Goal: Navigation & Orientation: Find specific page/section

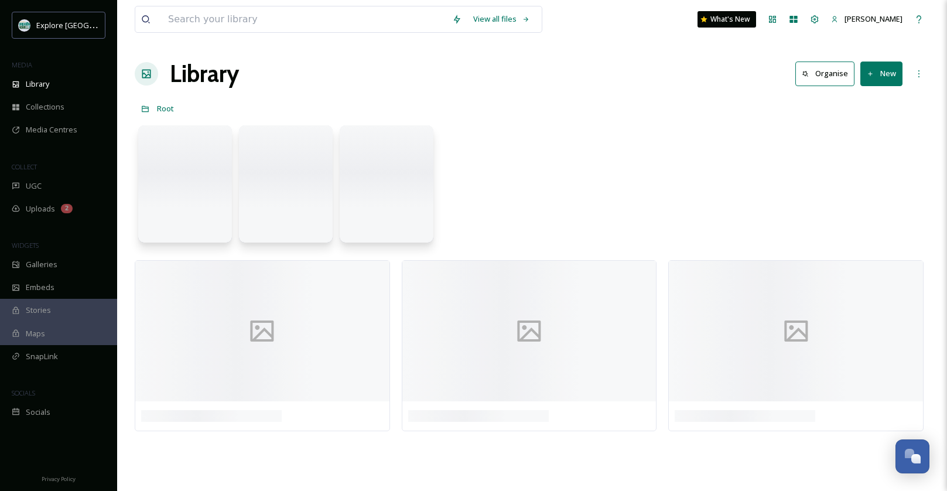
click at [907, 26] on link "[PERSON_NAME]" at bounding box center [866, 19] width 83 height 23
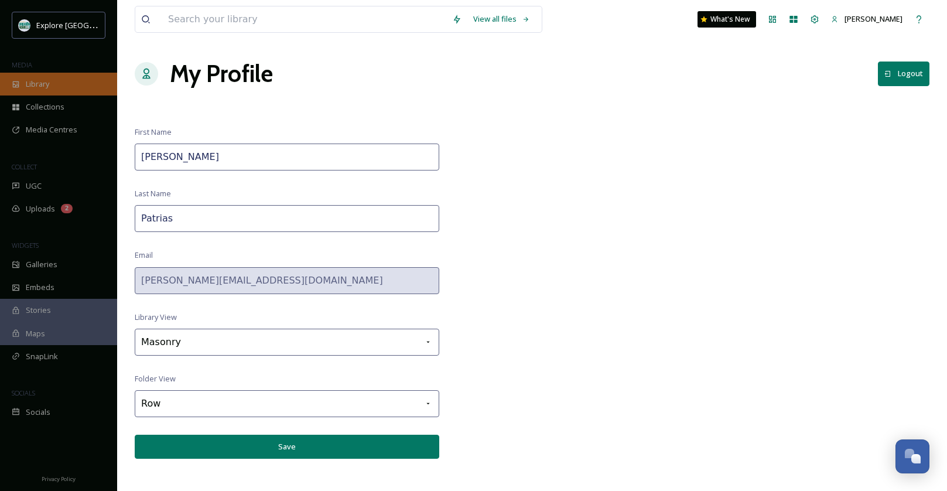
click at [33, 88] on span "Library" at bounding box center [37, 83] width 23 height 11
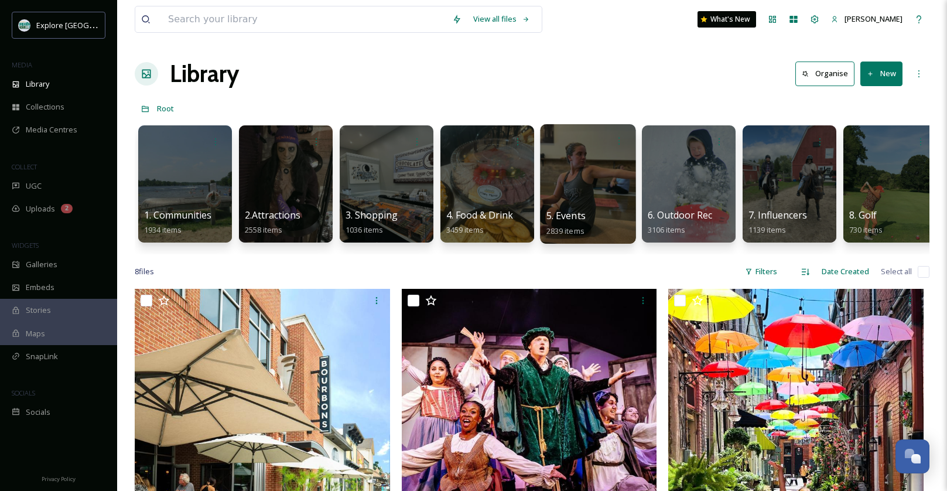
click at [592, 153] on div at bounding box center [587, 183] width 95 height 119
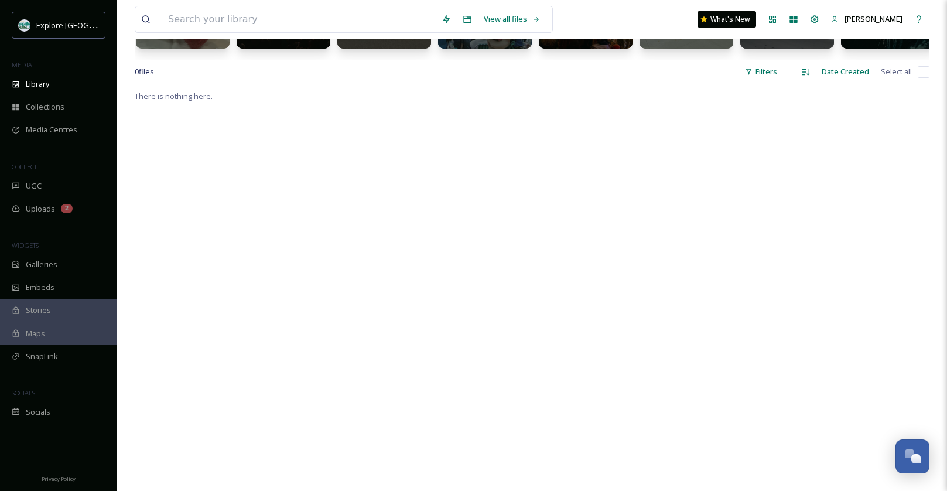
scroll to position [71, 0]
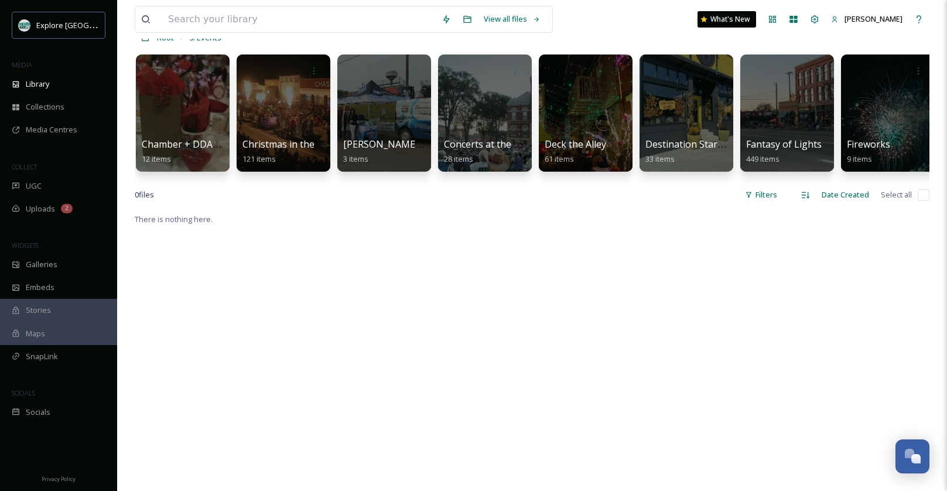
click at [435, 226] on div "There is nothing here." at bounding box center [532, 457] width 794 height 491
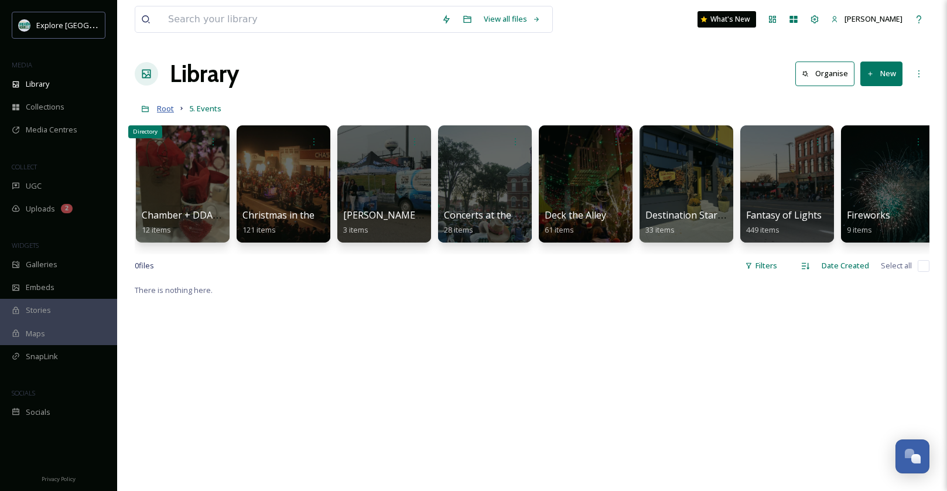
click at [159, 109] on span "Root" at bounding box center [165, 108] width 17 height 11
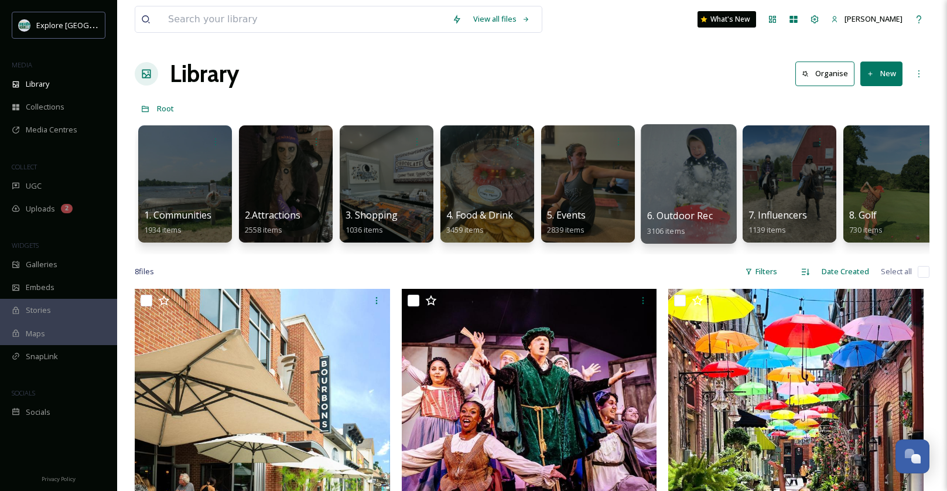
click at [690, 163] on div at bounding box center [687, 183] width 95 height 119
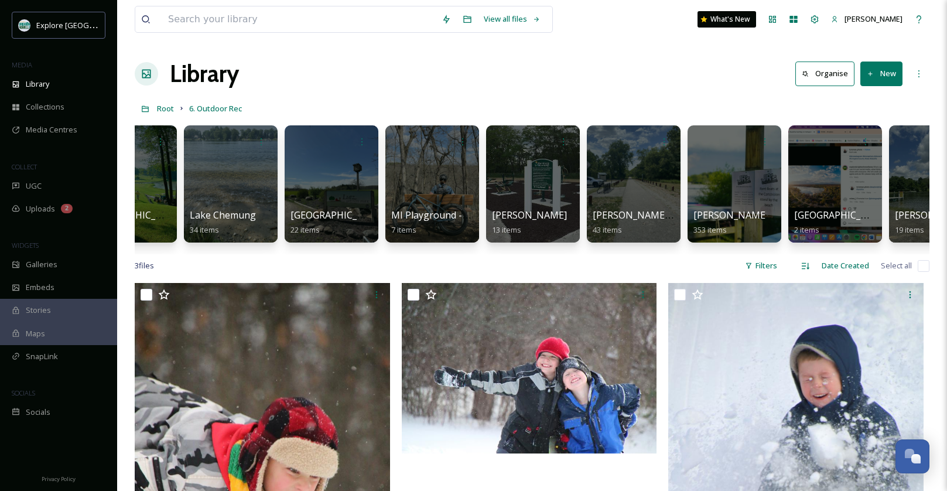
scroll to position [0, 1465]
click at [591, 89] on div "Library Organise New" at bounding box center [532, 73] width 794 height 35
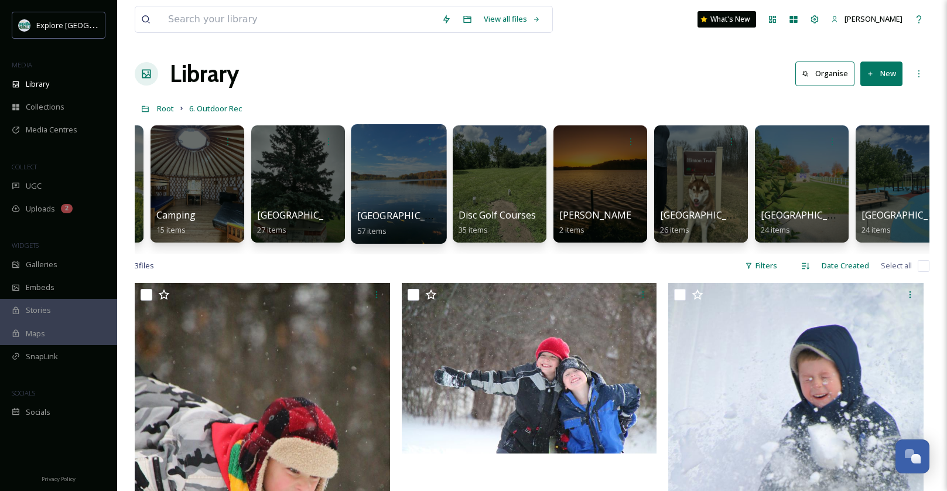
scroll to position [0, 0]
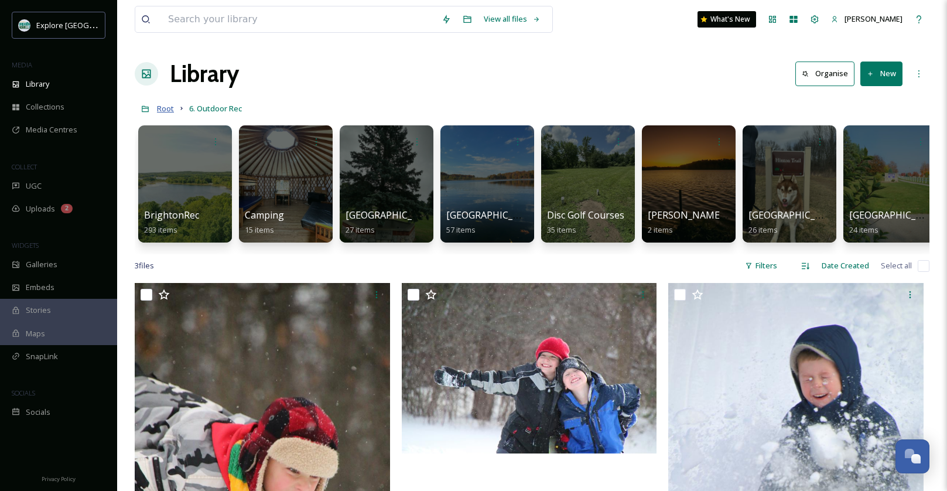
click at [166, 109] on span "Root" at bounding box center [165, 108] width 17 height 11
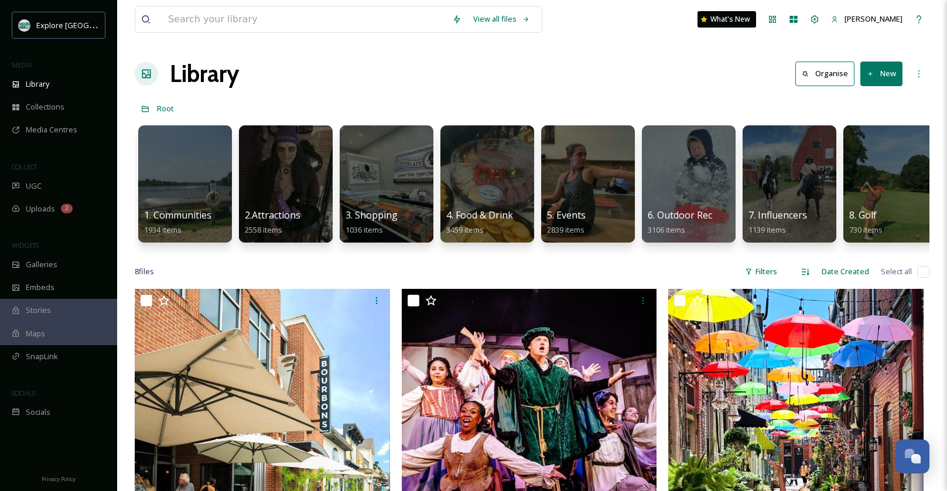
click at [595, 63] on div "Library Organise New" at bounding box center [532, 73] width 794 height 35
click at [207, 168] on div at bounding box center [184, 183] width 95 height 119
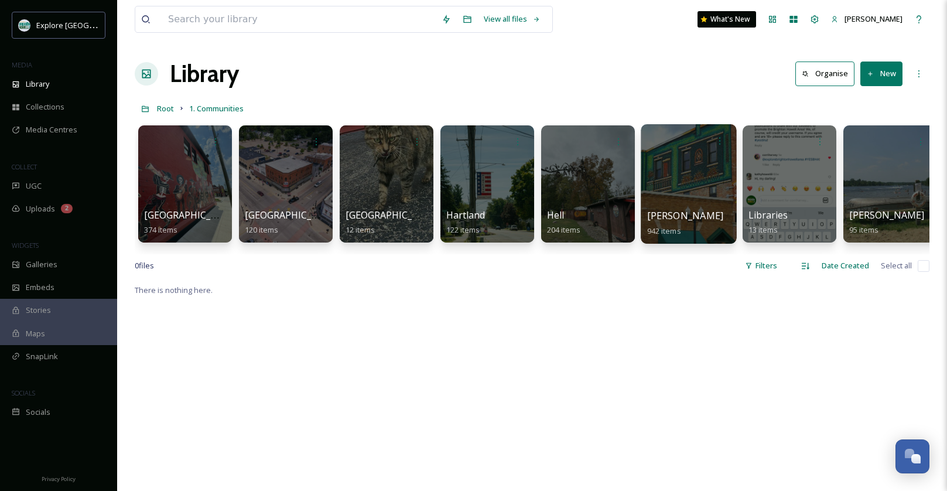
click at [701, 204] on div at bounding box center [687, 183] width 95 height 119
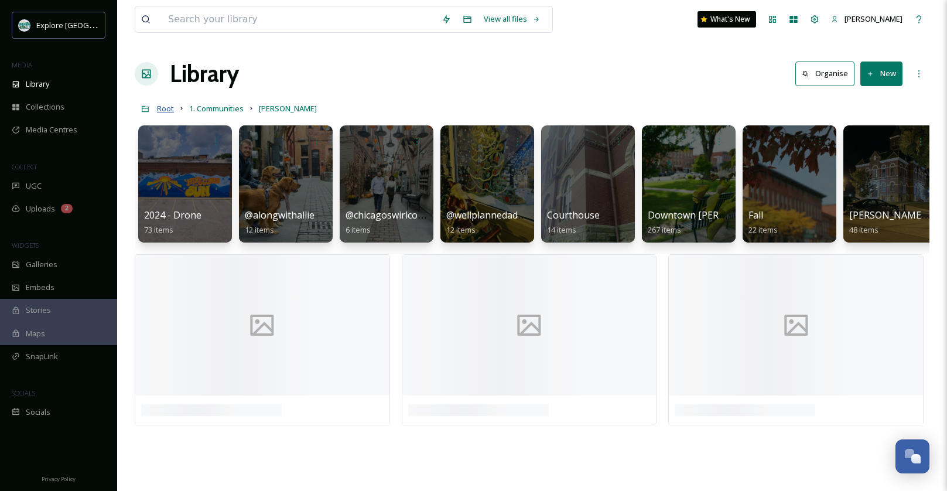
click at [163, 107] on span "Root" at bounding box center [165, 108] width 17 height 11
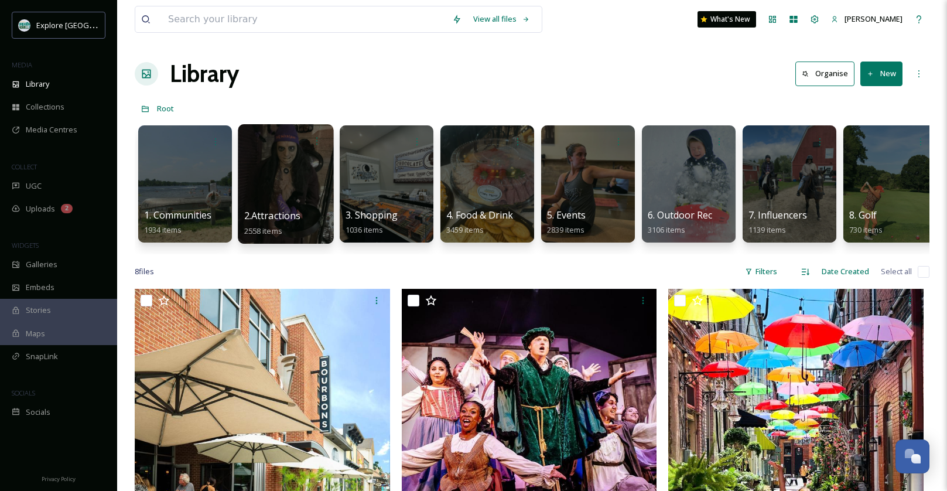
click at [297, 195] on div at bounding box center [285, 183] width 95 height 119
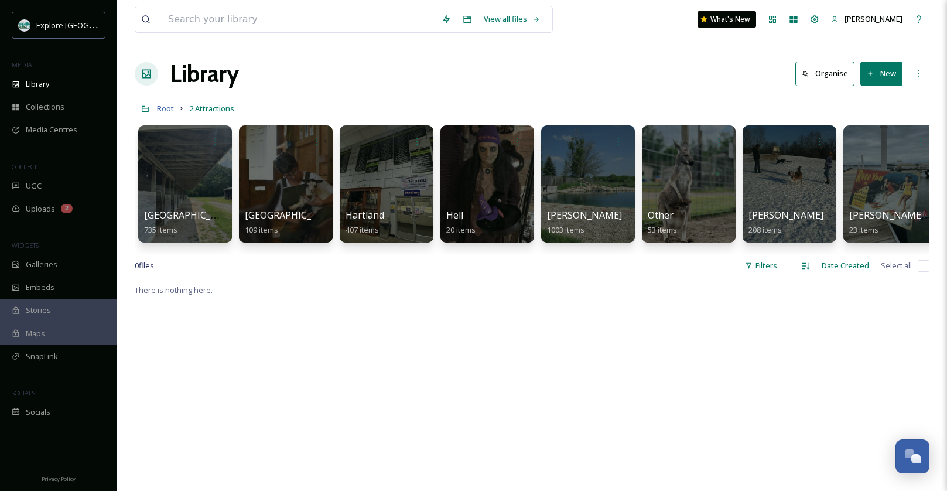
click at [169, 106] on span "Root" at bounding box center [165, 108] width 17 height 11
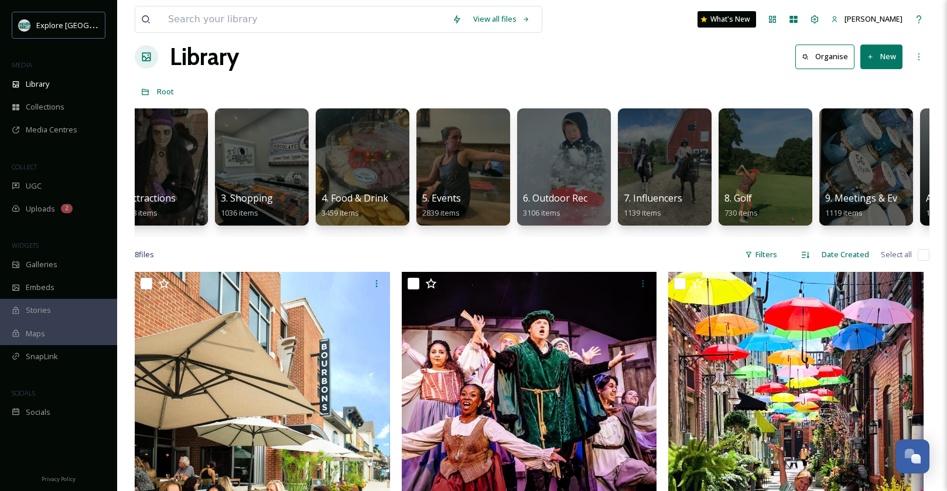
scroll to position [0, 171]
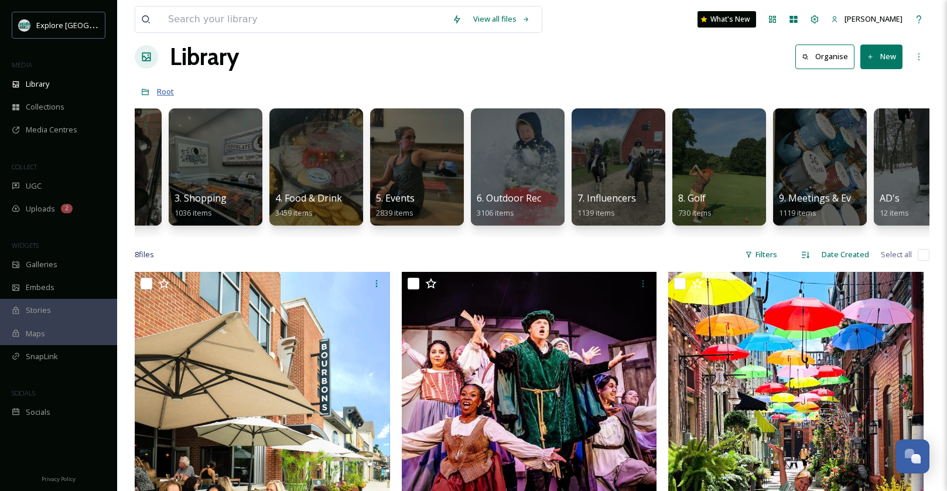
click at [166, 91] on span "Root" at bounding box center [165, 91] width 17 height 11
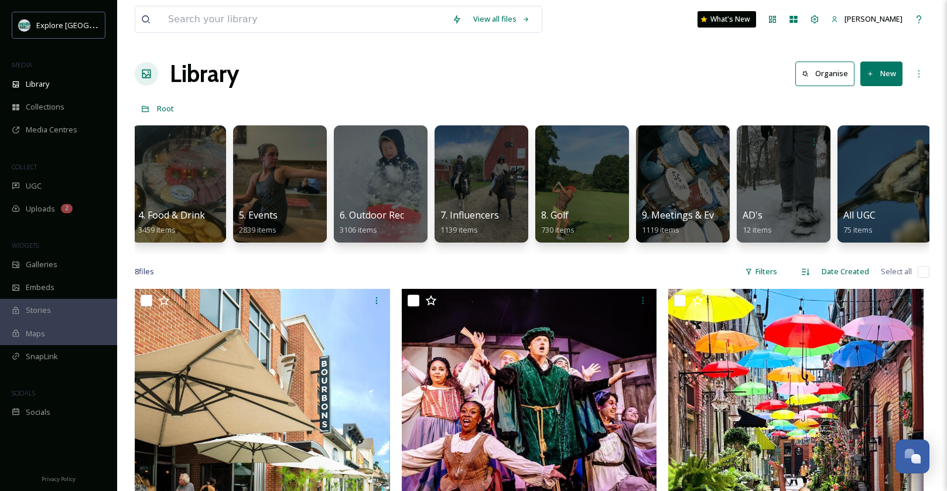
scroll to position [0, 332]
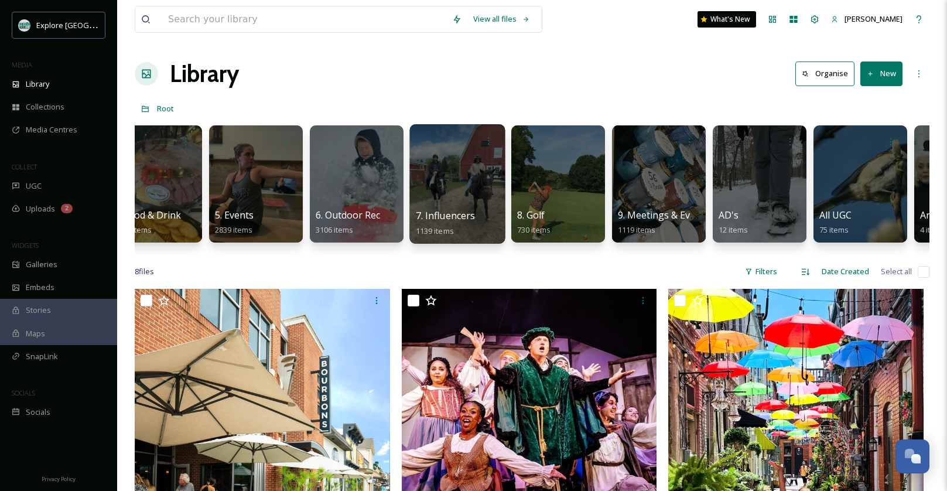
click at [459, 176] on div at bounding box center [456, 183] width 95 height 119
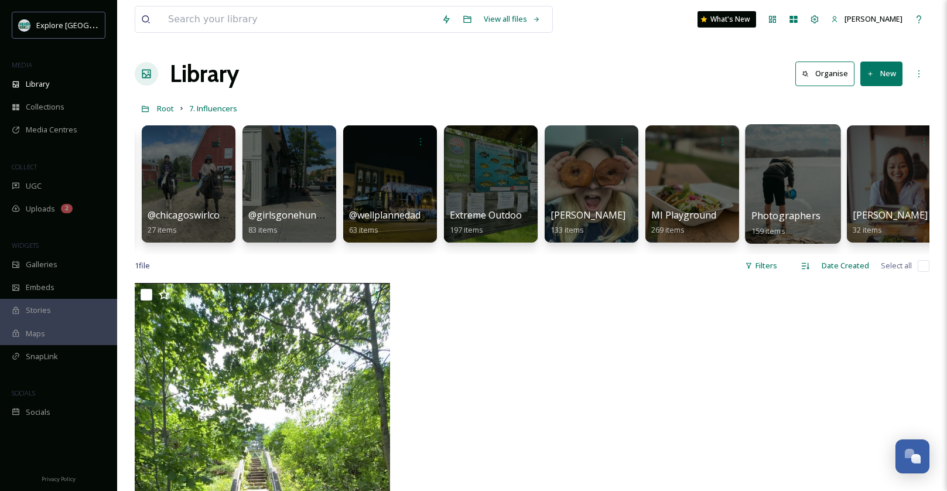
scroll to position [0, 112]
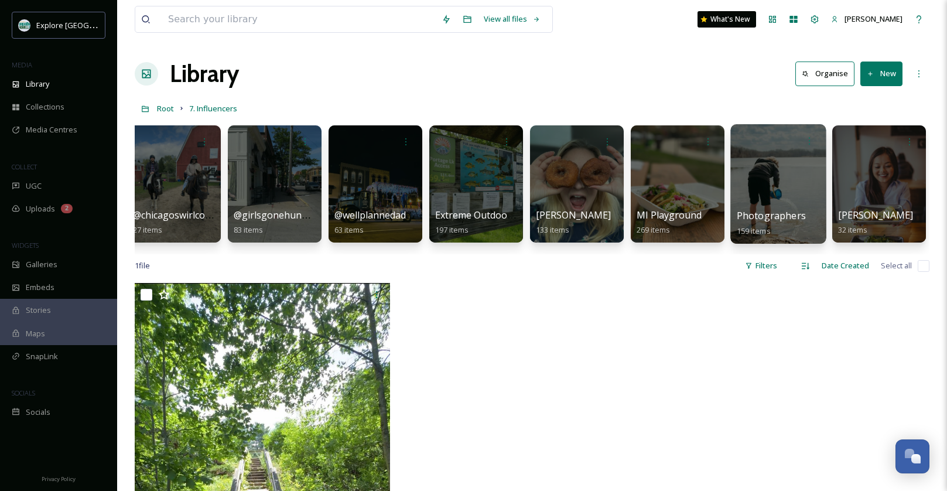
click at [784, 163] on div at bounding box center [777, 183] width 95 height 119
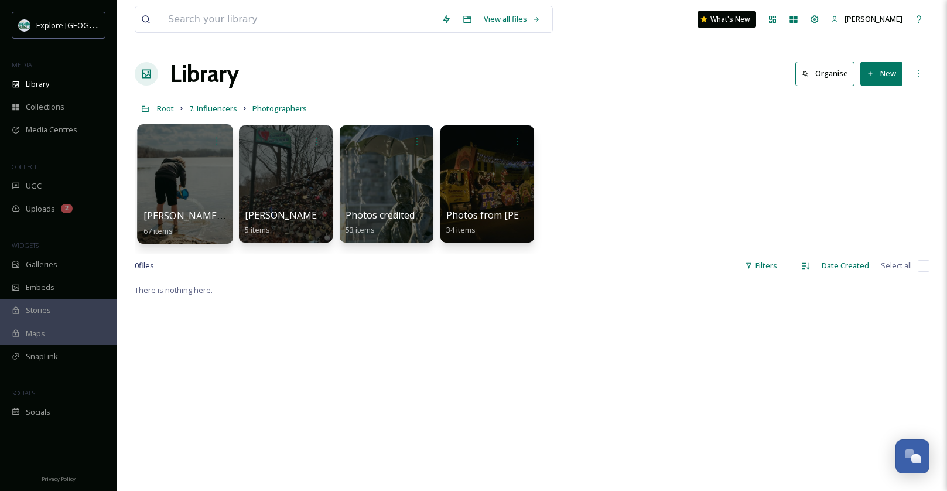
click at [191, 172] on div at bounding box center [184, 183] width 95 height 119
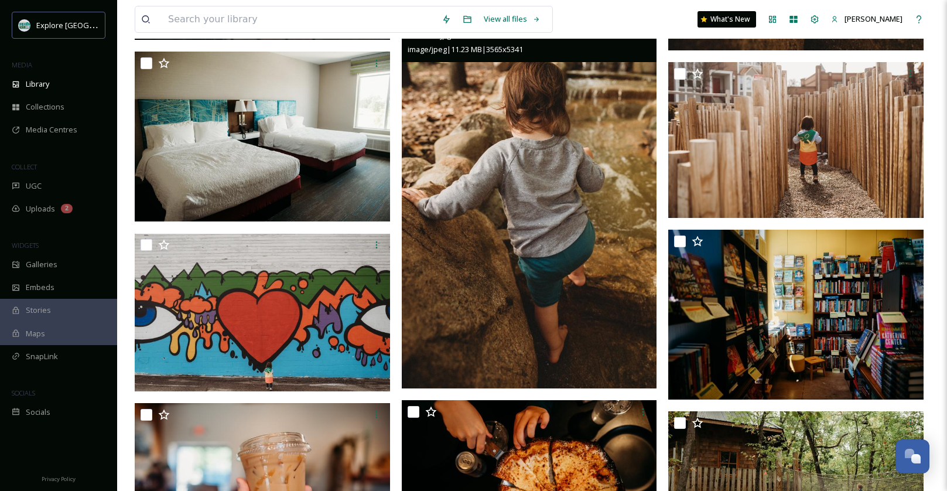
scroll to position [3104, 0]
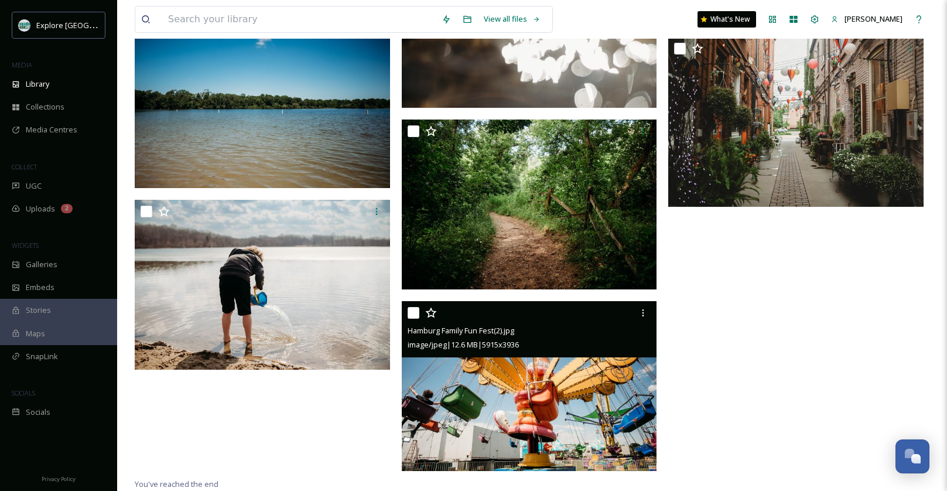
click at [516, 419] on img at bounding box center [529, 386] width 255 height 170
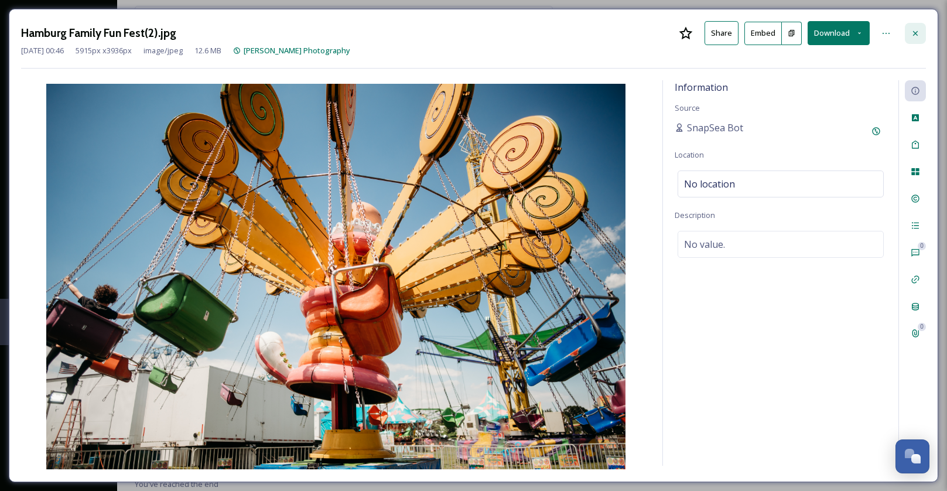
click at [918, 37] on icon at bounding box center [914, 33] width 9 height 9
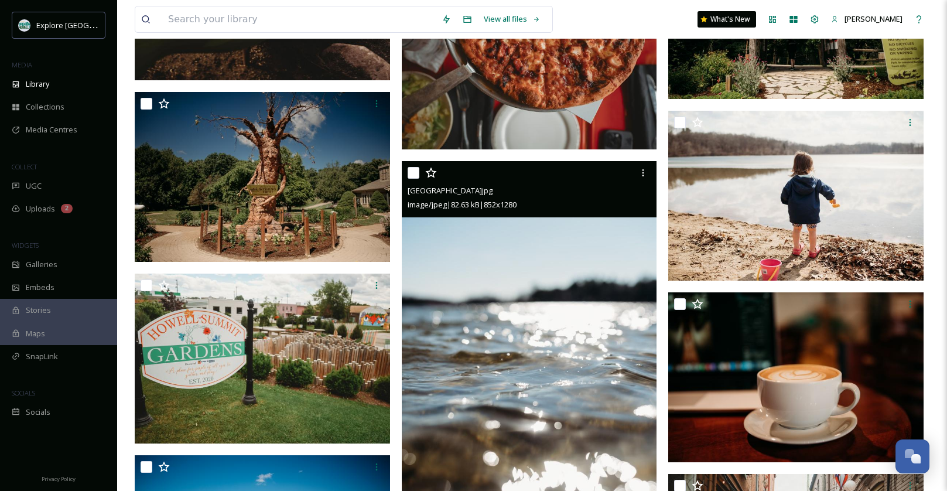
scroll to position [4124, 0]
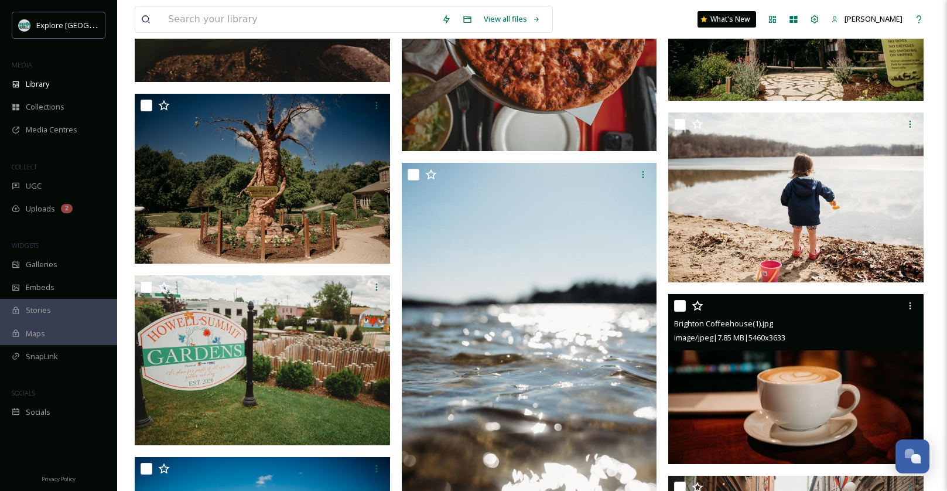
click at [736, 447] on img at bounding box center [795, 379] width 255 height 170
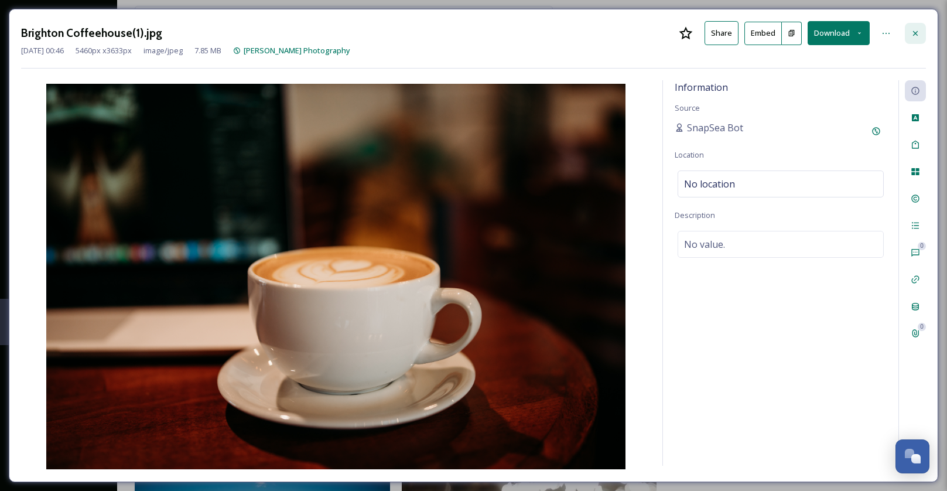
click at [912, 32] on icon at bounding box center [914, 33] width 9 height 9
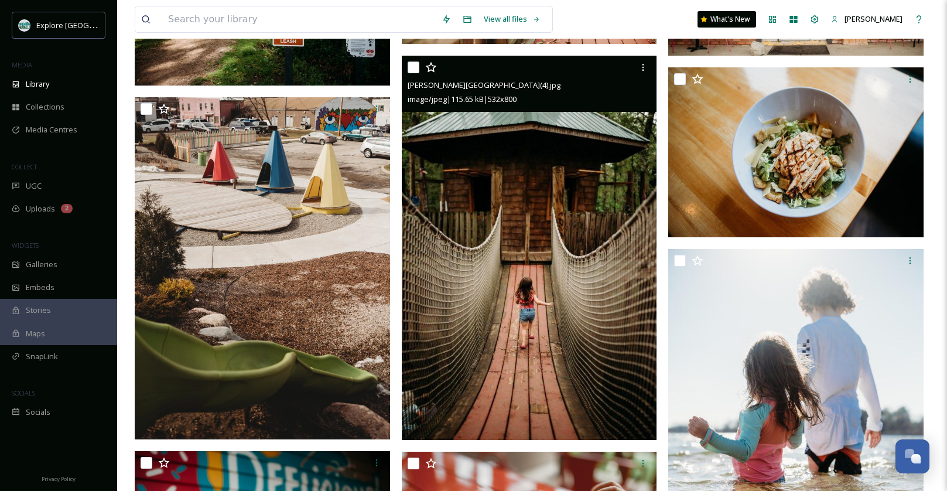
scroll to position [2113, 0]
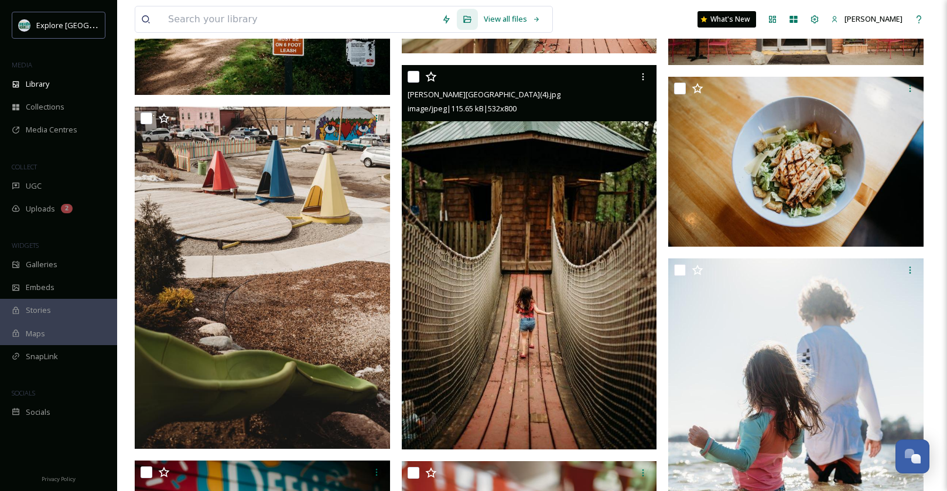
click at [437, 233] on img at bounding box center [529, 257] width 255 height 384
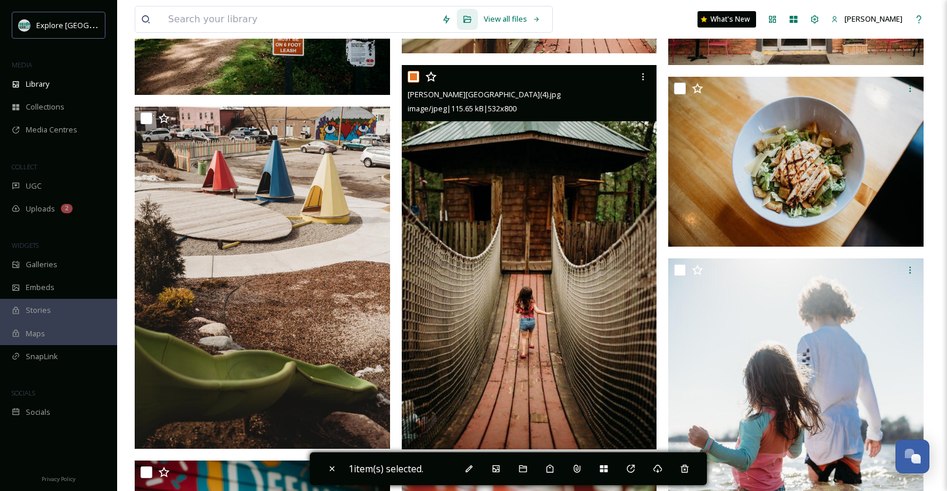
click at [424, 215] on img at bounding box center [529, 257] width 255 height 384
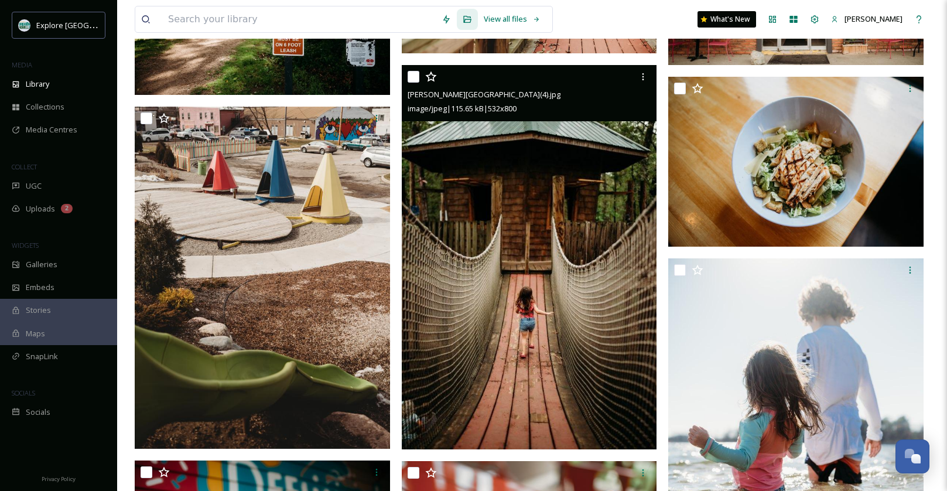
click at [474, 132] on img at bounding box center [529, 257] width 255 height 384
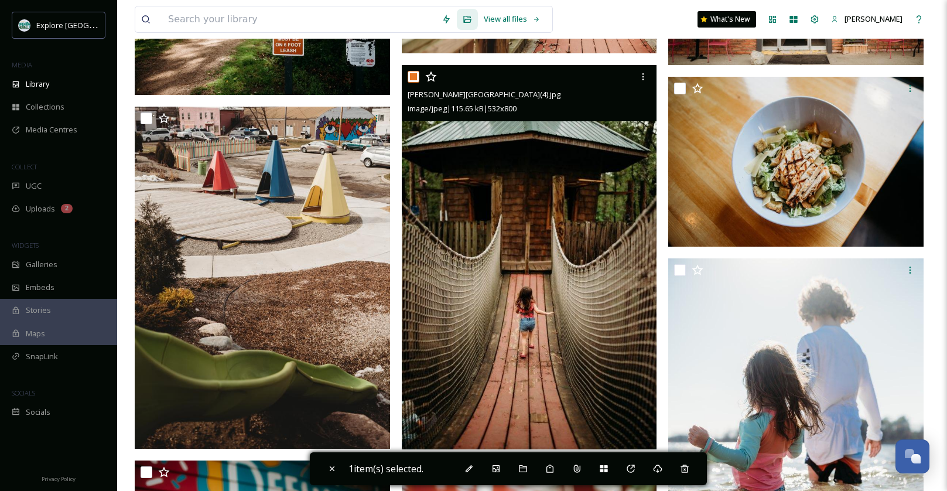
click at [483, 201] on img at bounding box center [529, 257] width 255 height 384
checkbox input "false"
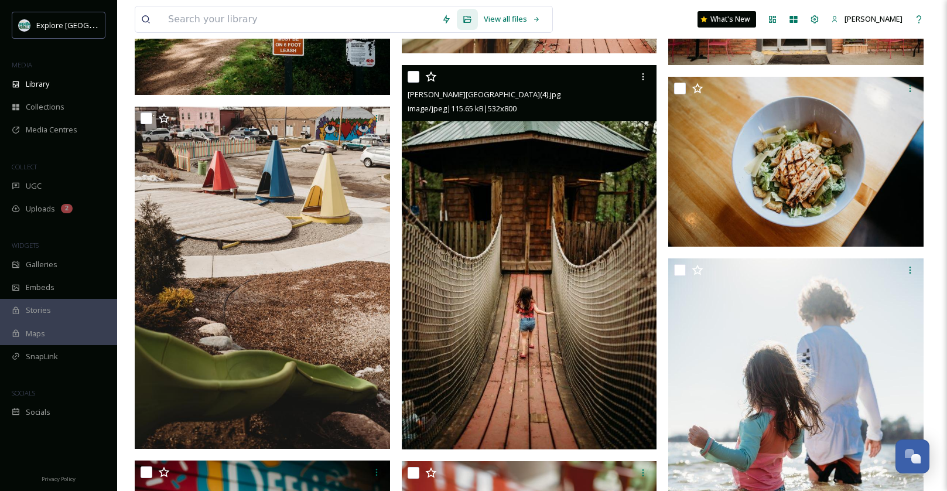
click at [460, 85] on div at bounding box center [530, 76] width 246 height 21
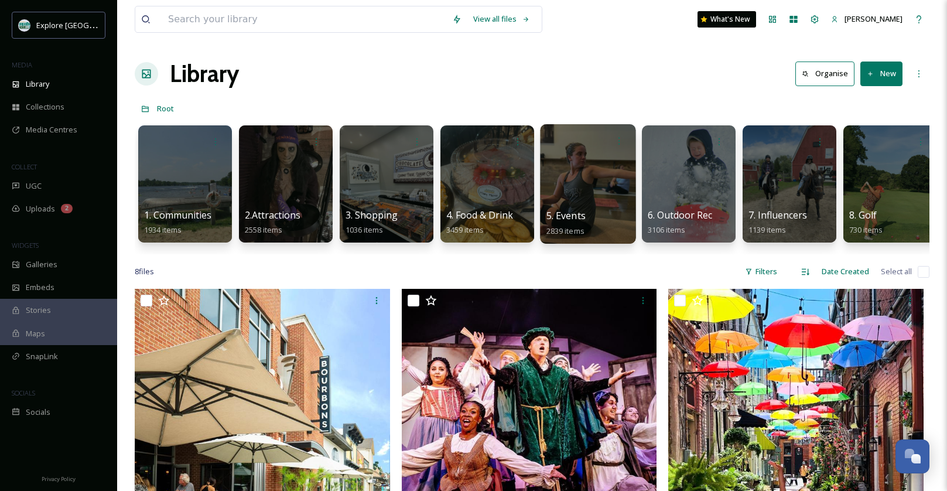
click at [577, 177] on div at bounding box center [587, 183] width 95 height 119
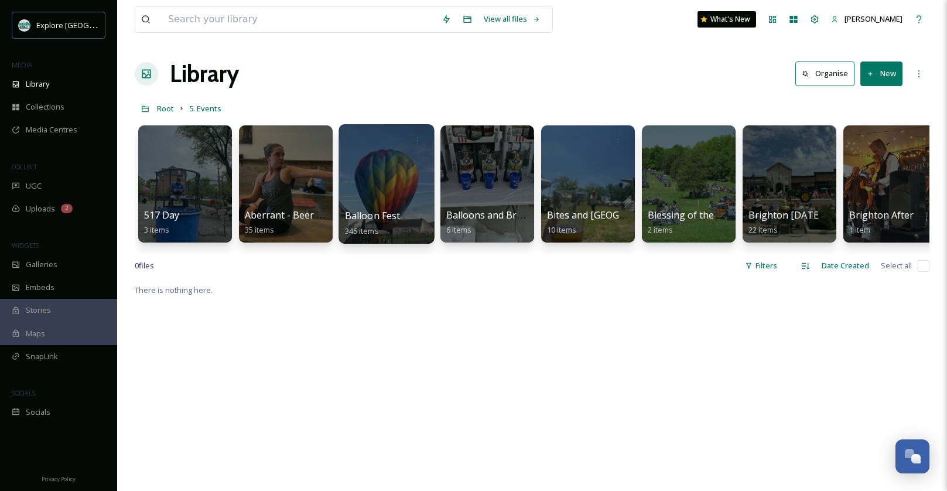
click at [405, 177] on div at bounding box center [385, 183] width 95 height 119
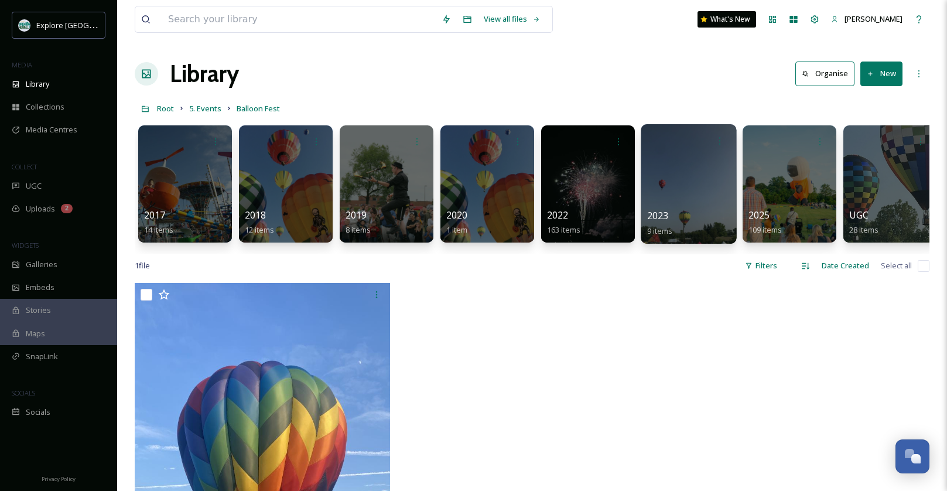
click at [680, 168] on div at bounding box center [687, 183] width 95 height 119
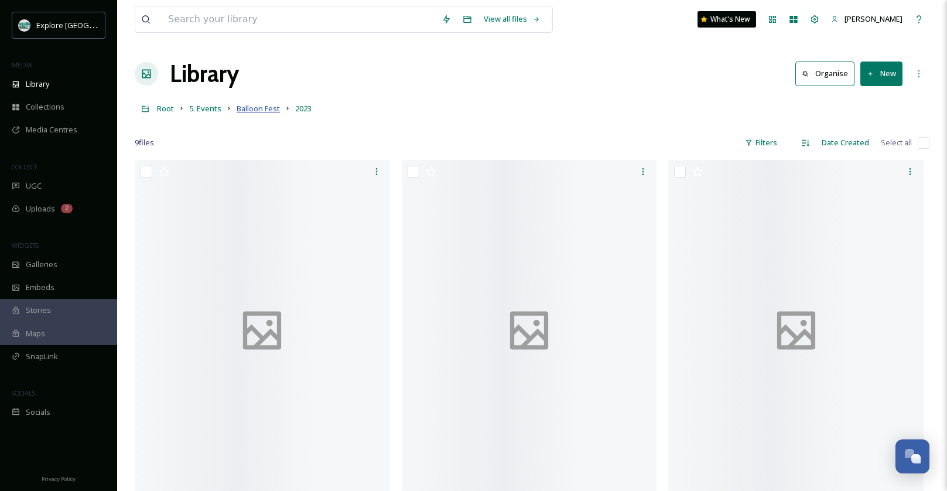
click at [262, 108] on span "Balloon Fest" at bounding box center [258, 108] width 43 height 11
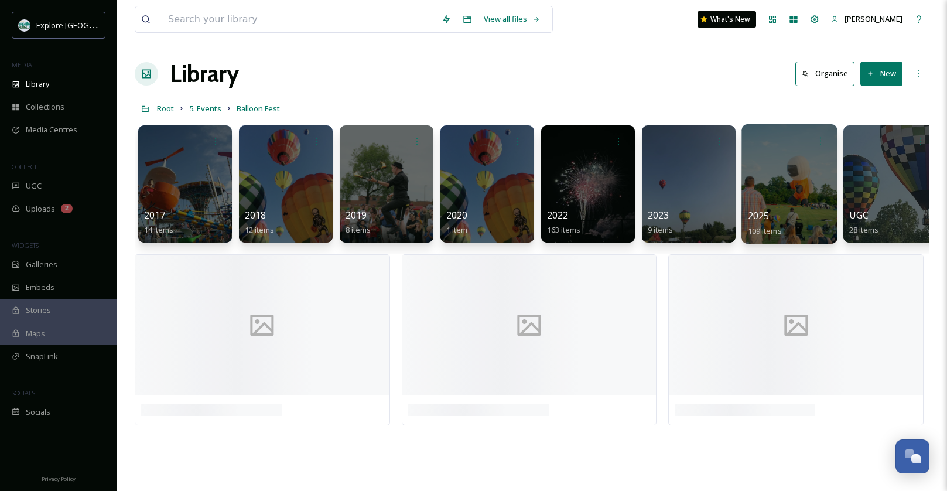
click at [798, 188] on div at bounding box center [788, 183] width 95 height 119
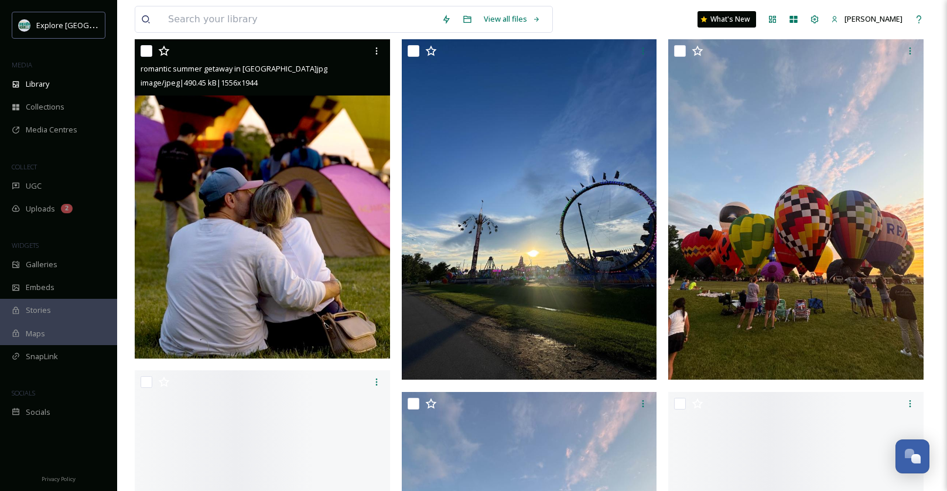
scroll to position [253, 0]
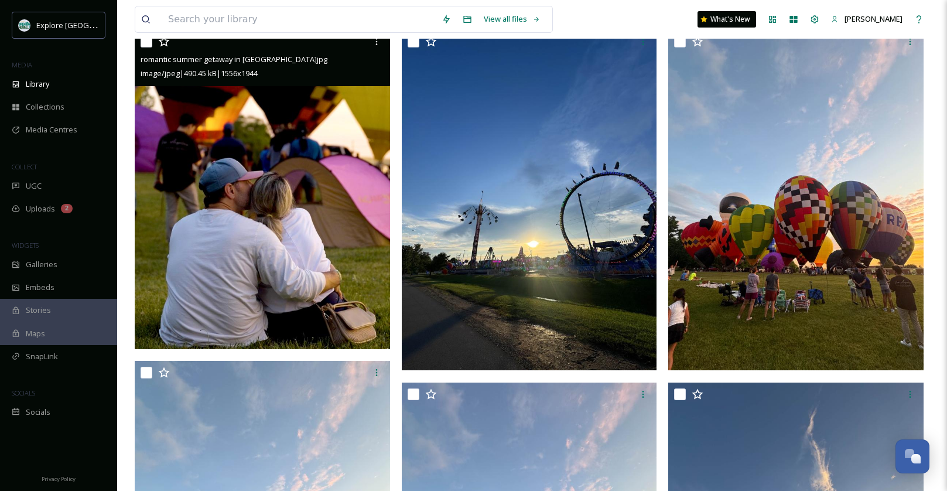
click at [328, 261] on img at bounding box center [262, 189] width 255 height 318
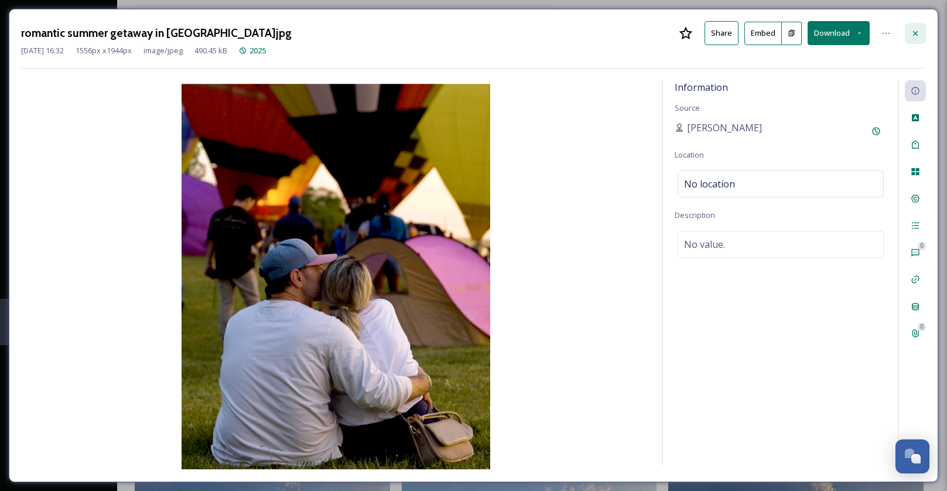
click at [916, 27] on div at bounding box center [914, 33] width 21 height 21
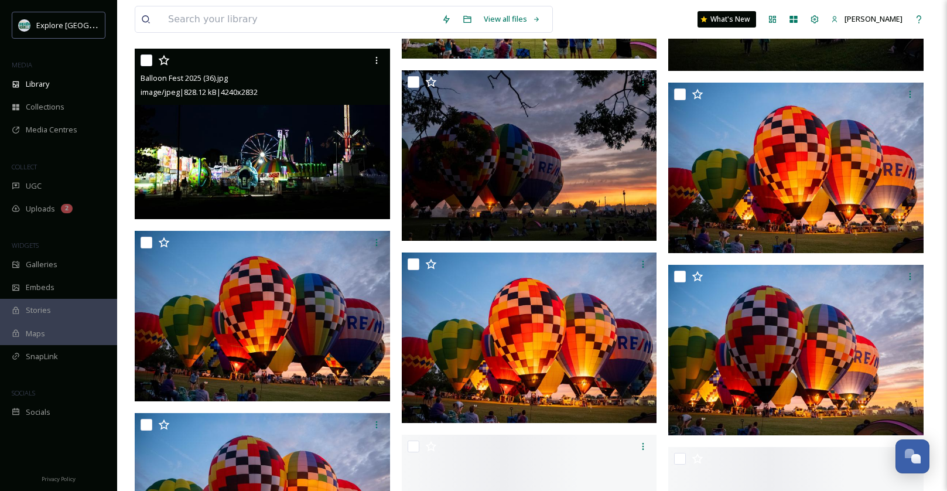
scroll to position [4817, 0]
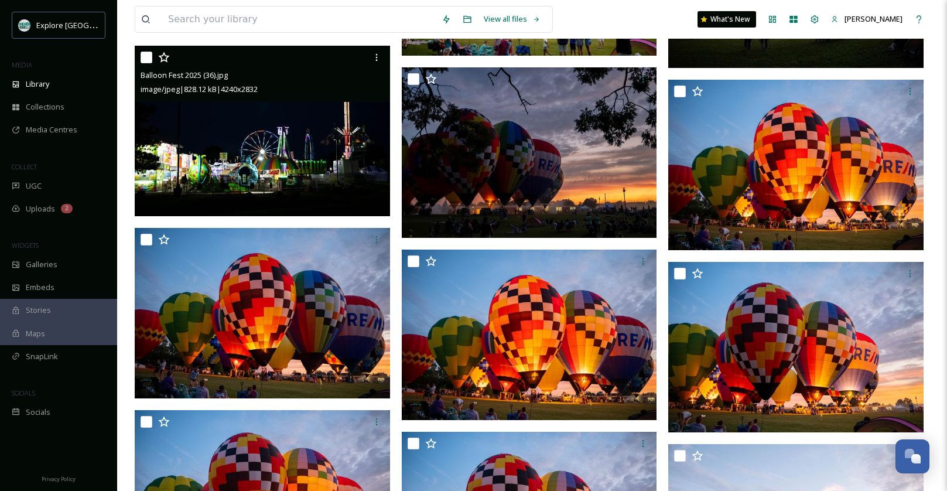
click at [327, 170] on img at bounding box center [262, 131] width 255 height 170
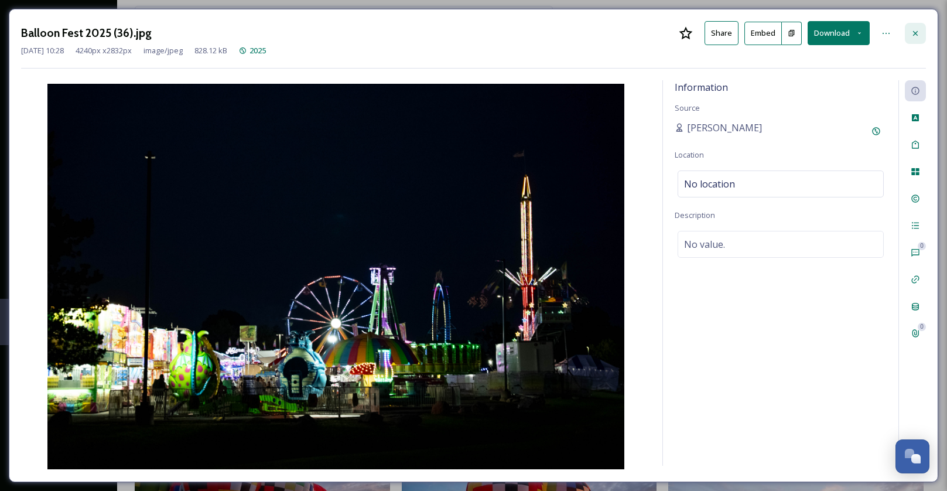
click at [911, 26] on div at bounding box center [914, 33] width 21 height 21
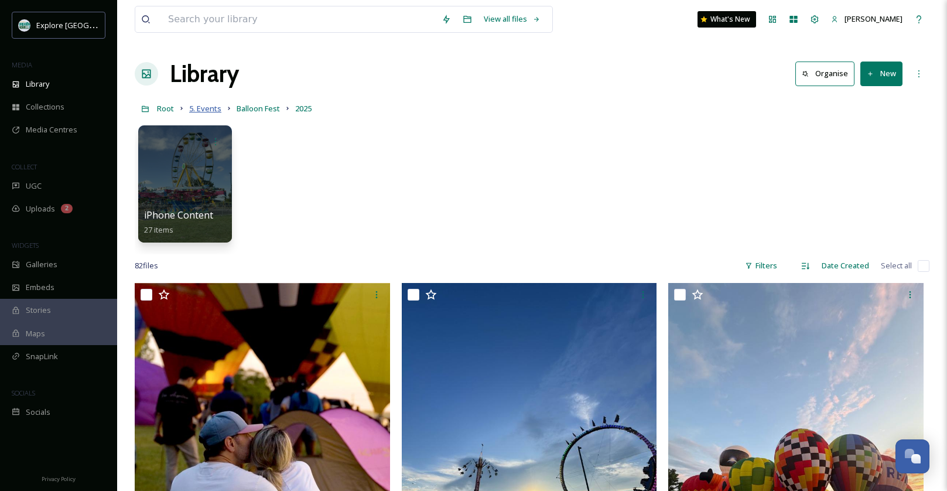
click at [212, 106] on span "5. Events" at bounding box center [205, 108] width 32 height 11
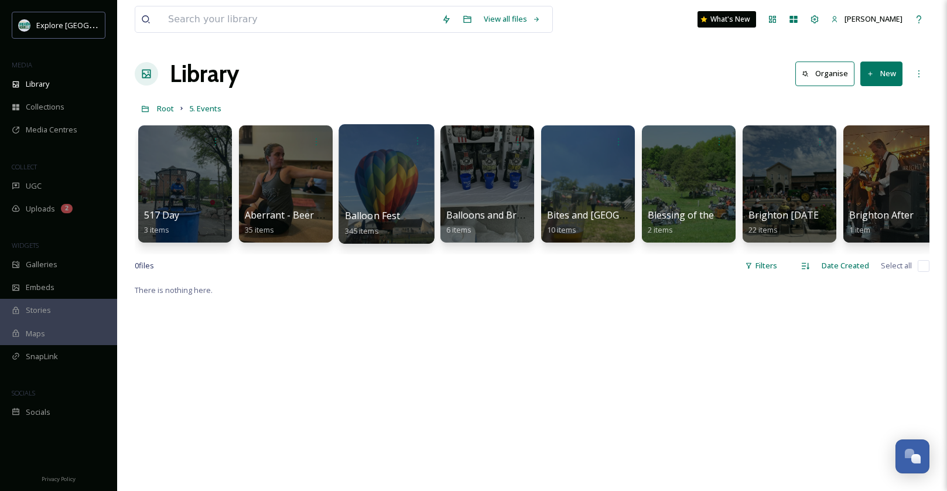
click at [420, 176] on div at bounding box center [385, 183] width 95 height 119
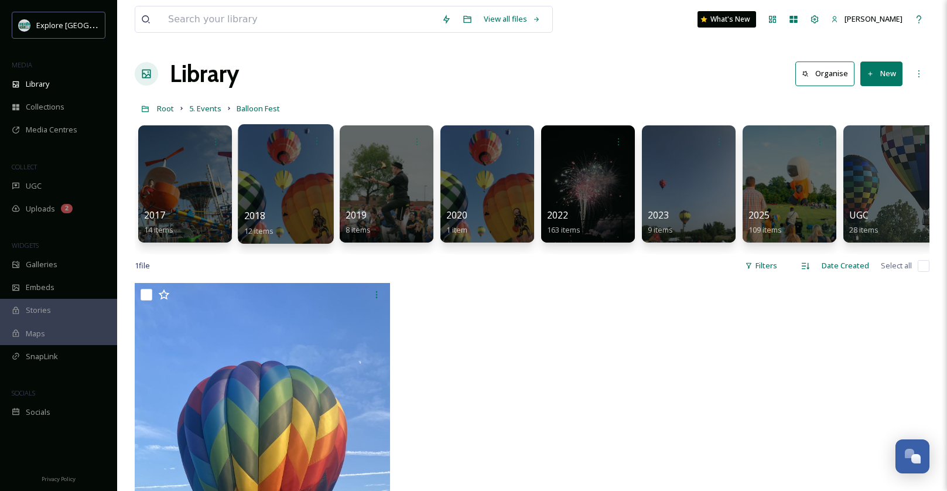
click at [285, 158] on div at bounding box center [285, 183] width 95 height 119
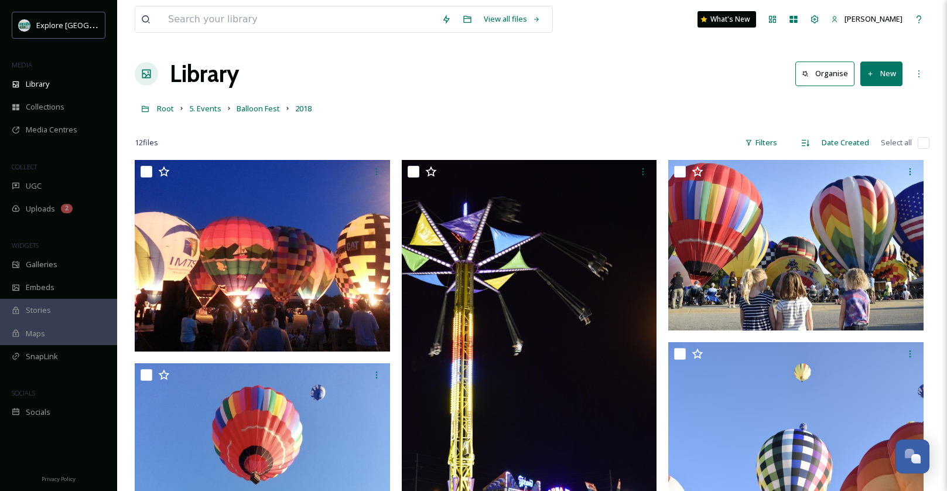
click at [208, 102] on link "5. Events" at bounding box center [205, 108] width 32 height 14
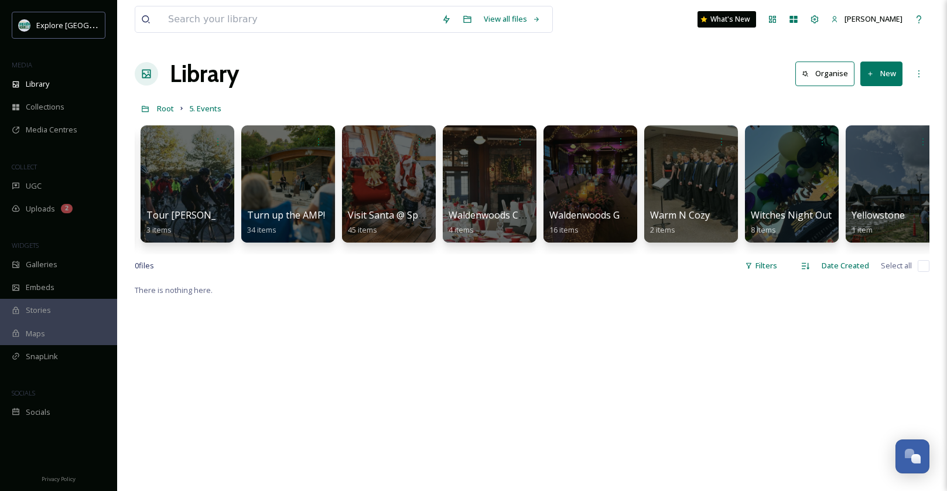
scroll to position [0, 4441]
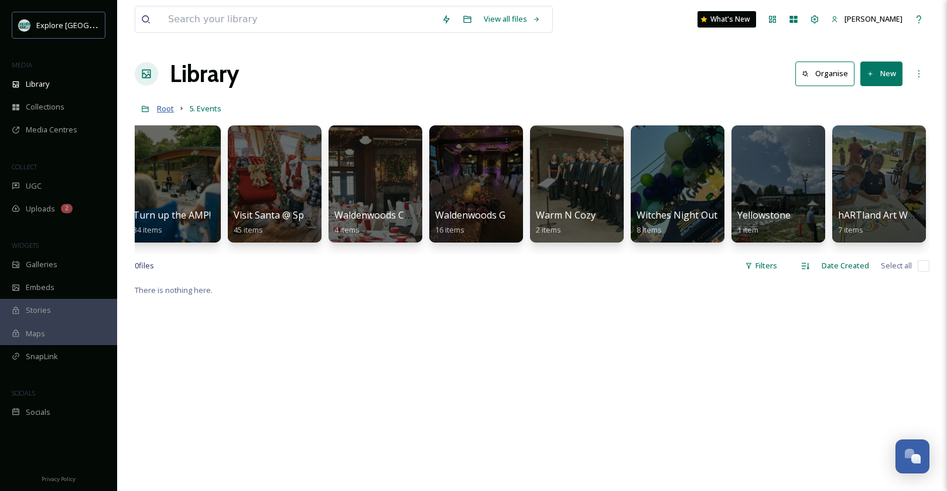
click at [168, 112] on span "Root" at bounding box center [165, 108] width 17 height 11
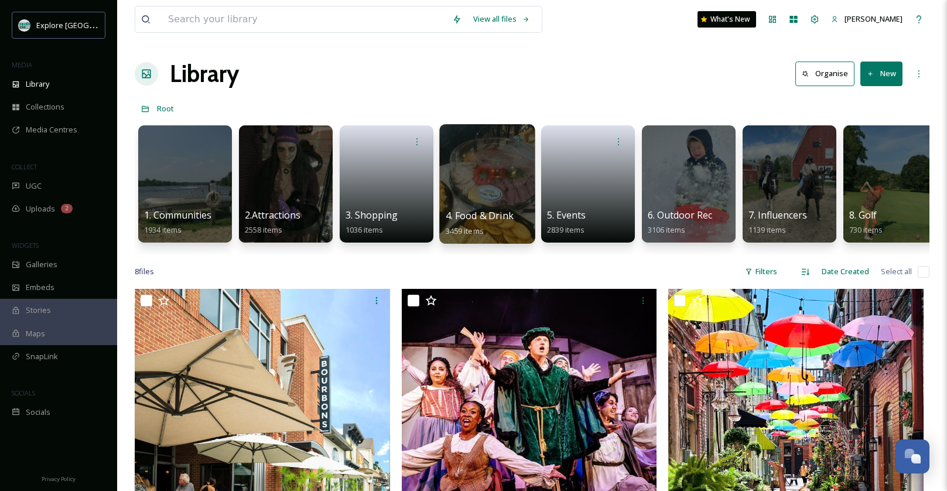
click at [491, 198] on div at bounding box center [486, 183] width 95 height 119
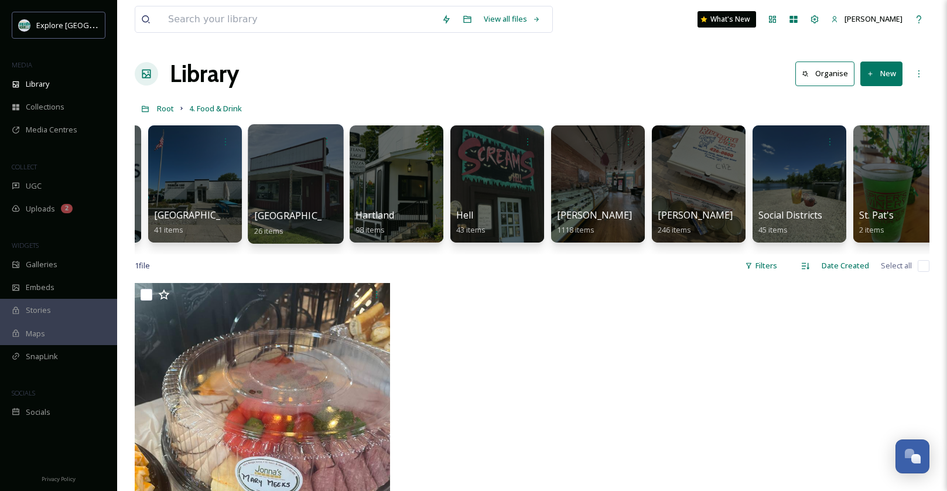
scroll to position [0, 301]
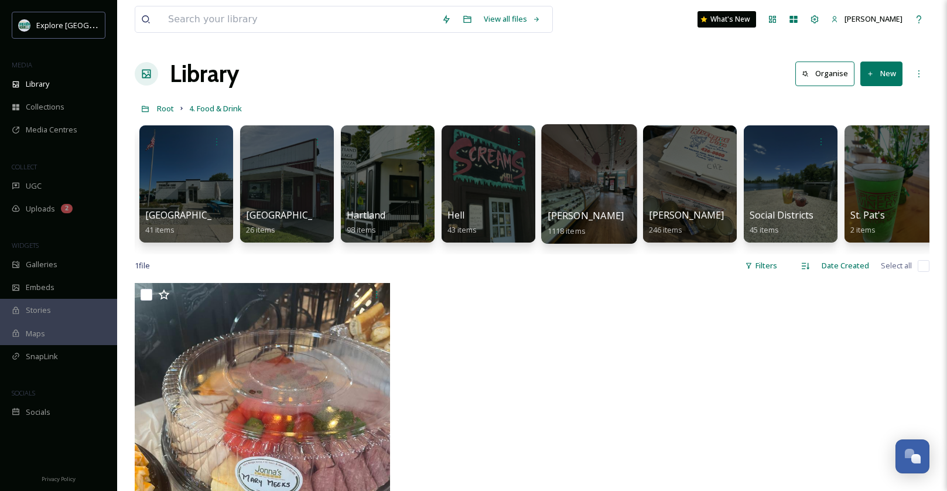
click at [583, 179] on div at bounding box center [588, 183] width 95 height 119
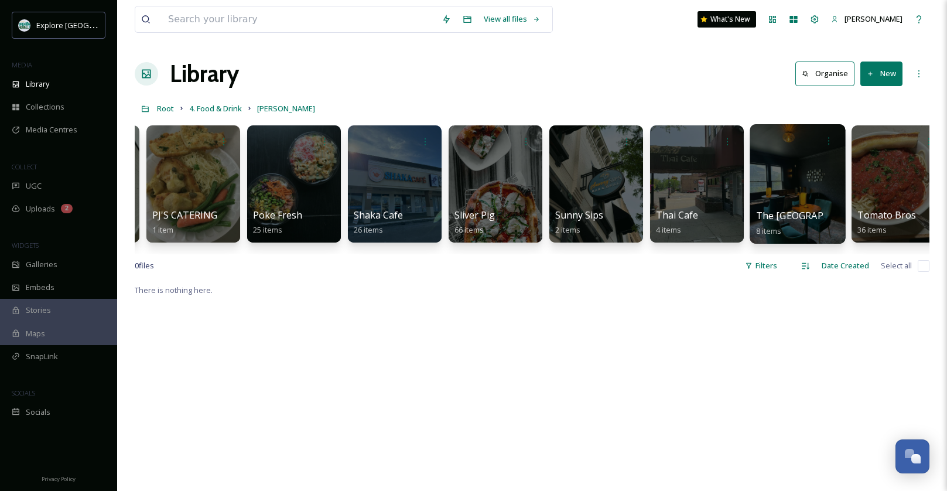
scroll to position [0, 3079]
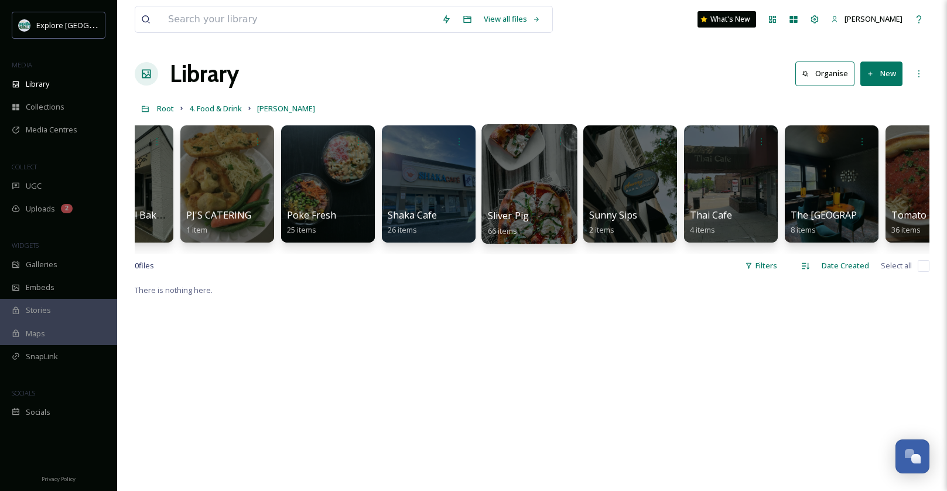
click at [536, 187] on div at bounding box center [528, 183] width 95 height 119
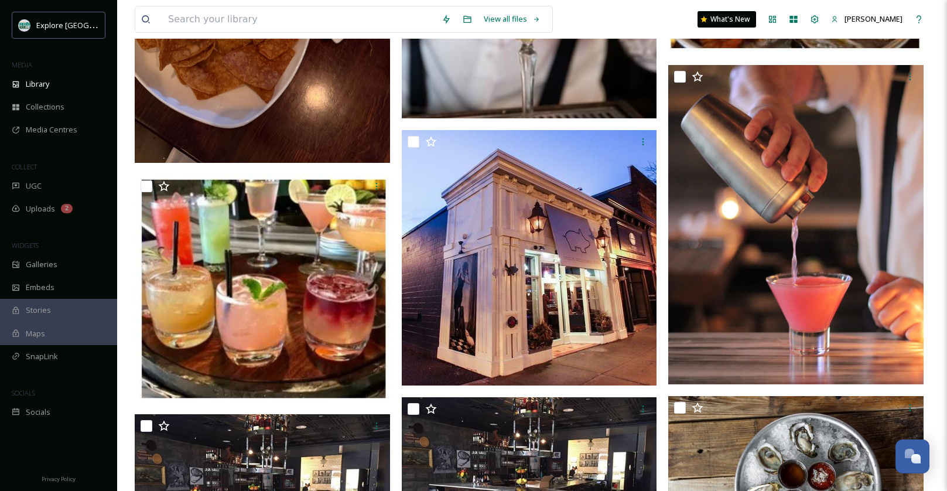
scroll to position [1175, 0]
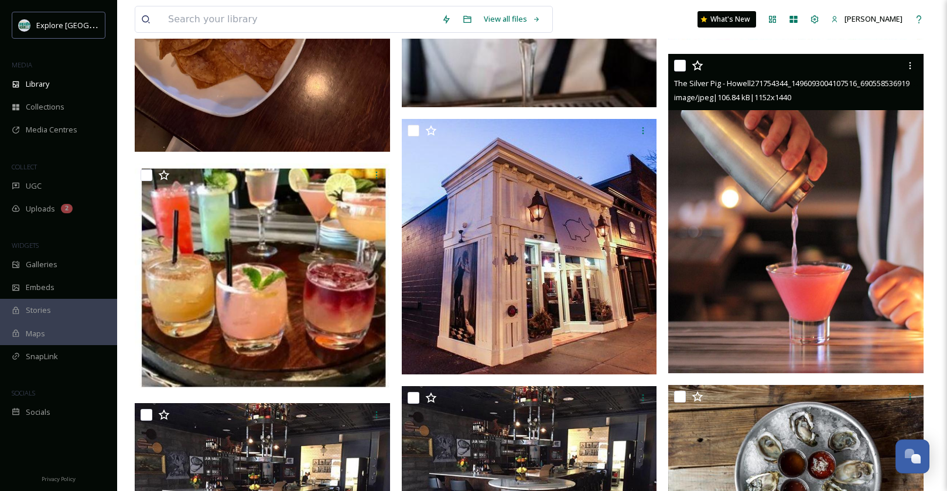
click at [812, 212] on img at bounding box center [795, 213] width 255 height 319
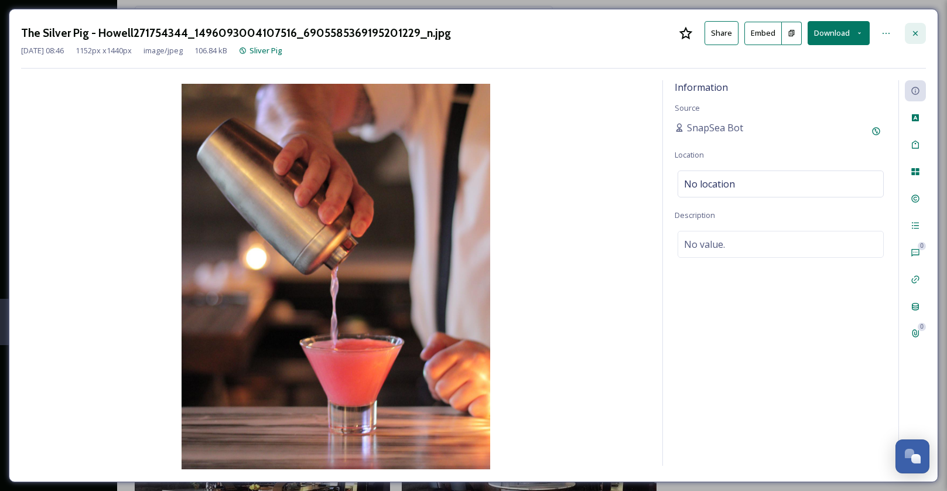
click at [918, 29] on icon at bounding box center [914, 33] width 9 height 9
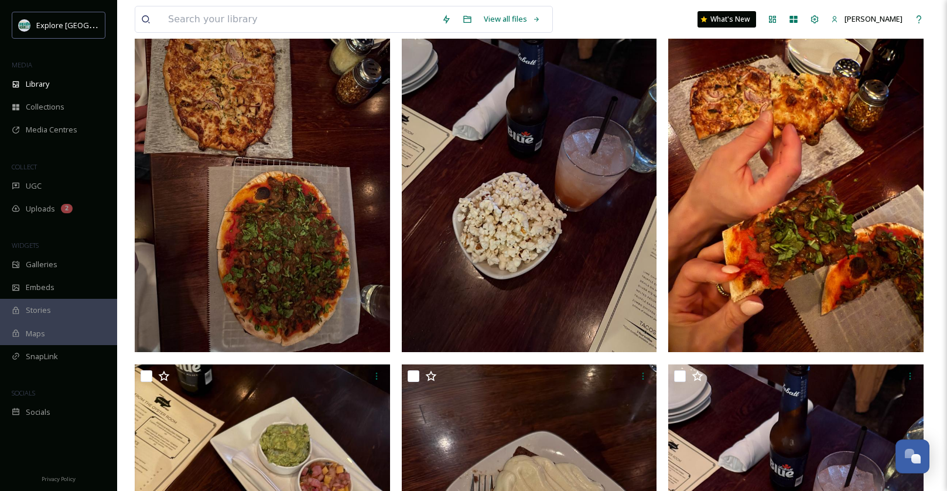
scroll to position [37, 0]
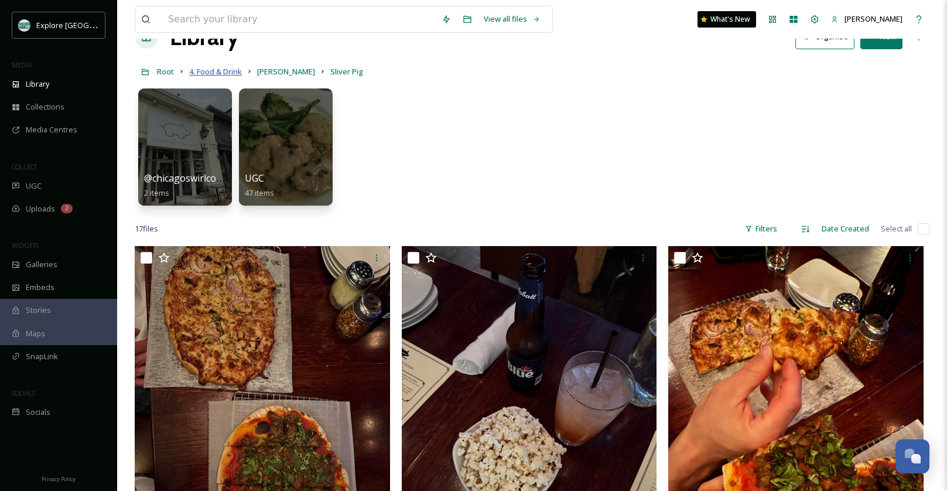
click at [217, 70] on span "4. Food & Drink" at bounding box center [215, 71] width 53 height 11
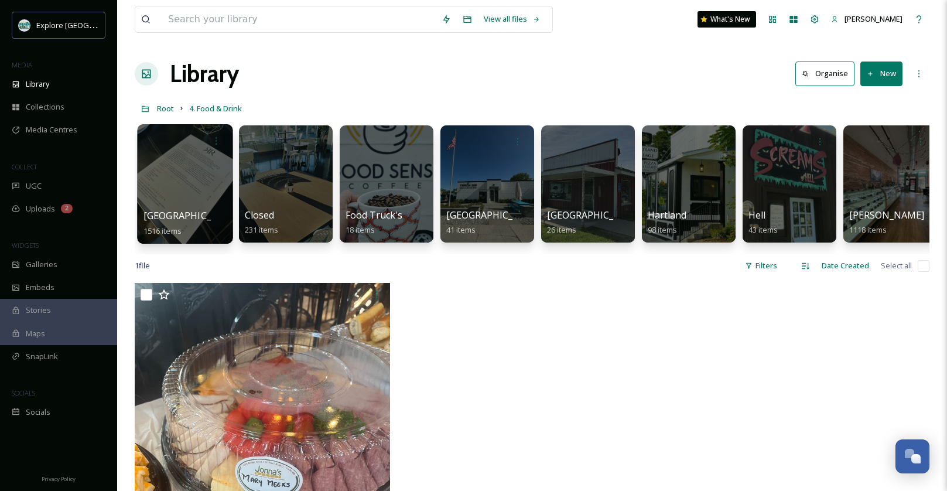
click at [205, 200] on div at bounding box center [184, 183] width 95 height 119
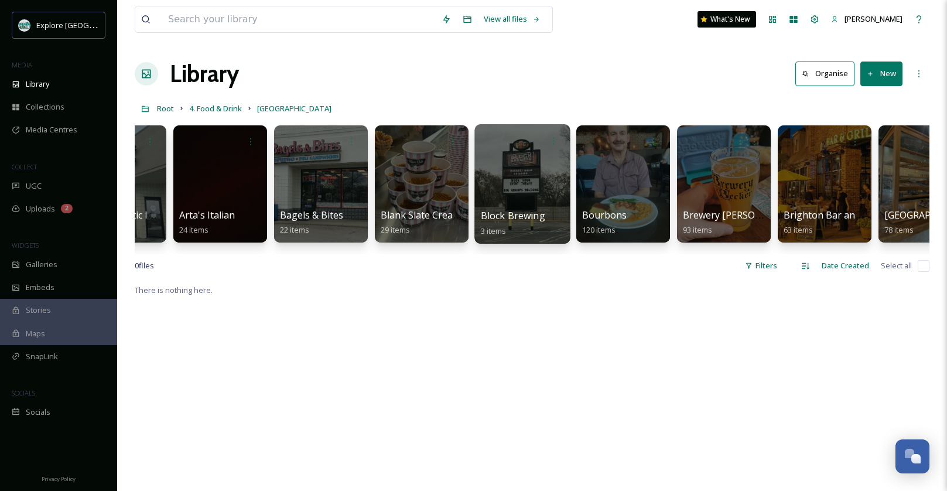
scroll to position [0, 100]
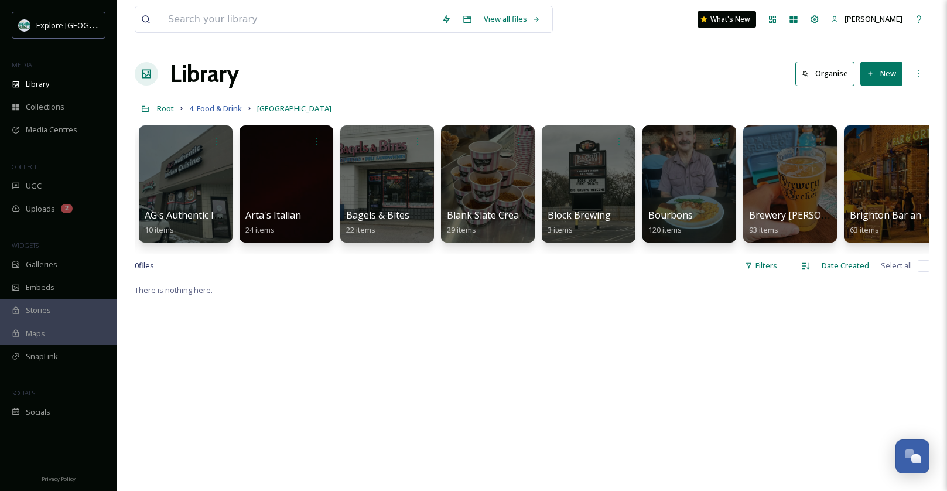
click at [237, 105] on span "4. Food & Drink" at bounding box center [215, 108] width 53 height 11
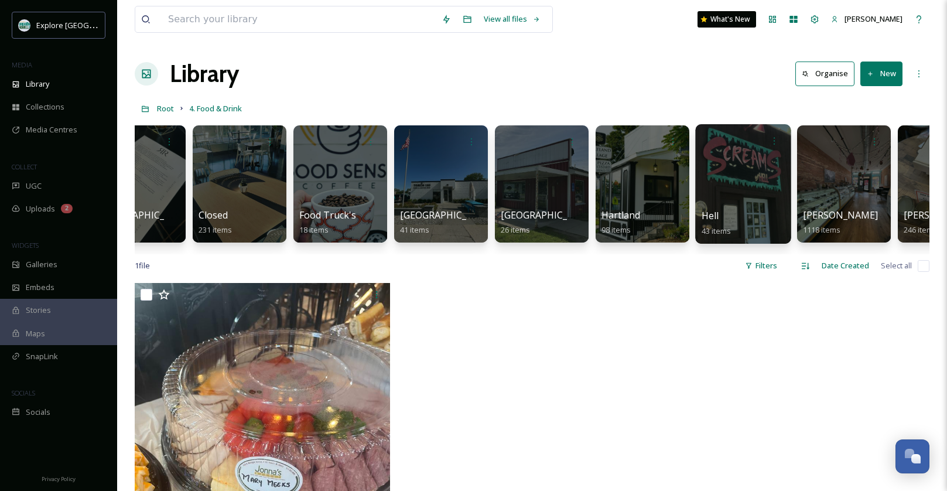
scroll to position [0, 140]
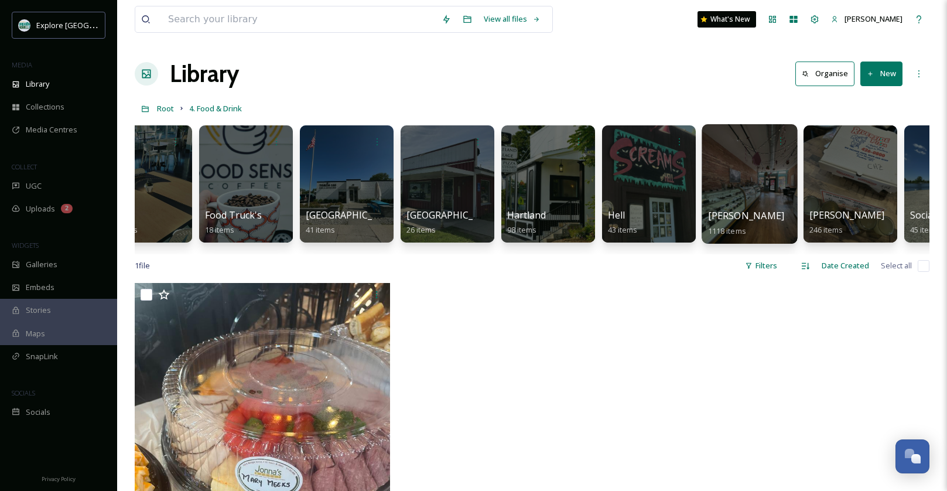
click at [734, 175] on div at bounding box center [748, 183] width 95 height 119
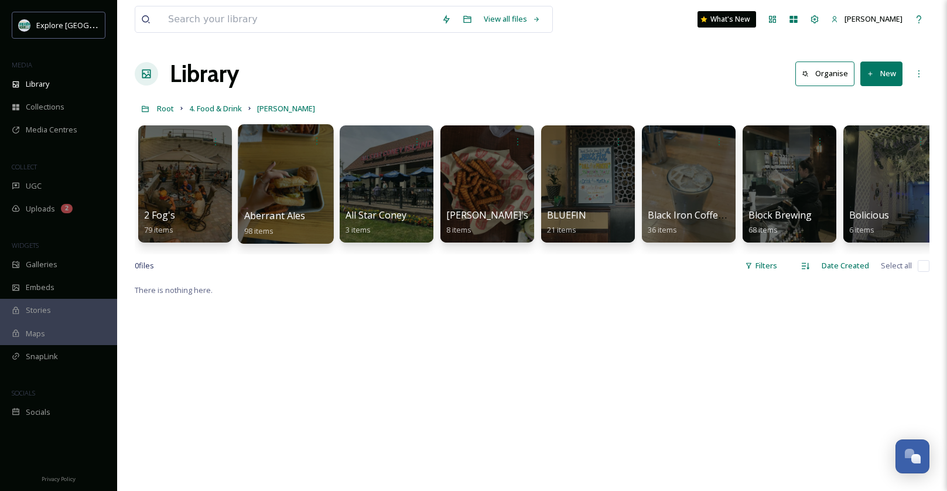
click at [293, 188] on div at bounding box center [285, 183] width 95 height 119
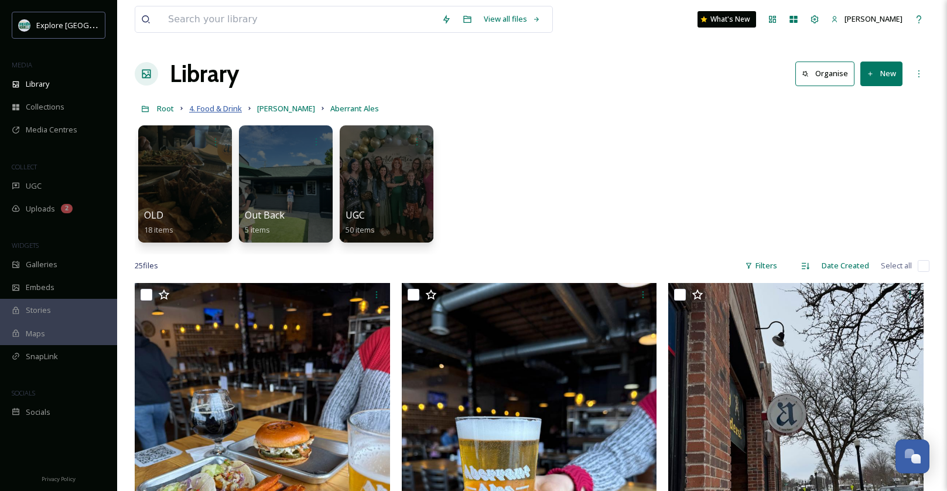
click at [232, 104] on span "4. Food & Drink" at bounding box center [215, 108] width 53 height 11
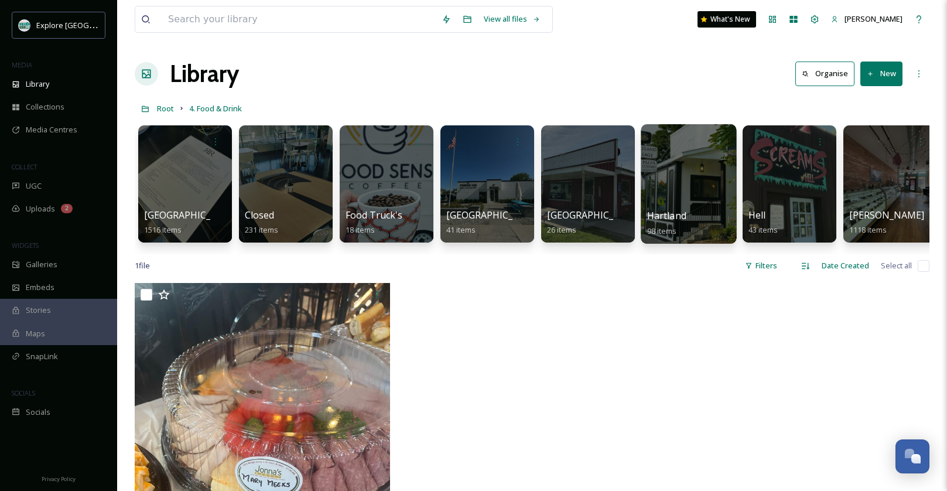
click at [682, 173] on div at bounding box center [687, 183] width 95 height 119
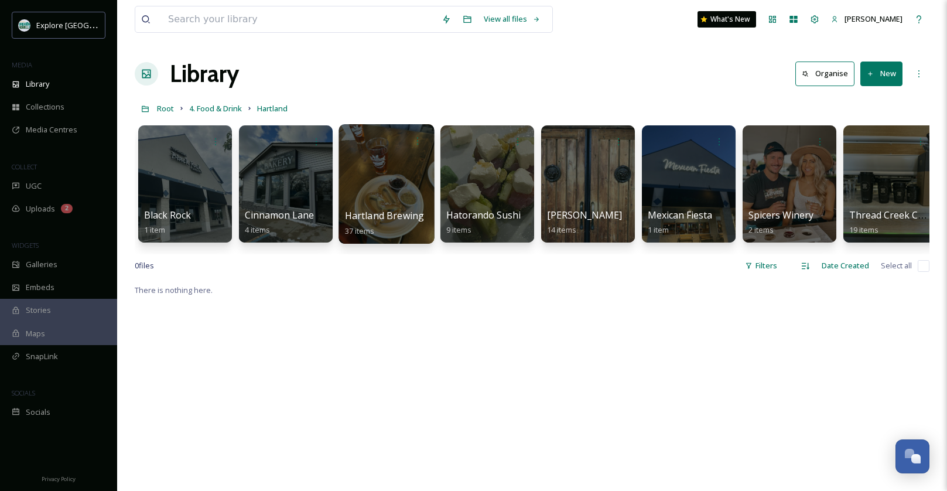
click at [389, 196] on div at bounding box center [385, 183] width 95 height 119
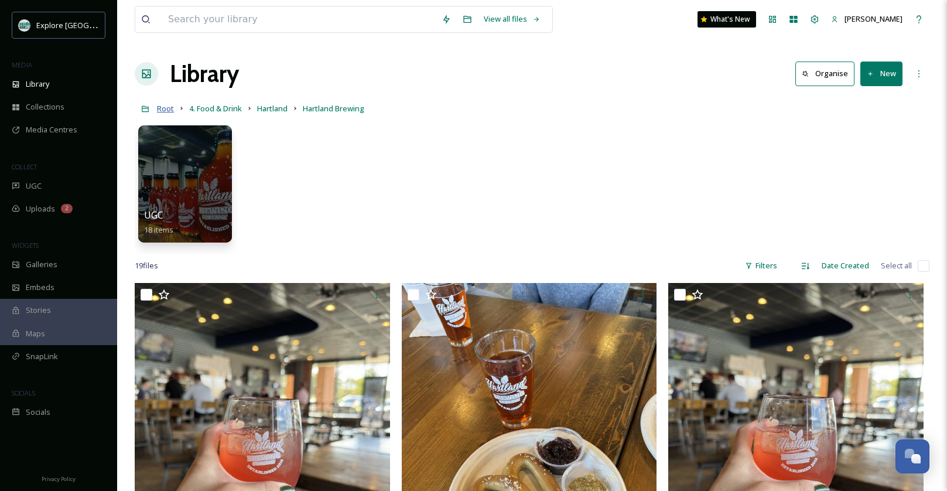
click at [166, 111] on span "Root" at bounding box center [165, 108] width 17 height 11
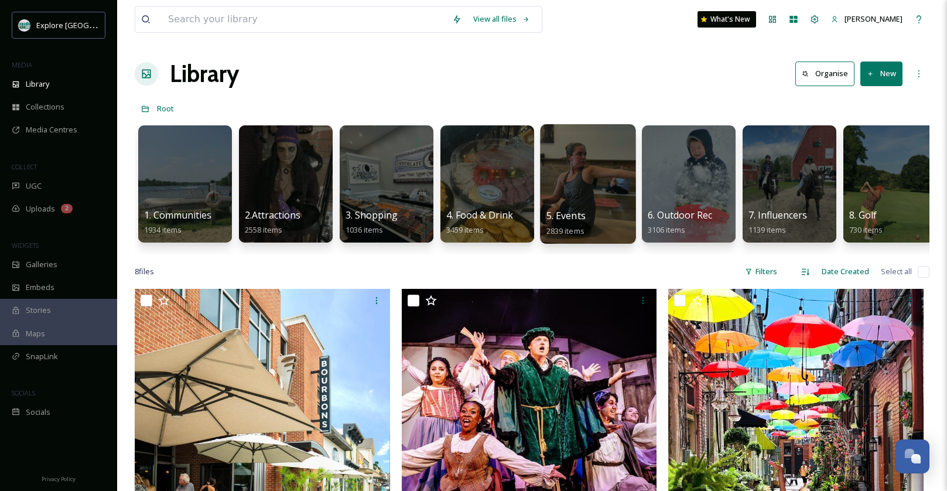
click at [592, 184] on div at bounding box center [587, 183] width 95 height 119
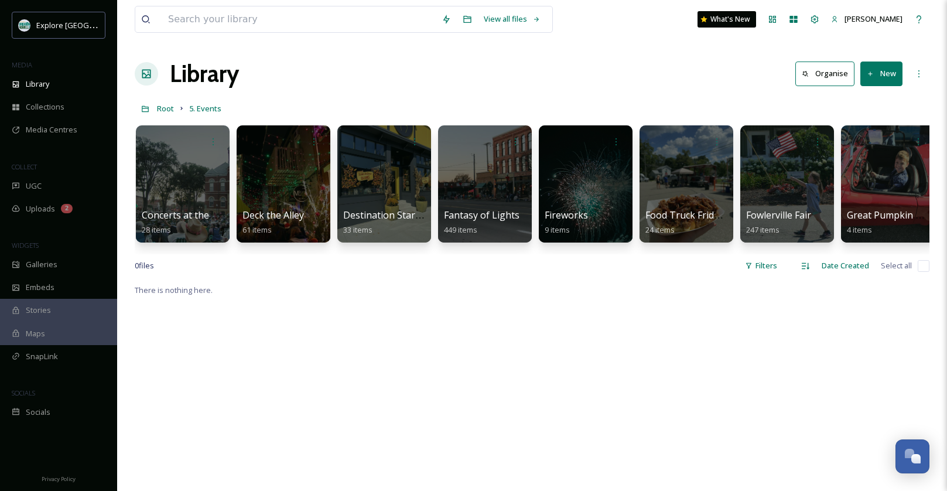
scroll to position [0, 1413]
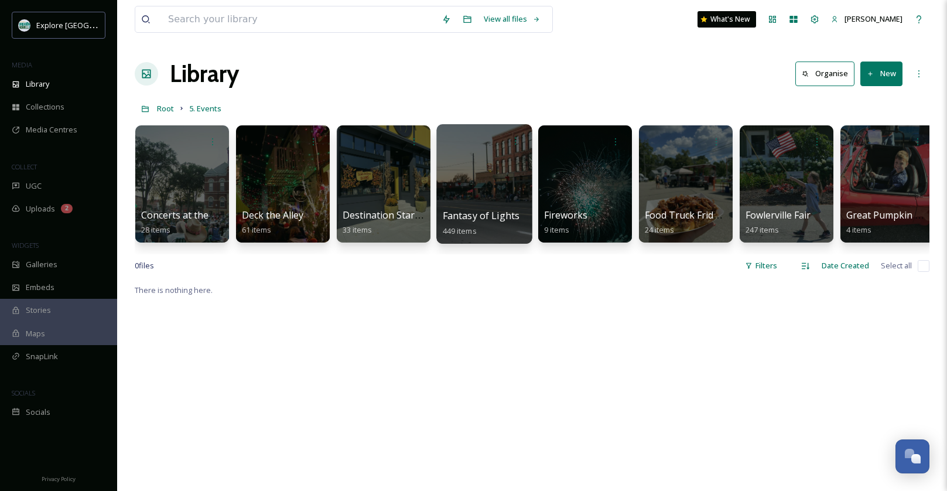
click at [491, 196] on div at bounding box center [483, 183] width 95 height 119
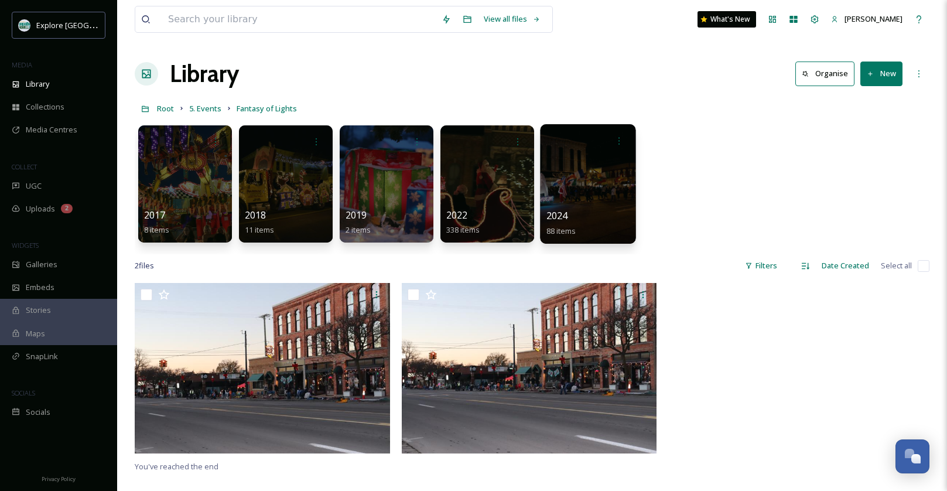
click at [585, 190] on div at bounding box center [587, 183] width 95 height 119
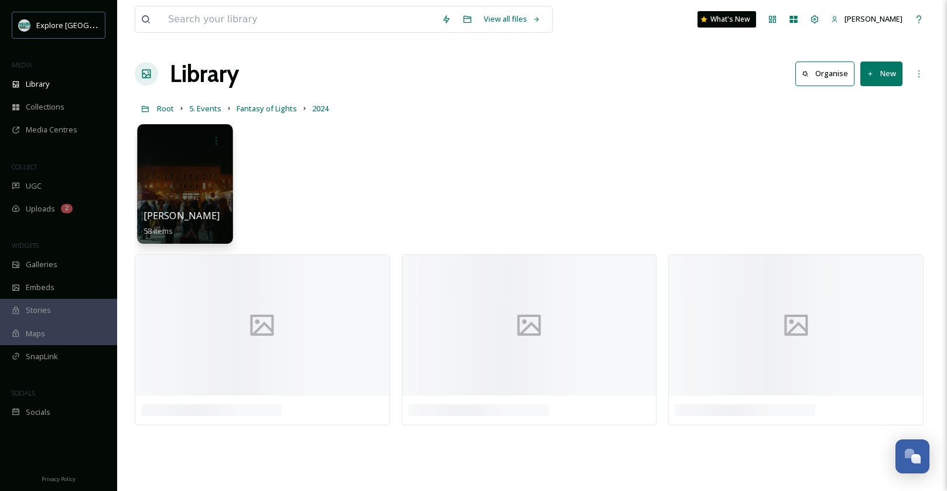
click at [183, 167] on div at bounding box center [184, 183] width 95 height 119
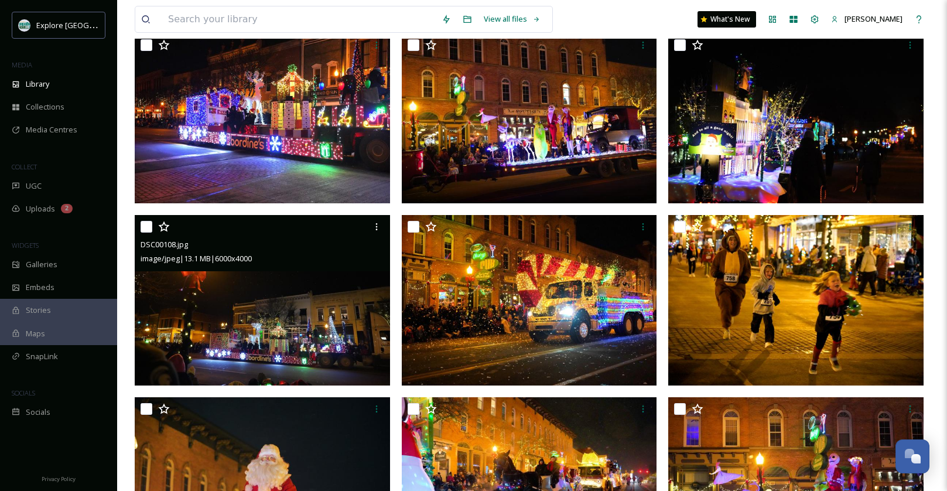
scroll to position [495, 0]
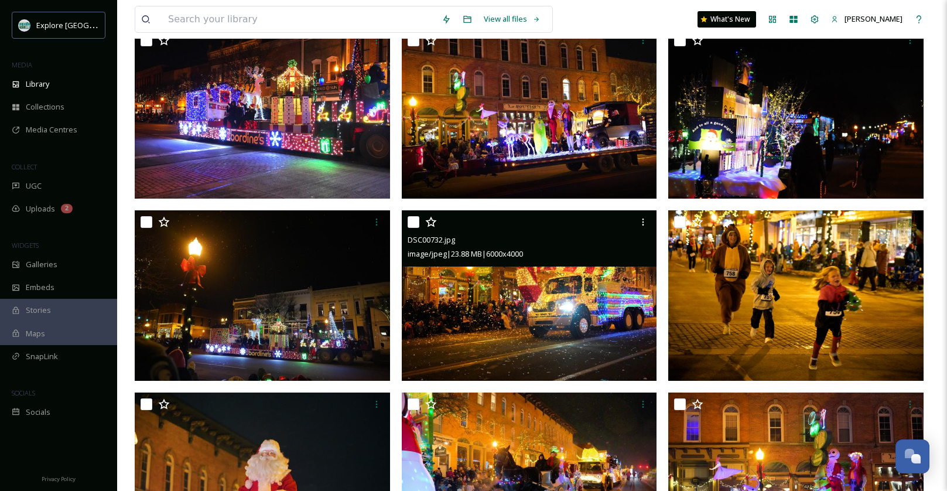
click at [516, 317] on img at bounding box center [529, 295] width 255 height 170
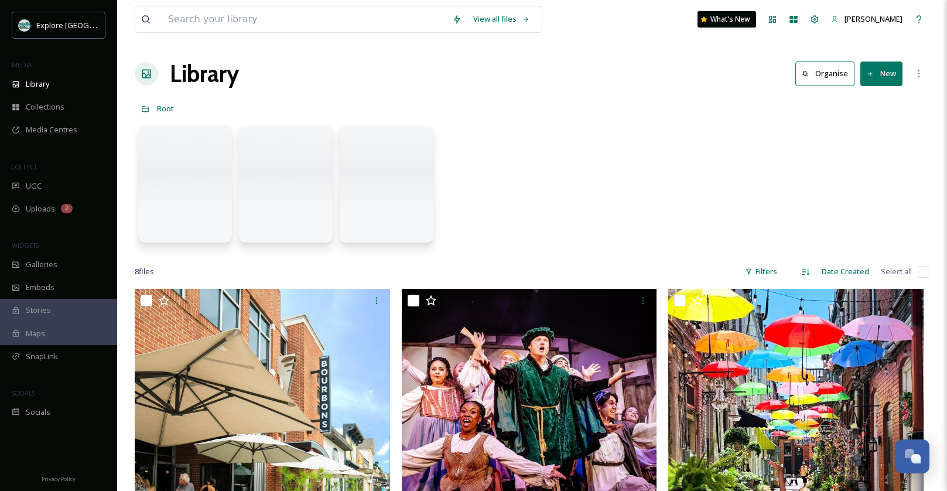
click at [156, 74] on div at bounding box center [146, 73] width 23 height 23
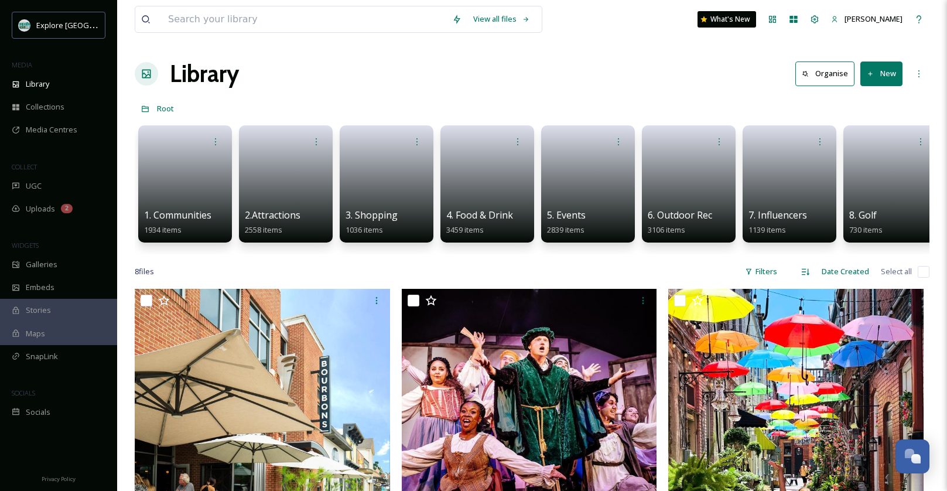
click at [148, 73] on icon at bounding box center [146, 74] width 12 height 12
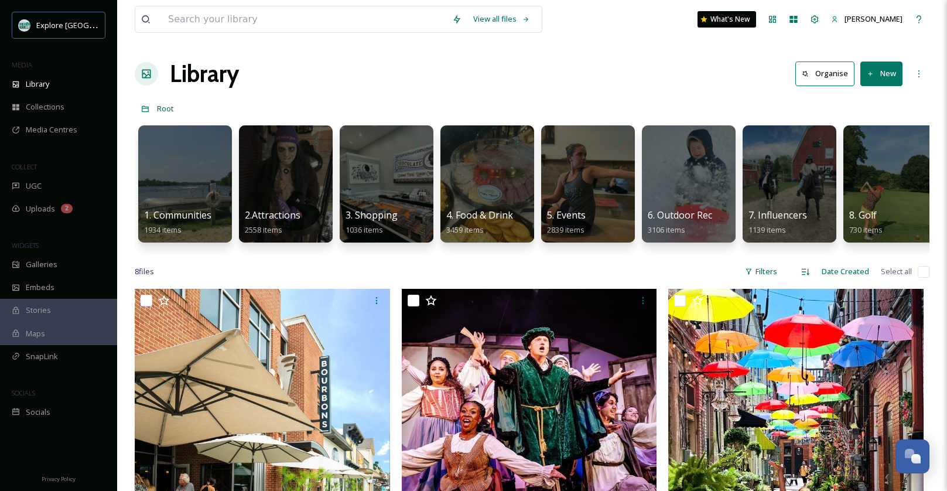
click at [157, 101] on link "Root" at bounding box center [165, 108] width 17 height 14
click at [673, 212] on span "6. Outdoor Rec" at bounding box center [680, 215] width 66 height 13
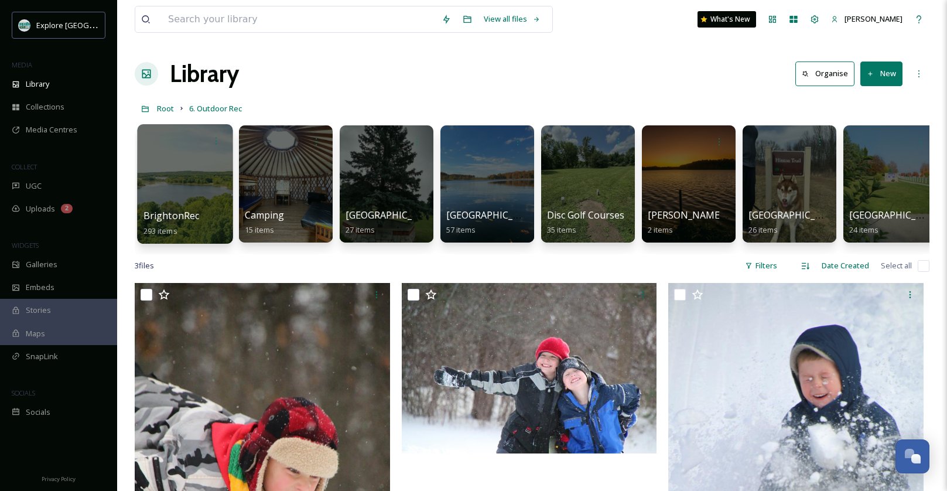
click at [188, 193] on div at bounding box center [184, 183] width 95 height 119
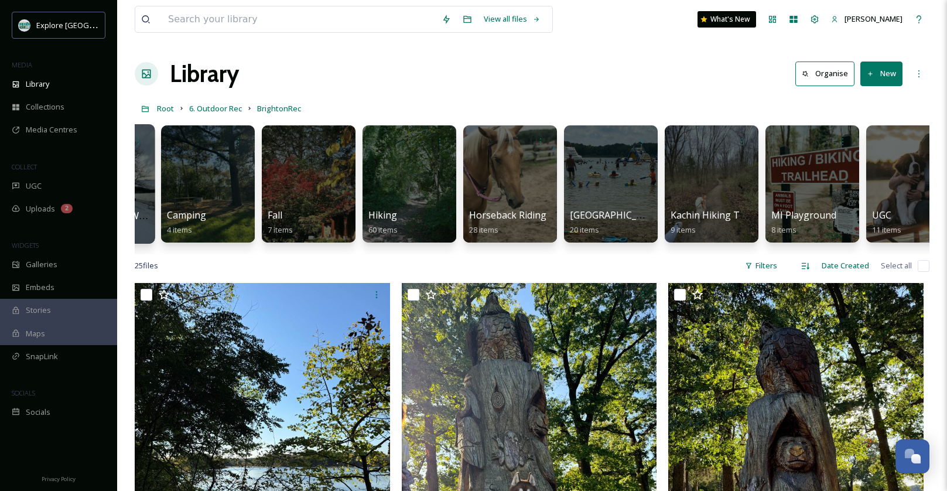
scroll to position [0, 481]
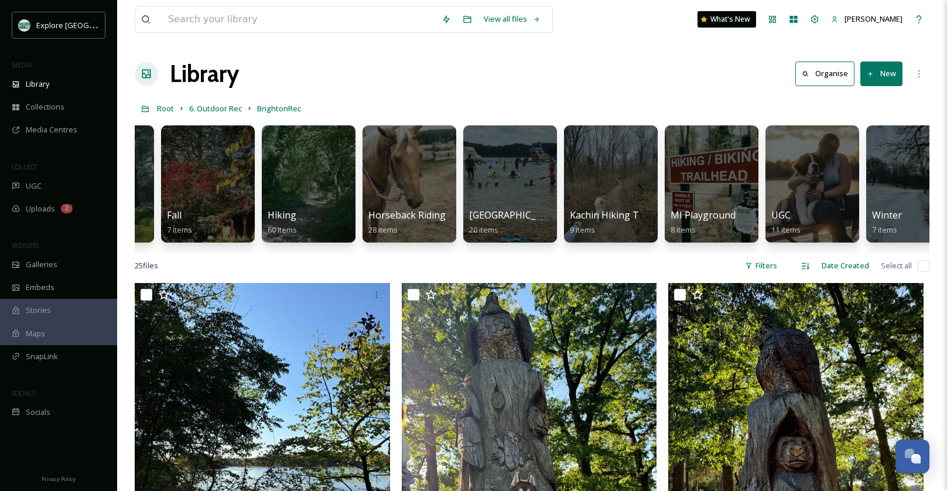
click at [214, 117] on div "Root 6. Outdoor Rec BrightonRec" at bounding box center [532, 108] width 794 height 22
click at [214, 111] on span "6. Outdoor Rec" at bounding box center [215, 108] width 53 height 11
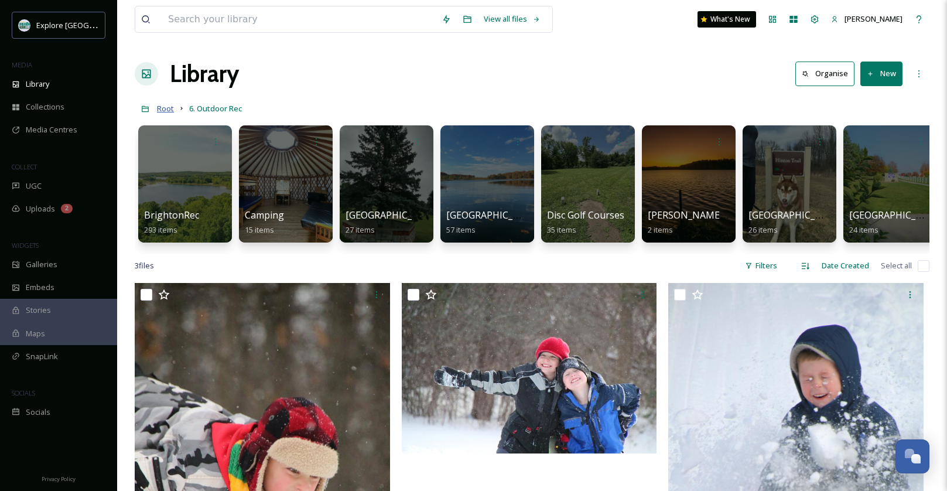
click at [163, 107] on span "Root" at bounding box center [165, 108] width 17 height 11
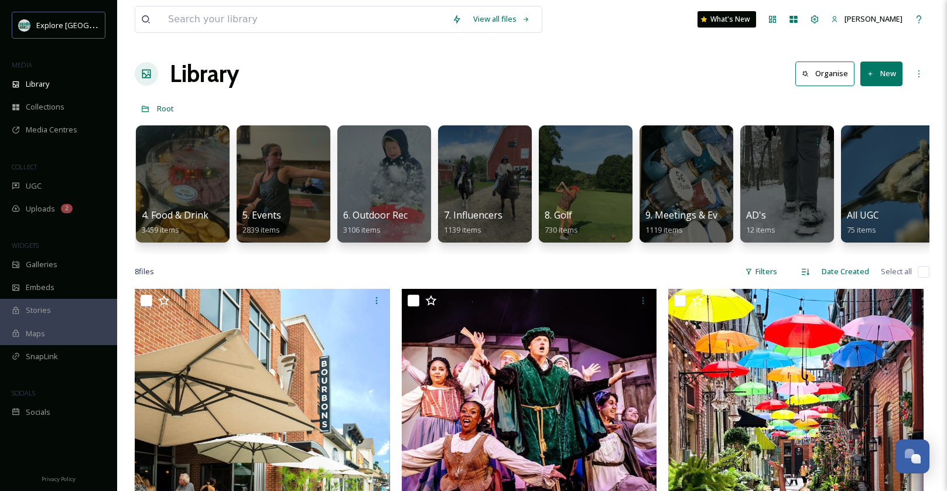
scroll to position [0, 361]
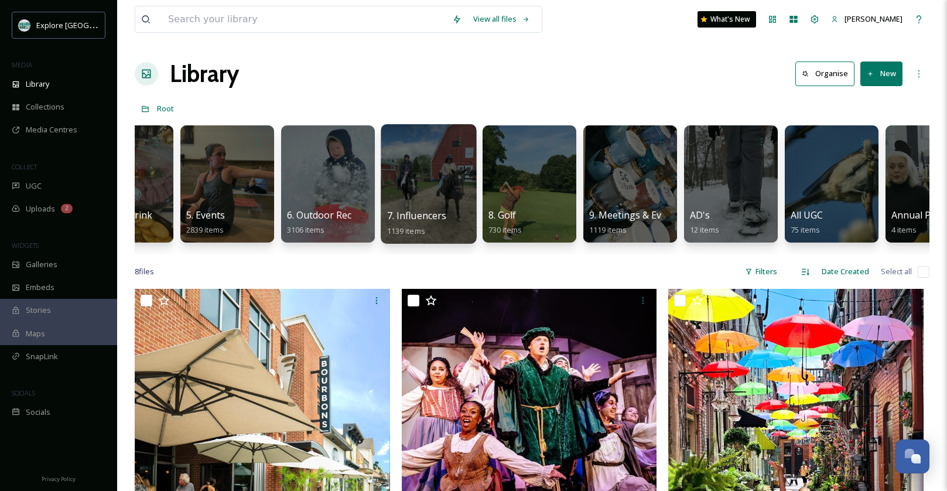
click at [408, 179] on div at bounding box center [428, 183] width 95 height 119
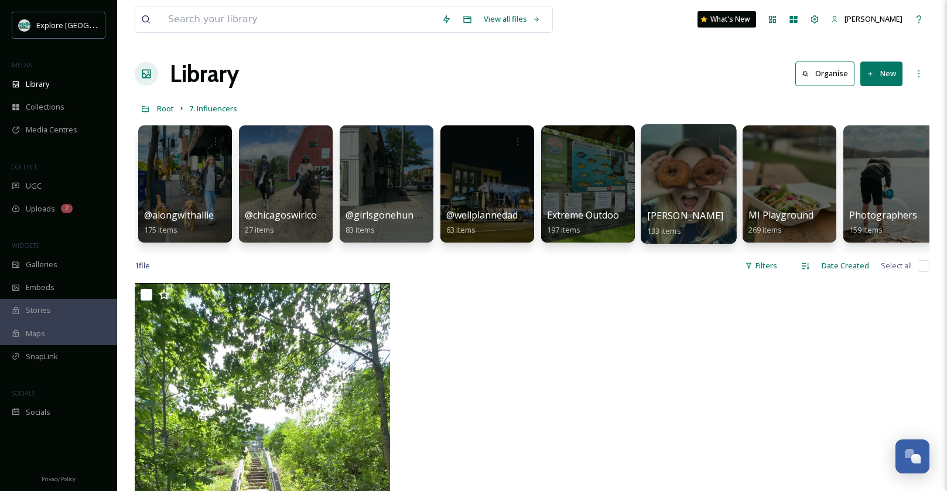
click at [662, 164] on div at bounding box center [687, 183] width 95 height 119
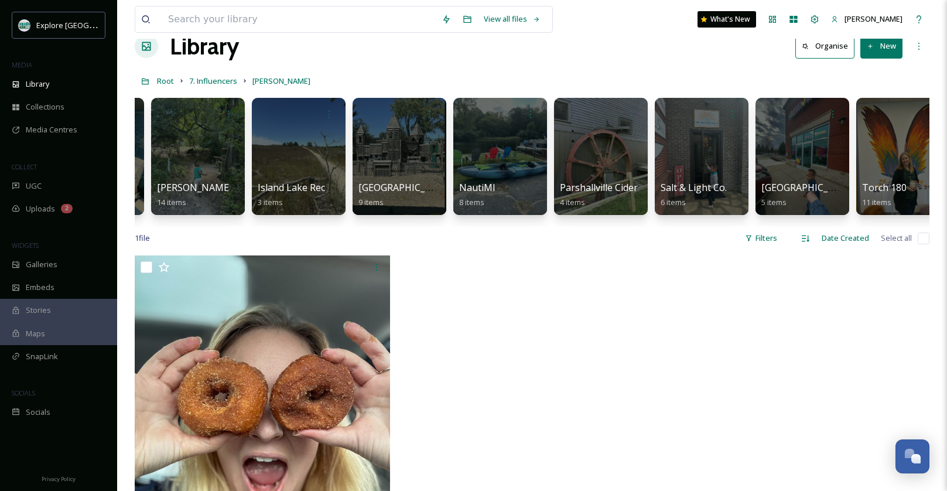
scroll to position [0, 937]
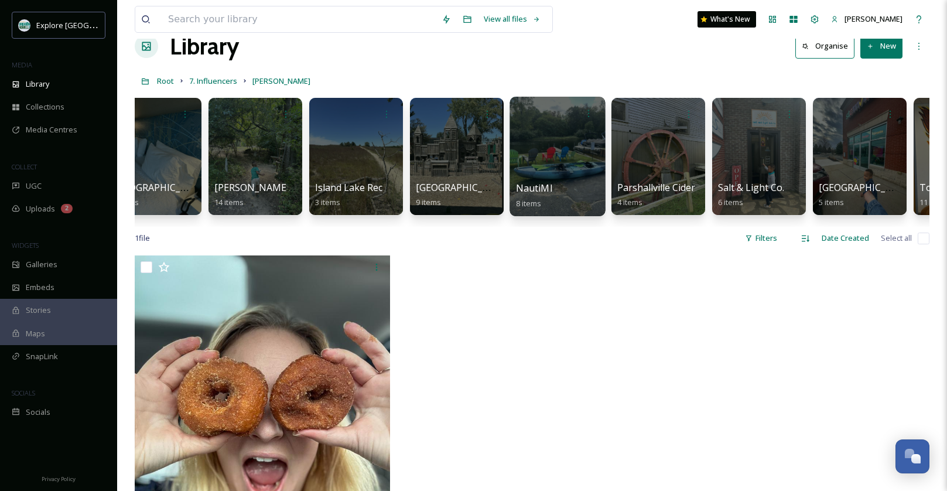
click at [587, 157] on div at bounding box center [556, 156] width 95 height 119
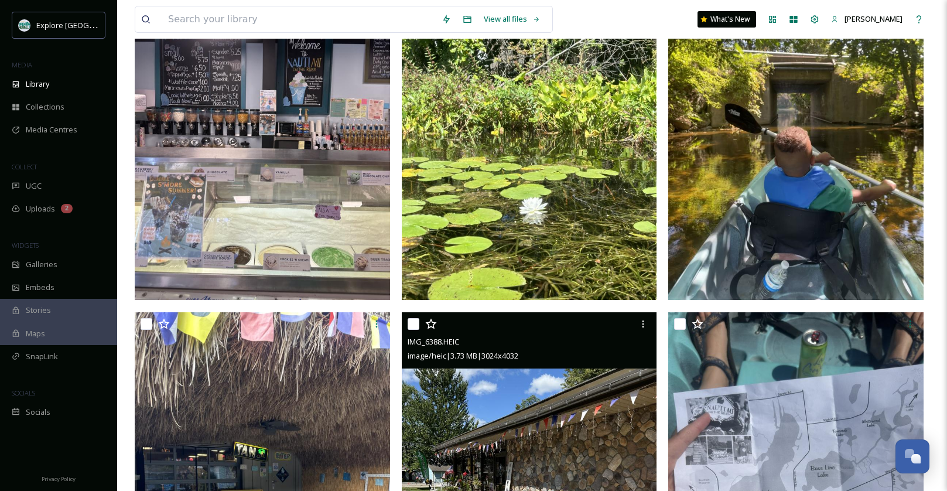
scroll to position [73, 0]
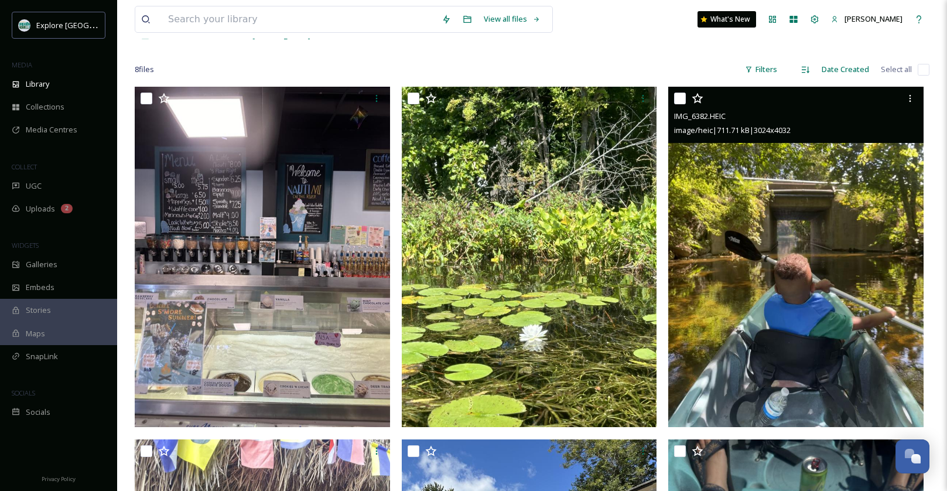
click at [786, 249] on img at bounding box center [795, 257] width 255 height 340
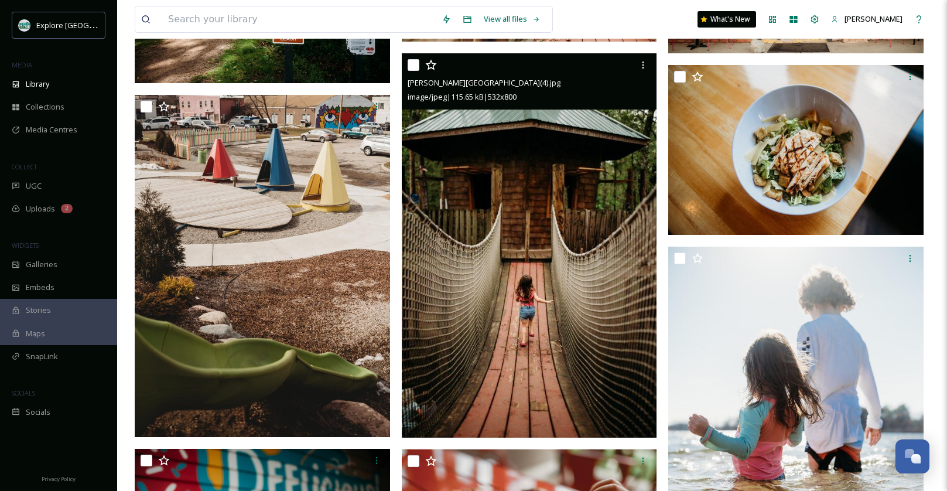
scroll to position [2185, 0]
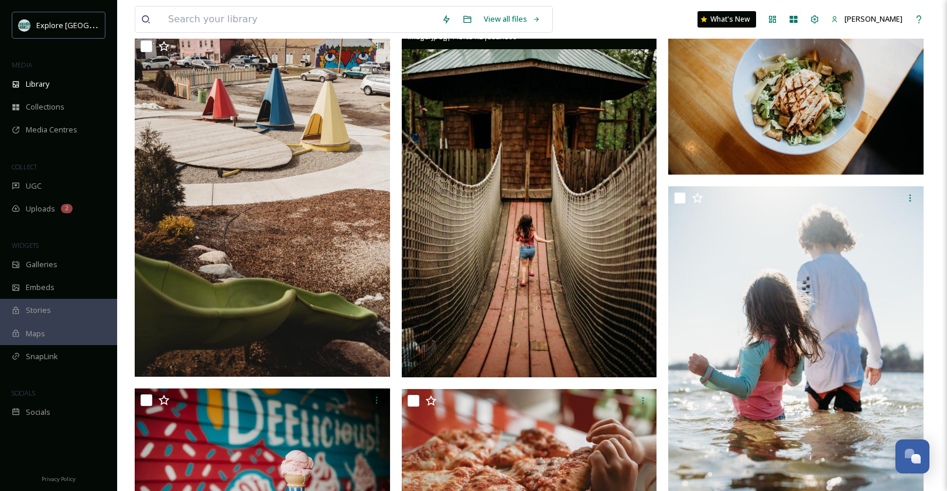
click at [543, 254] on img at bounding box center [529, 185] width 255 height 384
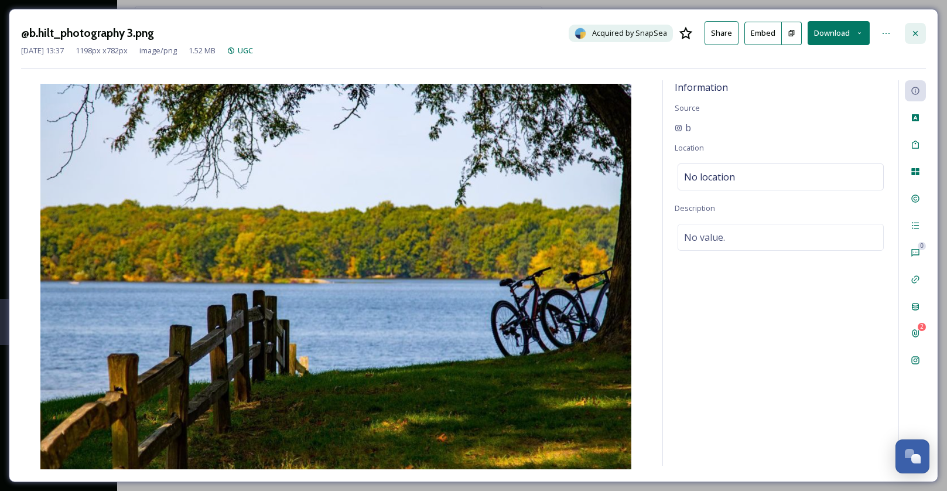
click at [916, 35] on icon at bounding box center [914, 33] width 9 height 9
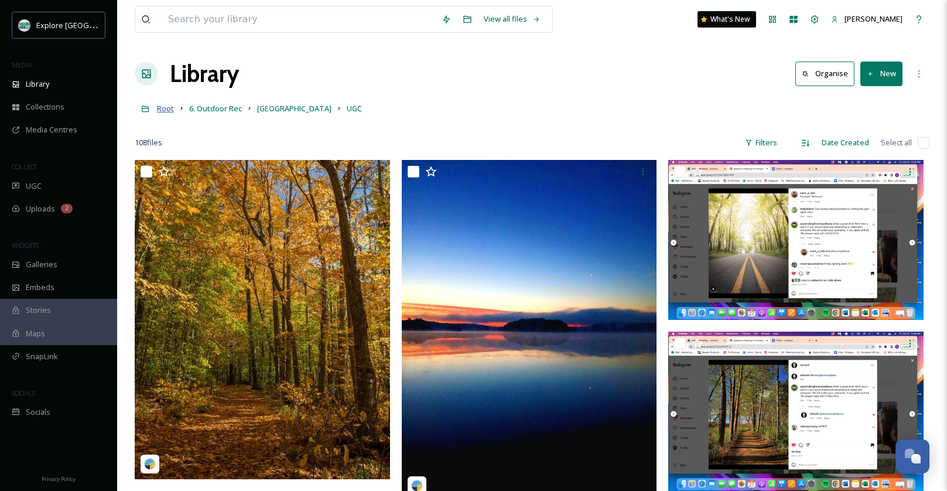
click at [166, 111] on span "Root" at bounding box center [165, 108] width 17 height 11
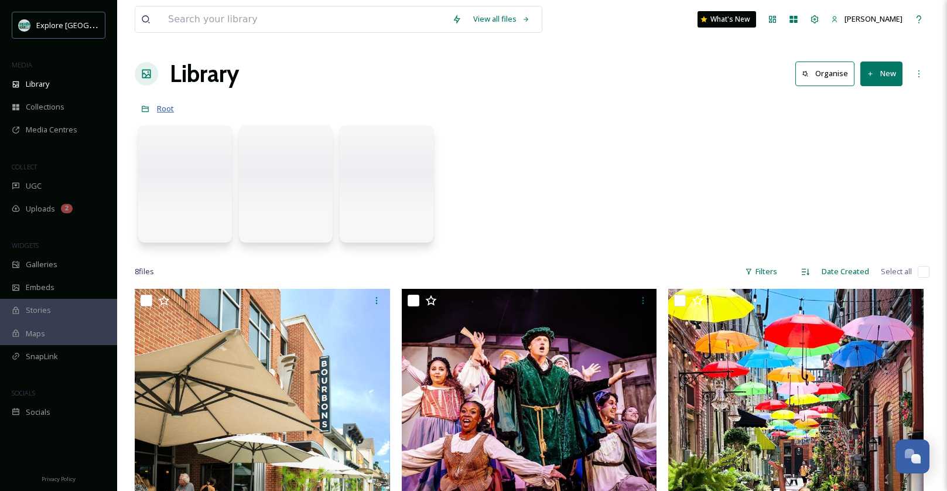
click at [164, 109] on span "Root" at bounding box center [165, 108] width 17 height 11
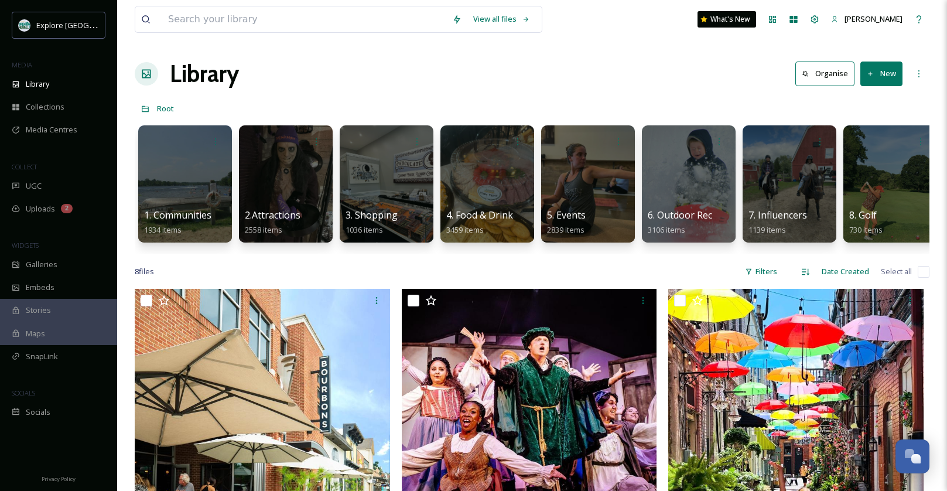
click at [520, 77] on div "Library Organise New" at bounding box center [532, 73] width 794 height 35
click at [216, 176] on div at bounding box center [184, 183] width 95 height 119
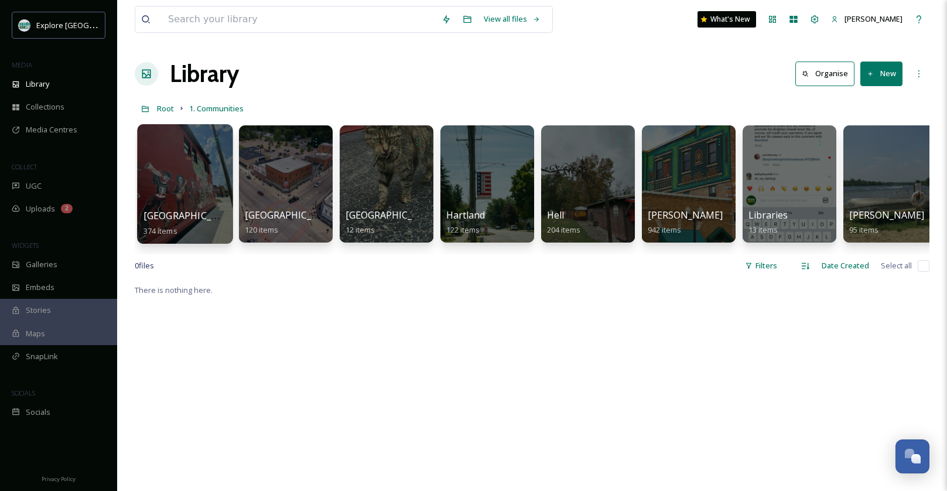
click at [196, 187] on div at bounding box center [184, 183] width 95 height 119
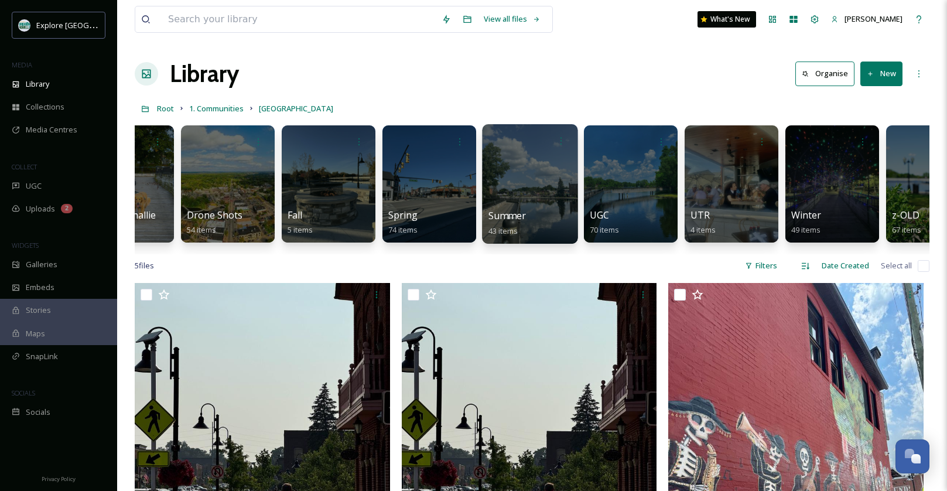
scroll to position [0, 112]
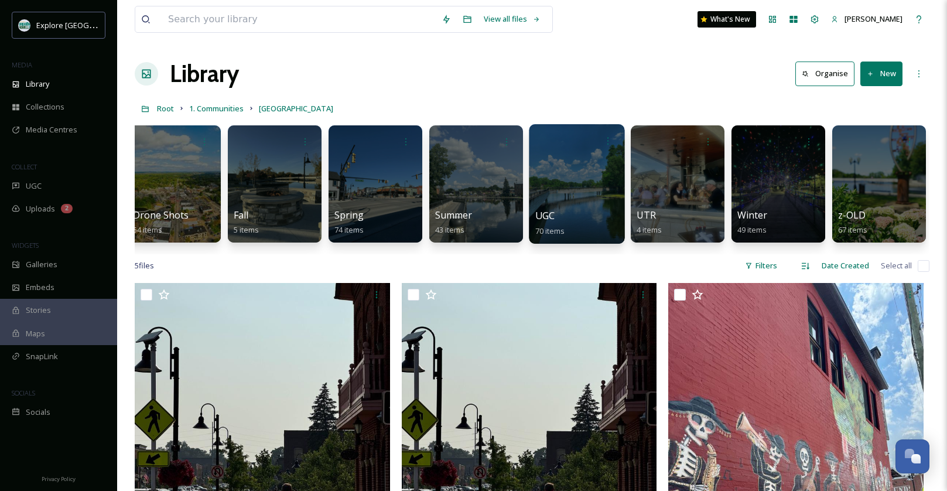
click at [583, 191] on div at bounding box center [576, 183] width 95 height 119
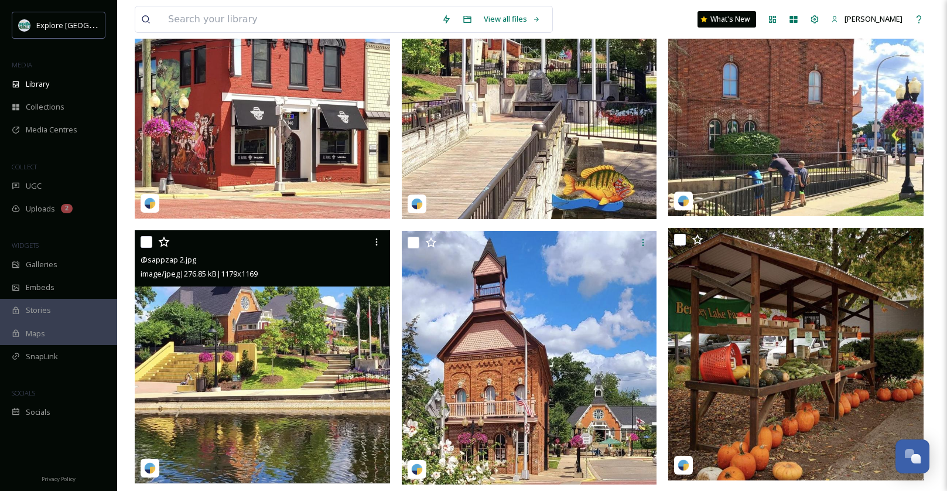
scroll to position [2143, 0]
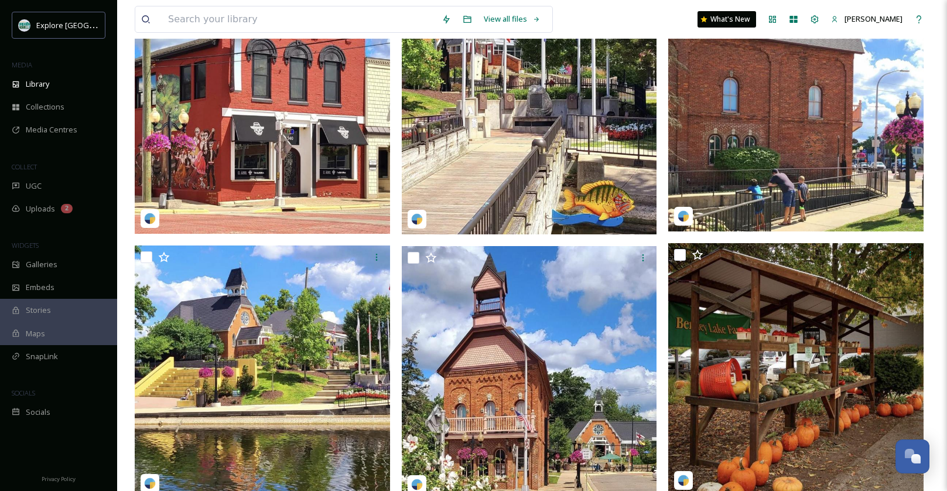
click at [770, 90] on img at bounding box center [795, 105] width 255 height 254
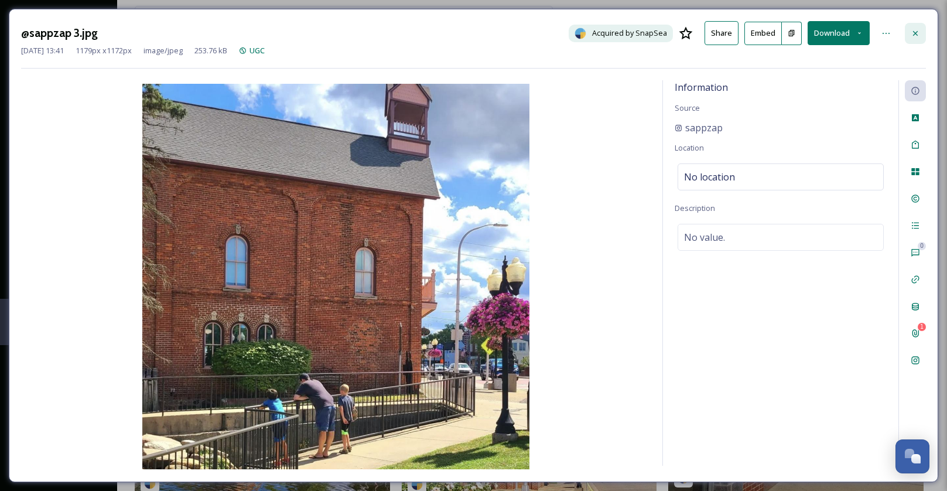
click at [914, 32] on icon at bounding box center [914, 33] width 9 height 9
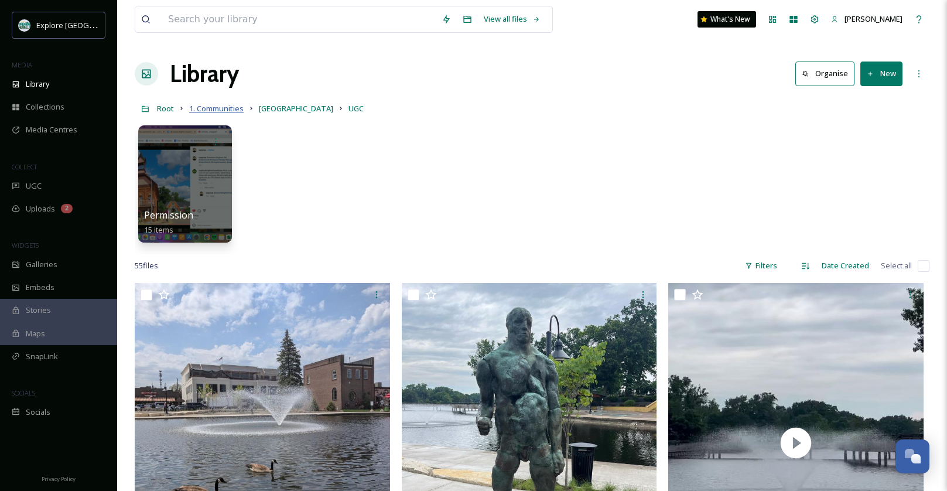
click at [227, 112] on span "1. Communities" at bounding box center [216, 108] width 54 height 11
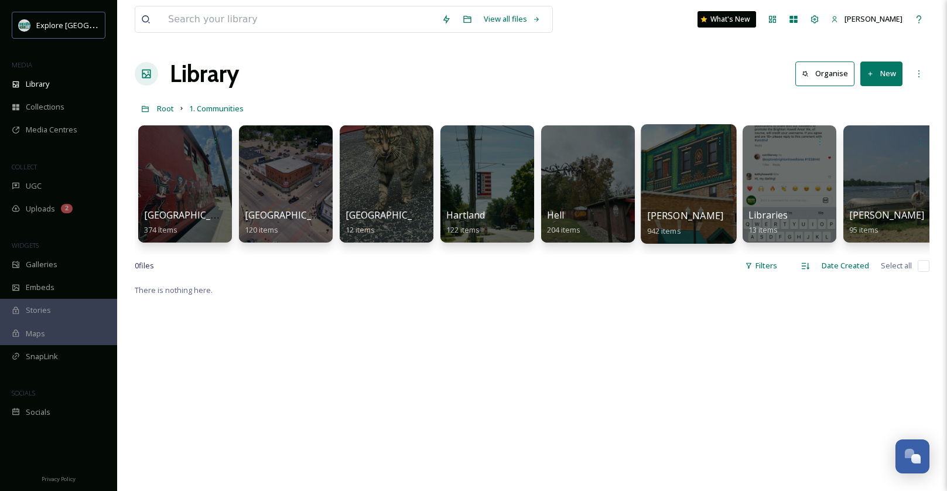
click at [690, 176] on div at bounding box center [687, 183] width 95 height 119
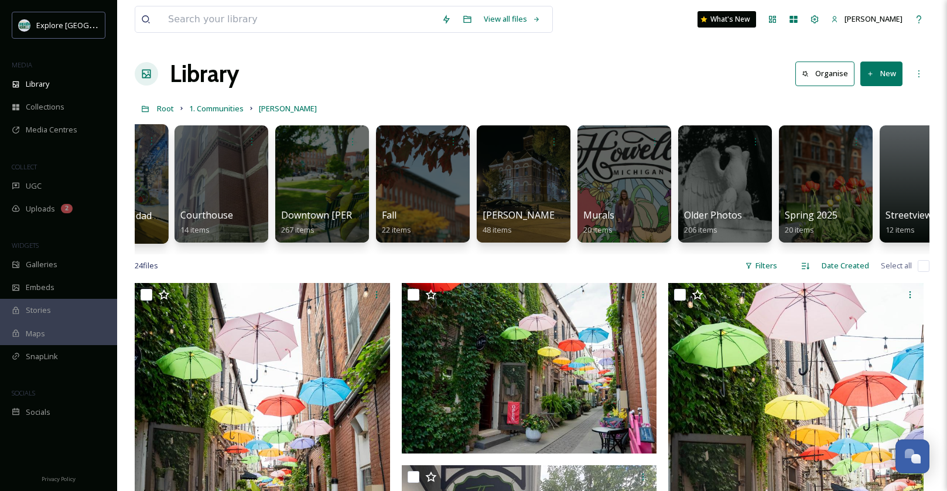
scroll to position [0, 716]
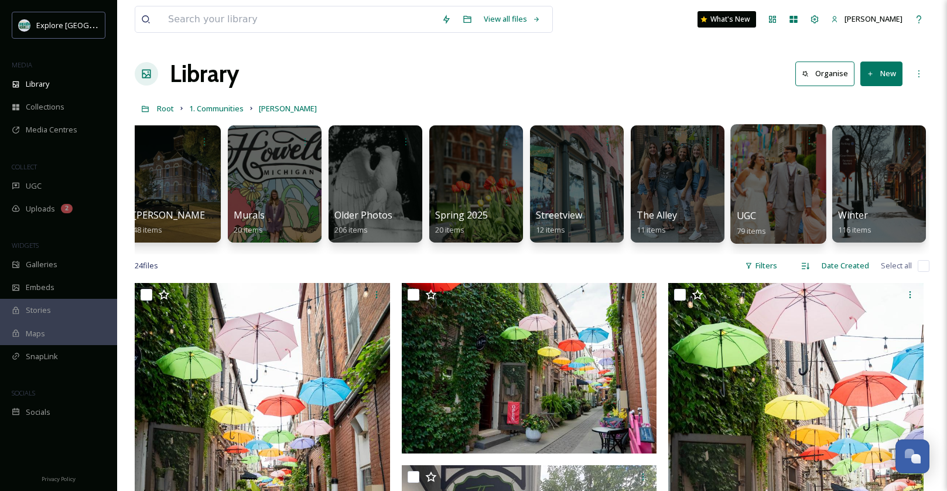
click at [758, 182] on div at bounding box center [777, 183] width 95 height 119
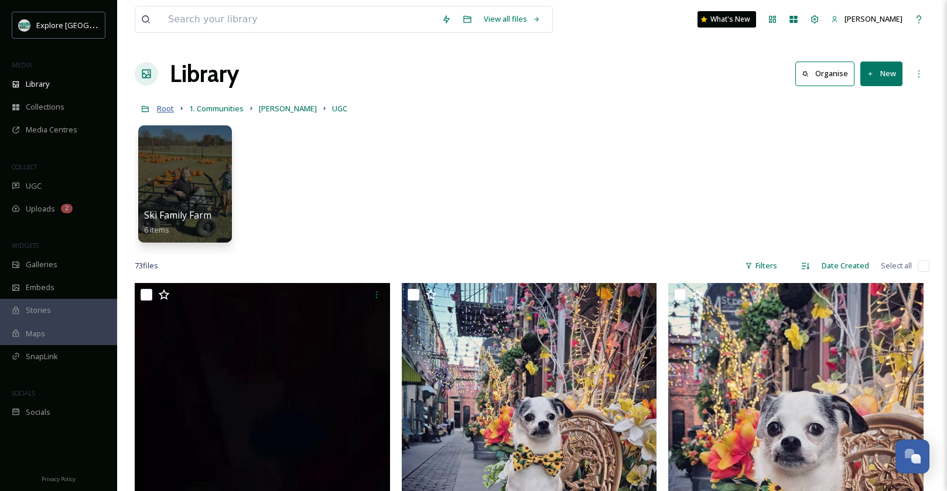
click at [167, 107] on span "Root" at bounding box center [165, 108] width 17 height 11
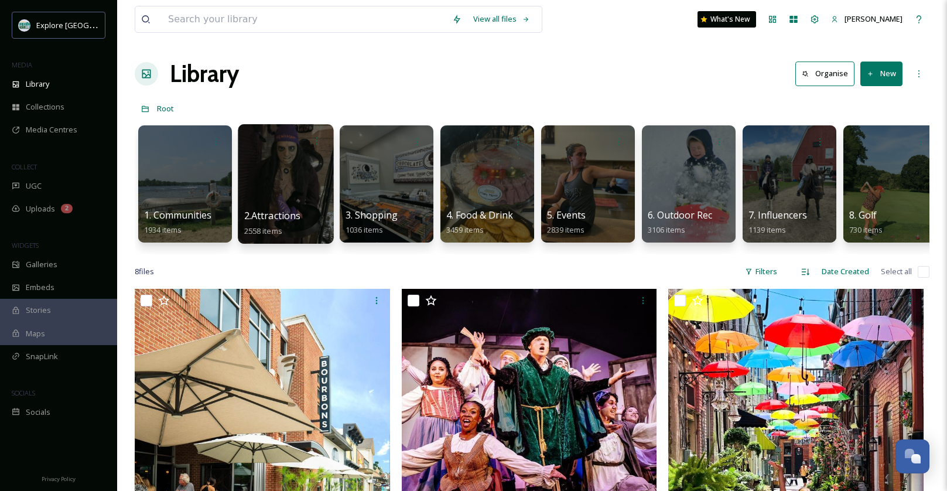
click at [304, 194] on div at bounding box center [285, 183] width 95 height 119
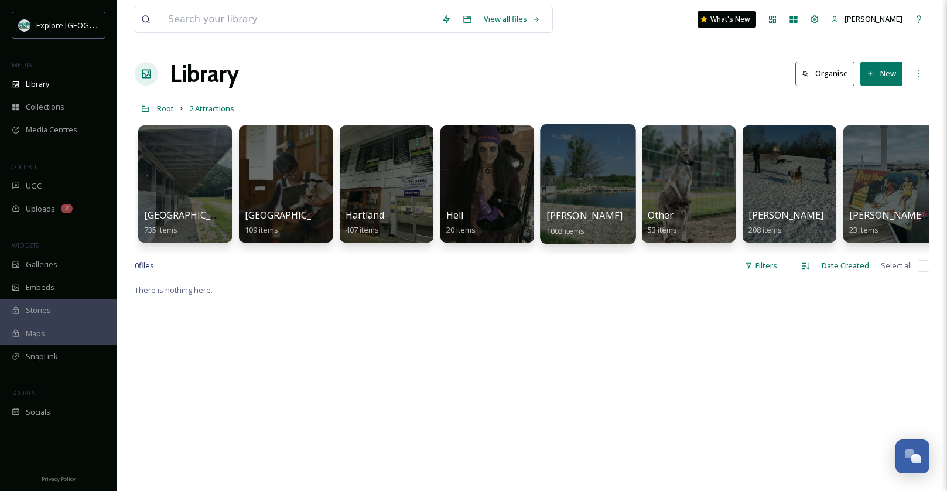
click at [569, 164] on div at bounding box center [587, 183] width 95 height 119
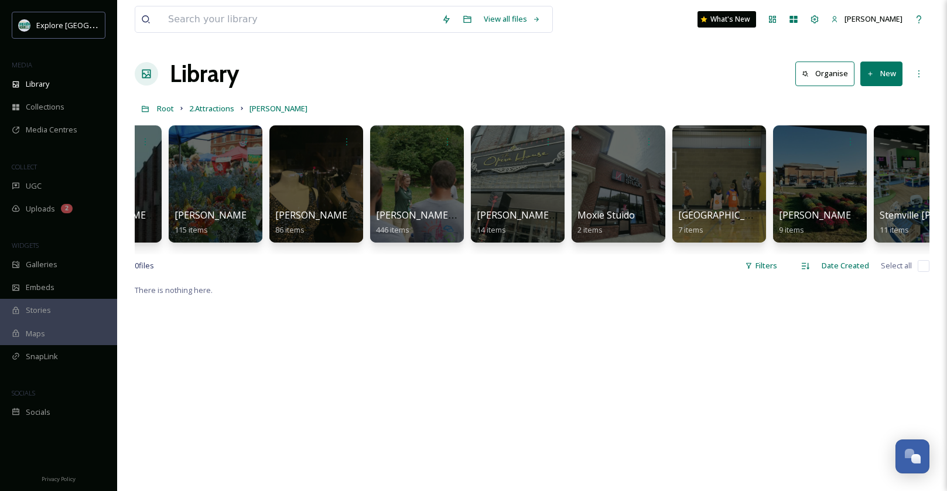
scroll to position [0, 1174]
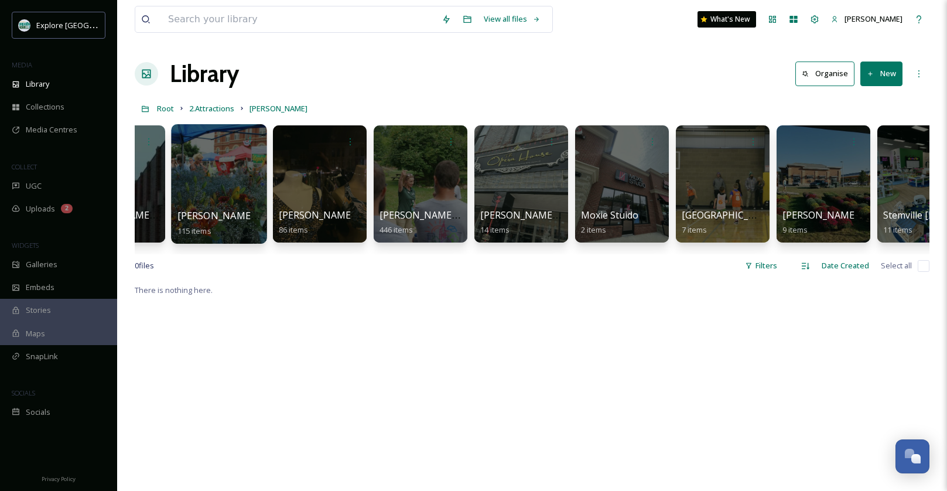
click at [222, 174] on div at bounding box center [218, 183] width 95 height 119
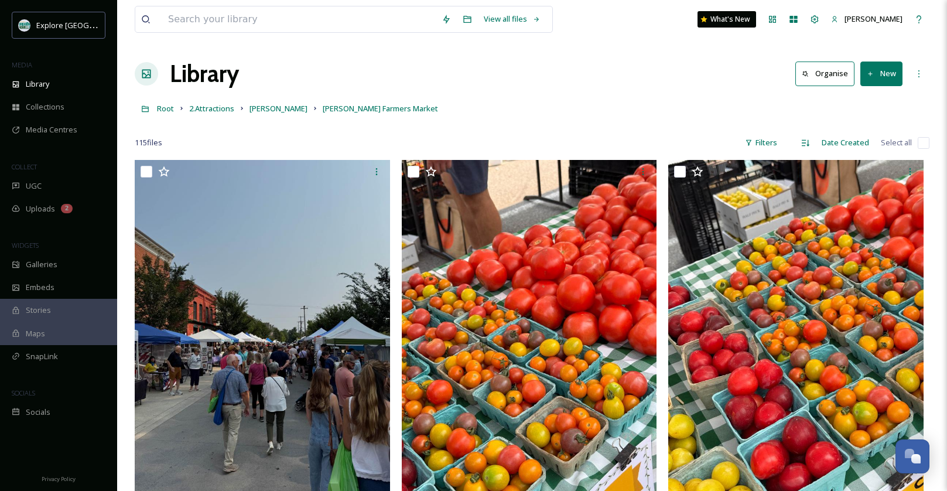
click at [498, 98] on div "Root 2.Attractions Howell Howell Farmers Market" at bounding box center [532, 108] width 794 height 22
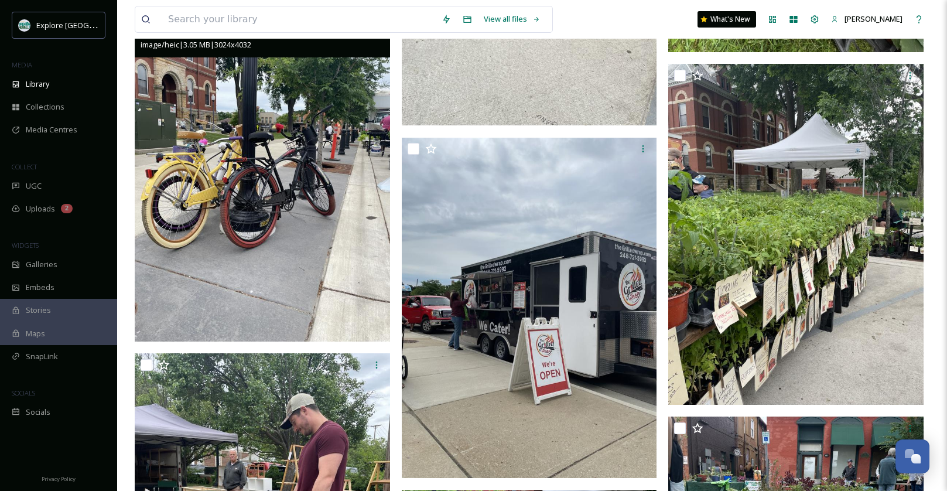
scroll to position [6290, 0]
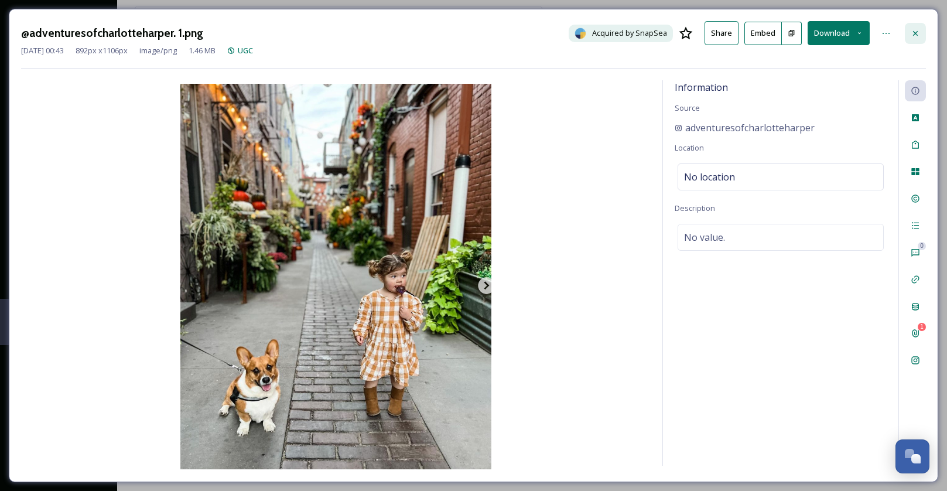
click at [917, 34] on icon at bounding box center [914, 33] width 9 height 9
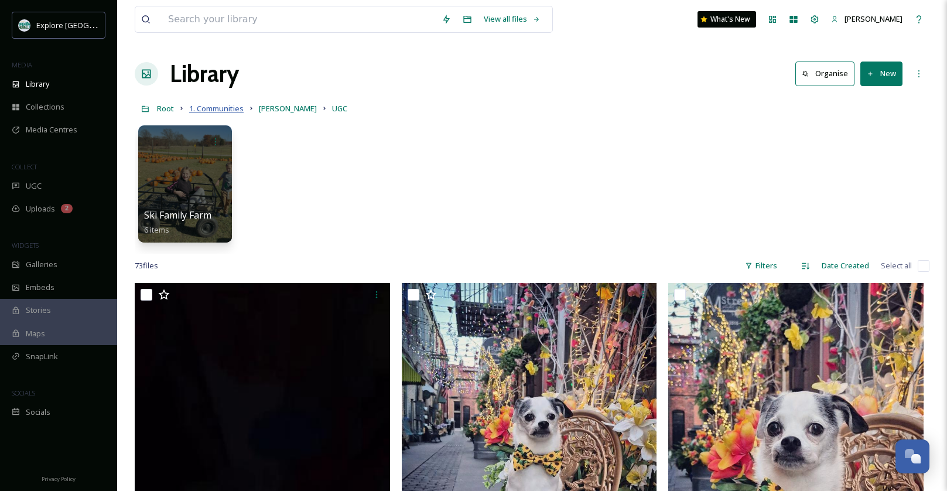
click at [231, 108] on span "1. Communities" at bounding box center [216, 108] width 54 height 11
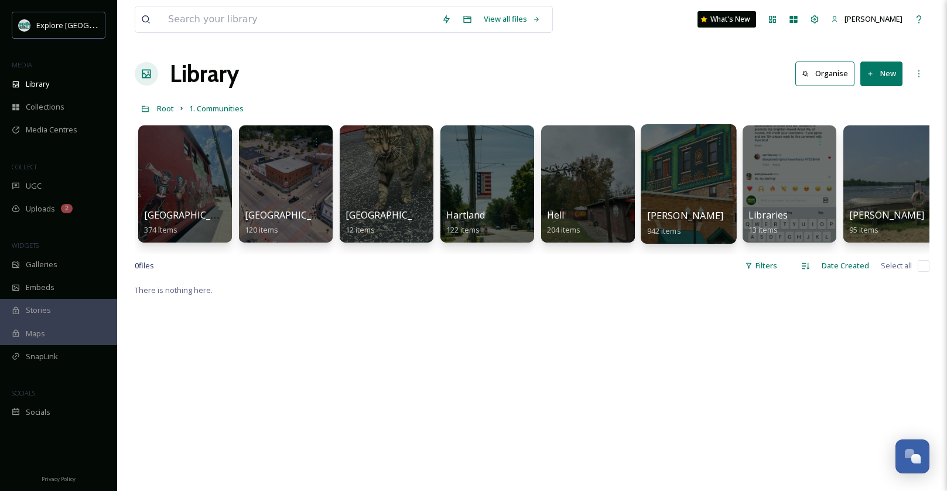
click at [702, 171] on div at bounding box center [687, 183] width 95 height 119
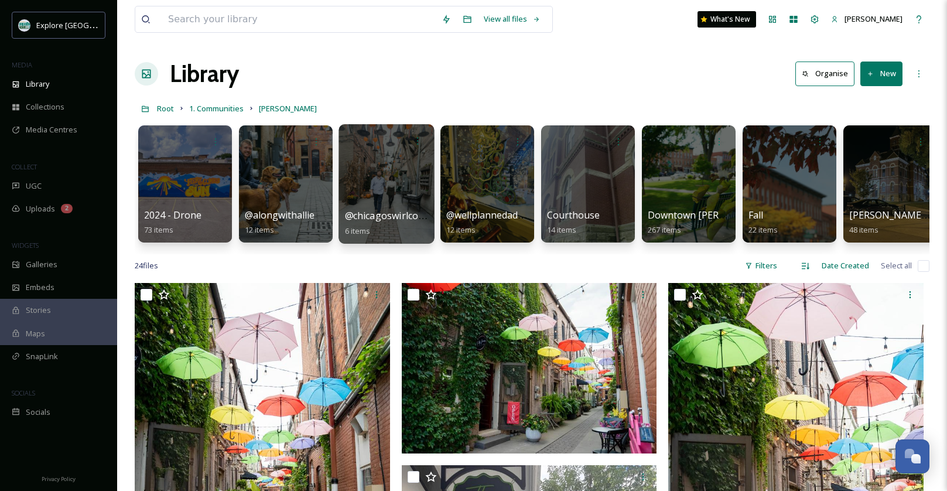
click at [403, 172] on div at bounding box center [385, 183] width 95 height 119
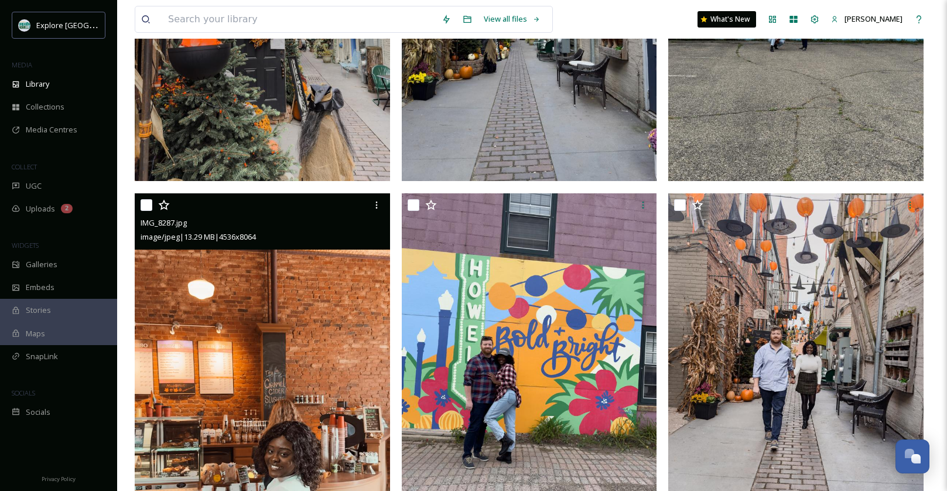
scroll to position [360, 0]
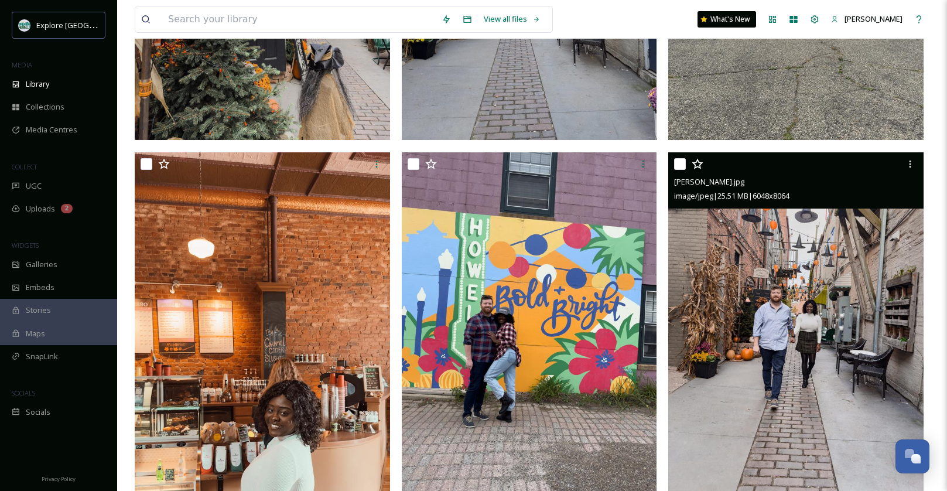
click at [808, 378] on img at bounding box center [795, 322] width 255 height 340
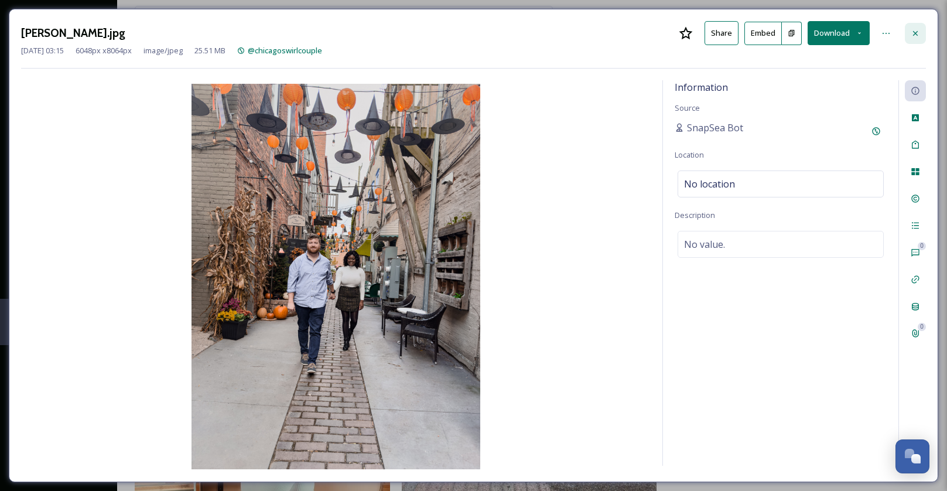
click at [916, 39] on div at bounding box center [914, 33] width 21 height 21
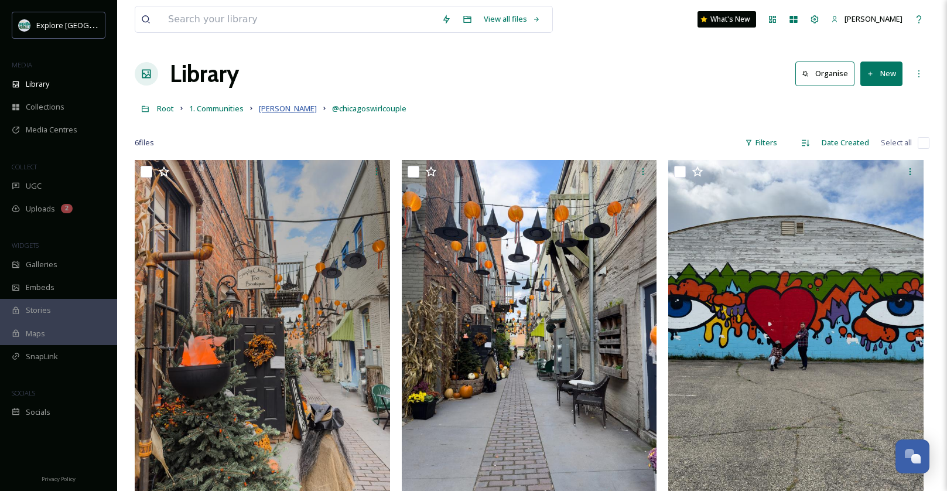
click at [272, 109] on span "[PERSON_NAME]" at bounding box center [288, 108] width 58 height 11
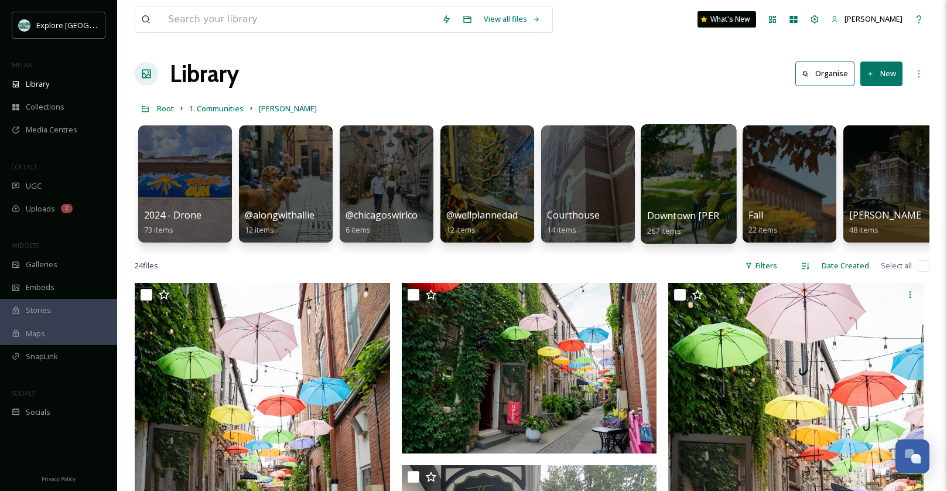
click at [715, 180] on div at bounding box center [687, 183] width 95 height 119
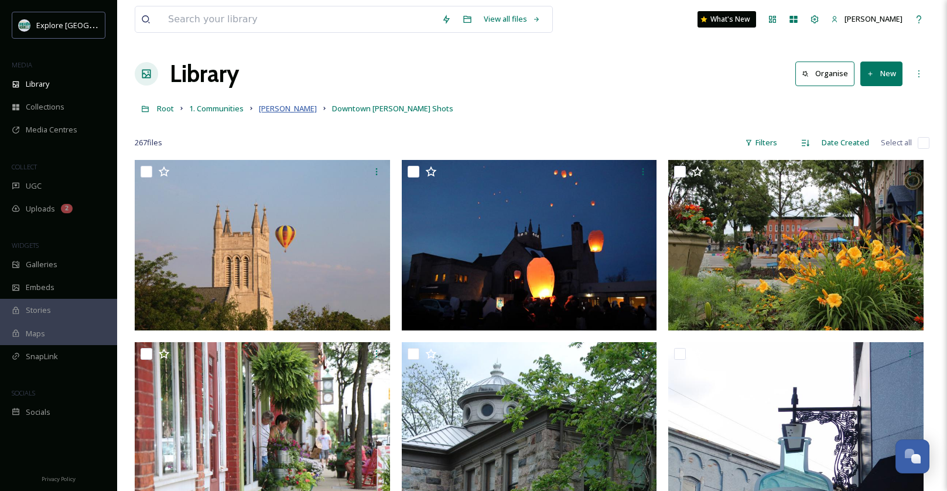
click at [277, 110] on span "[PERSON_NAME]" at bounding box center [288, 108] width 58 height 11
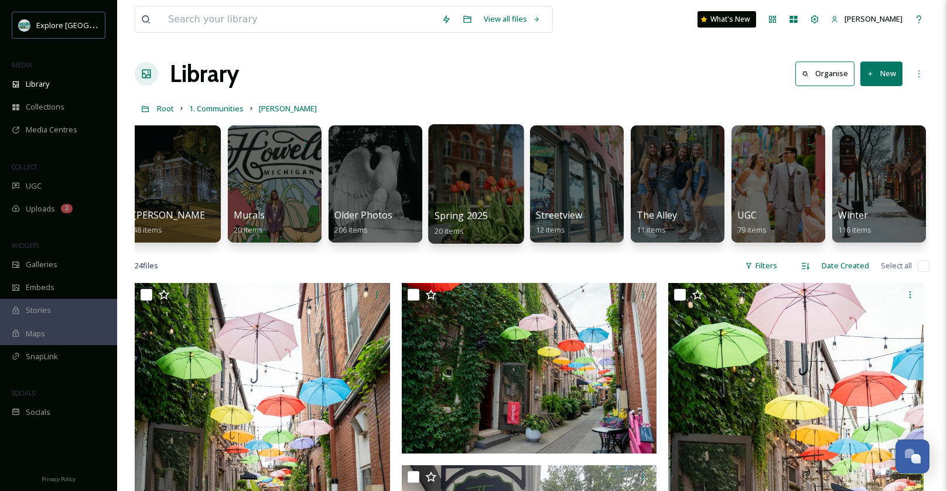
click at [492, 168] on div at bounding box center [475, 183] width 95 height 119
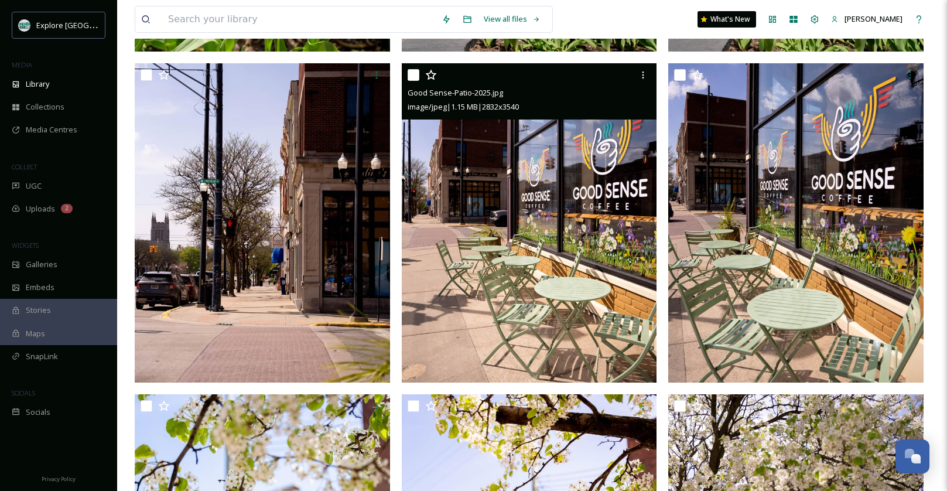
scroll to position [616, 0]
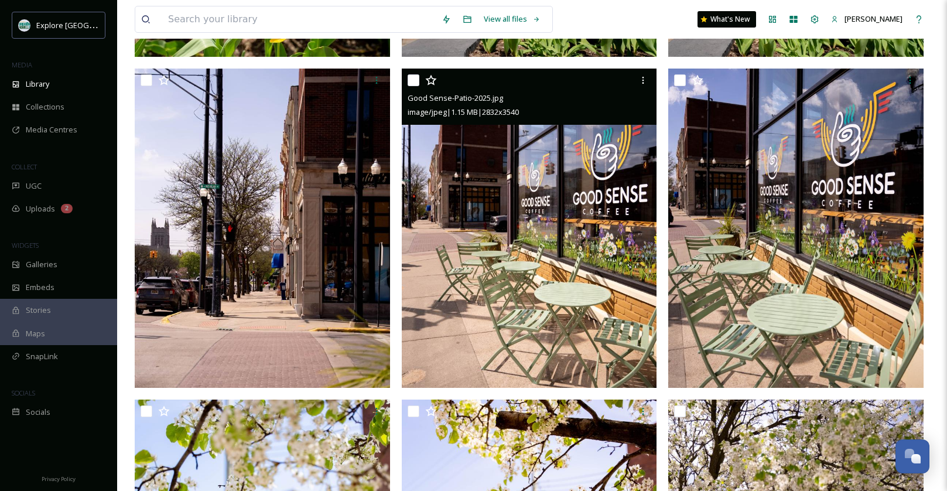
click at [540, 234] on img at bounding box center [529, 227] width 255 height 319
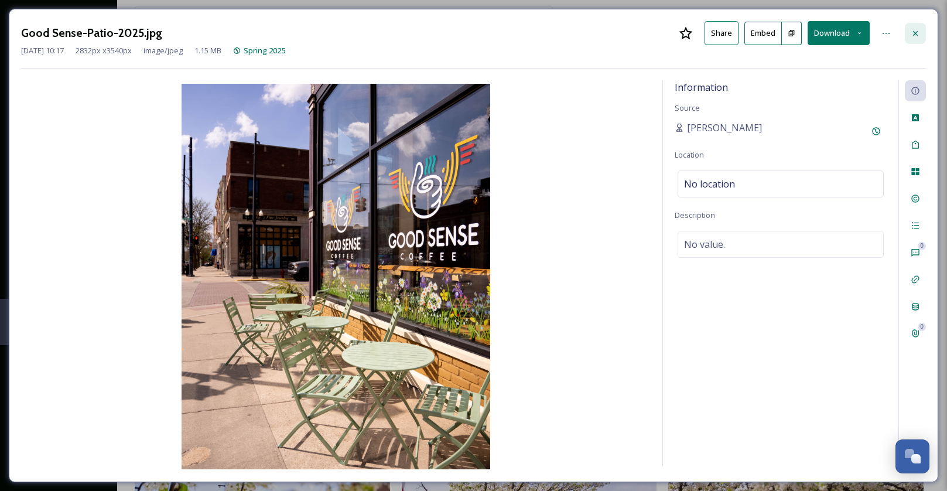
click at [923, 41] on div at bounding box center [914, 33] width 21 height 21
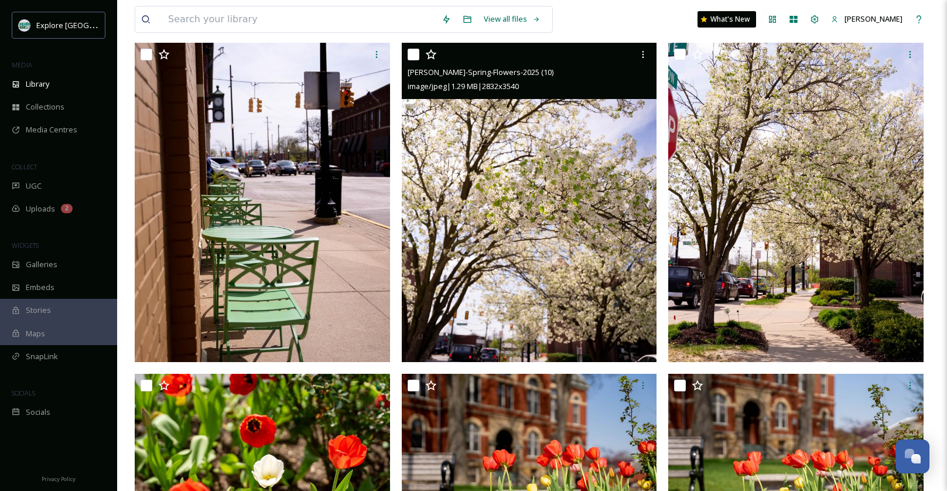
scroll to position [108, 0]
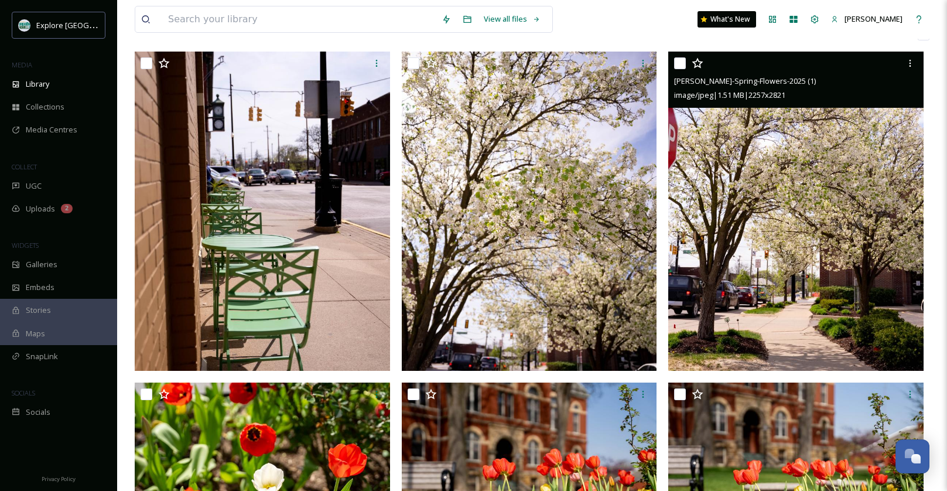
click at [786, 243] on img at bounding box center [795, 211] width 255 height 319
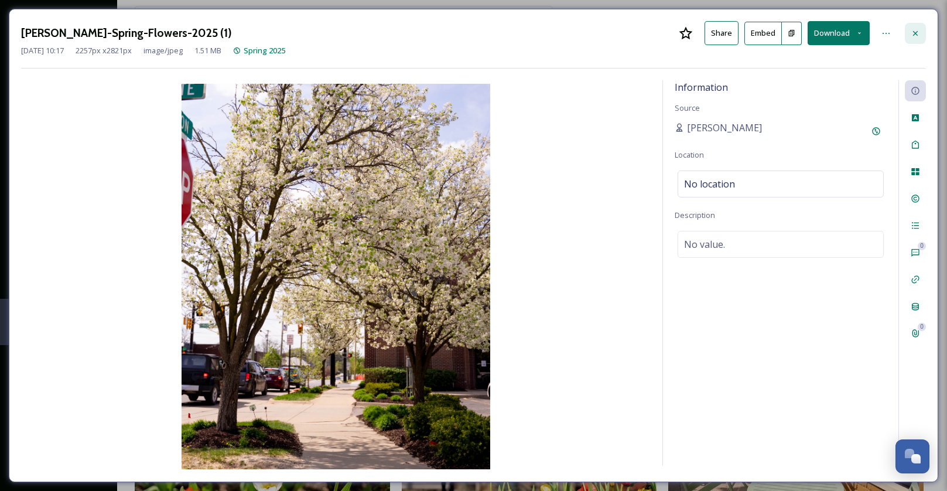
click at [913, 37] on icon at bounding box center [914, 33] width 9 height 9
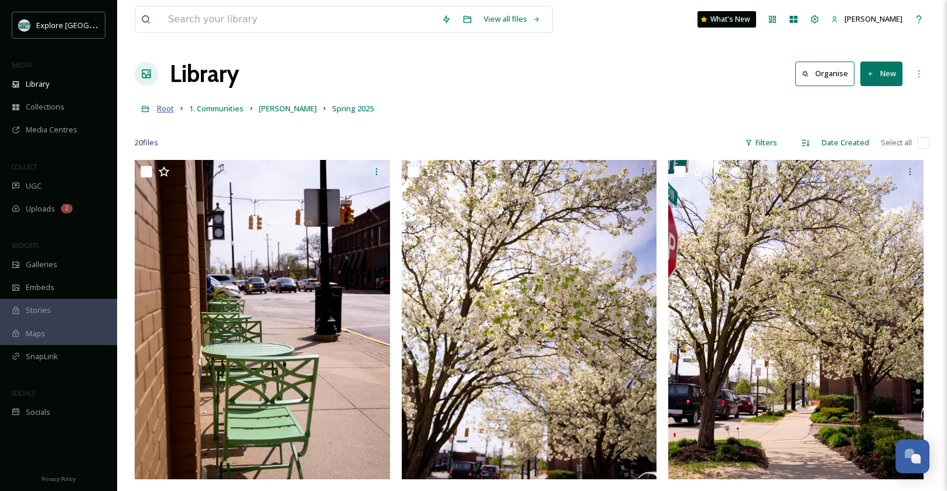
click at [164, 106] on span "Root" at bounding box center [165, 108] width 17 height 11
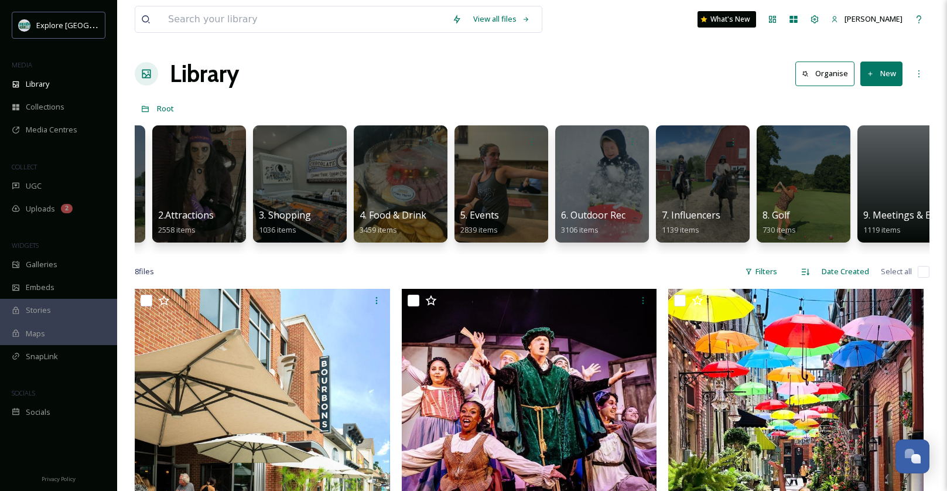
scroll to position [0, 162]
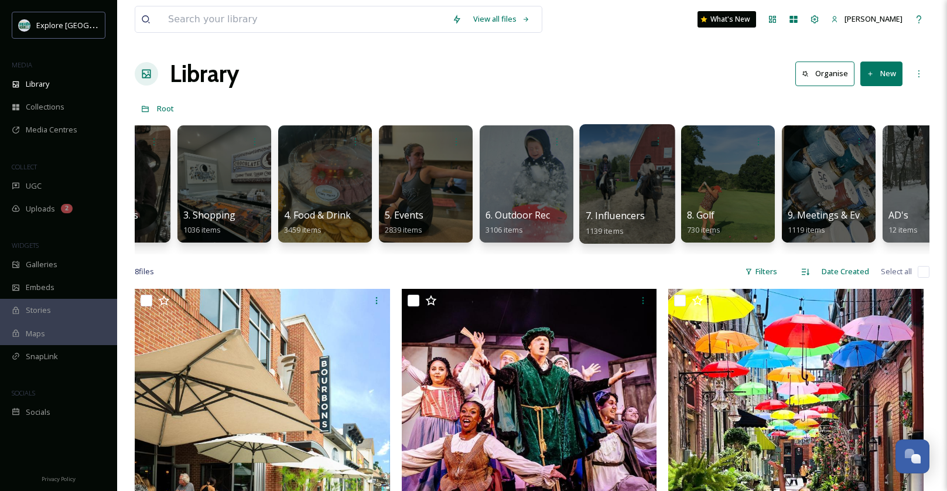
click at [635, 179] on div at bounding box center [626, 183] width 95 height 119
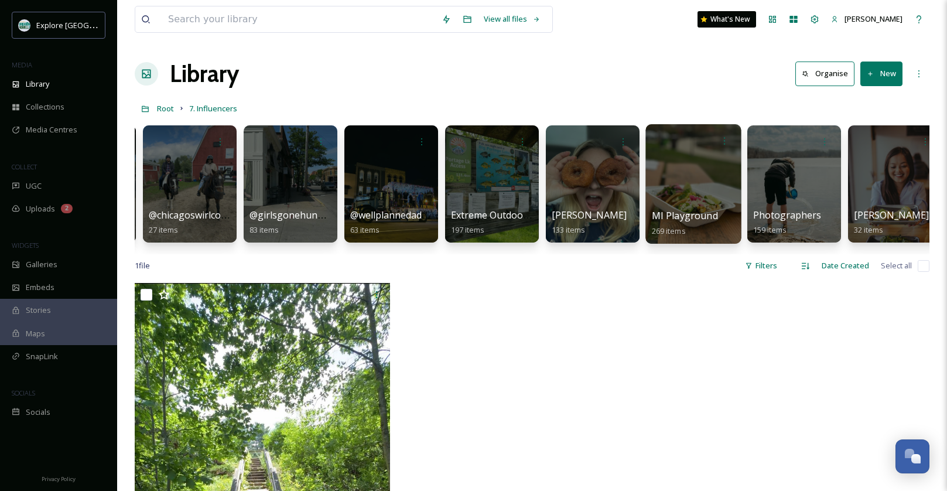
scroll to position [0, 112]
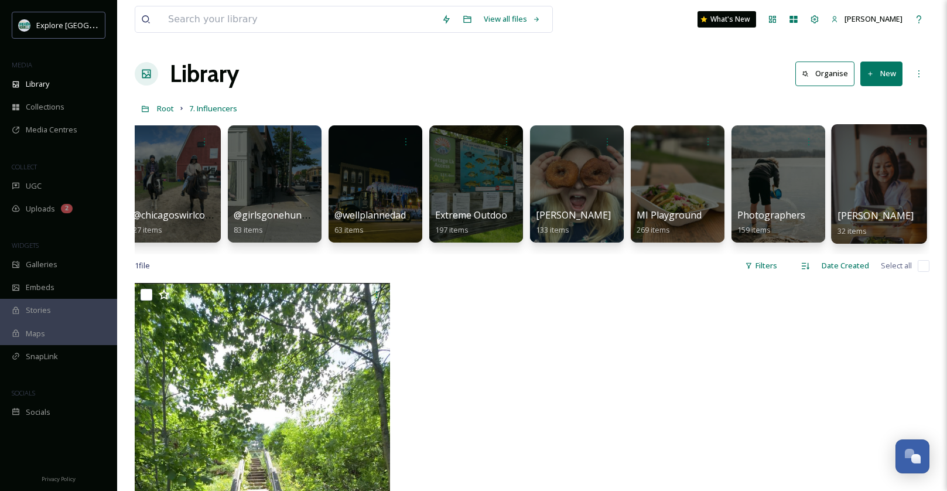
click at [877, 179] on div at bounding box center [878, 183] width 95 height 119
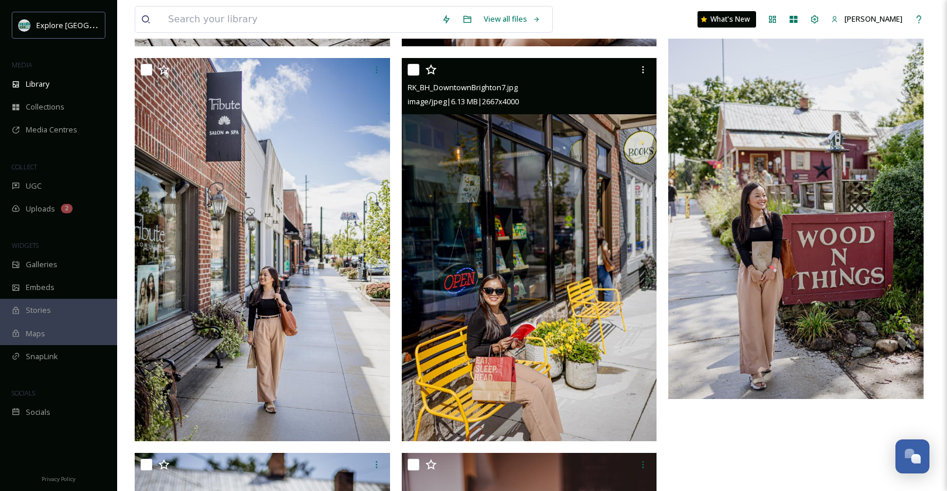
scroll to position [3655, 0]
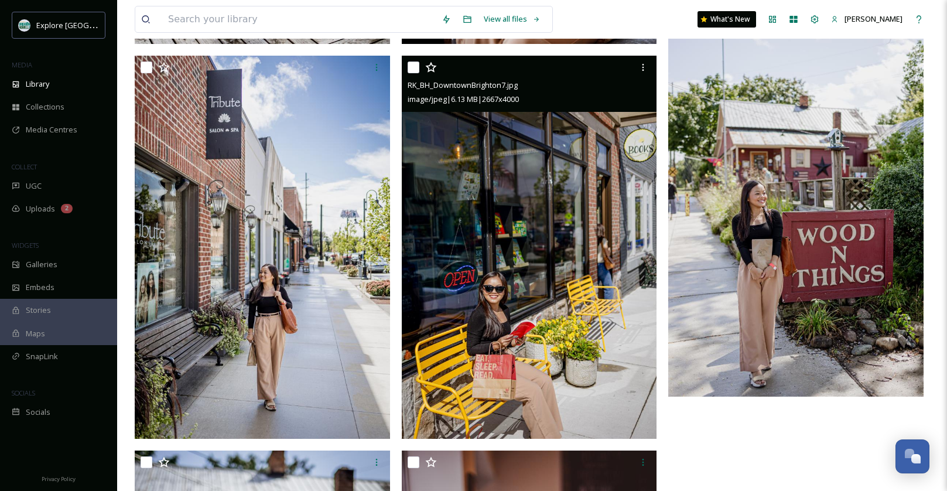
click at [475, 358] on img at bounding box center [529, 247] width 255 height 383
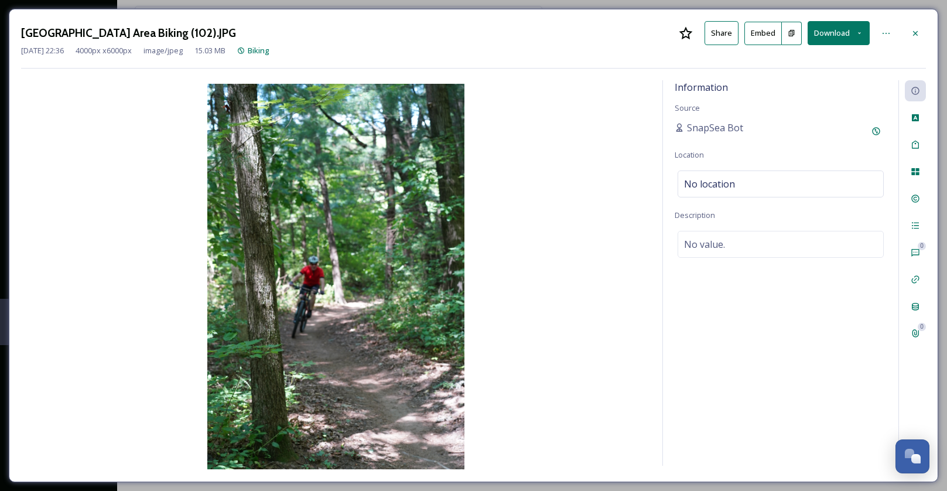
click at [289, 486] on div "Island Lake Rec Area Biking (102).JPG Share Embed Download [DATE] 22:36 4000 px…" at bounding box center [473, 245] width 947 height 491
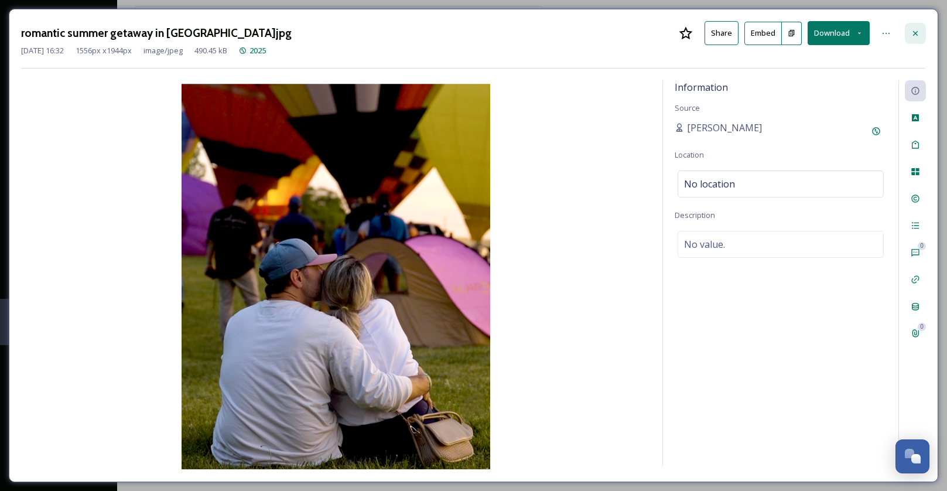
click at [914, 26] on div at bounding box center [914, 33] width 21 height 21
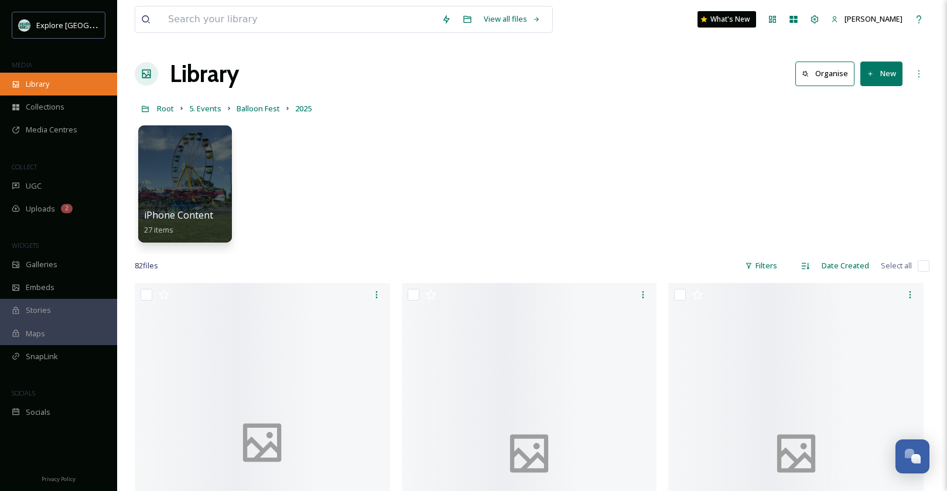
click at [61, 77] on div "Library" at bounding box center [58, 84] width 117 height 23
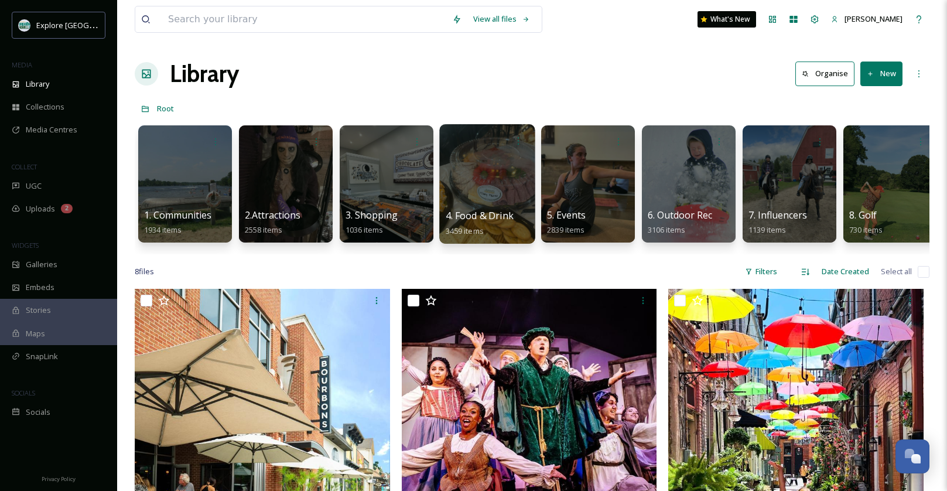
click at [481, 143] on div at bounding box center [487, 141] width 84 height 22
click at [475, 183] on div at bounding box center [486, 183] width 95 height 119
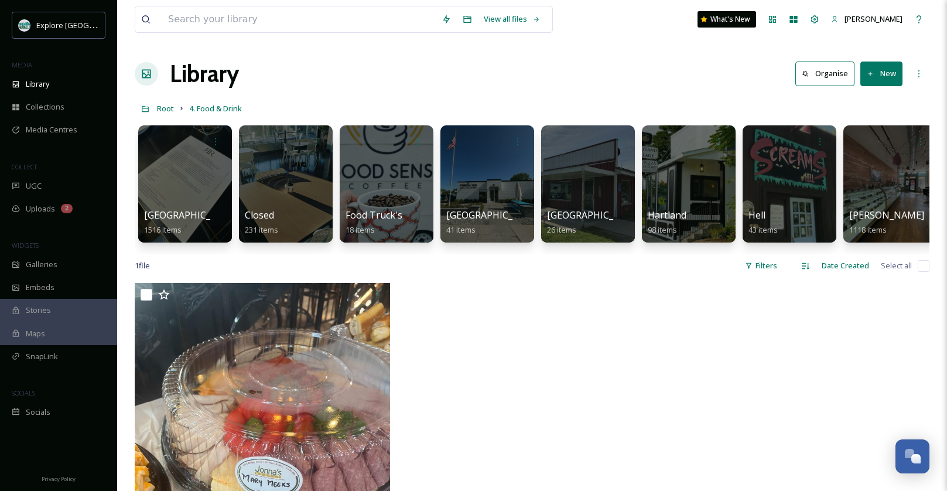
click at [618, 55] on div "View all files What's New Trisha Patrias Library Organise New Root 4. Food & Dr…" at bounding box center [532, 386] width 830 height 773
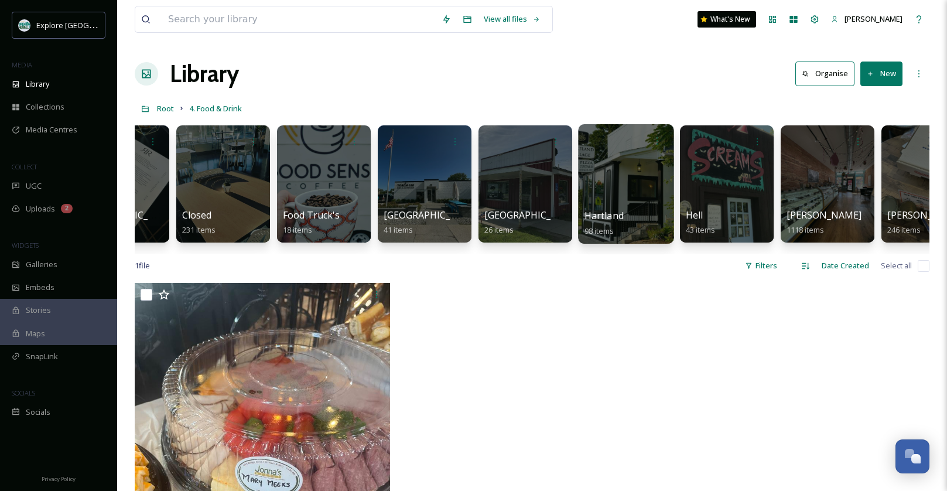
scroll to position [0, 102]
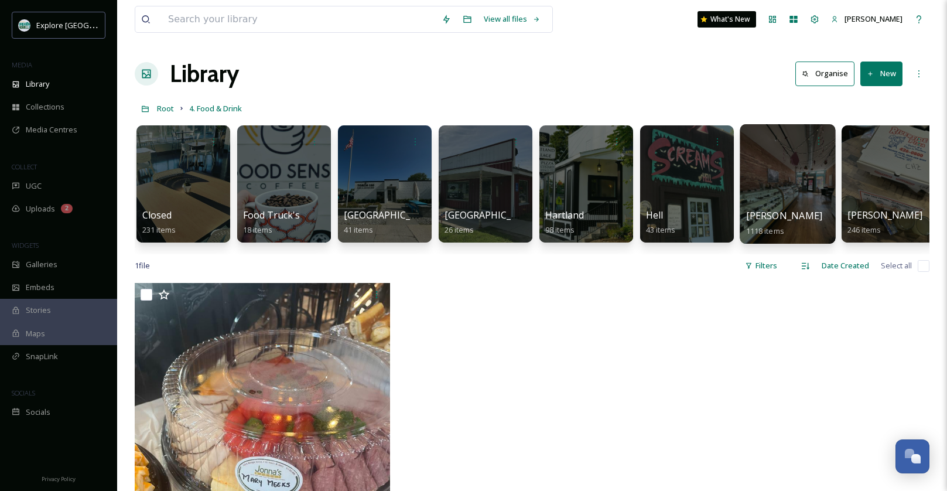
click at [773, 171] on div at bounding box center [786, 183] width 95 height 119
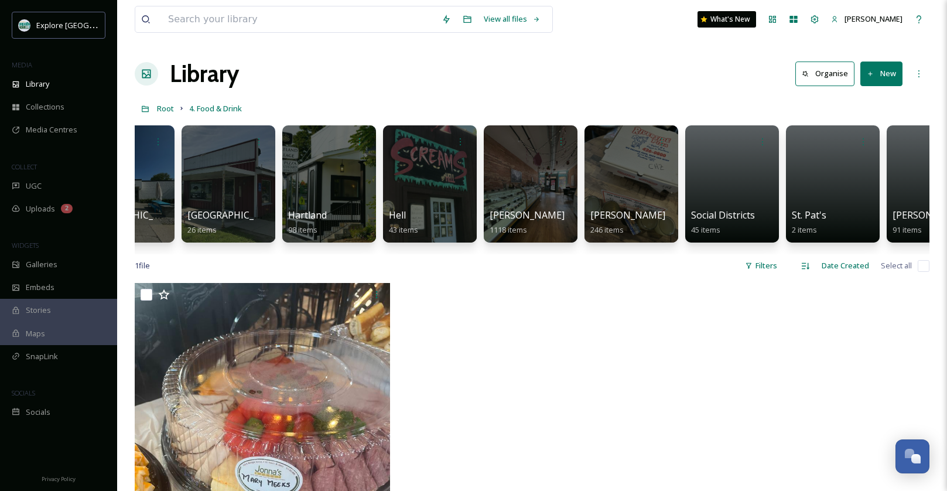
scroll to position [0, 414]
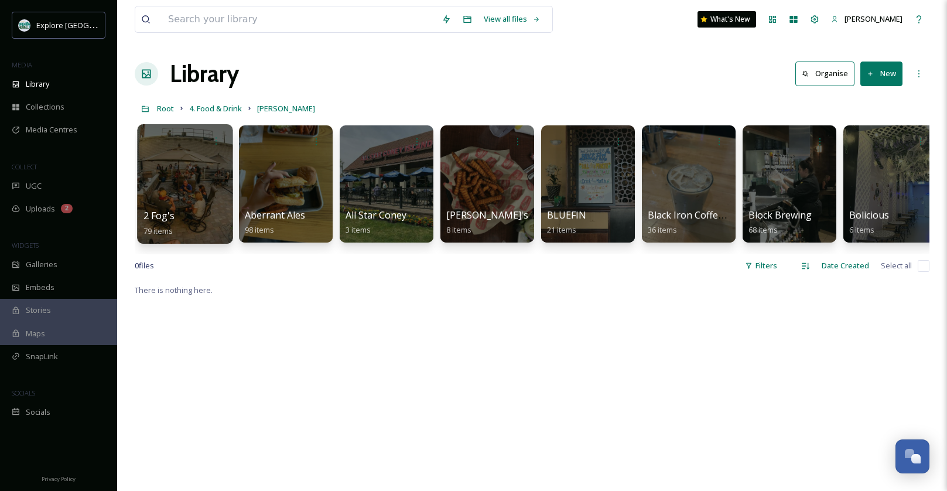
click at [192, 169] on div at bounding box center [184, 183] width 95 height 119
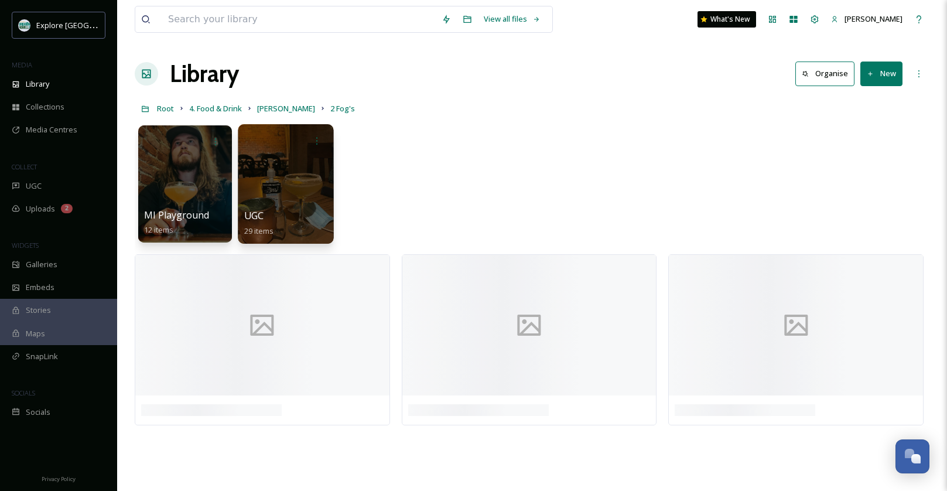
click at [289, 197] on div at bounding box center [285, 183] width 95 height 119
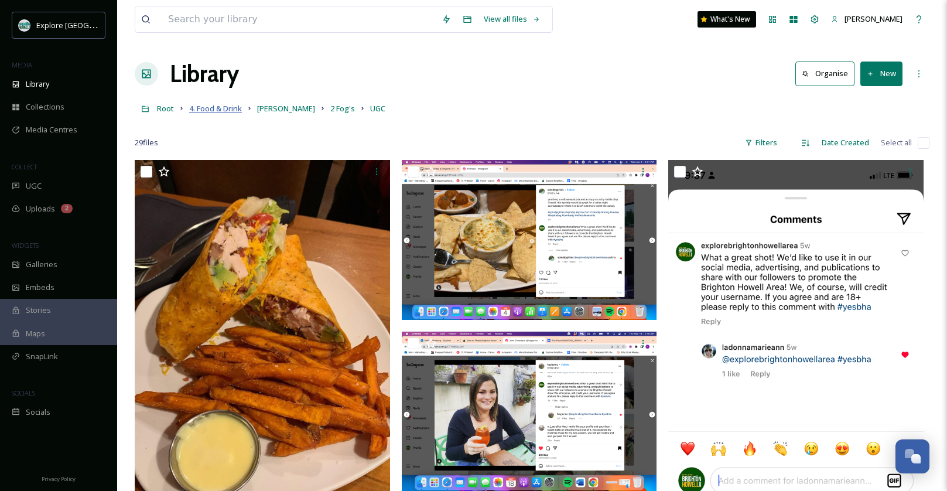
click at [196, 108] on span "4. Food & Drink" at bounding box center [215, 108] width 53 height 11
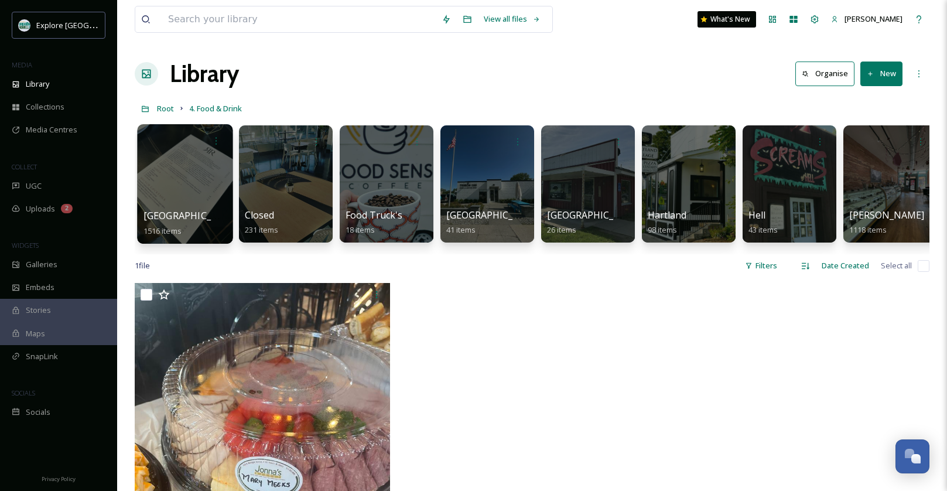
click at [191, 193] on div at bounding box center [184, 183] width 95 height 119
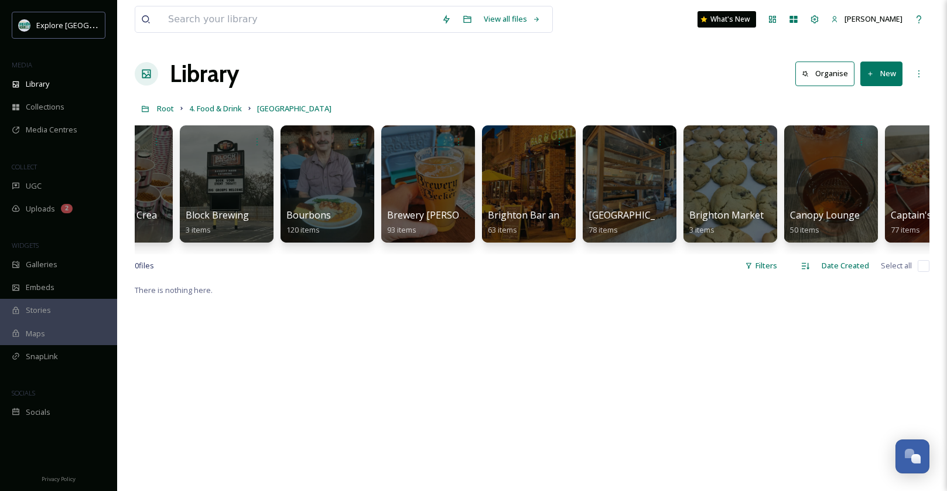
scroll to position [0, 498]
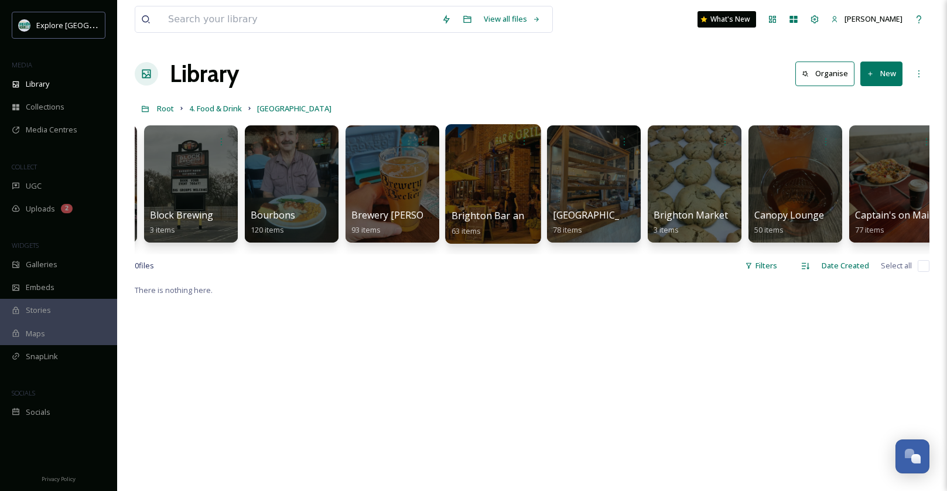
click at [505, 184] on div at bounding box center [492, 183] width 95 height 119
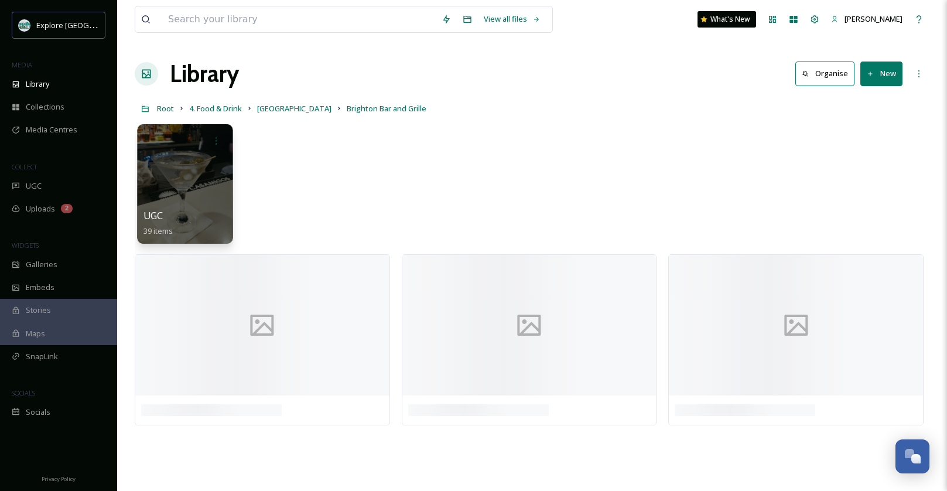
click at [194, 202] on div at bounding box center [184, 183] width 95 height 119
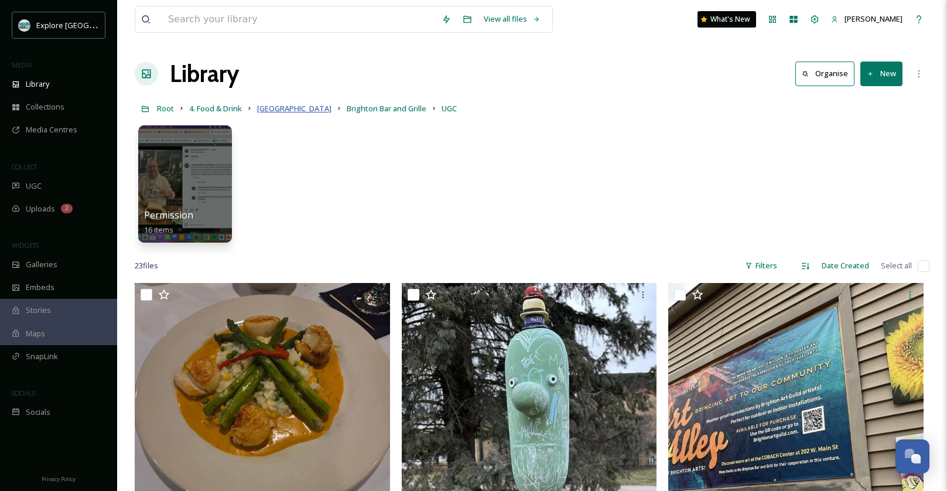
click at [273, 110] on span "Brighton" at bounding box center [294, 108] width 74 height 11
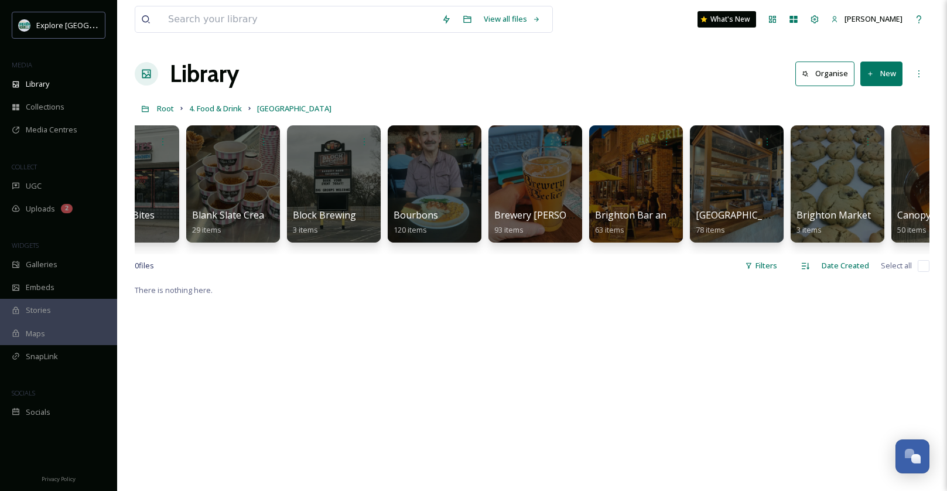
scroll to position [0, 372]
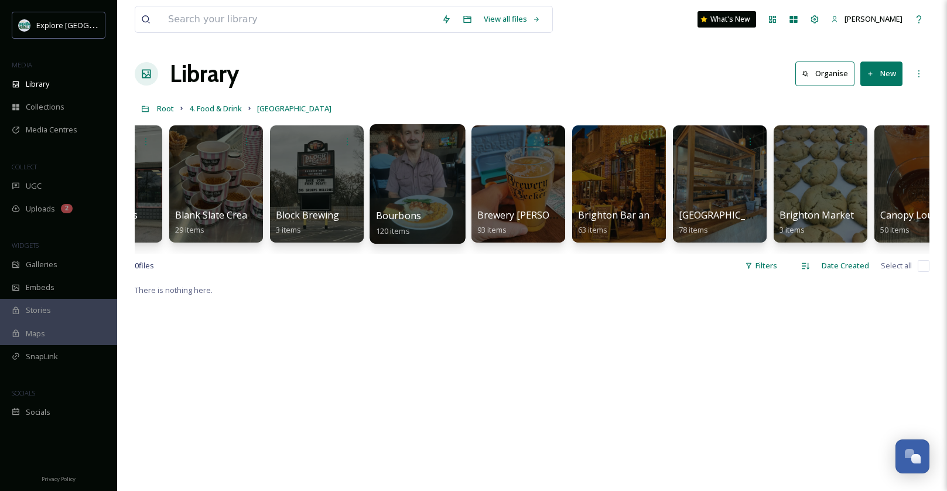
click at [416, 175] on div at bounding box center [416, 183] width 95 height 119
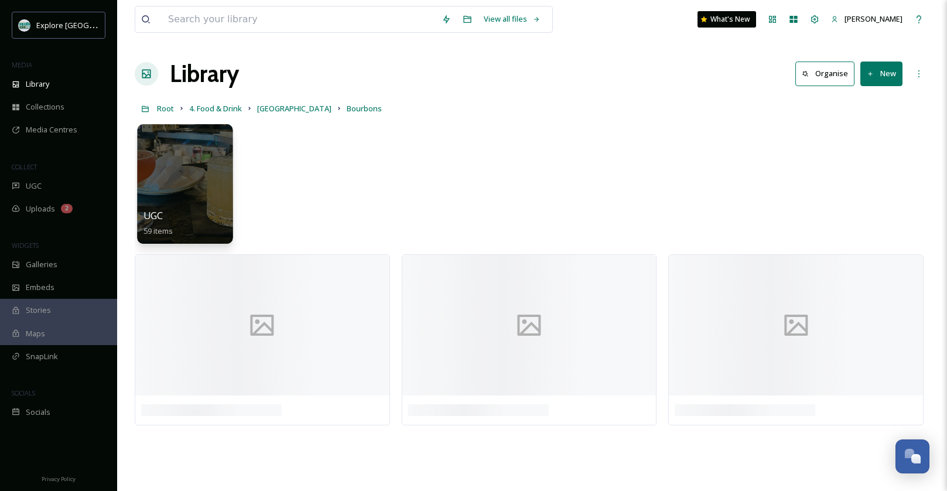
click at [210, 180] on div at bounding box center [184, 183] width 95 height 119
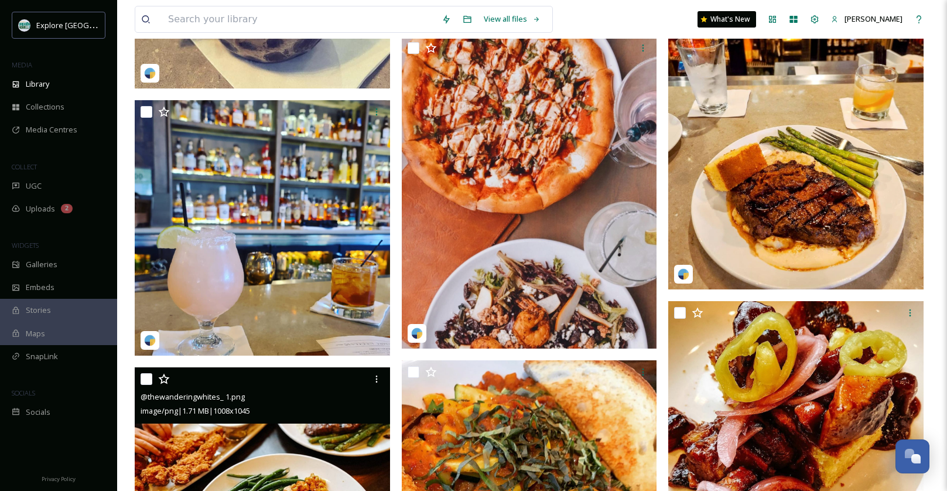
scroll to position [1927, 0]
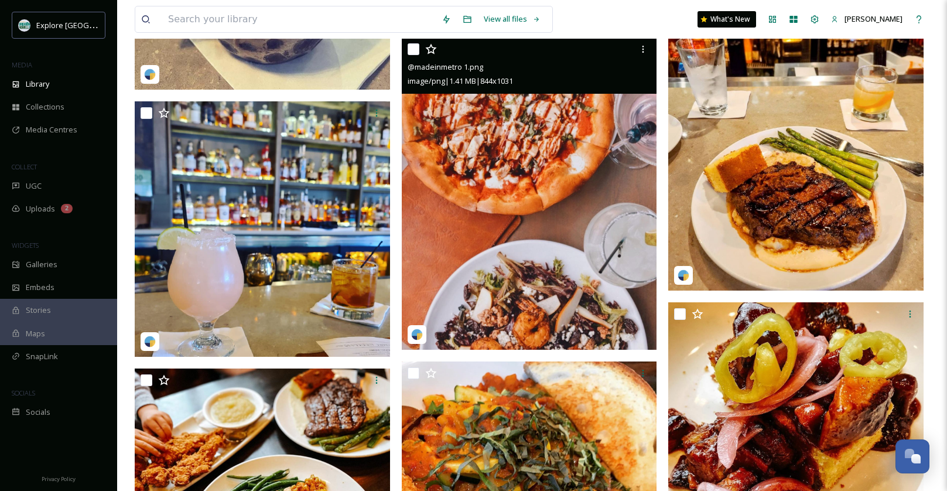
click at [510, 256] on img at bounding box center [529, 193] width 255 height 312
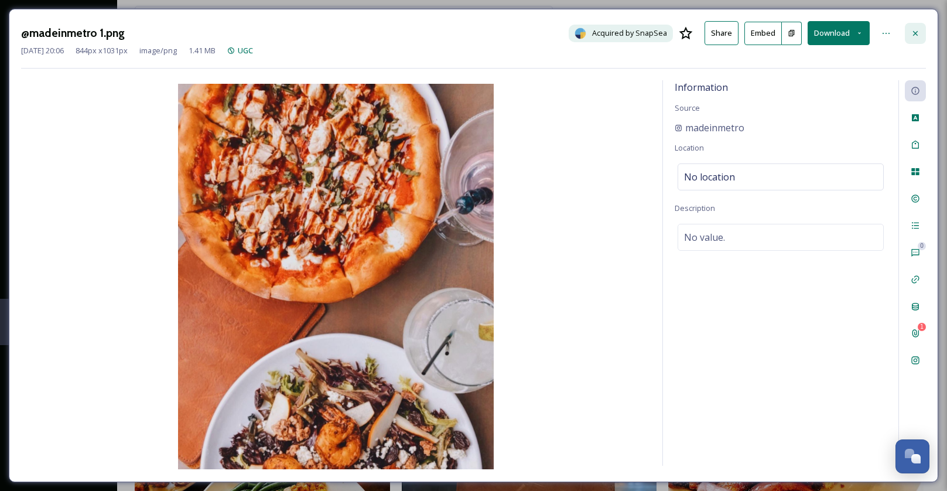
click at [914, 36] on icon at bounding box center [914, 33] width 9 height 9
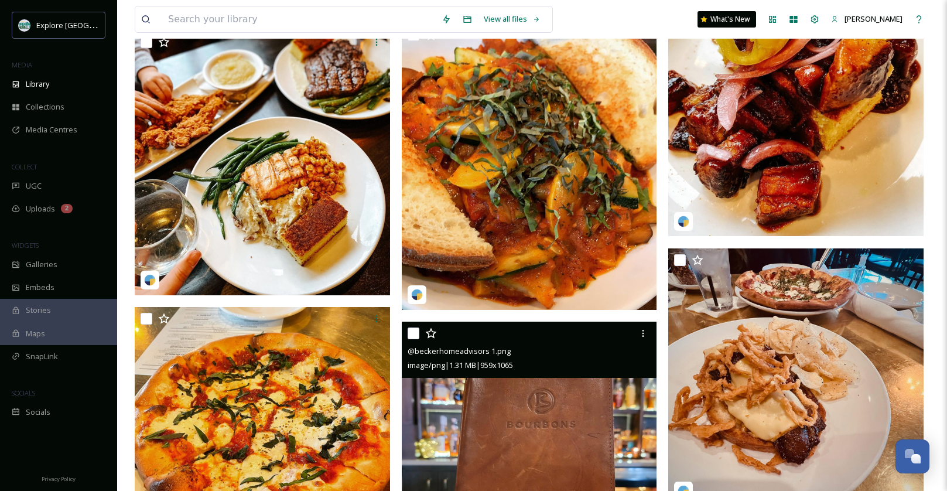
scroll to position [2235, 0]
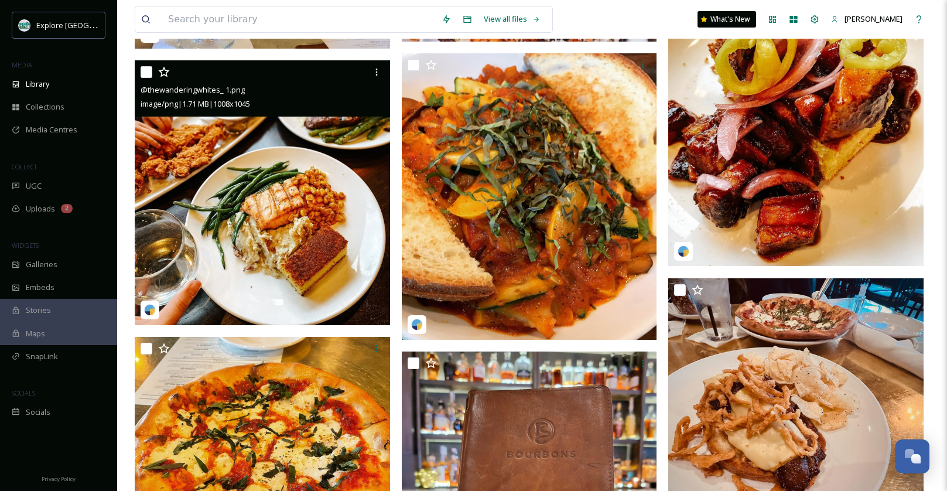
click at [323, 157] on img at bounding box center [262, 192] width 255 height 265
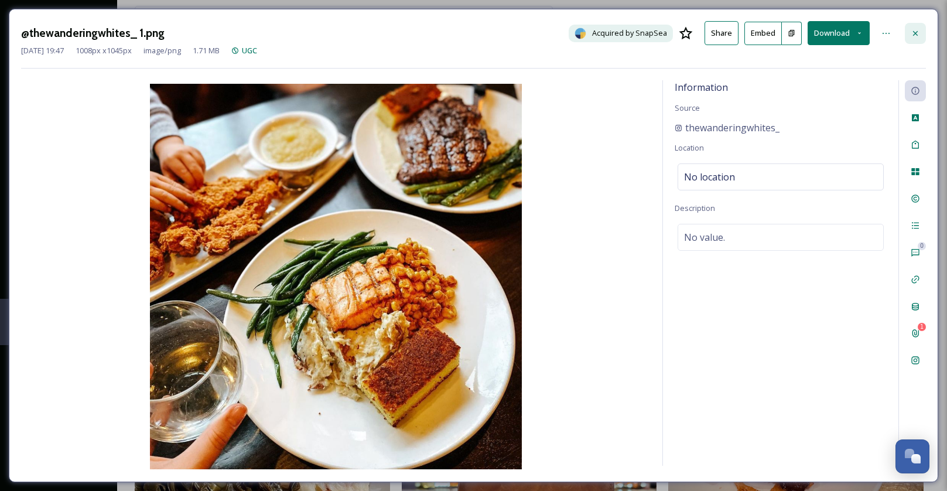
click at [917, 37] on div at bounding box center [914, 33] width 21 height 21
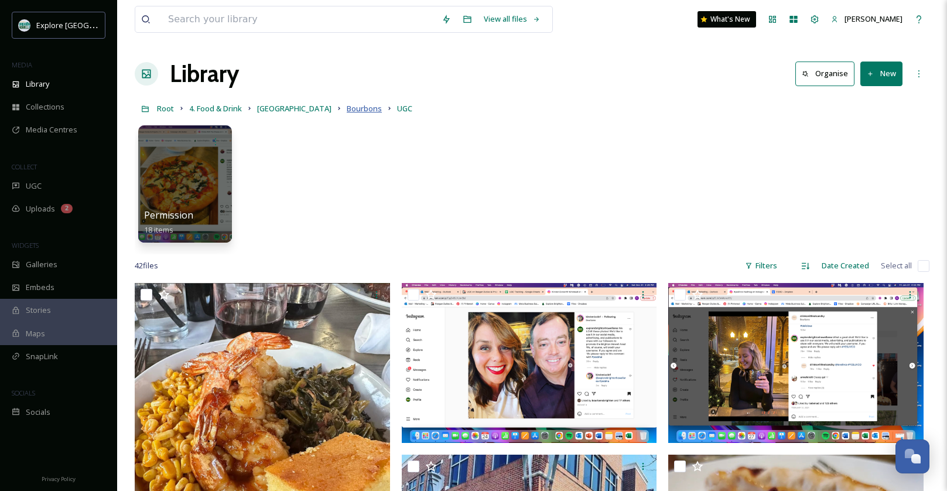
click at [347, 109] on span "Bourbons" at bounding box center [364, 108] width 35 height 11
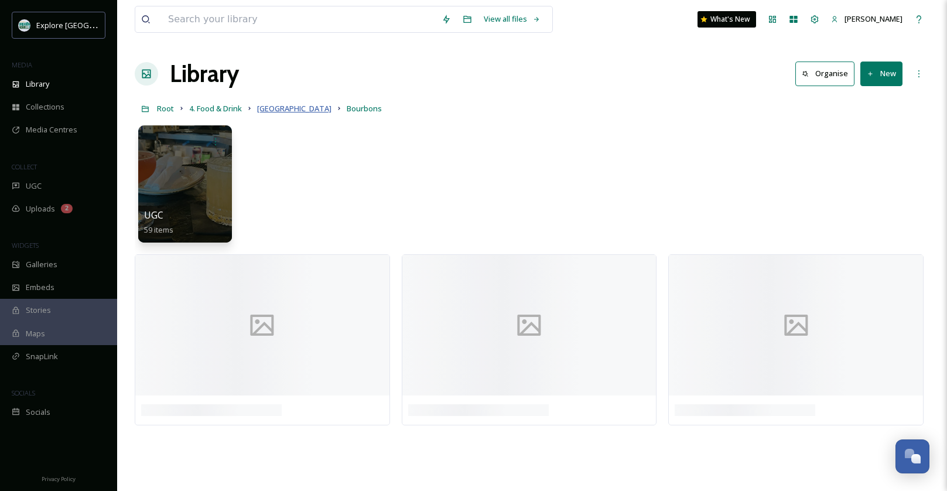
click at [269, 111] on span "[GEOGRAPHIC_DATA]" at bounding box center [294, 108] width 74 height 11
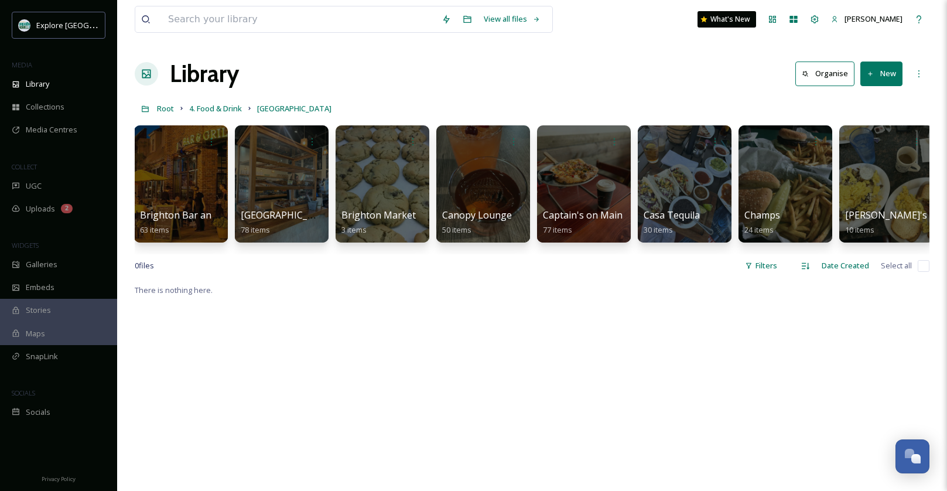
scroll to position [0, 812]
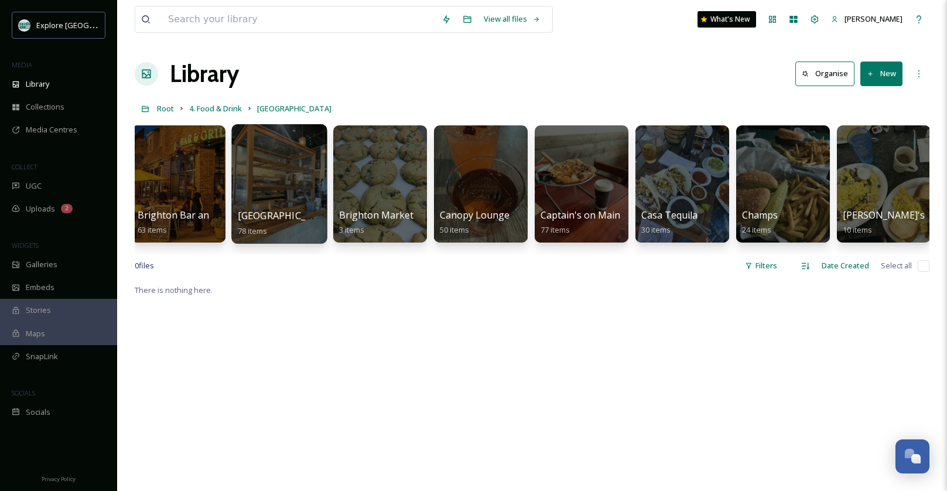
click at [289, 174] on div at bounding box center [278, 183] width 95 height 119
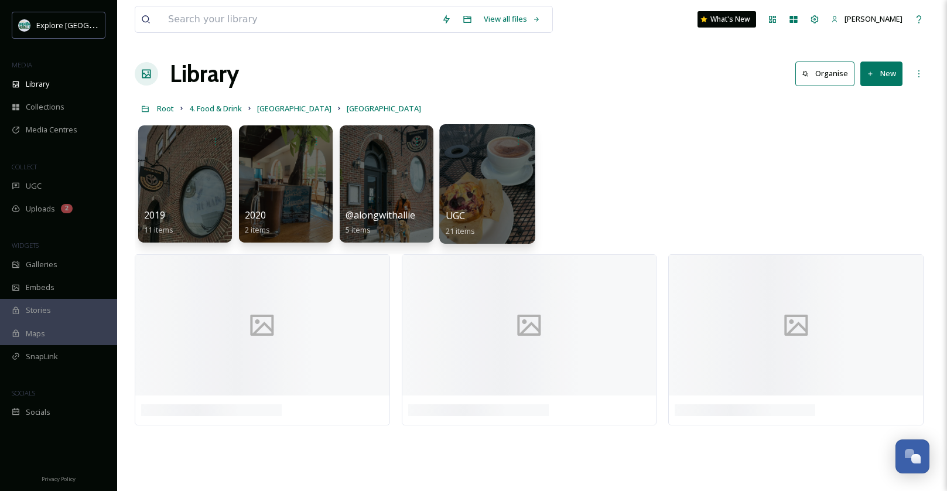
click at [482, 191] on div at bounding box center [486, 183] width 95 height 119
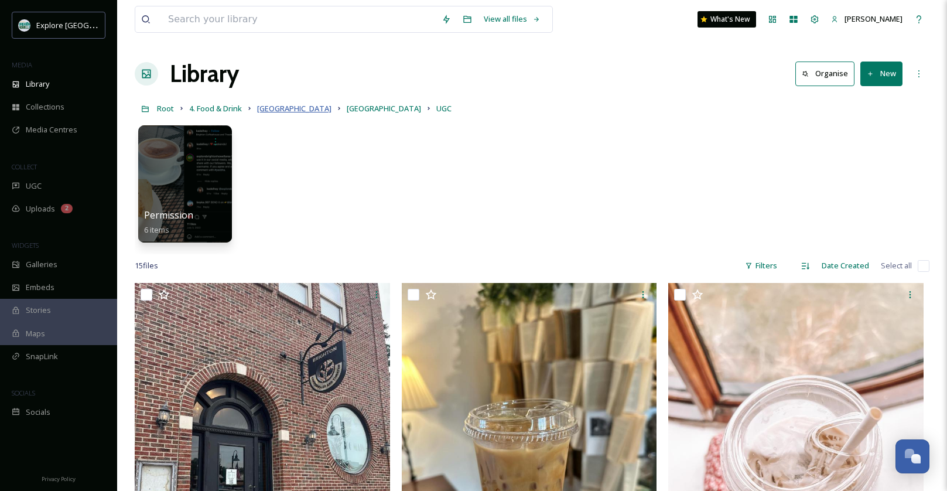
click at [279, 104] on span "[GEOGRAPHIC_DATA]" at bounding box center [294, 108] width 74 height 11
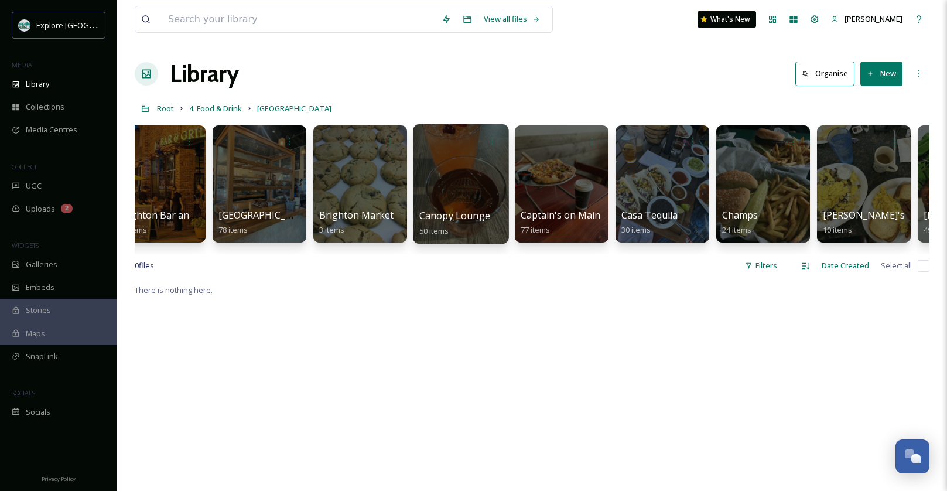
scroll to position [0, 837]
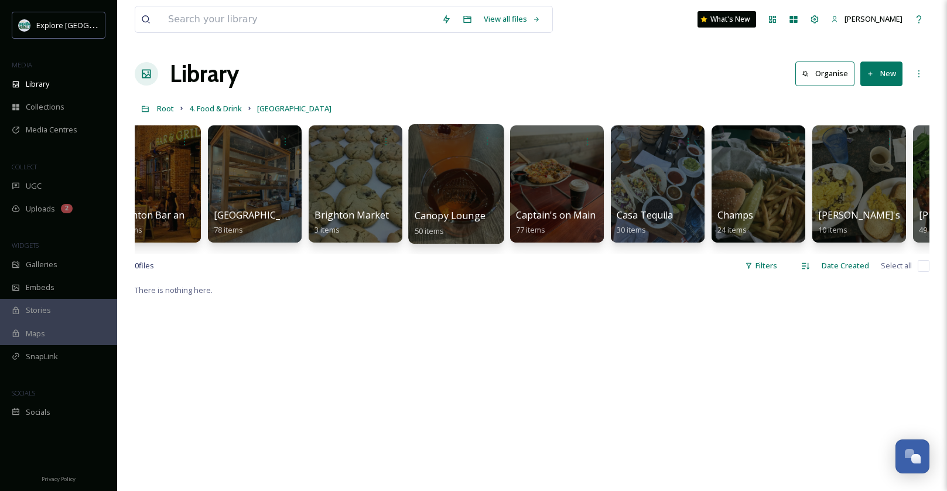
click at [468, 165] on div at bounding box center [455, 183] width 95 height 119
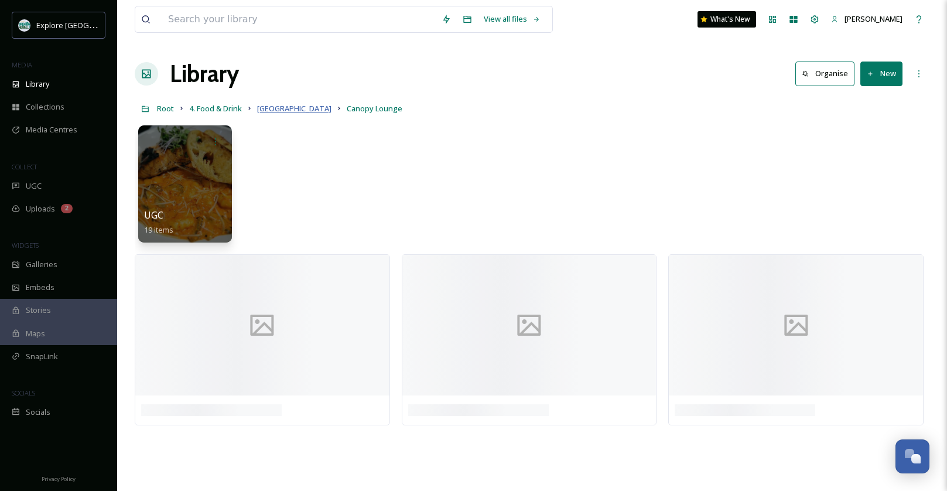
click at [269, 114] on span "[GEOGRAPHIC_DATA]" at bounding box center [294, 108] width 74 height 11
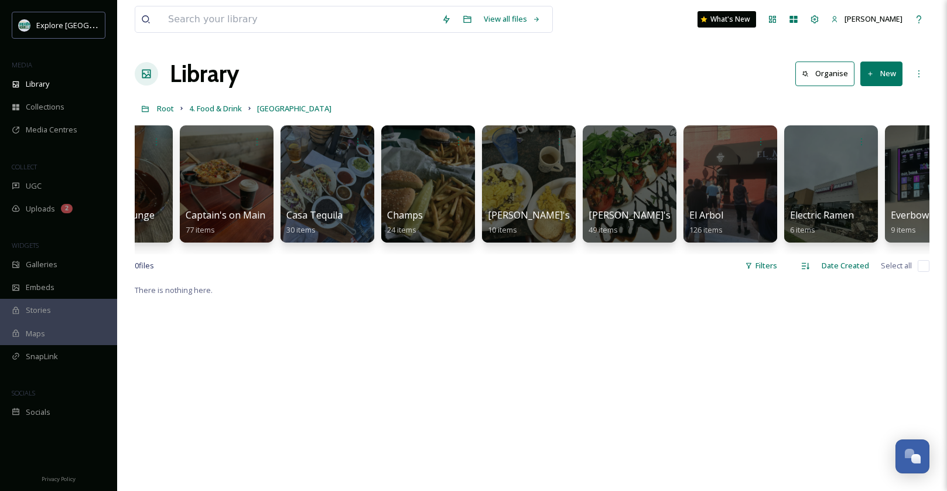
scroll to position [0, 1169]
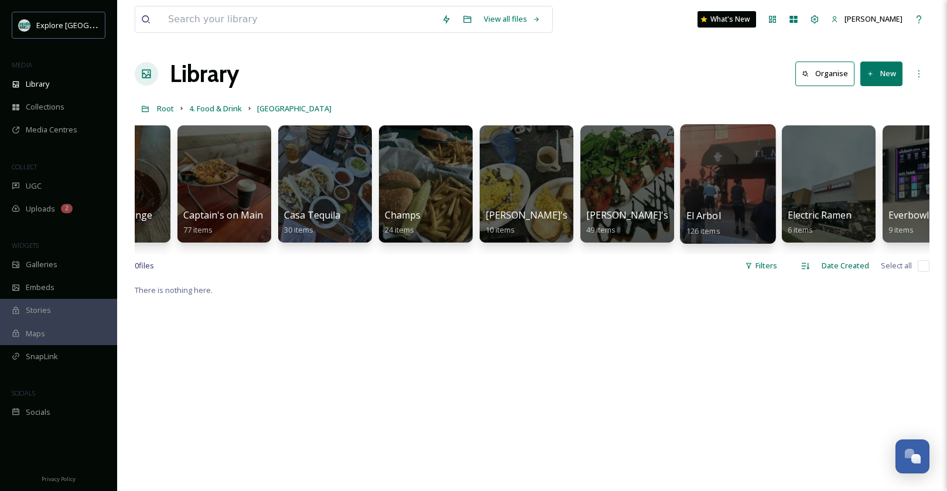
click at [736, 180] on div at bounding box center [727, 183] width 95 height 119
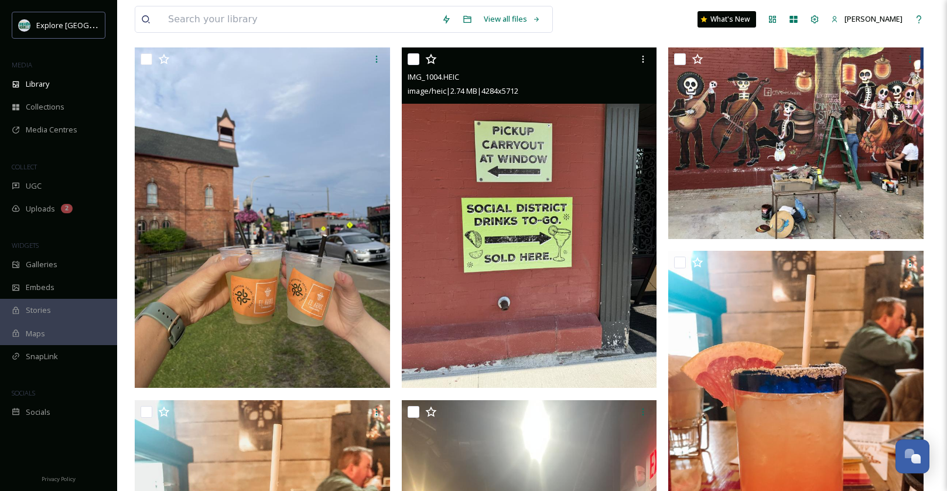
scroll to position [1293, 0]
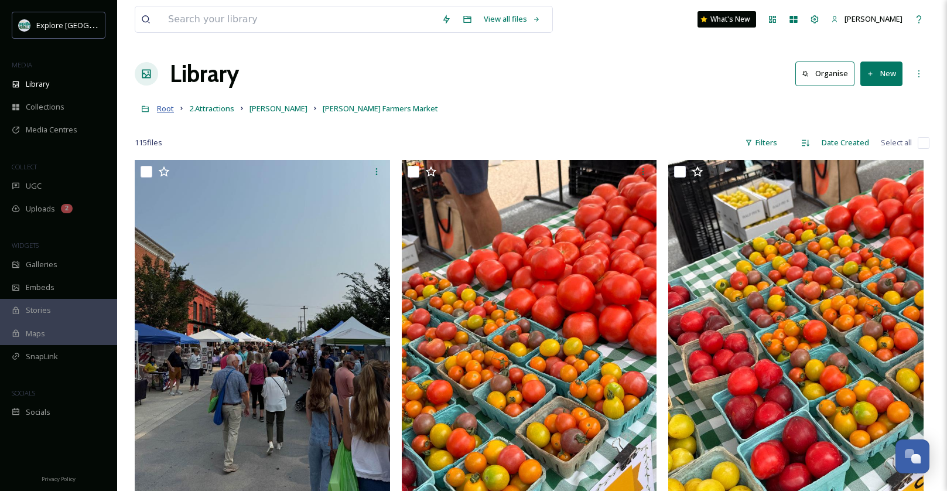
click at [171, 109] on span "Root" at bounding box center [165, 108] width 17 height 11
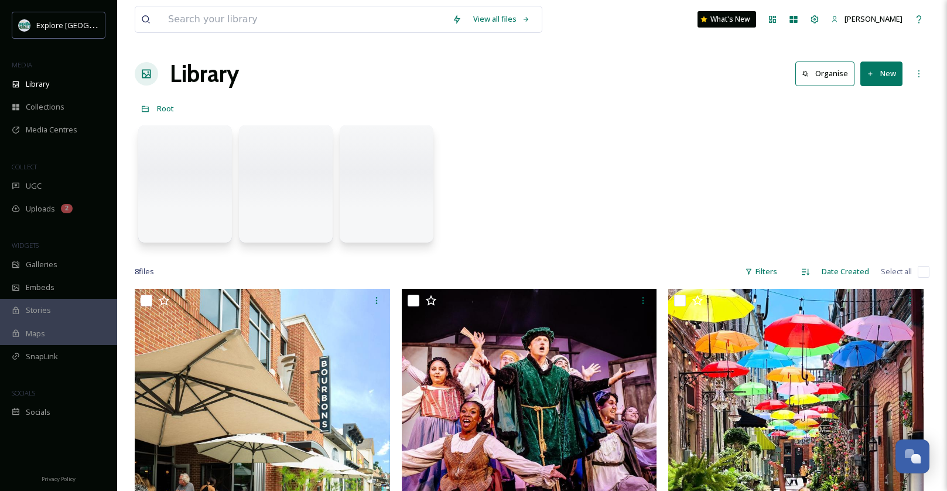
click at [201, 181] on div at bounding box center [185, 183] width 94 height 117
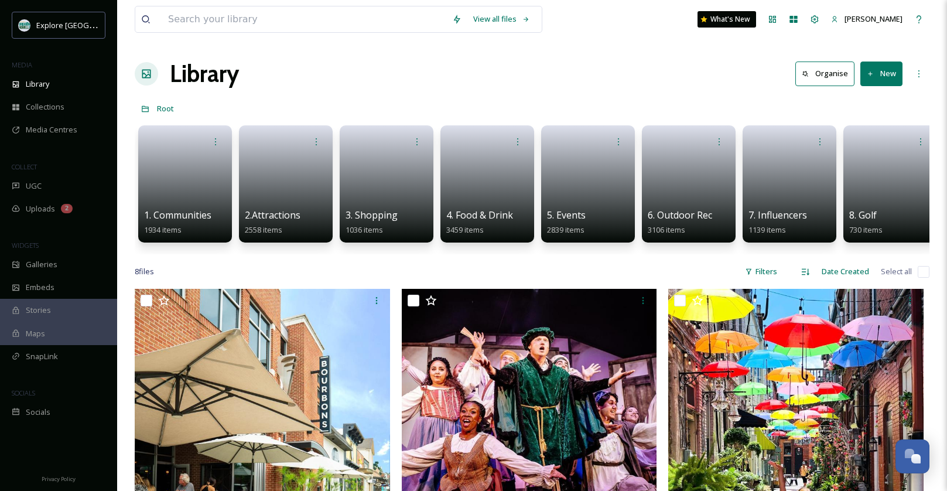
click at [196, 181] on link at bounding box center [185, 180] width 82 height 56
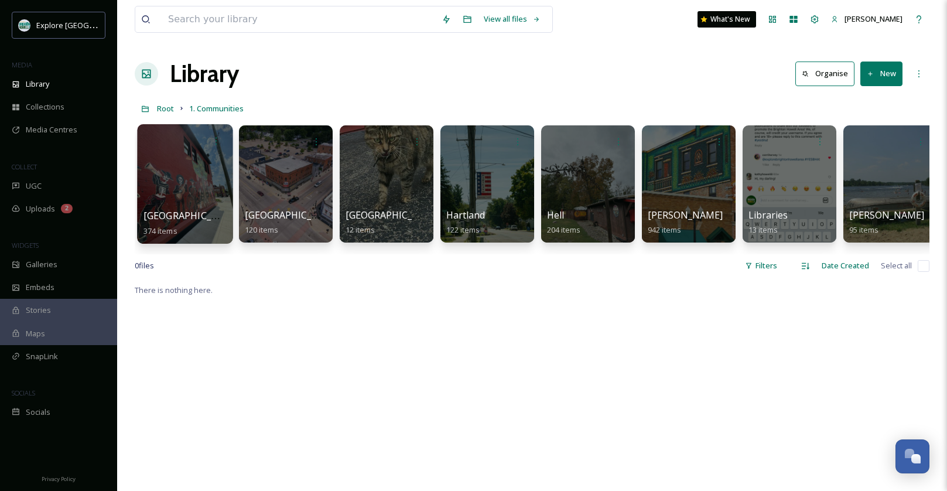
click at [170, 188] on div at bounding box center [184, 183] width 95 height 119
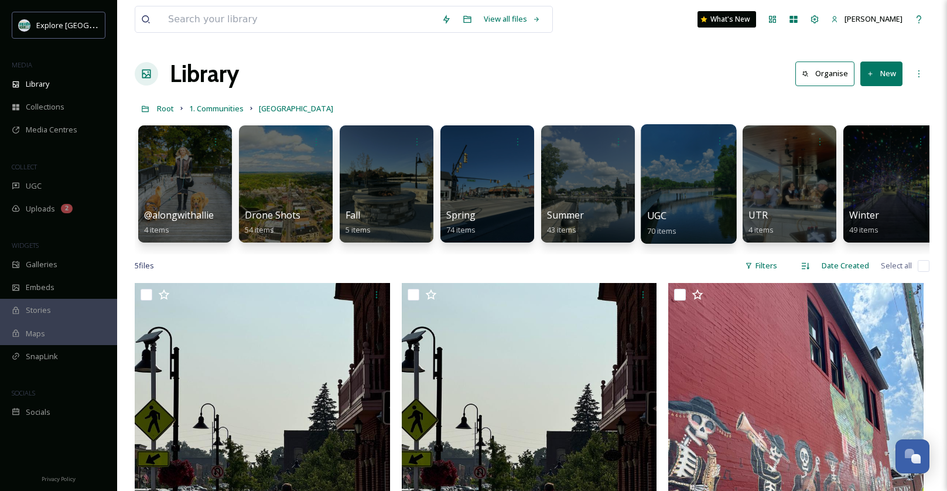
click at [696, 209] on div "UGC 70 items" at bounding box center [689, 222] width 84 height 29
click at [678, 194] on div at bounding box center [687, 183] width 95 height 119
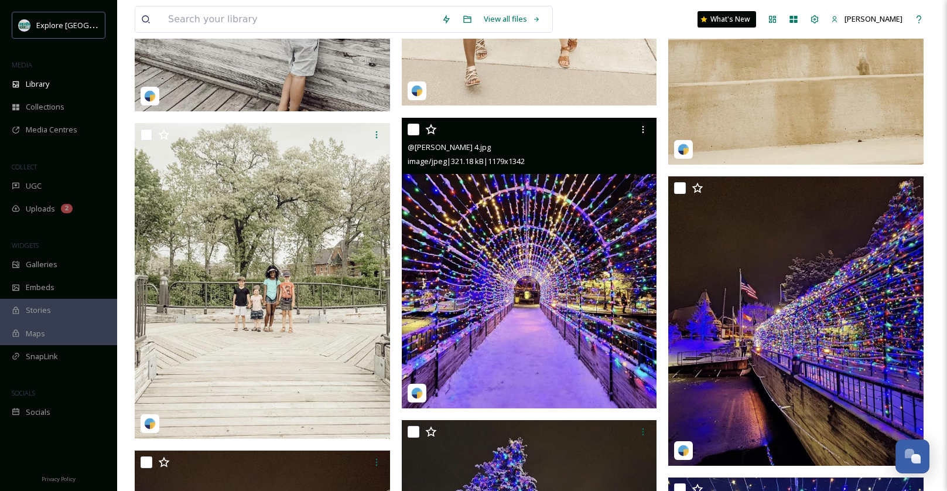
scroll to position [4320, 0]
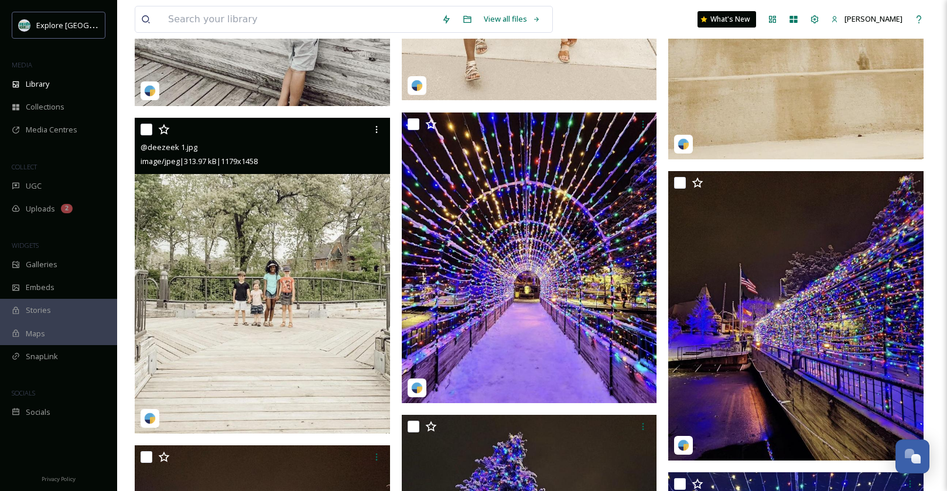
click at [249, 338] on img at bounding box center [262, 276] width 255 height 316
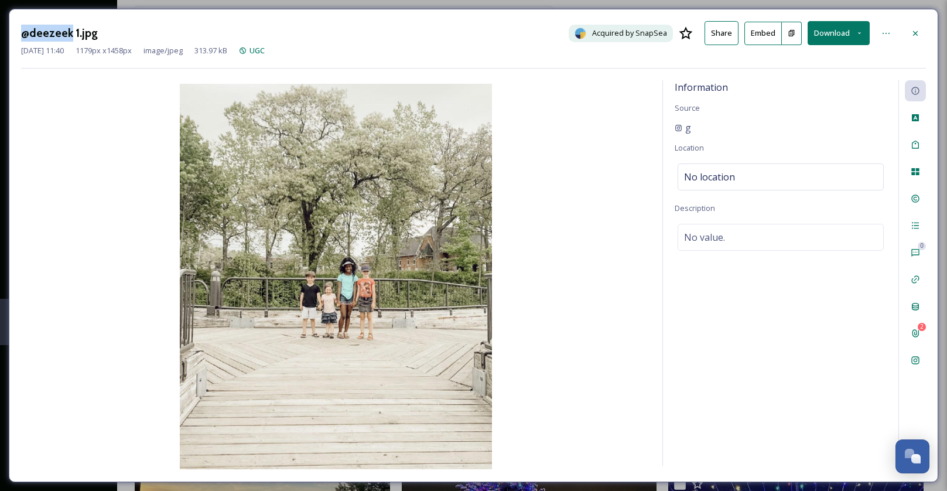
drag, startPoint x: 68, startPoint y: 32, endPoint x: 22, endPoint y: 31, distance: 46.3
click at [22, 31] on h3 "@deezeek 1.jpg" at bounding box center [59, 33] width 77 height 17
copy h3 "@deezeek"
click at [915, 29] on icon at bounding box center [914, 33] width 9 height 9
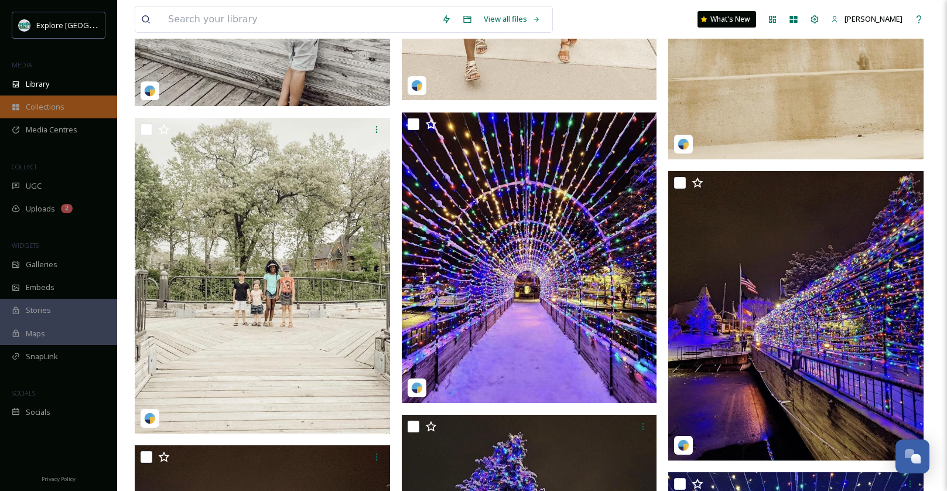
click at [36, 96] on div "Collections" at bounding box center [58, 106] width 117 height 23
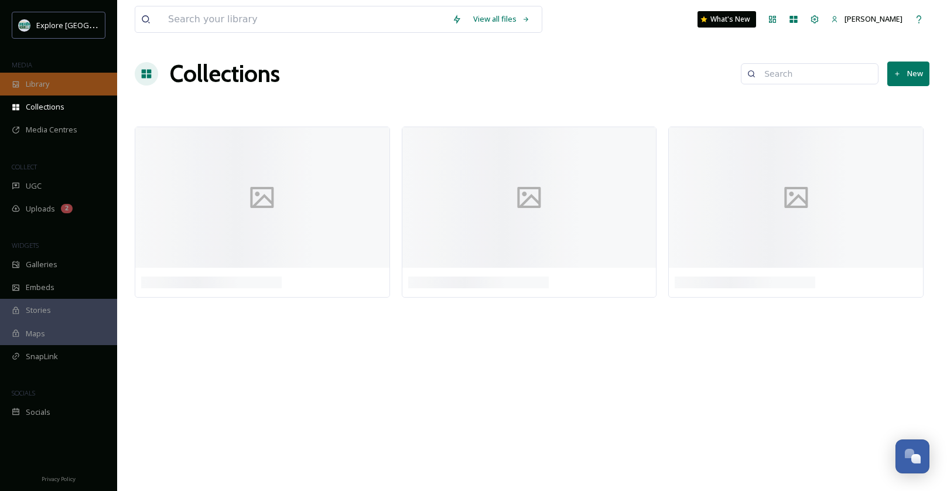
click at [34, 84] on span "Library" at bounding box center [37, 83] width 23 height 11
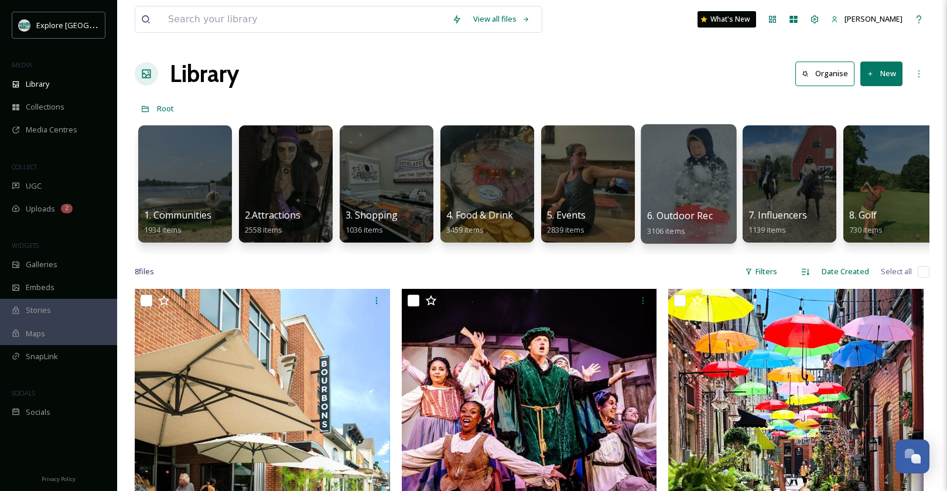
click at [681, 172] on div at bounding box center [687, 183] width 95 height 119
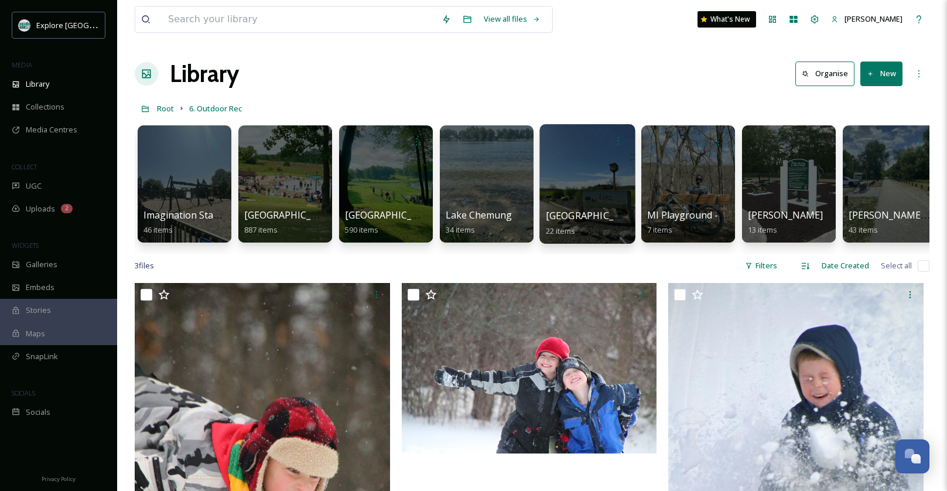
scroll to position [0, 1147]
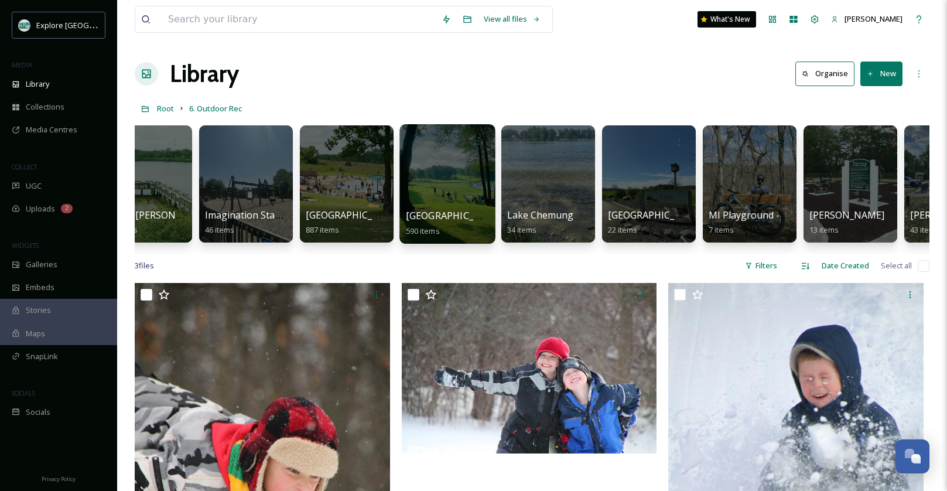
click at [439, 186] on div at bounding box center [446, 183] width 95 height 119
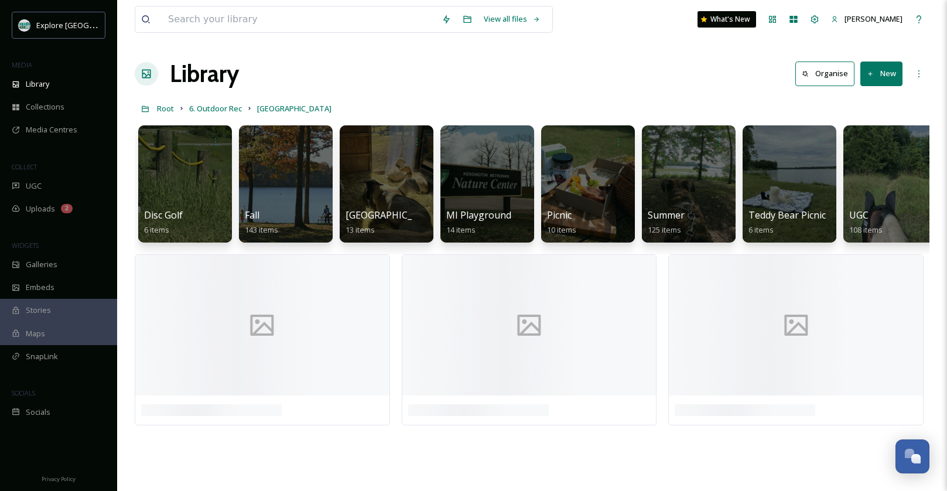
scroll to position [0, 112]
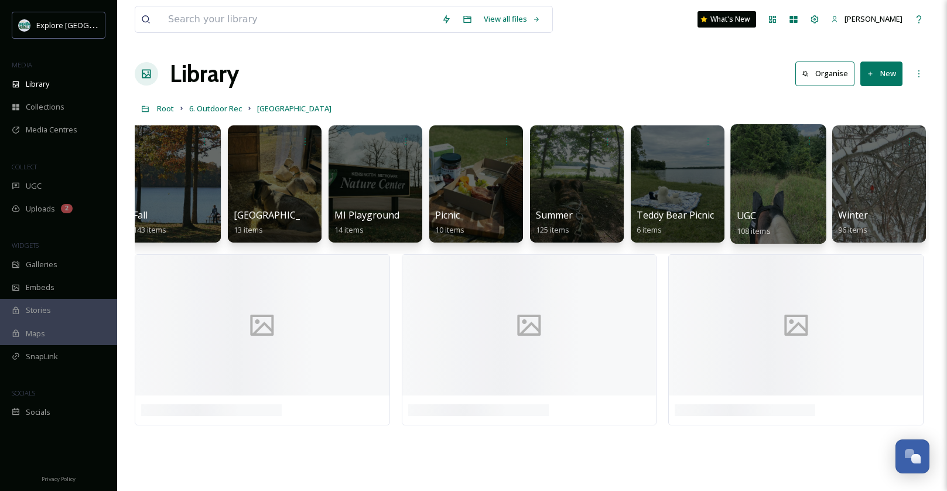
click at [787, 165] on div at bounding box center [777, 183] width 95 height 119
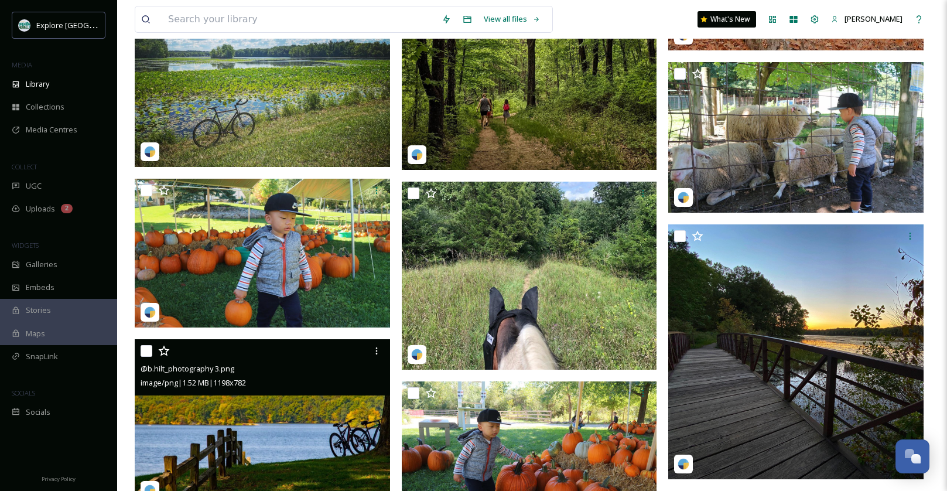
scroll to position [4249, 0]
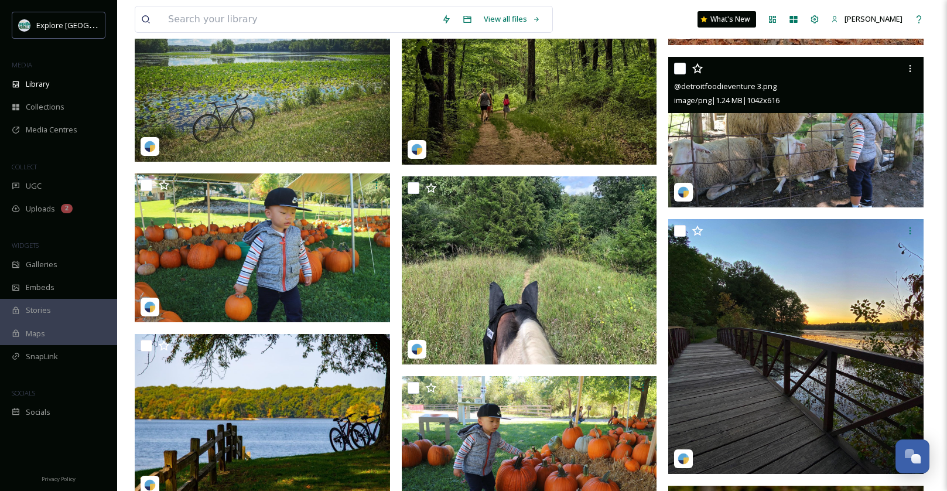
click at [757, 152] on img at bounding box center [795, 131] width 255 height 151
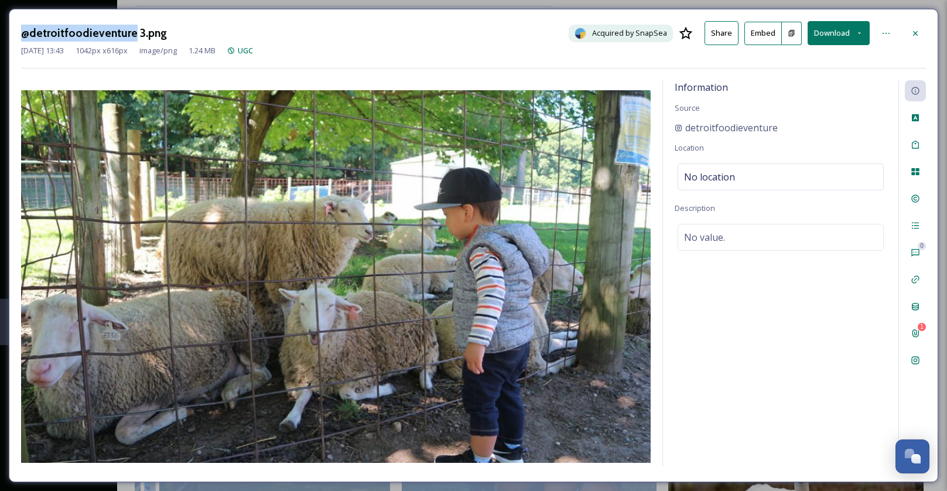
drag, startPoint x: 129, startPoint y: 34, endPoint x: -23, endPoint y: 29, distance: 152.3
click at [0, 29] on html "Explore Brighton Howell Area MEDIA Library Collections Media Centres COLLECT UG…" at bounding box center [473, 325] width 947 height 9148
copy div "@detroitfoodieventure"
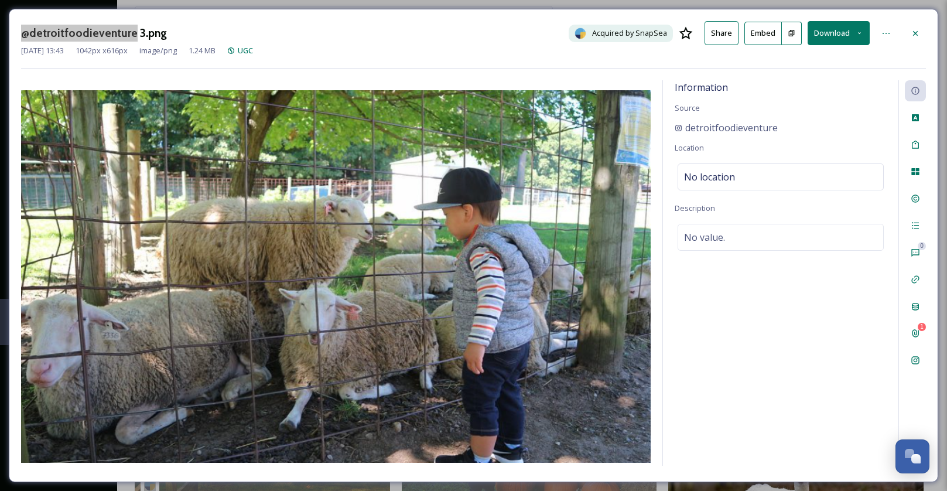
drag, startPoint x: 87, startPoint y: 32, endPoint x: 243, endPoint y: 5, distance: 158.6
click at [0, 0] on div "@detroitfoodieventure 3.png Acquired by SnapSea Share Embed Download Mar 01 202…" at bounding box center [473, 245] width 947 height 491
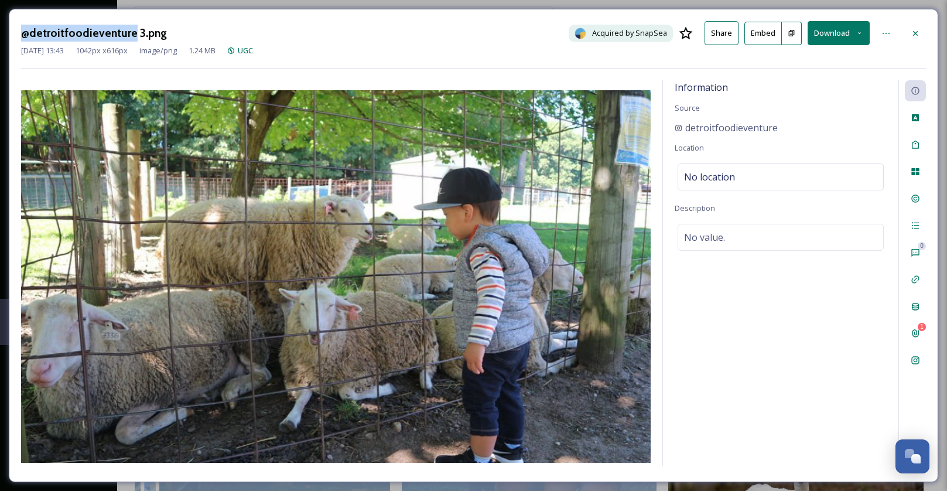
click at [108, 33] on h3 "@detroitfoodieventure 3.png" at bounding box center [94, 33] width 146 height 17
drag, startPoint x: 130, startPoint y: 35, endPoint x: 22, endPoint y: 28, distance: 107.9
click at [22, 28] on h3 "@detroitfoodieventure 3.png" at bounding box center [94, 33] width 146 height 17
copy h3 "@detroitfoodieventure"
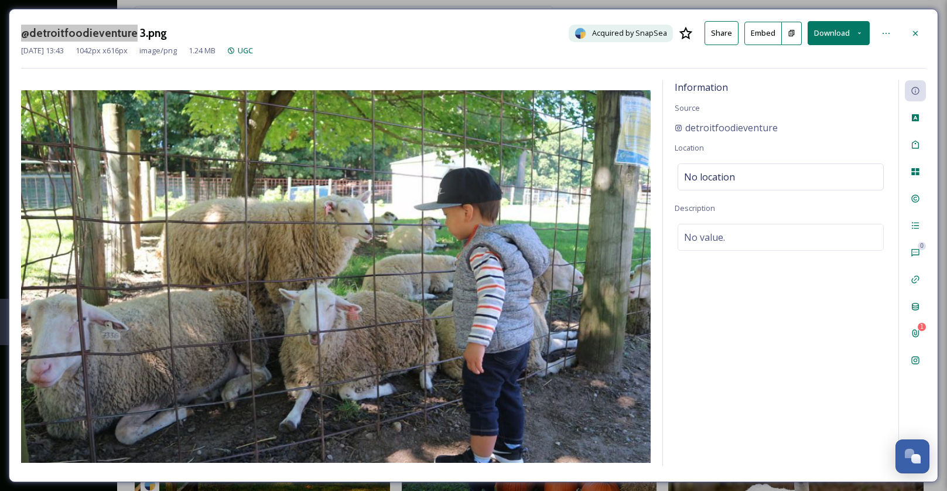
drag, startPoint x: 46, startPoint y: 37, endPoint x: 180, endPoint y: 480, distance: 463.0
click at [0, 0] on div "@detroitfoodieventure 3.png Acquired by SnapSea Share Embed Download Mar 01 202…" at bounding box center [473, 245] width 947 height 491
click at [911, 33] on icon at bounding box center [914, 33] width 9 height 9
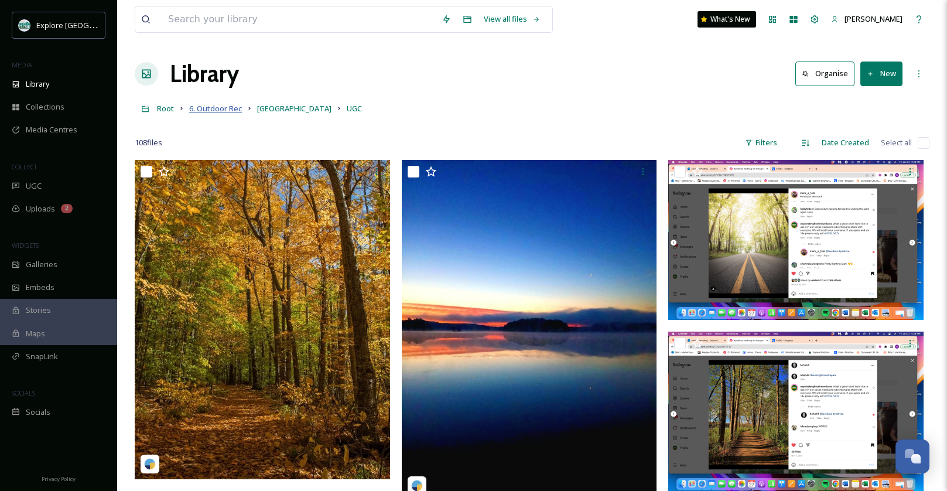
click at [223, 108] on span "6. Outdoor Rec" at bounding box center [215, 108] width 53 height 11
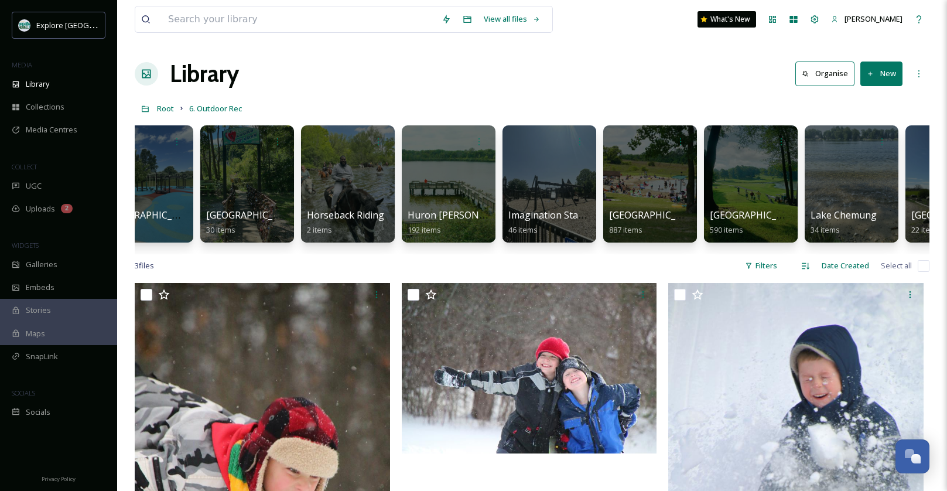
scroll to position [0, 846]
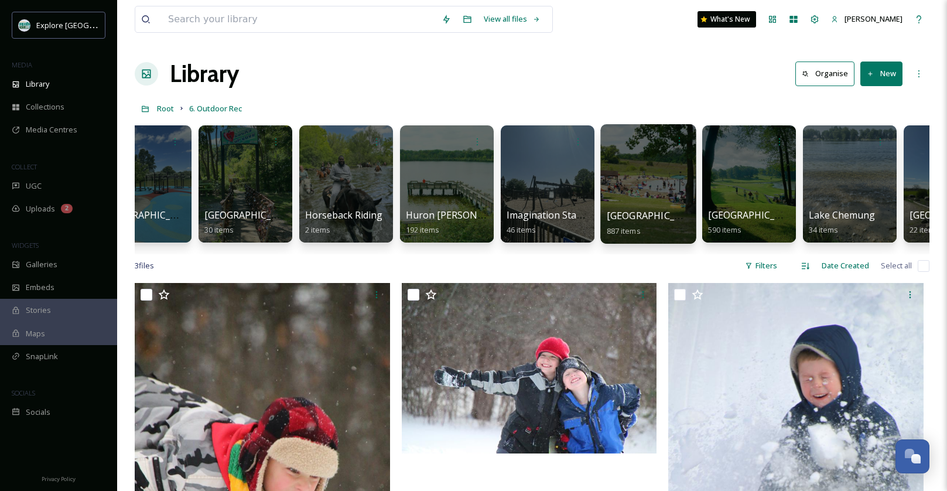
click at [632, 183] on div at bounding box center [647, 183] width 95 height 119
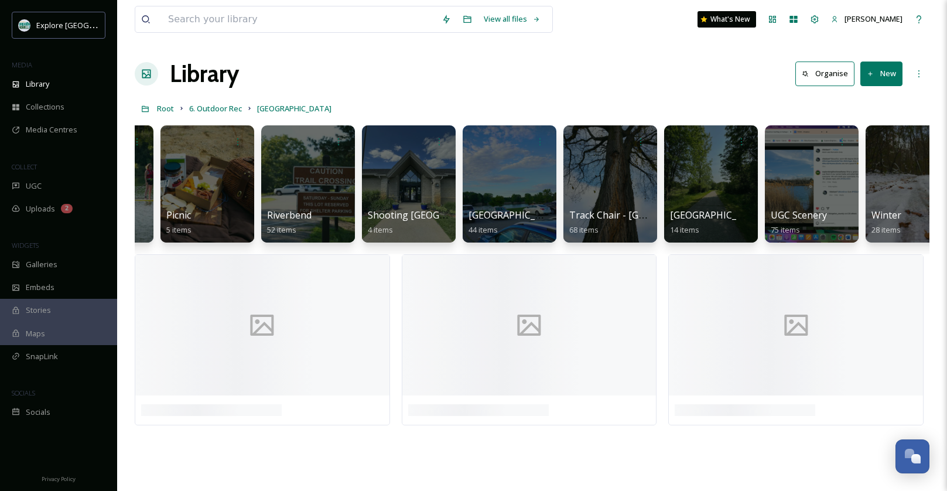
scroll to position [0, 817]
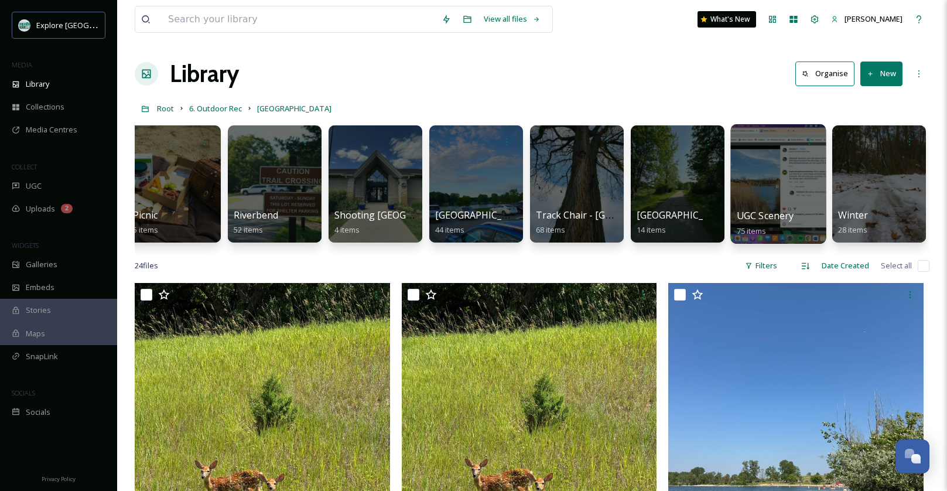
click at [787, 167] on div at bounding box center [777, 183] width 95 height 119
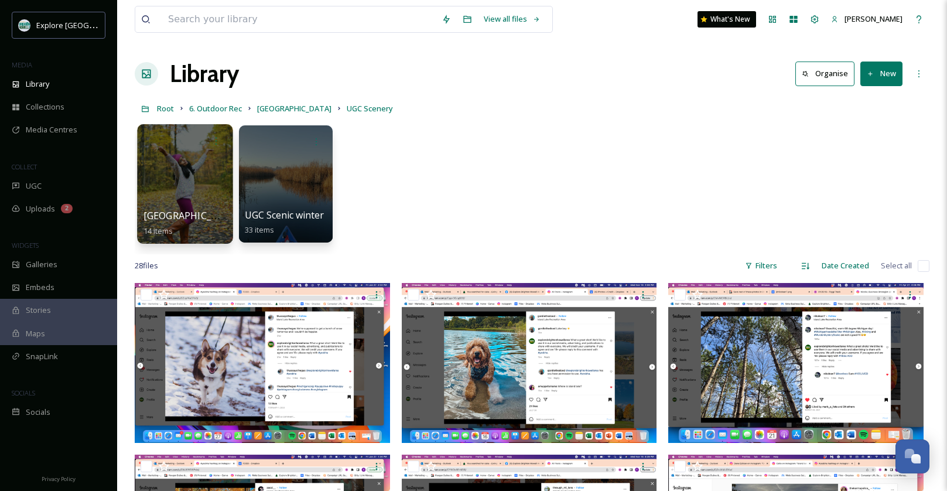
click at [208, 180] on div at bounding box center [184, 183] width 95 height 119
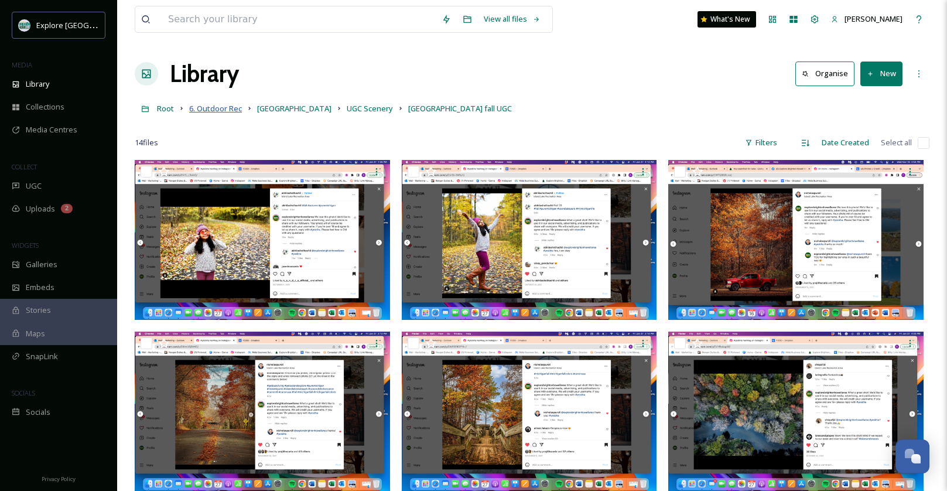
click at [229, 104] on span "6. Outdoor Rec" at bounding box center [215, 108] width 53 height 11
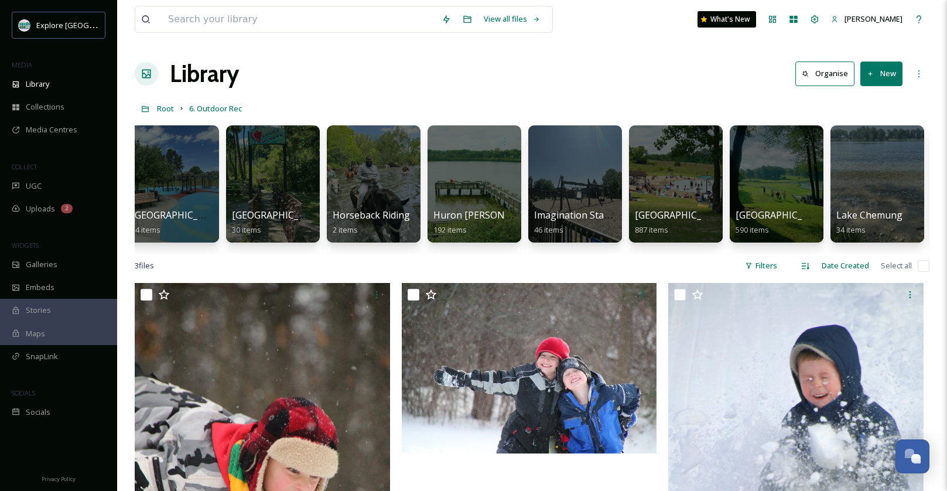
scroll to position [0, 821]
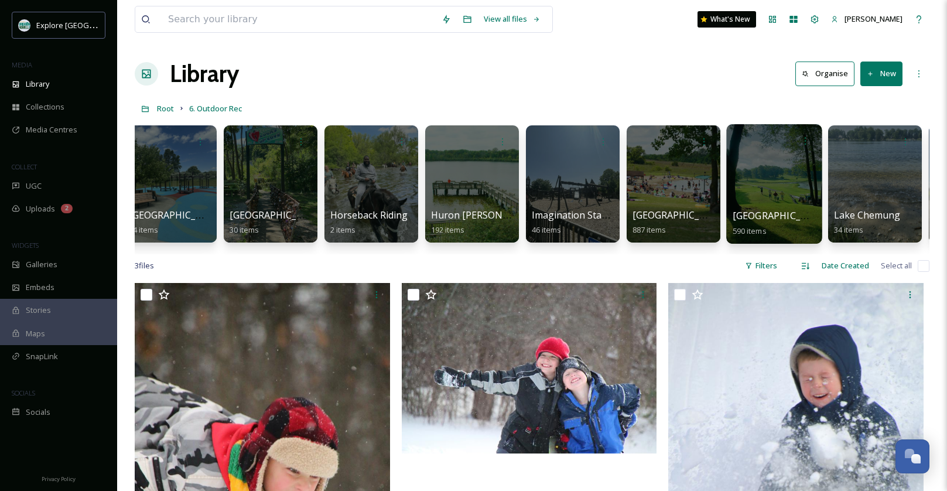
click at [779, 171] on div at bounding box center [773, 183] width 95 height 119
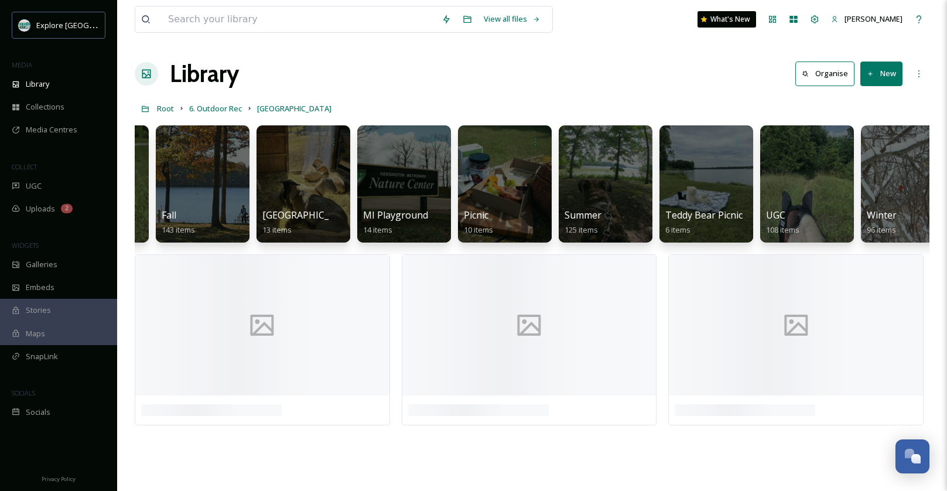
scroll to position [0, 112]
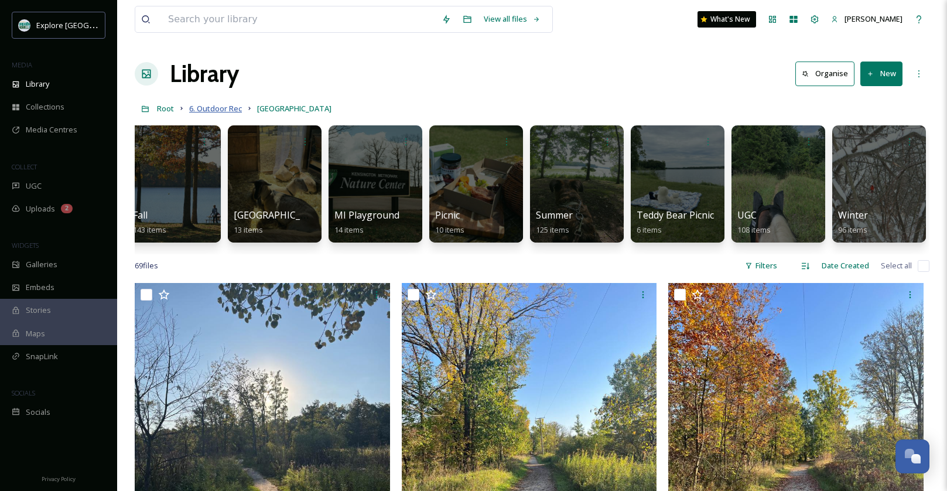
click at [219, 111] on span "6. Outdoor Rec" at bounding box center [215, 108] width 53 height 11
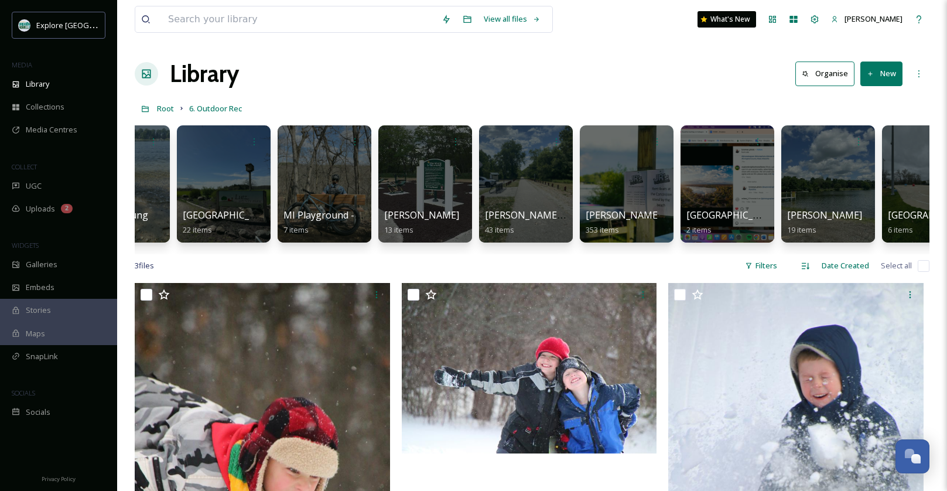
scroll to position [0, 1589]
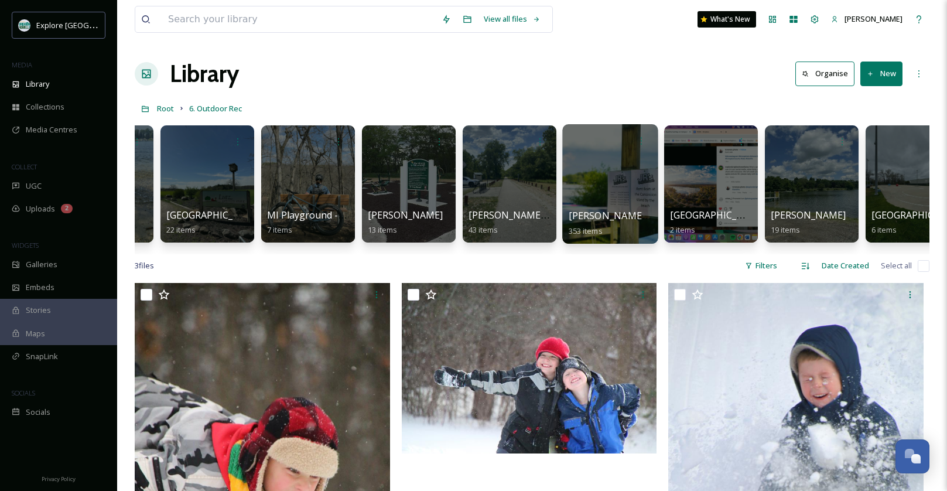
click at [605, 190] on div at bounding box center [609, 183] width 95 height 119
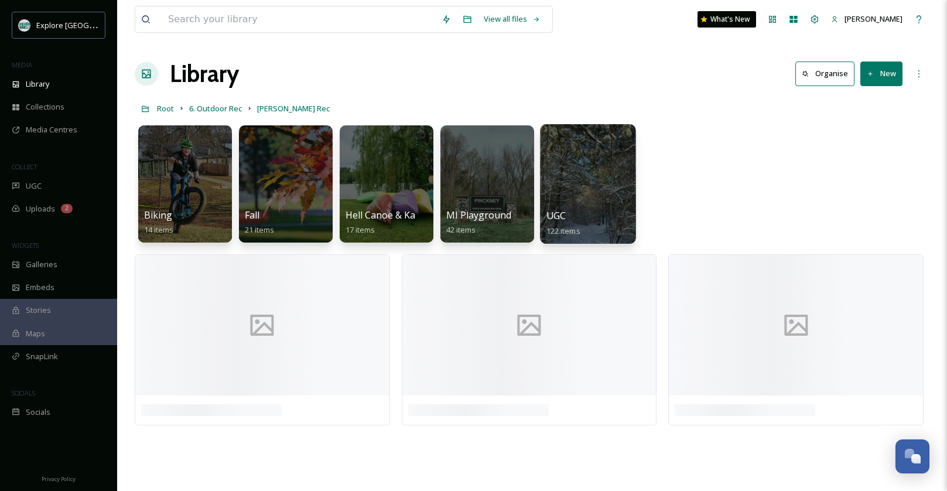
click at [574, 187] on div at bounding box center [587, 183] width 95 height 119
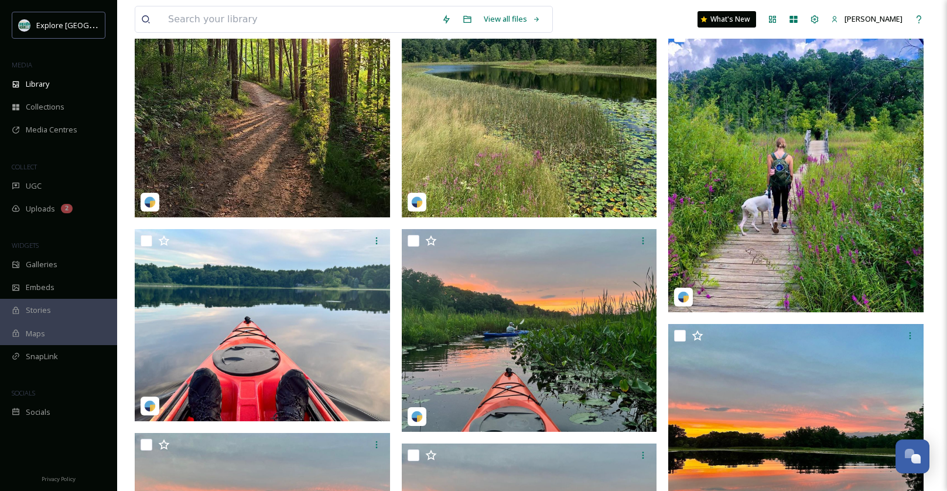
scroll to position [997, 0]
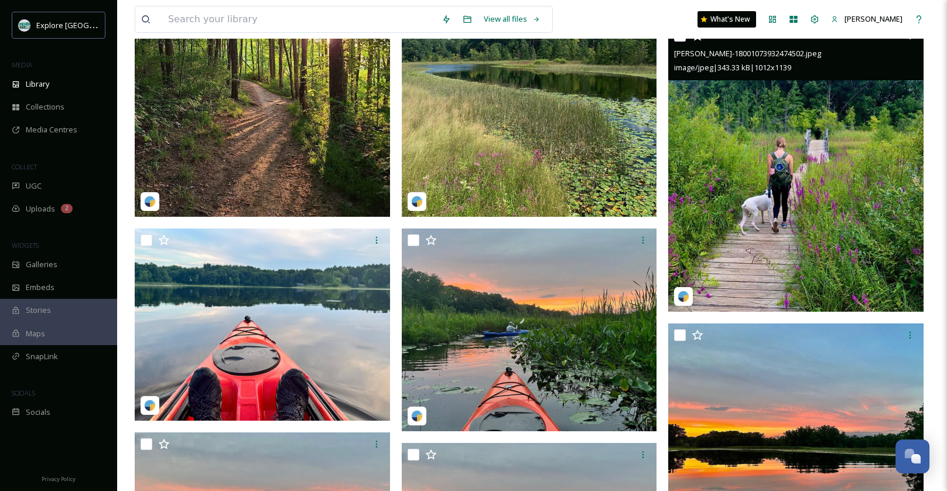
click at [849, 176] on img at bounding box center [795, 167] width 255 height 287
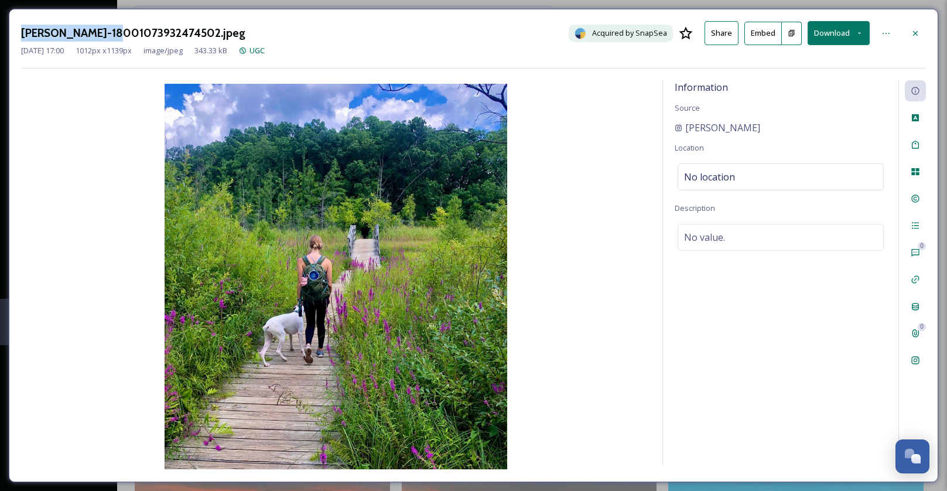
drag, startPoint x: 105, startPoint y: 32, endPoint x: 2, endPoint y: 30, distance: 103.1
click at [2, 30] on div "alexis__pedersen-18001073932474502.jpeg Acquired by SnapSea Share Embed Downloa…" at bounding box center [473, 245] width 947 height 491
copy h3 "alexis__pedersen"
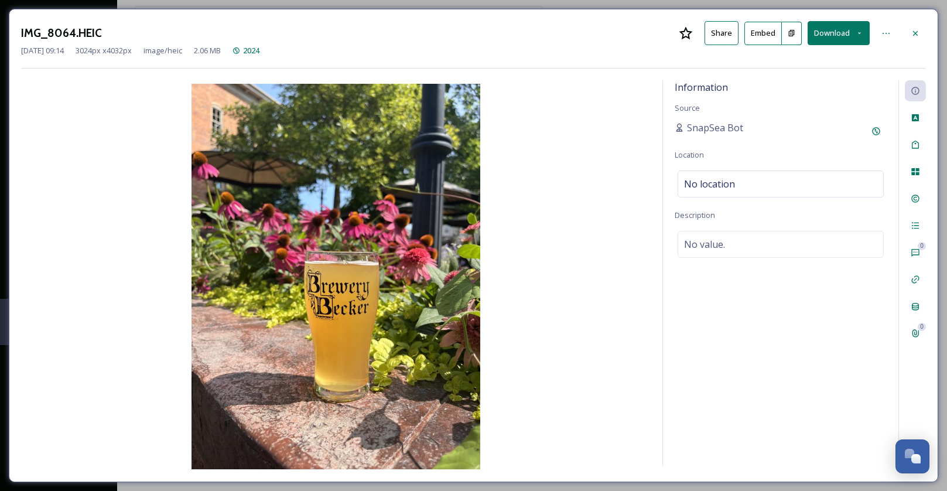
click at [926, 26] on div "IMG_8064.HEIC Share Embed Download [DATE] 09:14 3024 px x 4032 px image/heic 2.…" at bounding box center [473, 245] width 929 height 473
click at [918, 29] on icon at bounding box center [914, 33] width 9 height 9
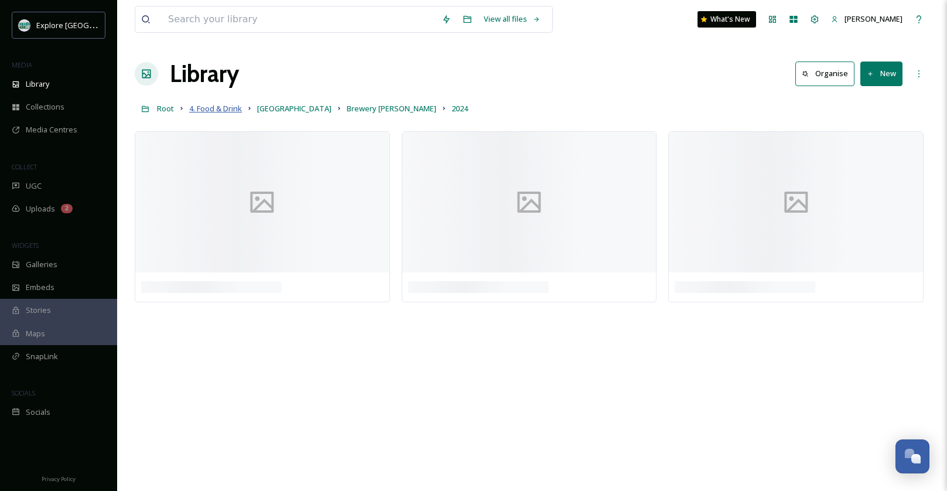
click at [218, 105] on span "4. Food & Drink" at bounding box center [215, 108] width 53 height 11
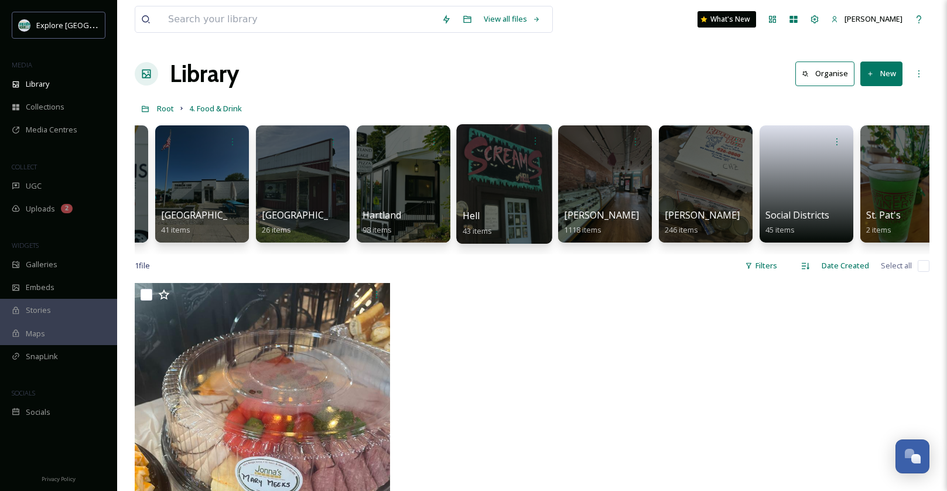
scroll to position [0, 295]
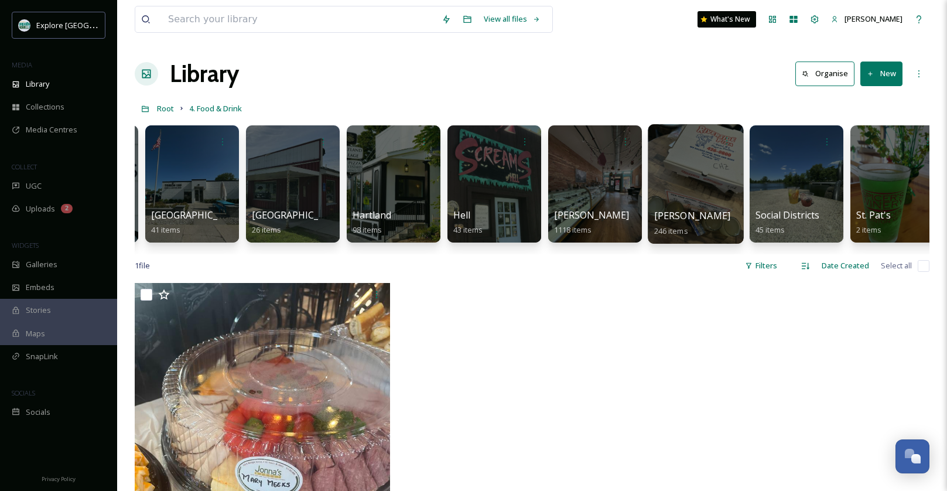
click at [668, 177] on div at bounding box center [694, 183] width 95 height 119
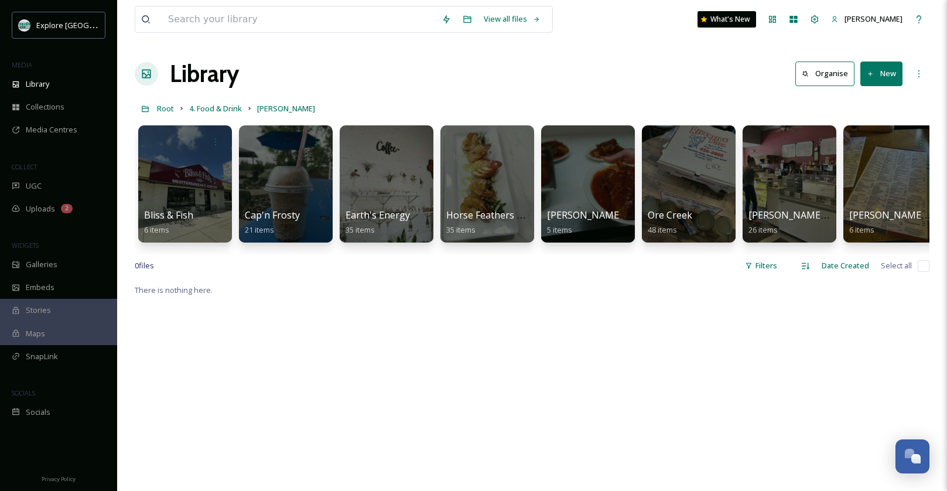
scroll to position [0, 213]
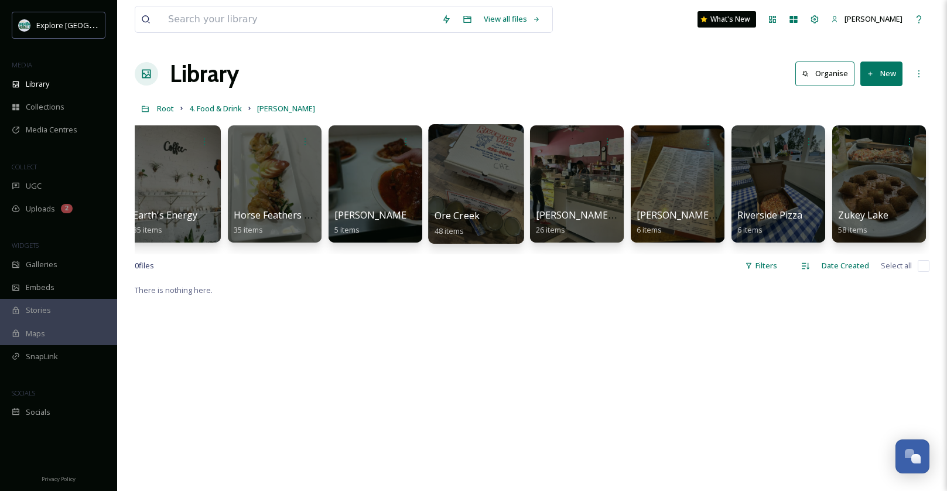
click at [478, 203] on div at bounding box center [475, 183] width 95 height 119
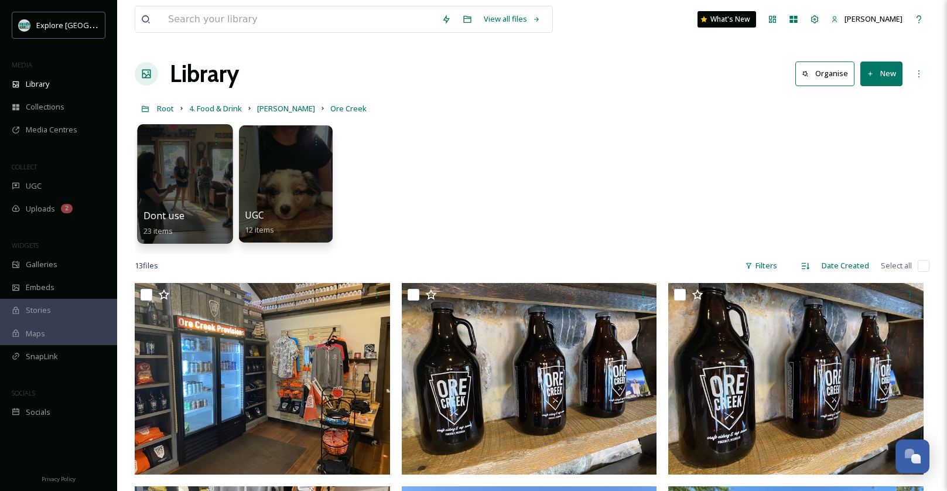
click at [229, 175] on div at bounding box center [184, 183] width 95 height 119
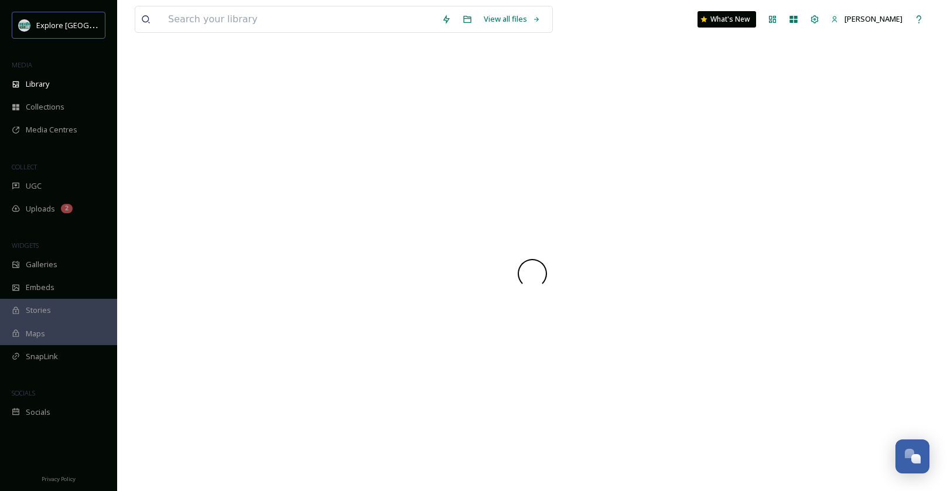
click at [261, 174] on div at bounding box center [532, 273] width 794 height 434
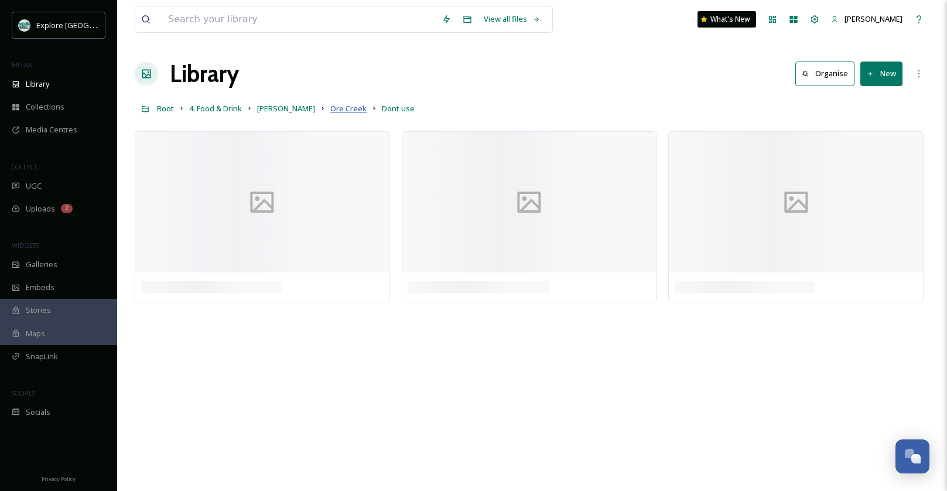
click at [330, 105] on span "Ore Creek" at bounding box center [348, 108] width 36 height 11
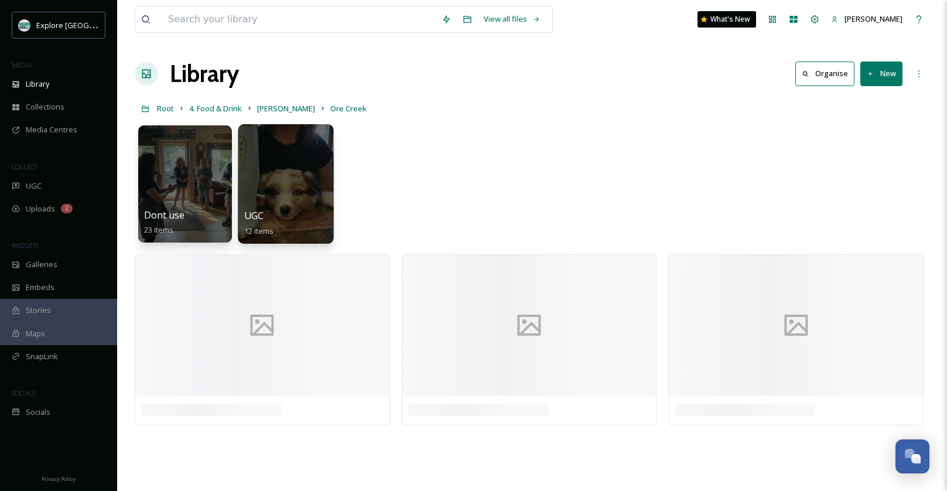
click at [311, 191] on div at bounding box center [285, 183] width 95 height 119
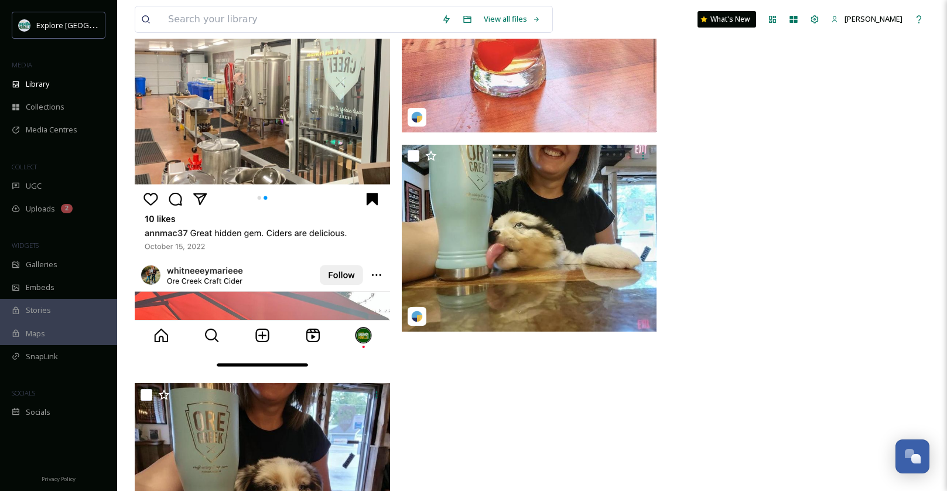
scroll to position [1570, 0]
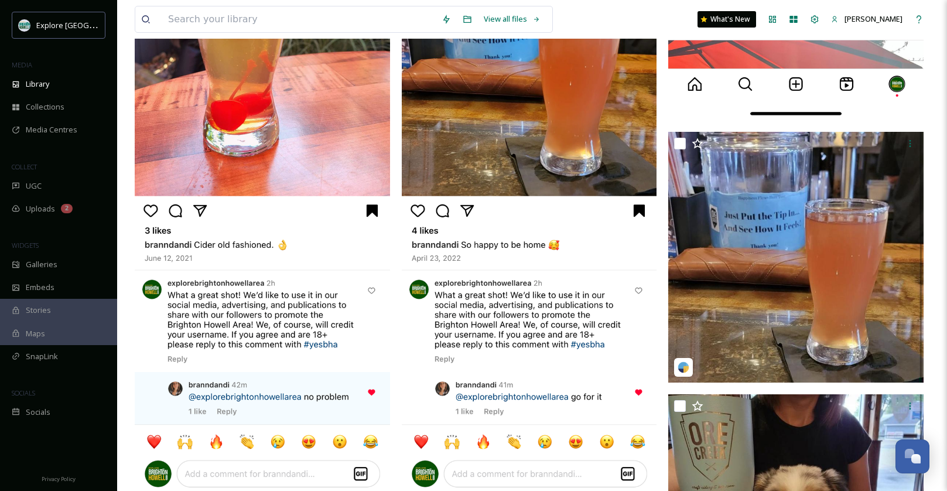
scroll to position [0, 0]
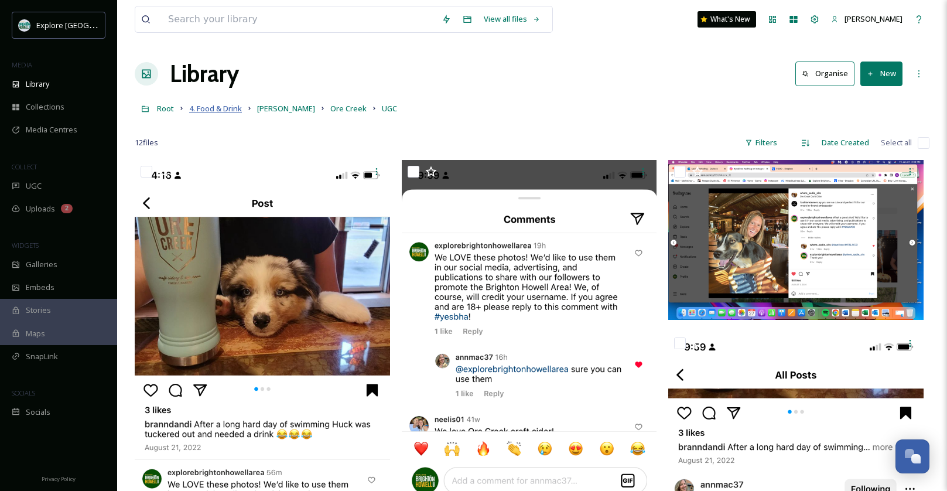
click at [221, 104] on span "4. Food & Drink" at bounding box center [215, 108] width 53 height 11
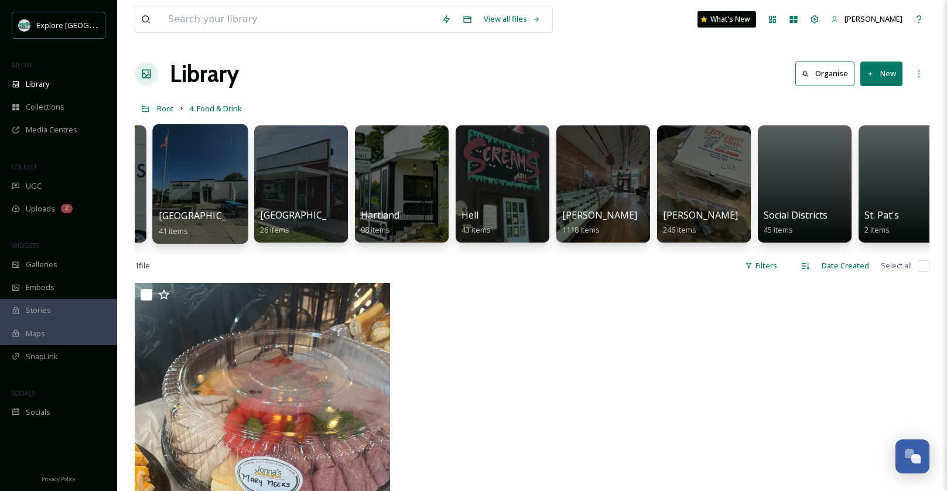
scroll to position [0, 414]
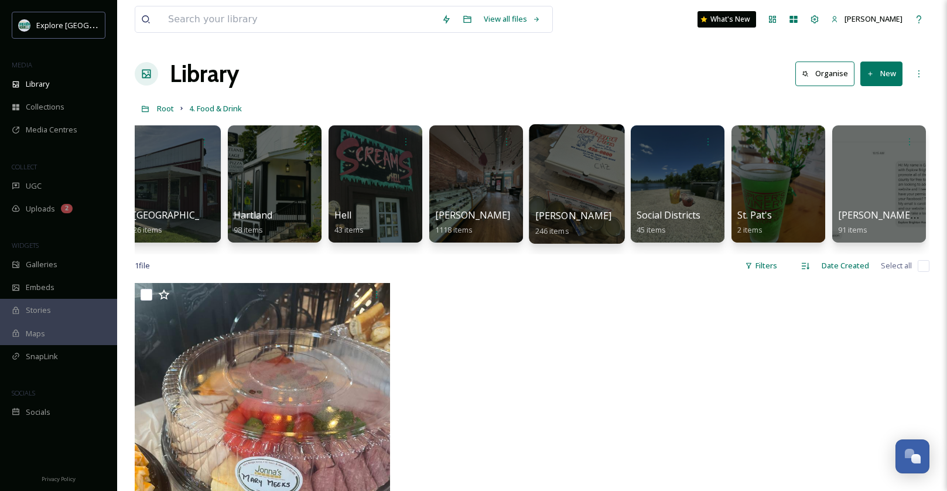
click at [547, 166] on div at bounding box center [576, 183] width 95 height 119
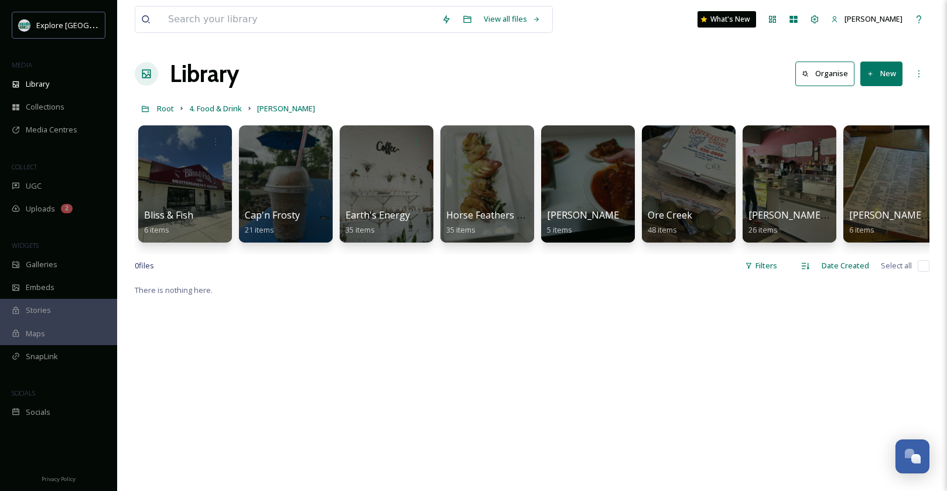
click at [587, 75] on div "Library Organise New" at bounding box center [532, 73] width 794 height 35
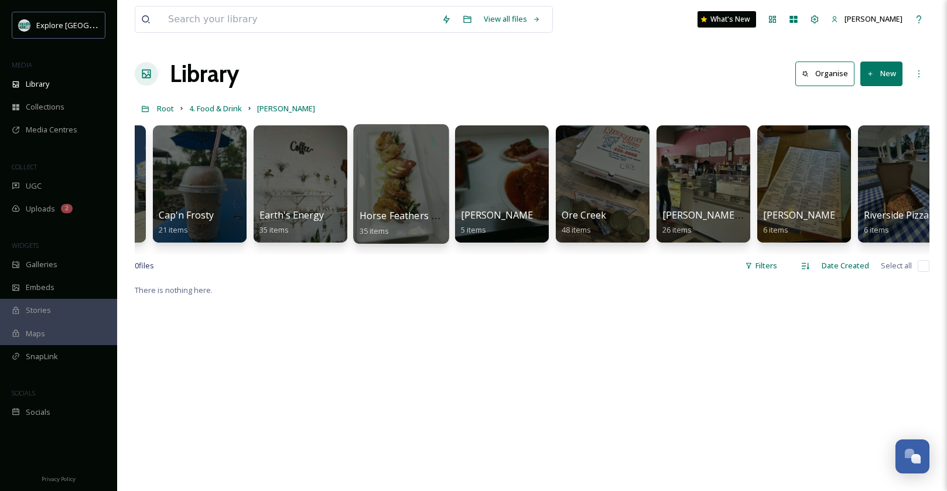
scroll to position [0, 87]
click at [212, 109] on span "4. Food & Drink" at bounding box center [215, 108] width 53 height 11
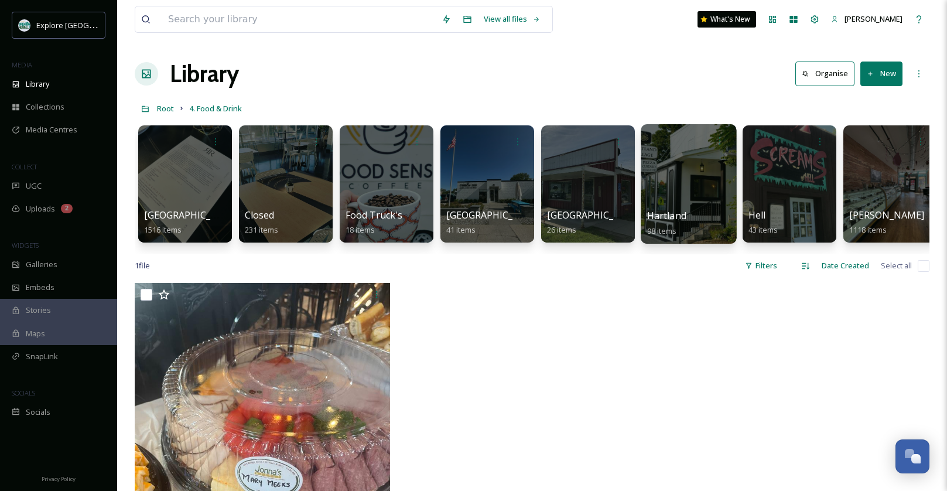
click at [669, 166] on div at bounding box center [687, 183] width 95 height 119
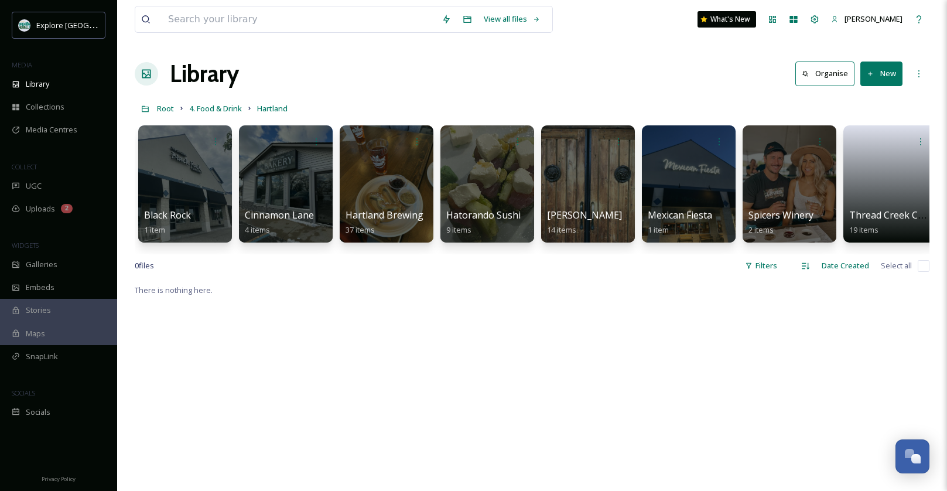
scroll to position [0, 213]
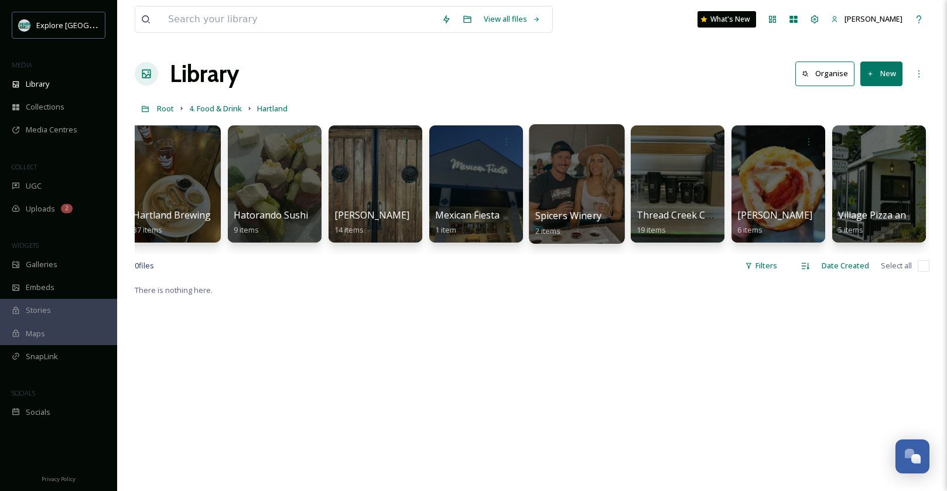
click at [580, 180] on div at bounding box center [576, 183] width 95 height 119
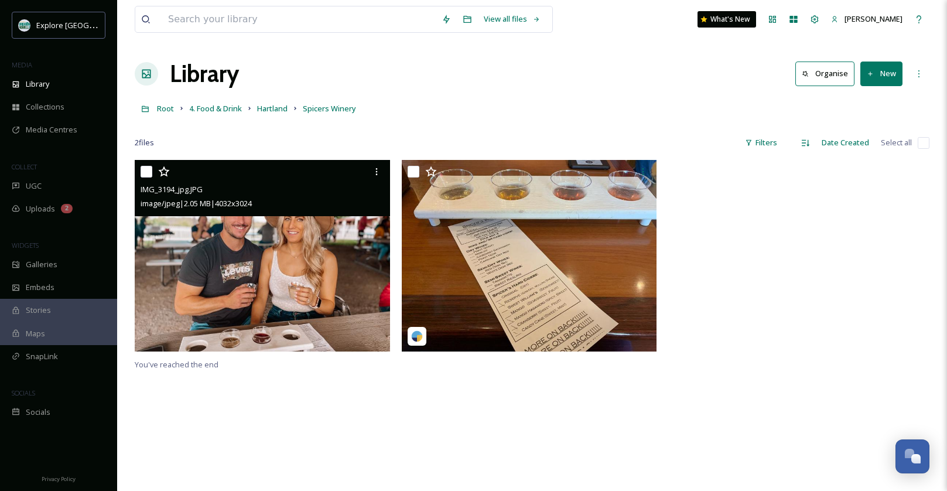
click at [303, 280] on img at bounding box center [262, 255] width 255 height 191
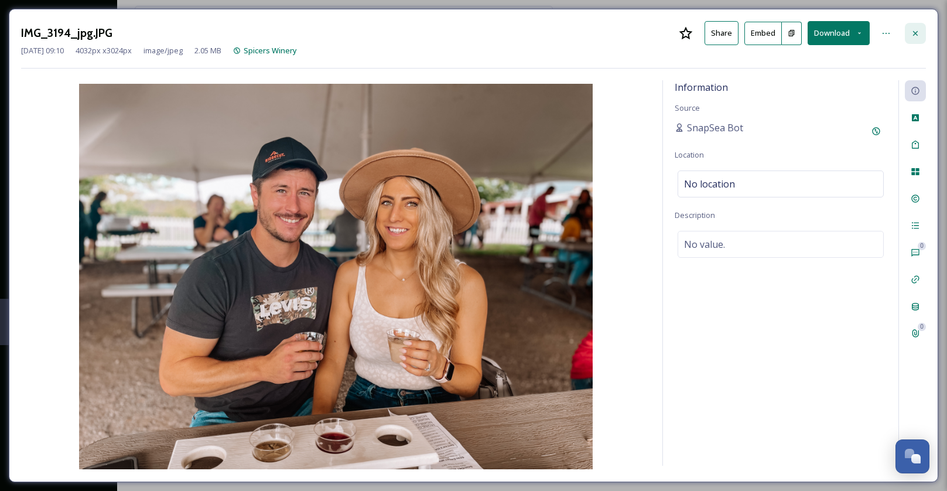
click at [924, 33] on div at bounding box center [914, 33] width 21 height 21
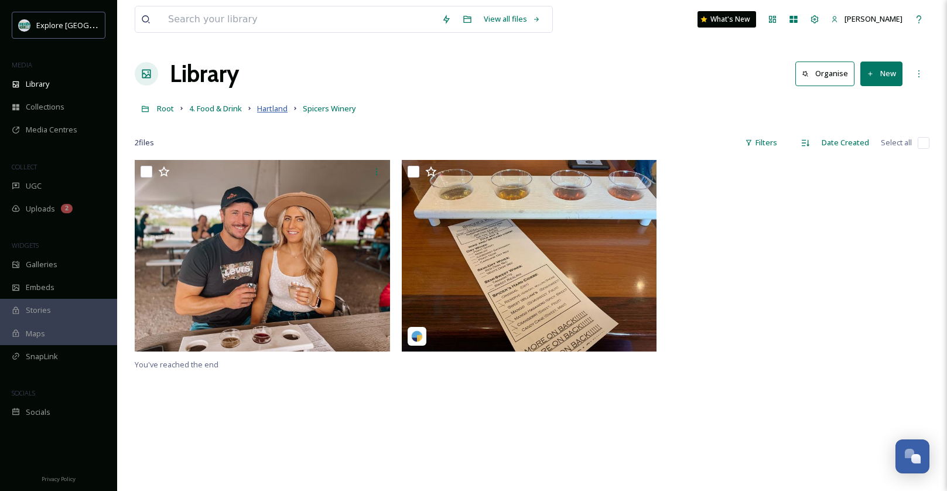
click at [277, 108] on span "Hartland" at bounding box center [272, 108] width 30 height 11
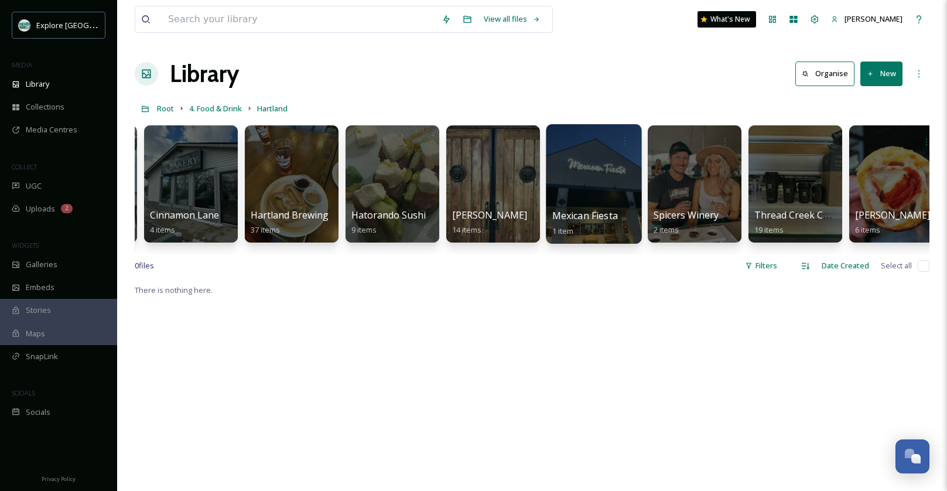
scroll to position [0, 109]
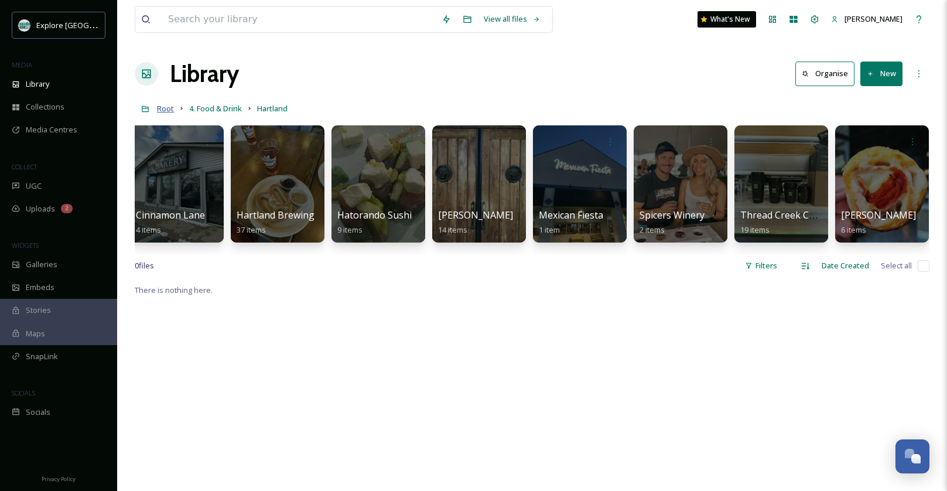
click at [164, 111] on span "Root" at bounding box center [165, 108] width 17 height 11
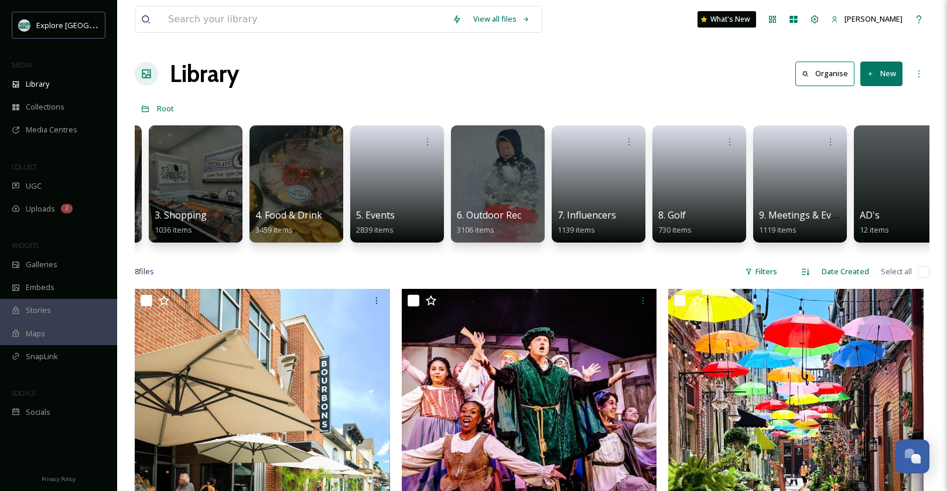
scroll to position [0, 203]
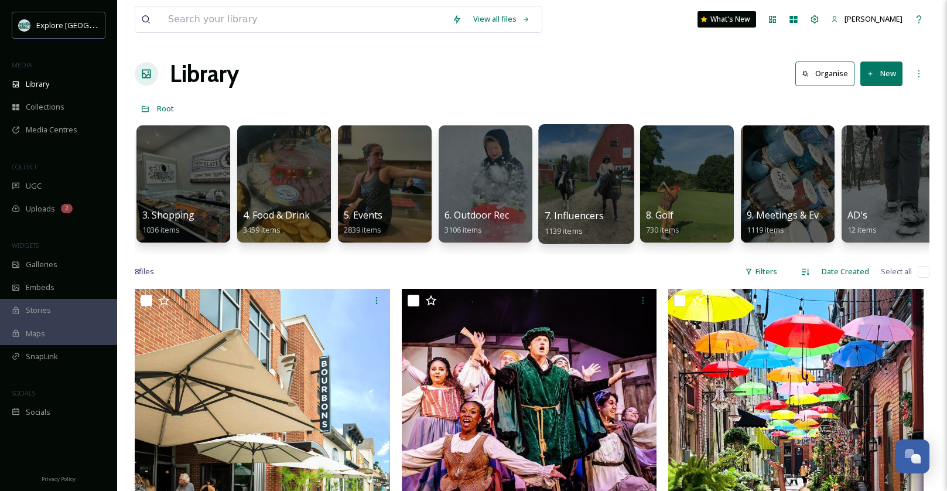
click at [582, 182] on div at bounding box center [585, 183] width 95 height 119
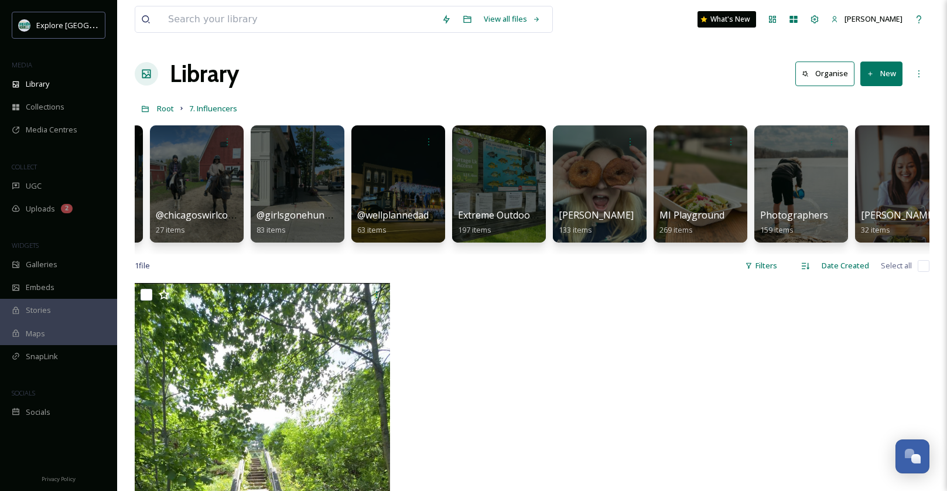
scroll to position [0, 92]
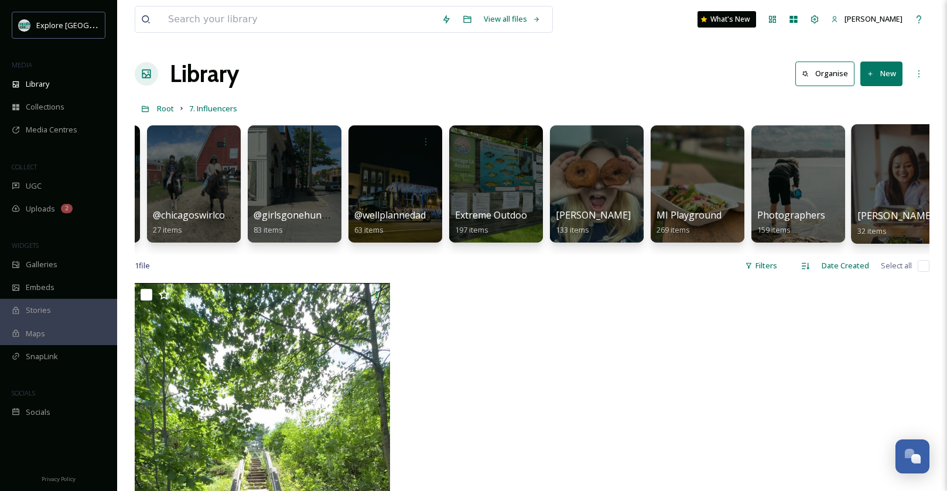
click at [894, 174] on div at bounding box center [898, 183] width 95 height 119
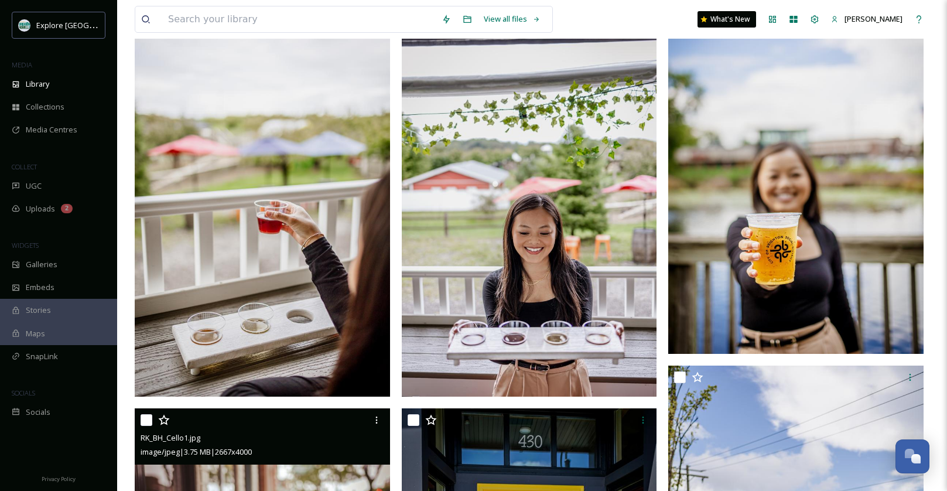
scroll to position [1311, 0]
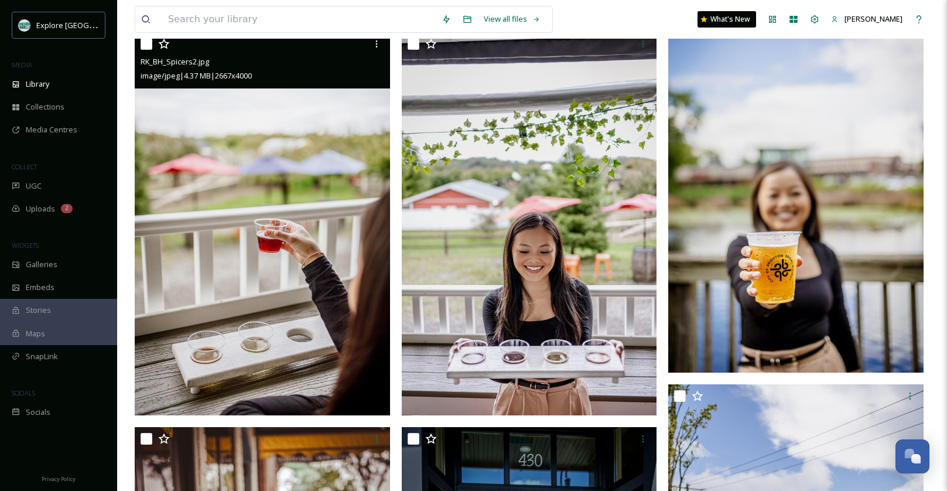
click at [334, 306] on img at bounding box center [262, 223] width 255 height 383
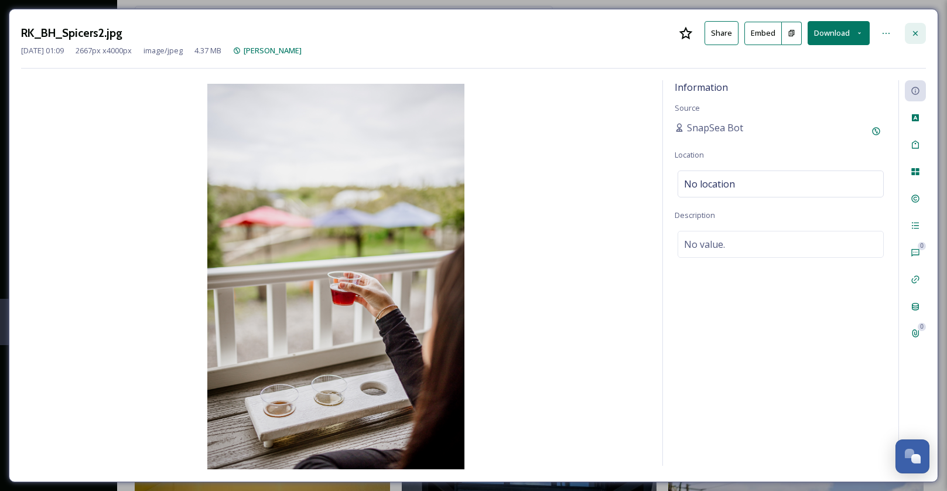
click at [918, 30] on icon at bounding box center [914, 33] width 9 height 9
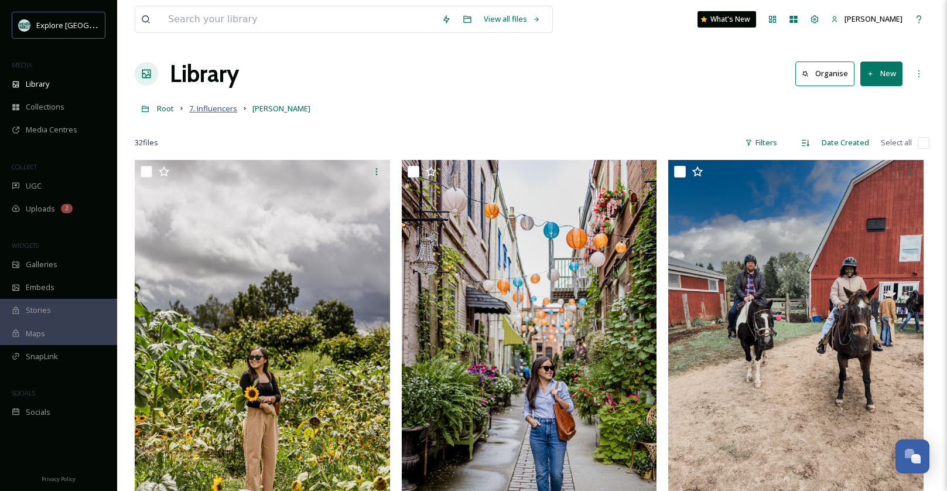
click at [220, 112] on span "7. Influencers" at bounding box center [213, 108] width 48 height 11
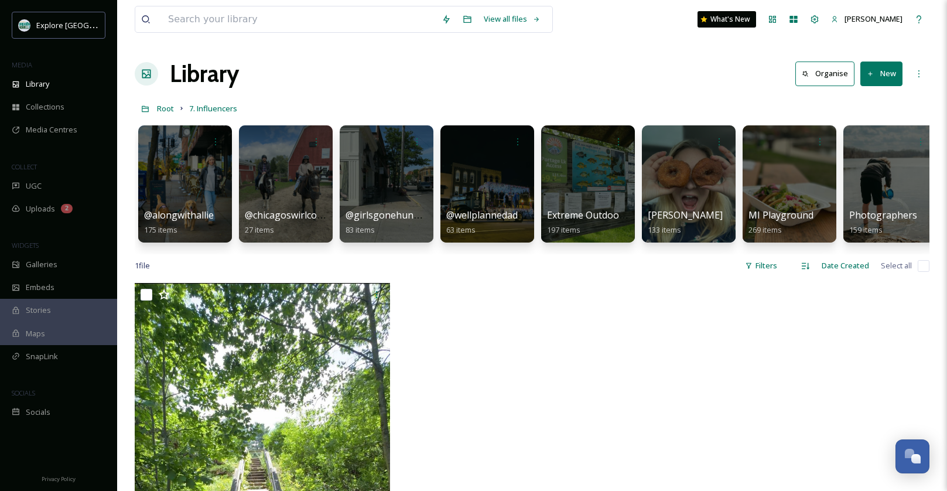
click at [455, 105] on div "Root 7. Influencers" at bounding box center [532, 108] width 794 height 22
click at [158, 190] on div at bounding box center [184, 183] width 95 height 119
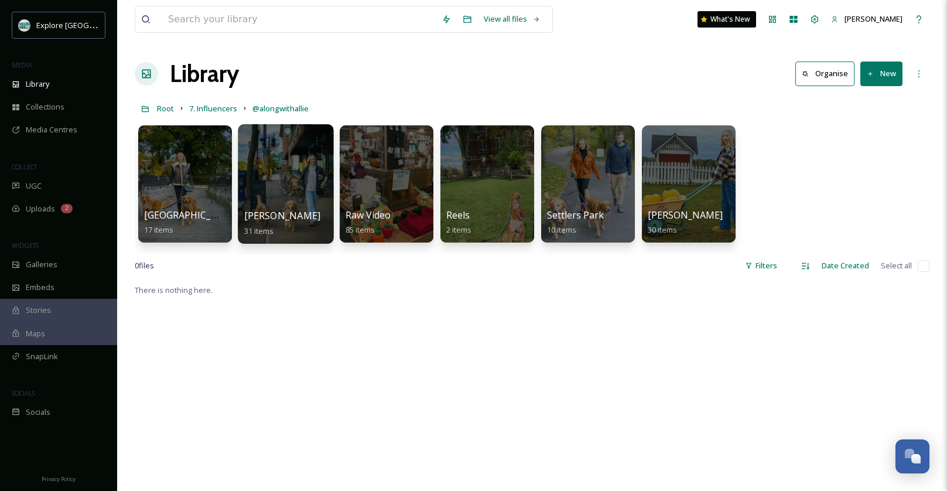
click at [305, 174] on div at bounding box center [285, 183] width 95 height 119
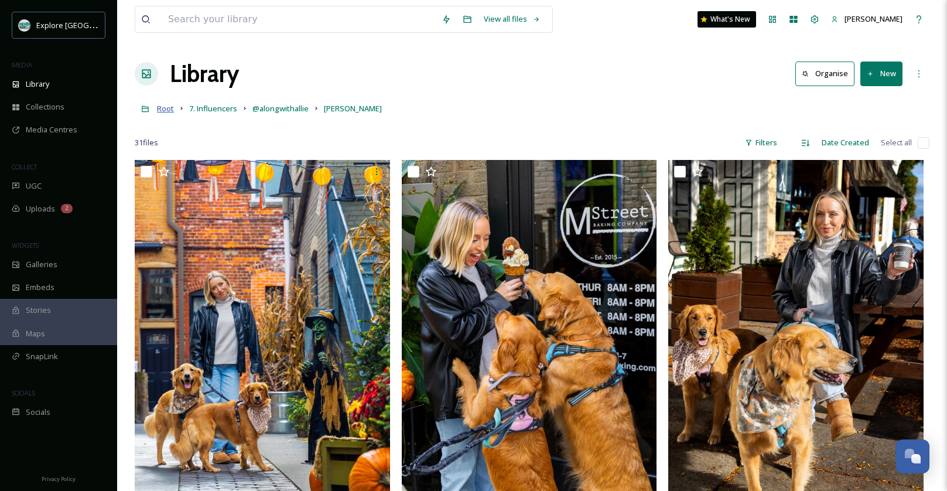
click at [160, 104] on span "Root" at bounding box center [165, 108] width 17 height 11
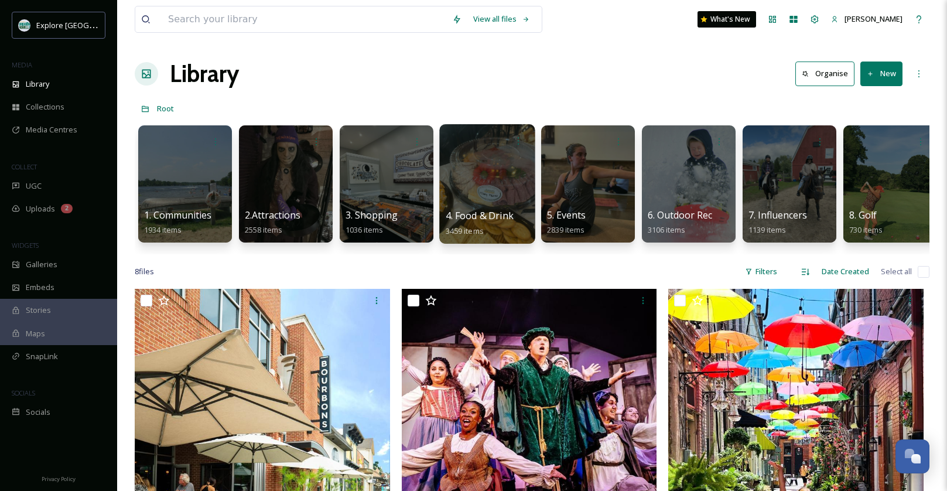
click at [480, 181] on div at bounding box center [486, 183] width 95 height 119
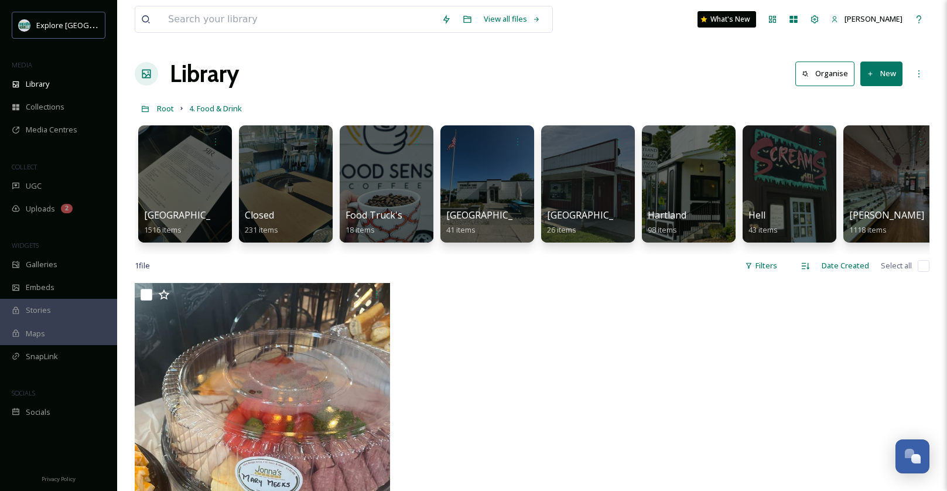
click at [211, 102] on link "4. Food & Drink" at bounding box center [215, 108] width 53 height 14
click at [163, 102] on link "Root" at bounding box center [165, 108] width 17 height 14
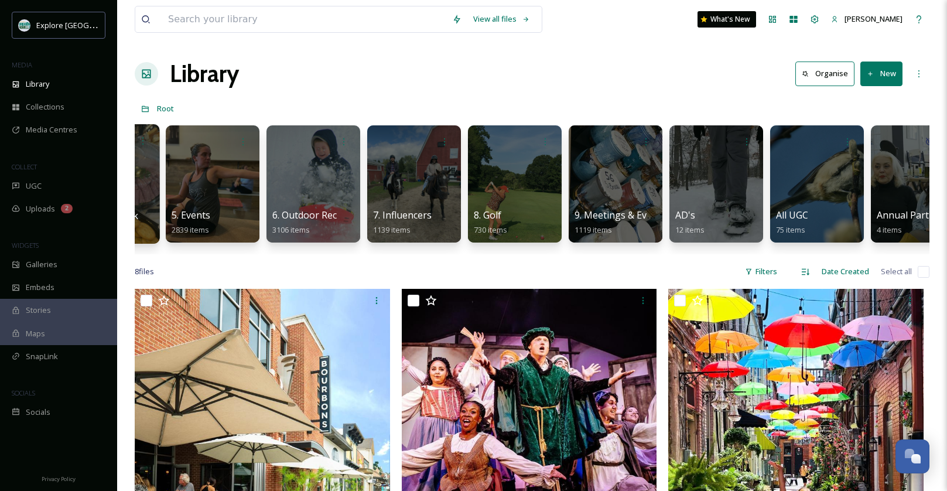
scroll to position [0, 414]
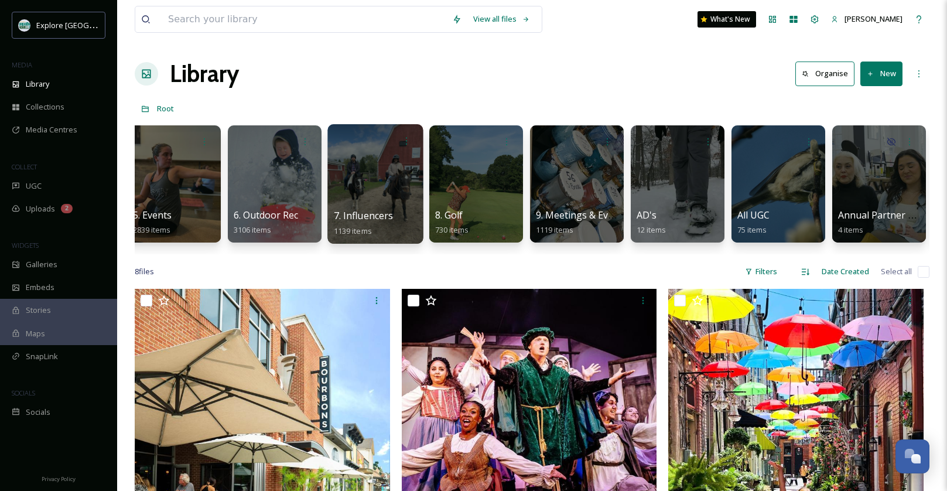
click at [378, 162] on div at bounding box center [374, 183] width 95 height 119
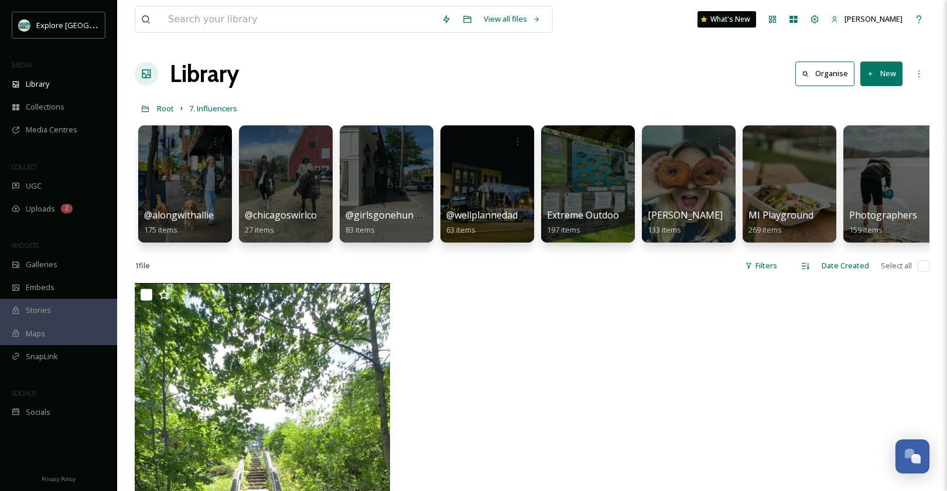
scroll to position [0, 112]
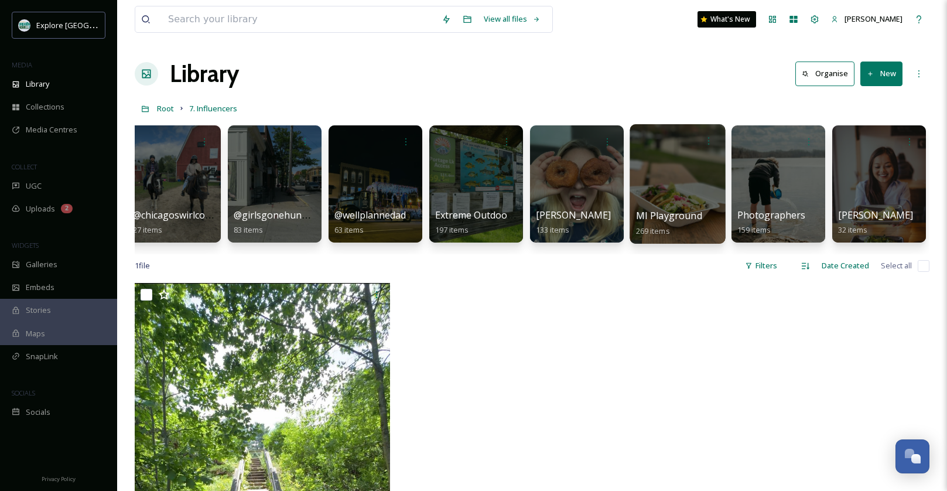
click at [696, 178] on div at bounding box center [676, 183] width 95 height 119
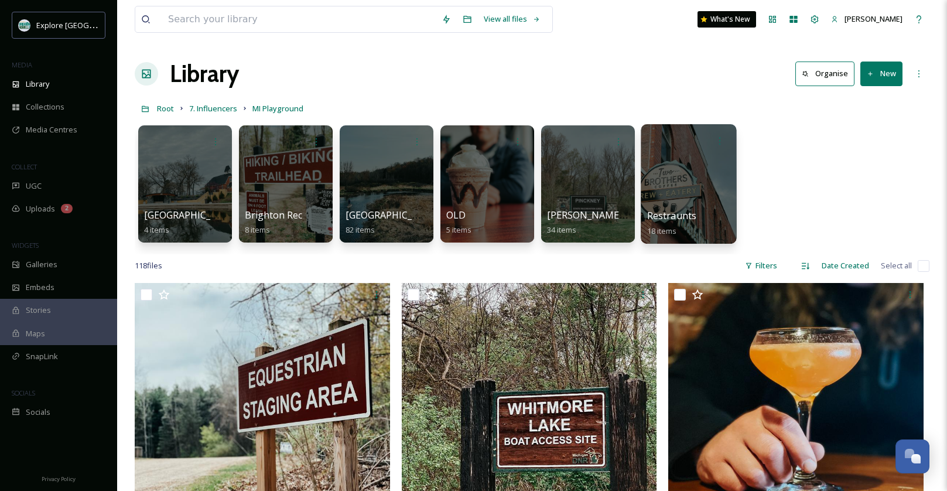
click at [653, 167] on div at bounding box center [687, 183] width 95 height 119
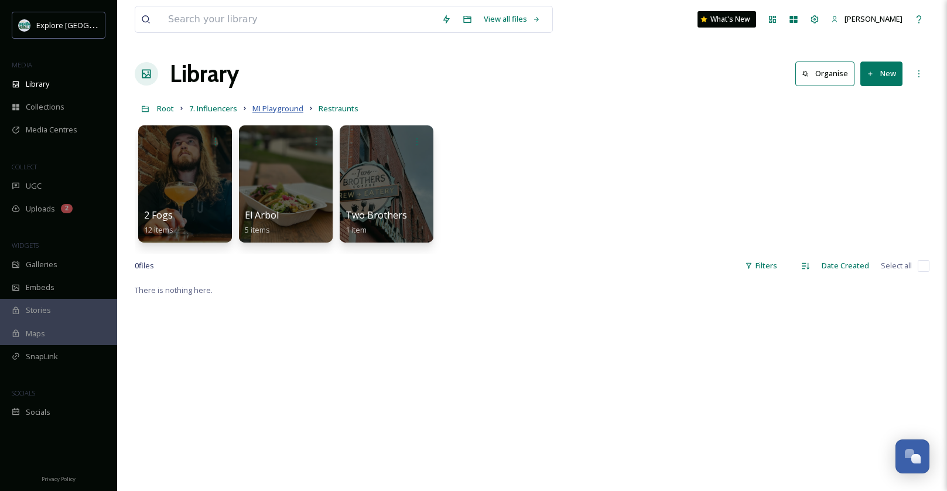
click at [268, 108] on span "MI Playground" at bounding box center [277, 108] width 51 height 11
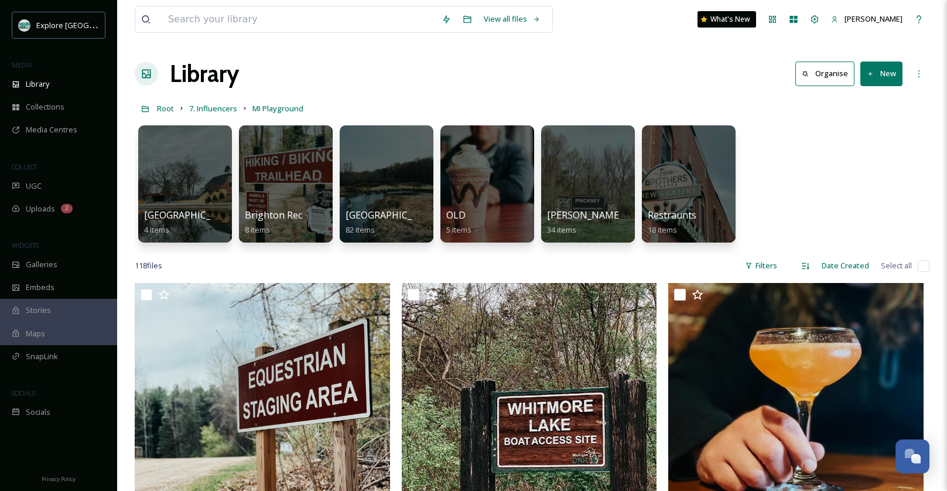
click at [636, 85] on div "Library Organise New" at bounding box center [532, 73] width 794 height 35
click at [208, 110] on span "7. Influencers" at bounding box center [213, 108] width 48 height 11
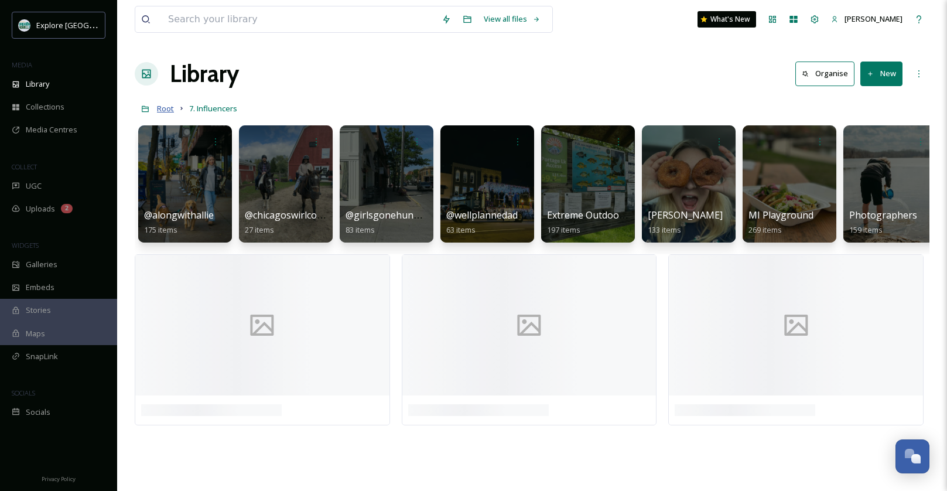
click at [162, 105] on span "Root" at bounding box center [165, 108] width 17 height 11
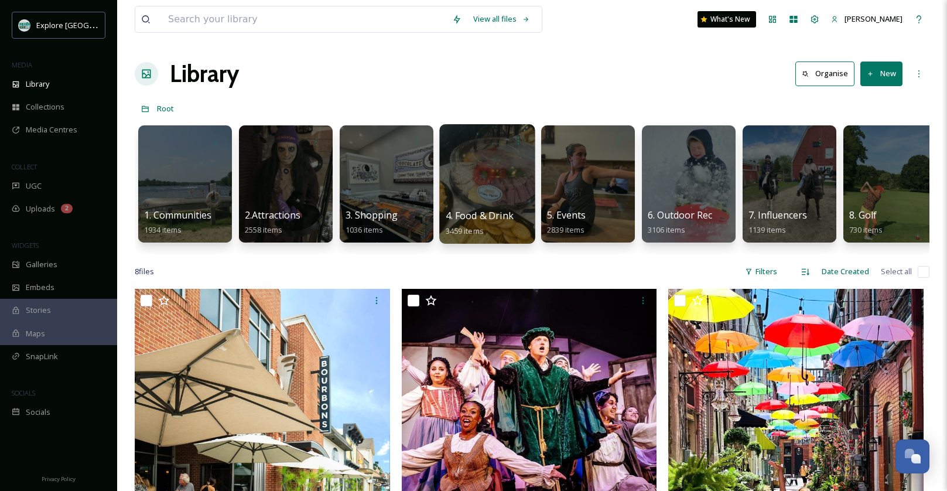
click at [502, 196] on div at bounding box center [486, 183] width 95 height 119
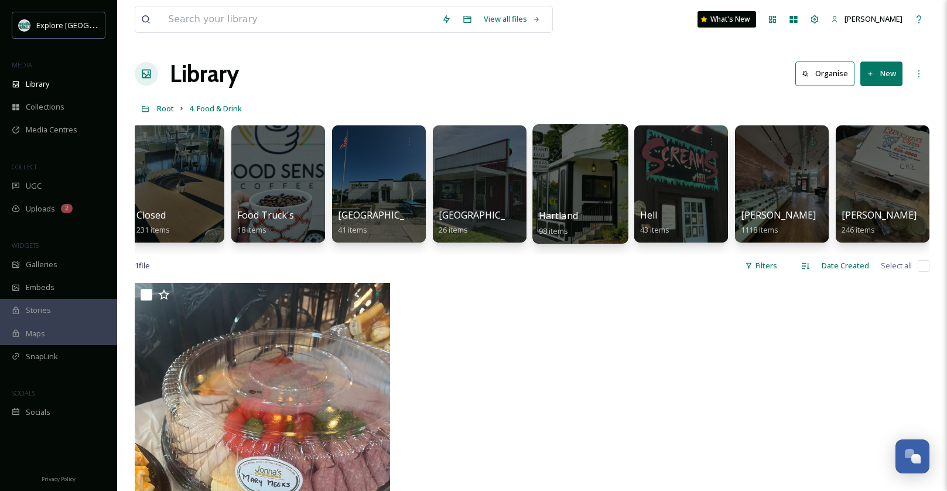
scroll to position [0, 168]
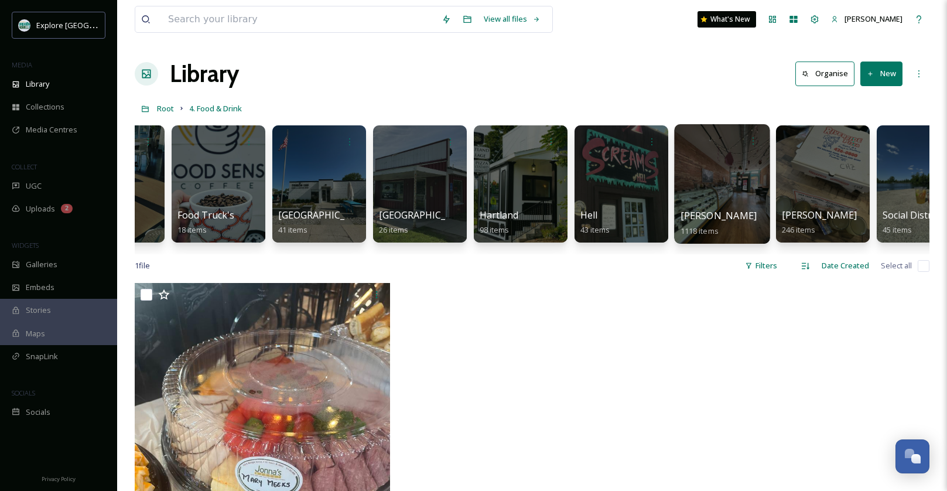
click at [718, 179] on div at bounding box center [721, 183] width 95 height 119
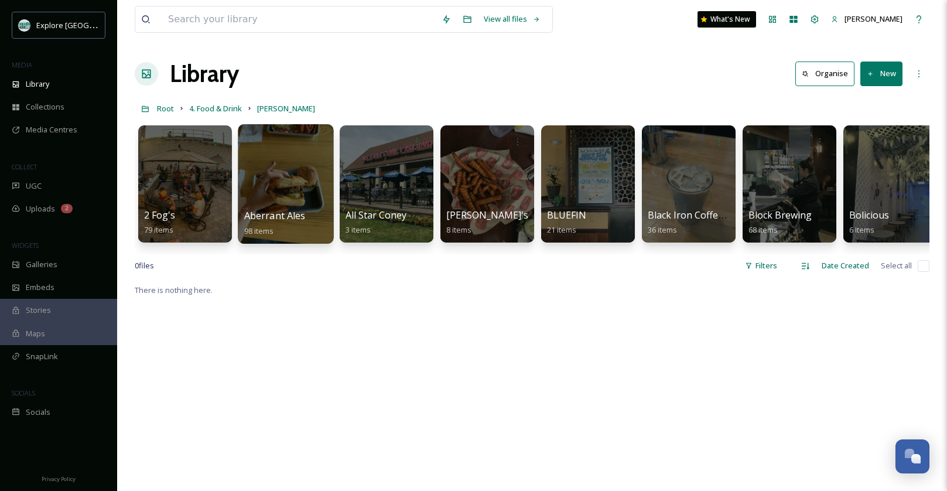
click at [279, 177] on div at bounding box center [285, 183] width 95 height 119
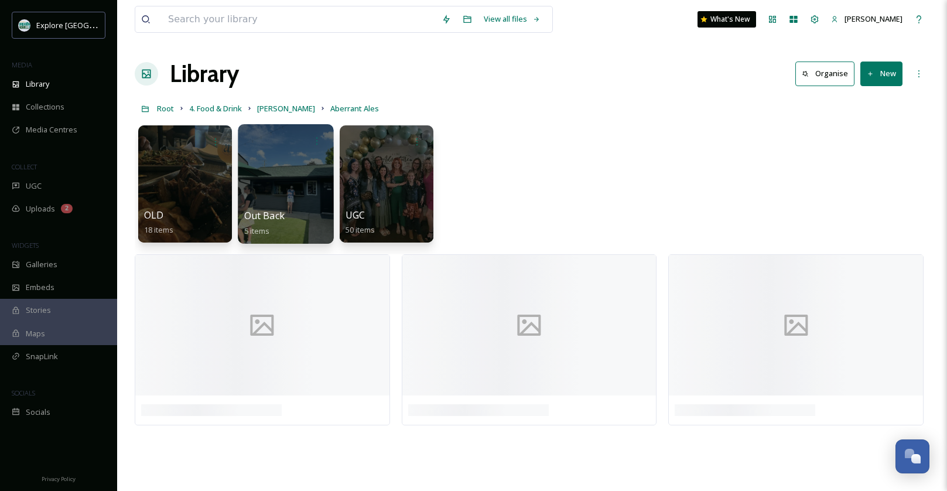
click at [307, 186] on div at bounding box center [285, 183] width 95 height 119
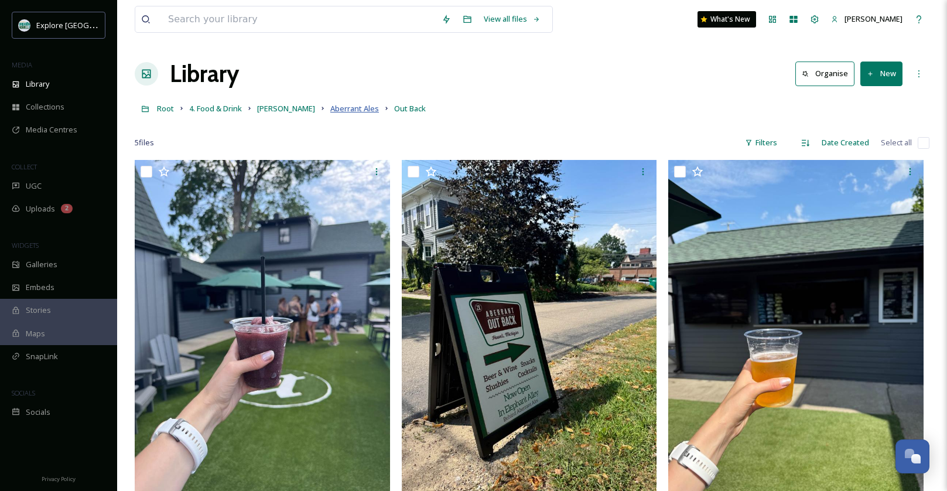
click at [330, 110] on span "Aberrant Ales" at bounding box center [354, 108] width 49 height 11
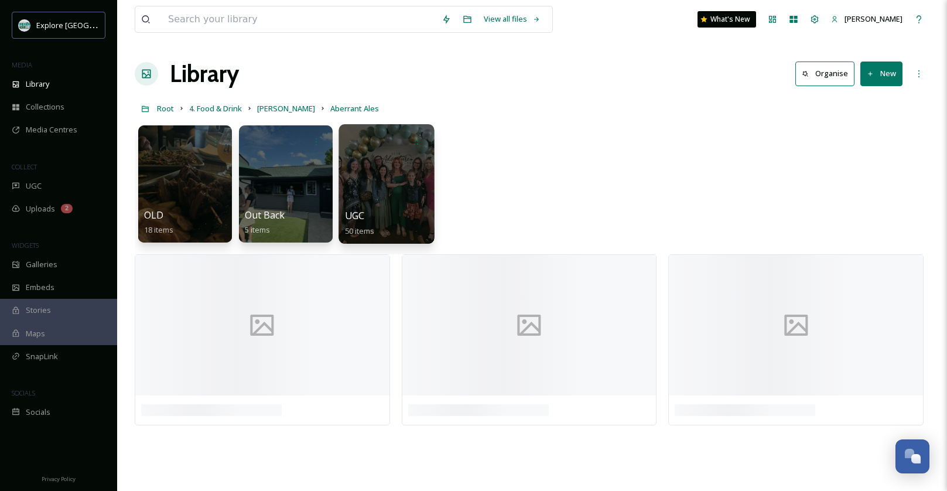
click at [414, 182] on div at bounding box center [385, 183] width 95 height 119
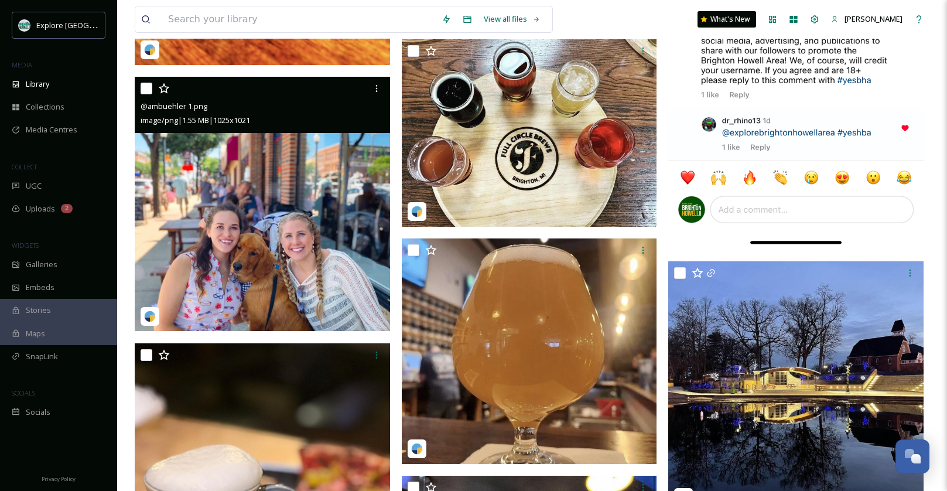
scroll to position [2484, 0]
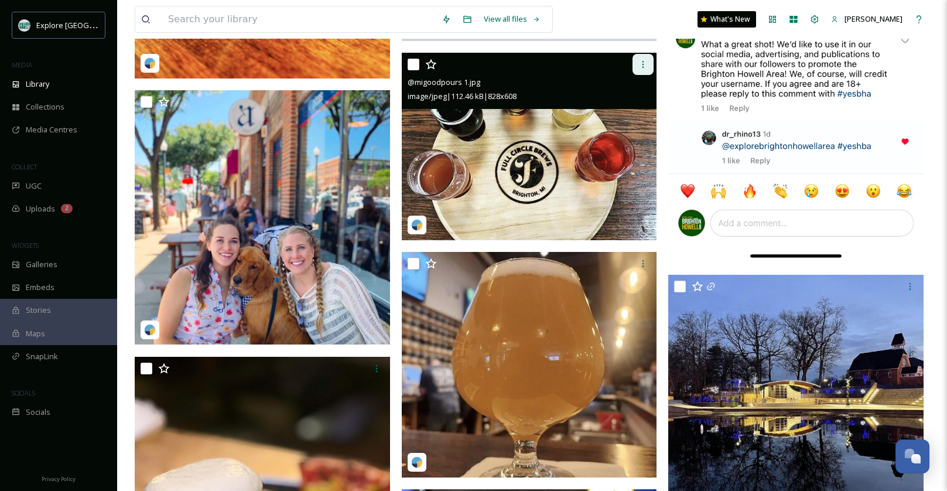
click at [646, 66] on icon at bounding box center [642, 64] width 9 height 9
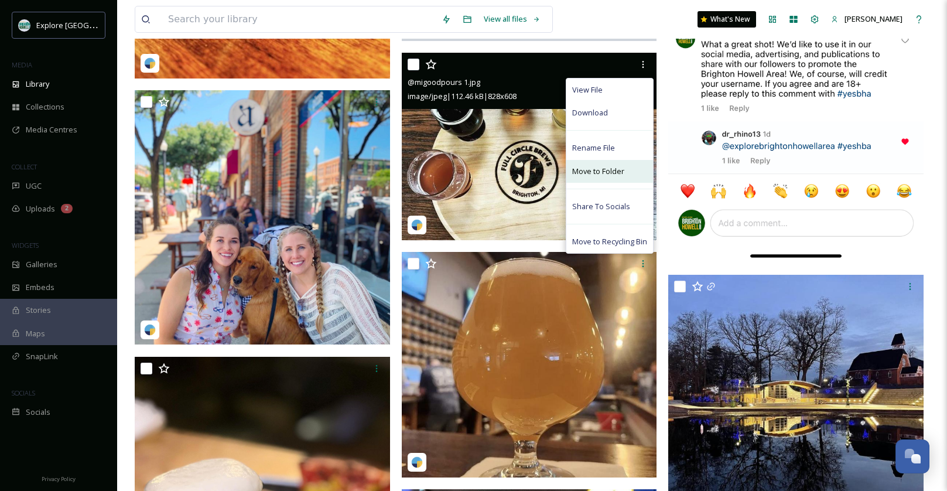
click at [619, 166] on span "Move to Folder" at bounding box center [598, 171] width 52 height 11
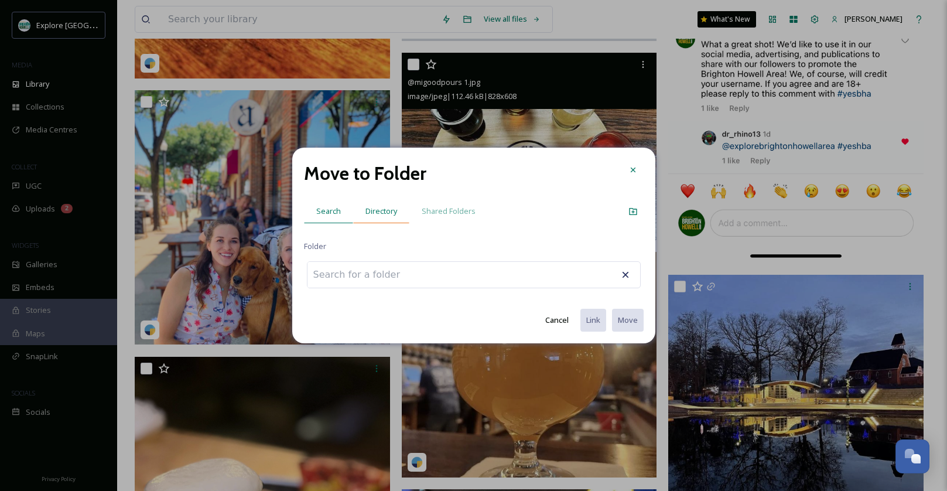
click at [376, 211] on span "Directory" at bounding box center [381, 210] width 32 height 11
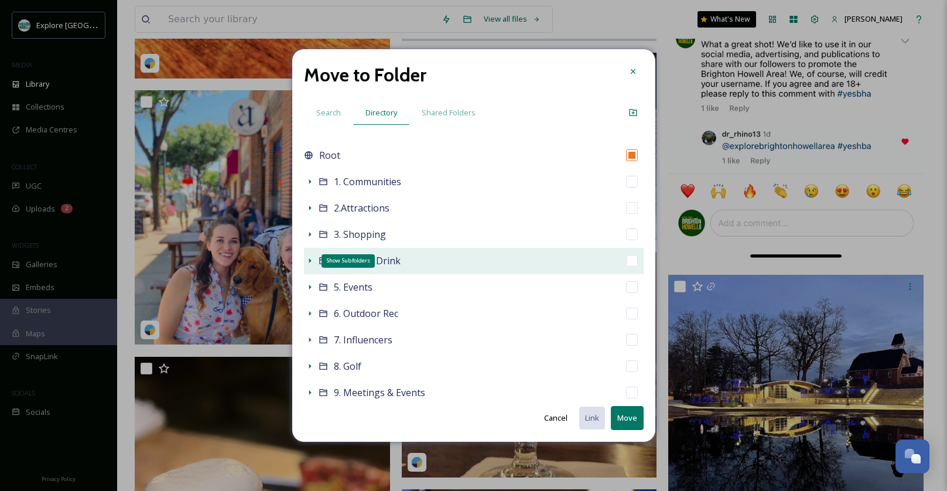
click at [310, 261] on icon at bounding box center [310, 260] width 2 height 5
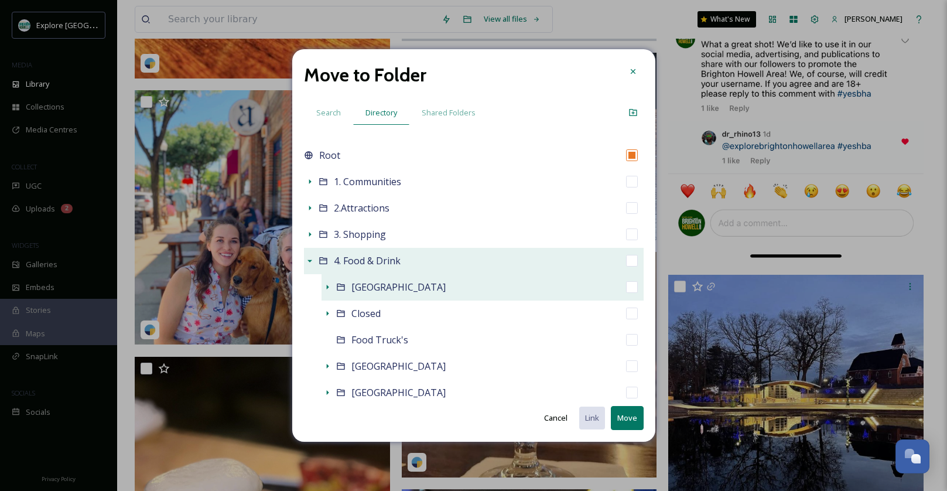
scroll to position [1, 0]
click at [321, 286] on div "Show Subfolders" at bounding box center [327, 286] width 12 height 12
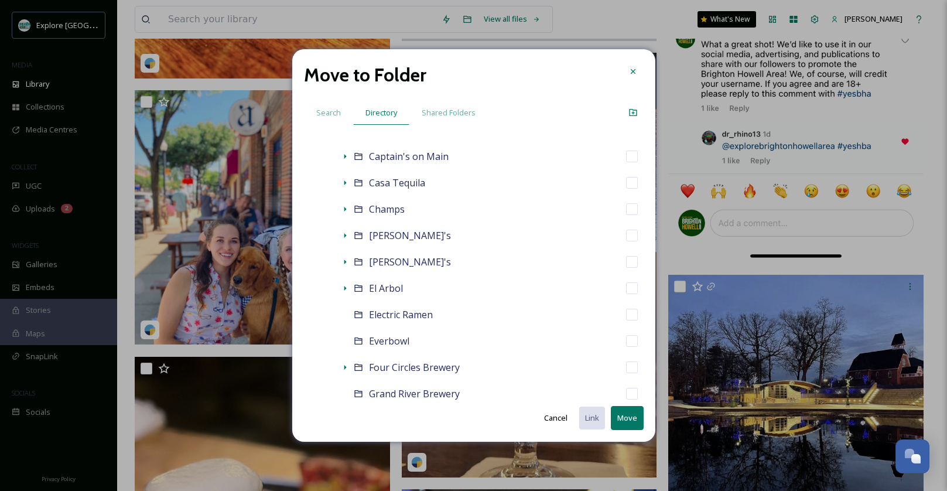
scroll to position [488, 0]
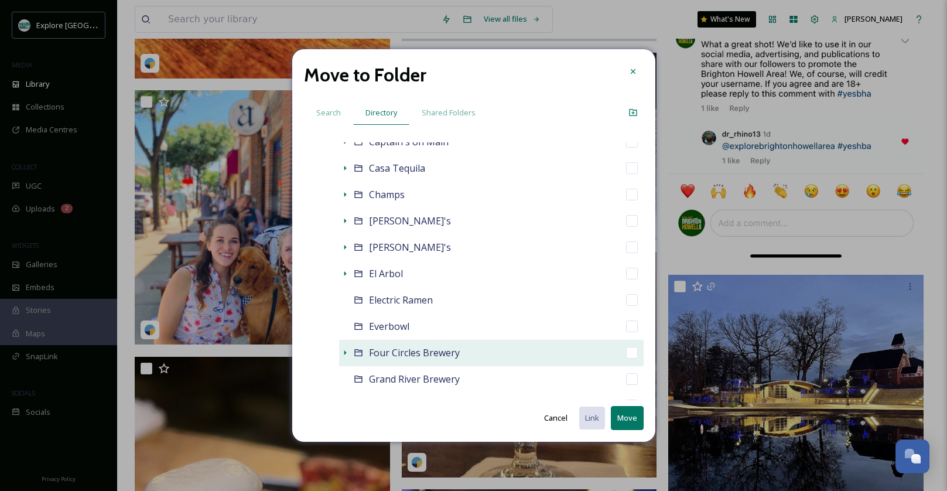
click at [627, 359] on div "Four Circles Brewery" at bounding box center [491, 353] width 304 height 26
checkbox input "false"
checkbox input "true"
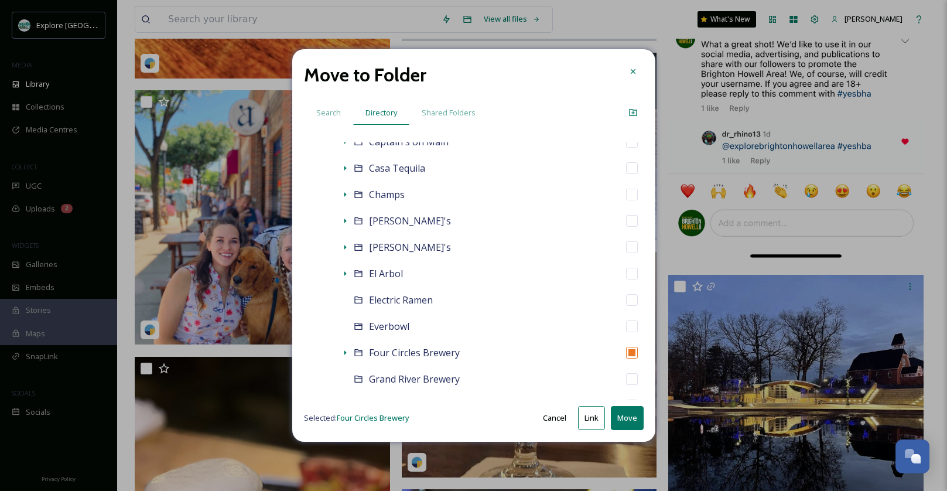
click at [623, 414] on button "Move" at bounding box center [627, 418] width 33 height 24
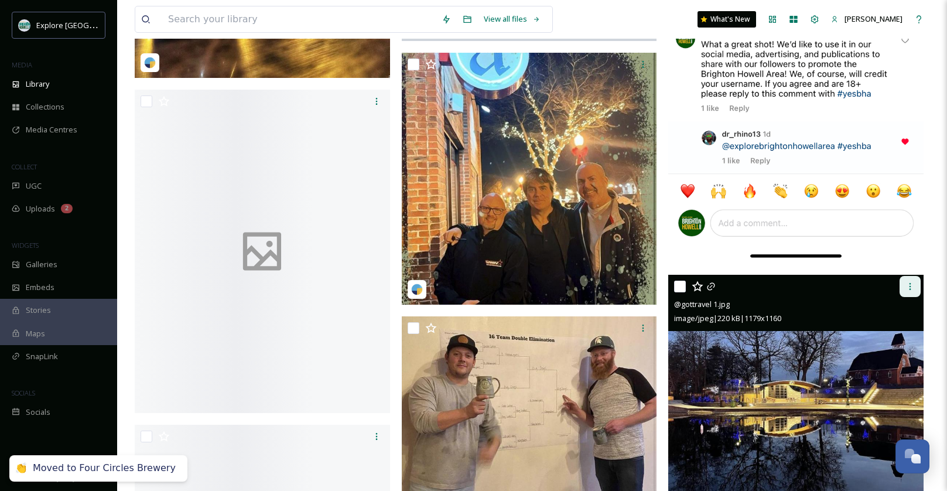
click at [911, 292] on div at bounding box center [909, 286] width 21 height 21
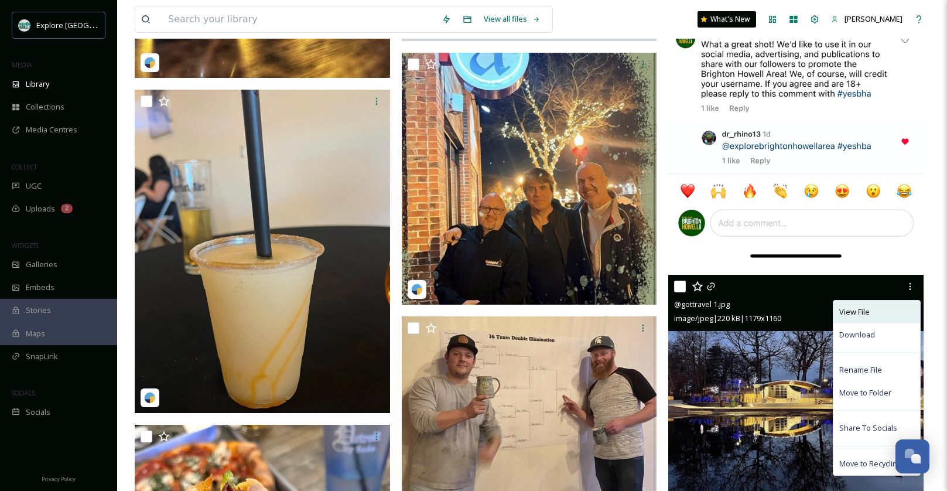
click at [866, 307] on span "View File" at bounding box center [854, 311] width 30 height 11
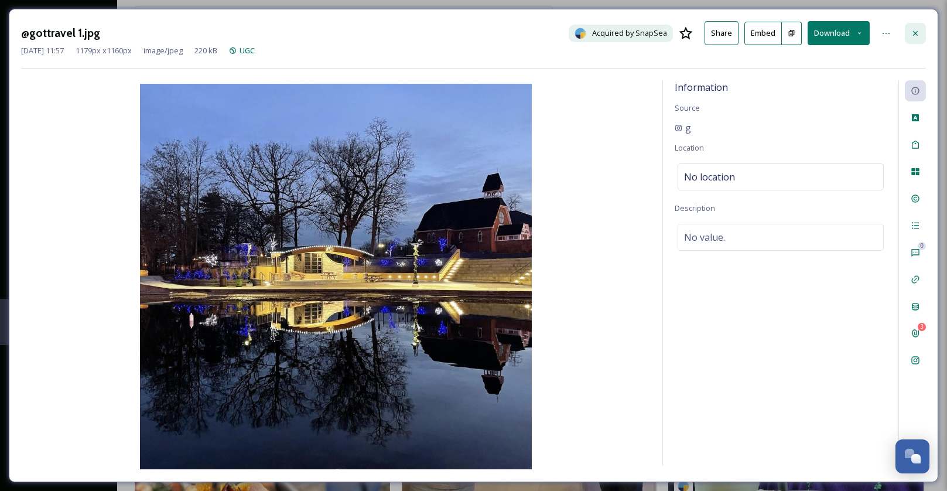
click at [919, 30] on icon at bounding box center [914, 33] width 9 height 9
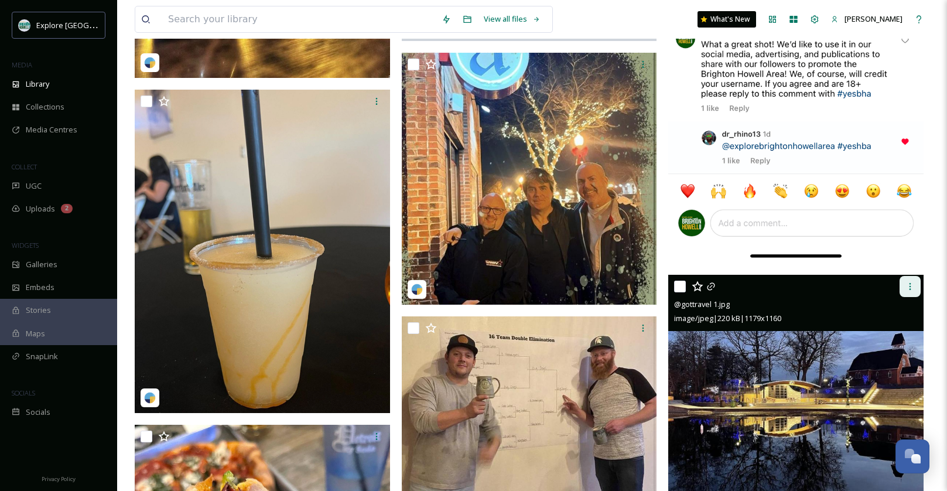
click at [918, 283] on div at bounding box center [909, 286] width 21 height 21
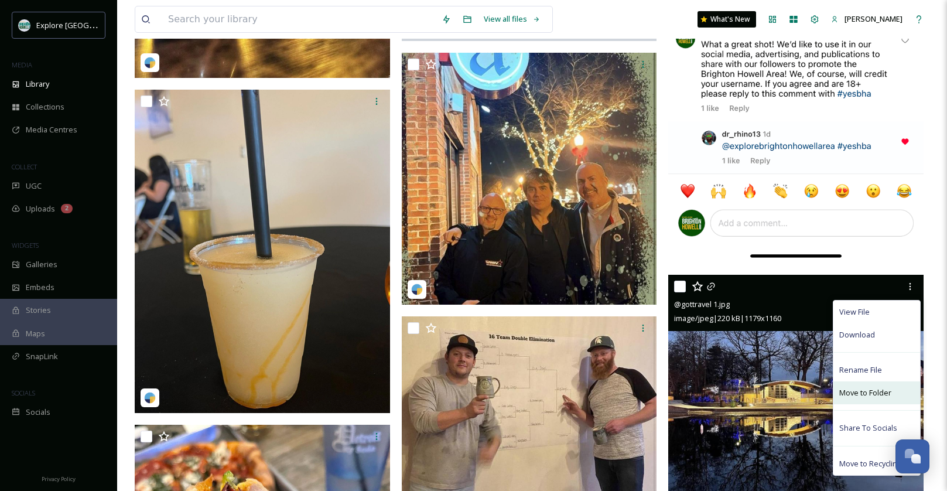
click at [870, 396] on span "Move to Folder" at bounding box center [865, 392] width 52 height 11
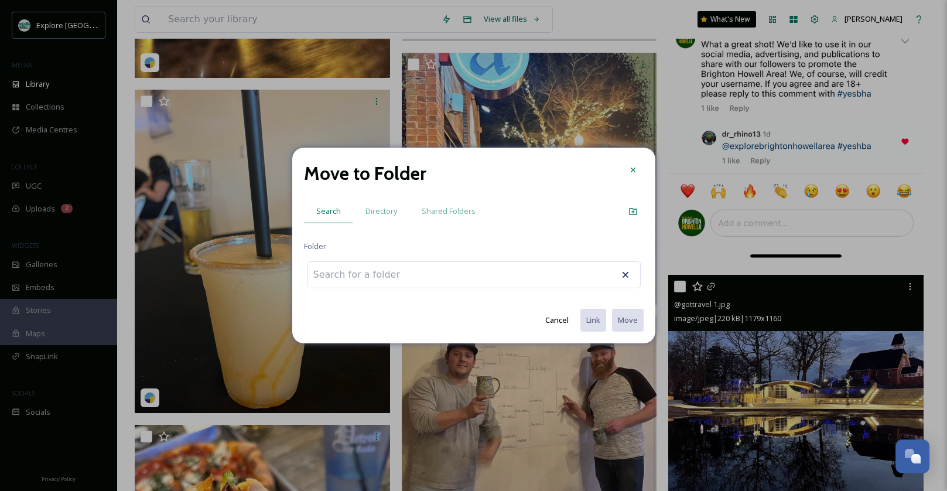
click at [395, 286] on input at bounding box center [371, 275] width 129 height 26
click at [381, 205] on div "Directory" at bounding box center [381, 211] width 56 height 24
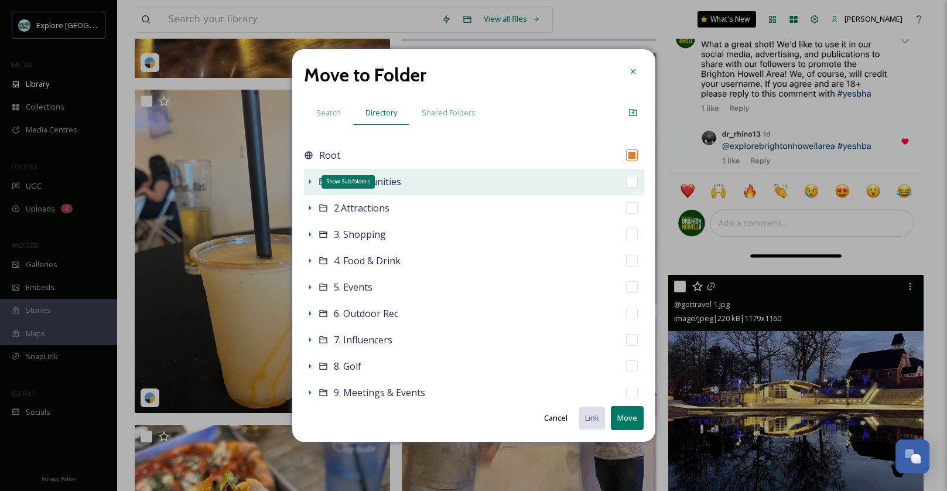
click at [308, 180] on icon at bounding box center [309, 181] width 9 height 9
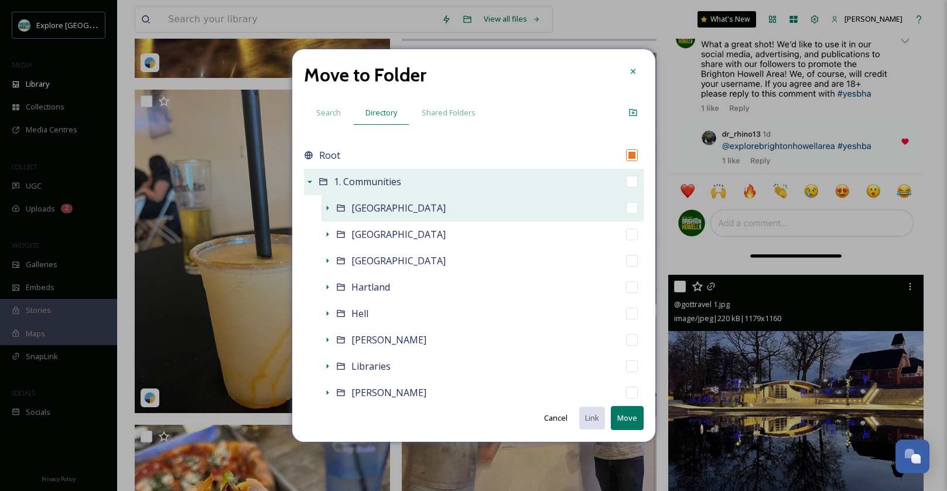
click at [628, 205] on input "checkbox" at bounding box center [632, 208] width 12 height 12
checkbox input "true"
checkbox input "false"
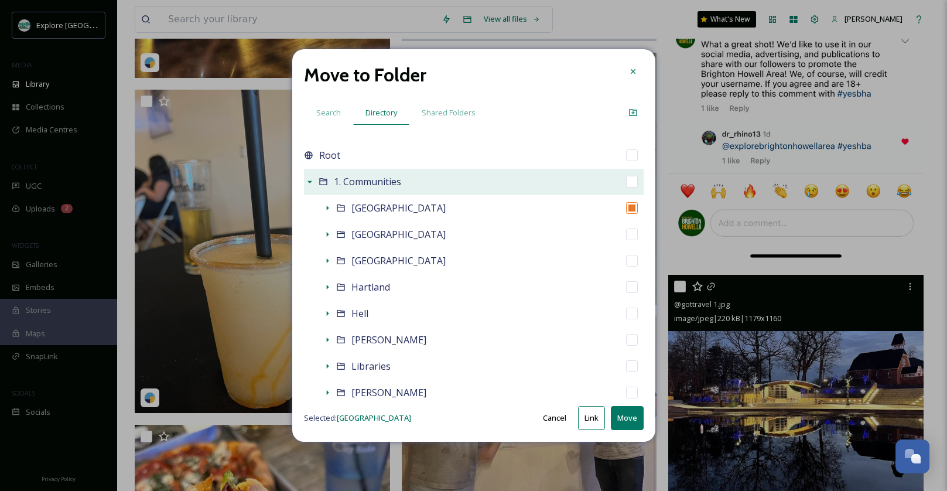
click at [629, 416] on button "Move" at bounding box center [627, 418] width 33 height 24
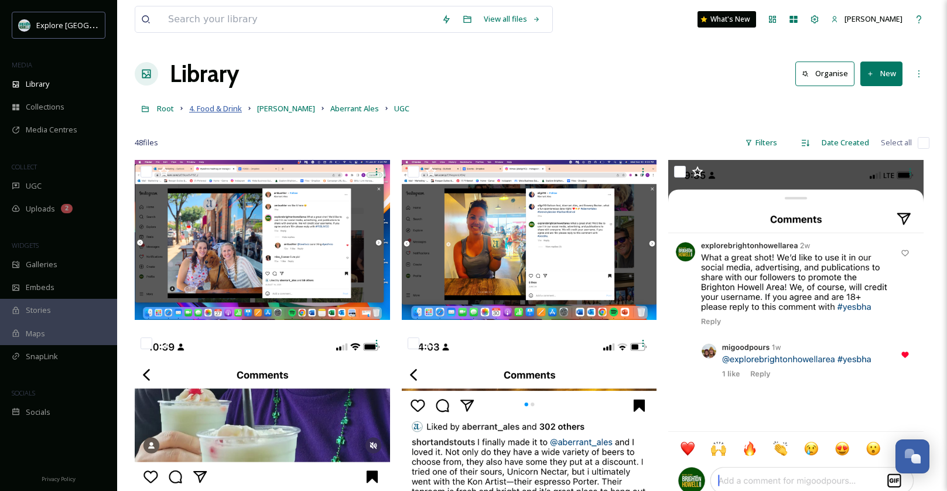
click at [196, 108] on span "4. Food & Drink" at bounding box center [215, 108] width 53 height 11
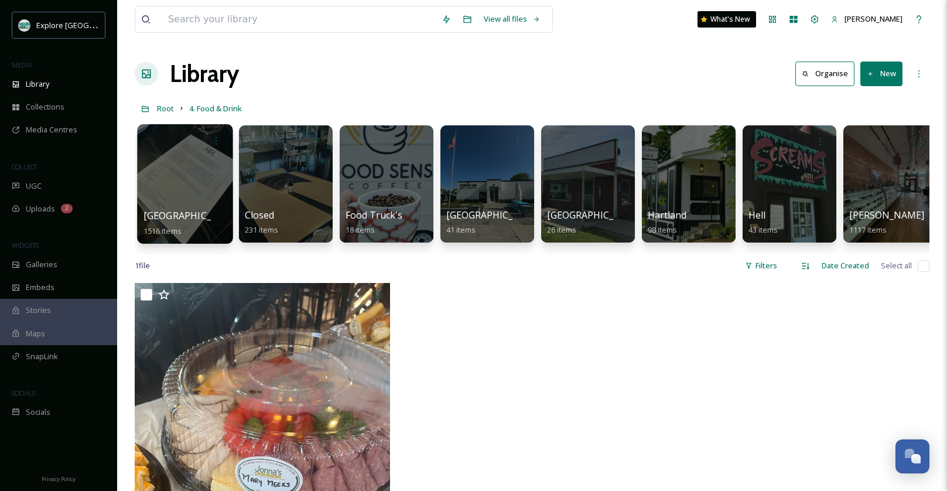
click at [207, 193] on div at bounding box center [184, 183] width 95 height 119
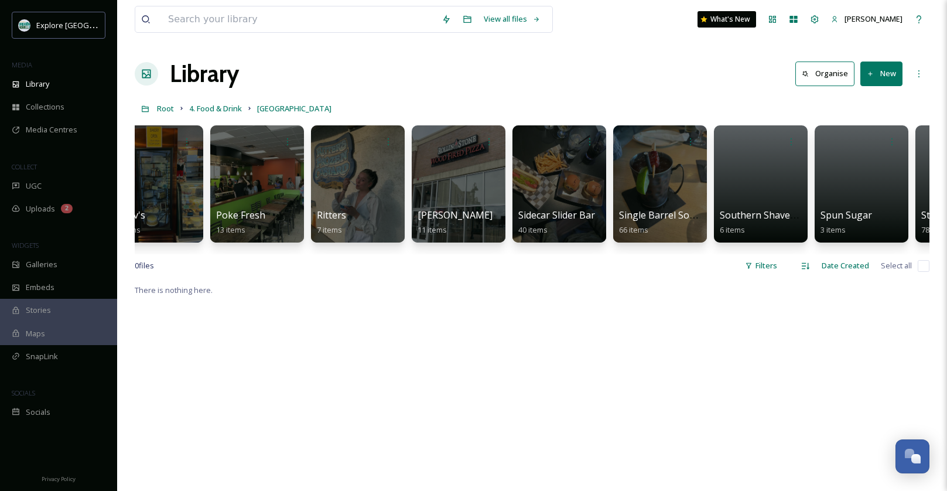
scroll to position [0, 3364]
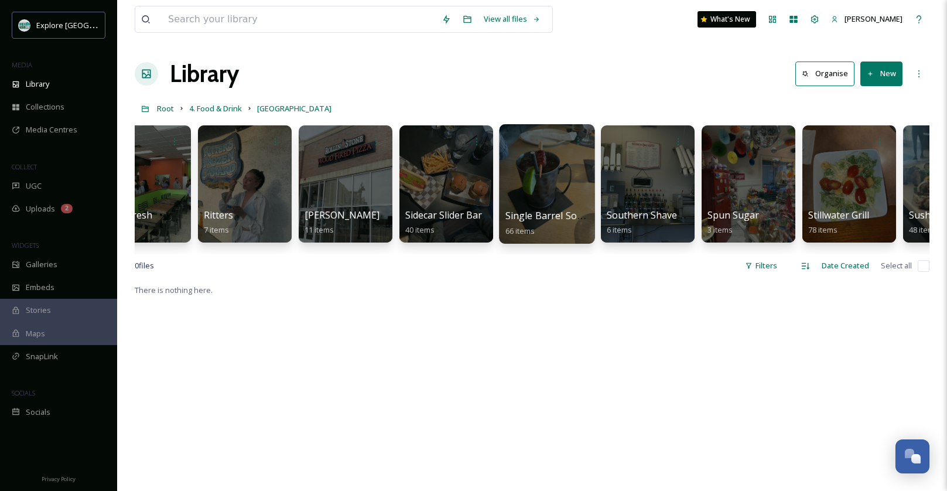
click at [542, 165] on div at bounding box center [546, 183] width 95 height 119
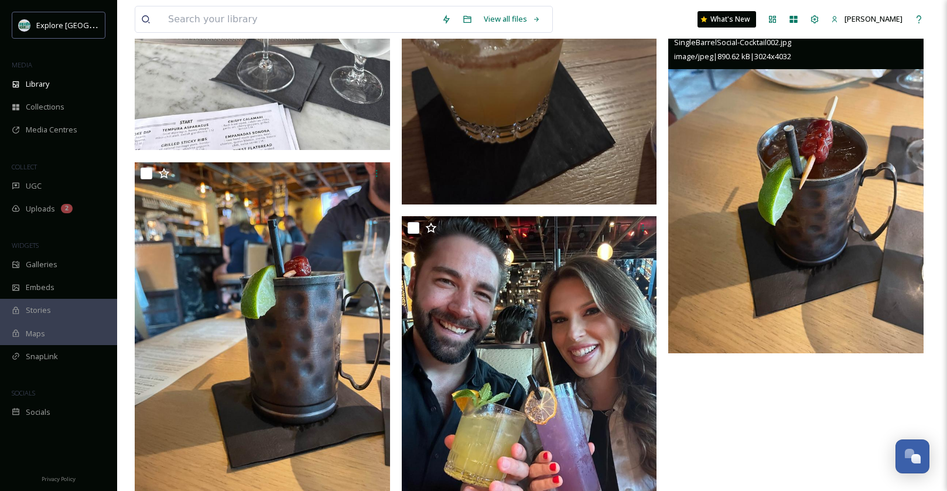
scroll to position [2789, 0]
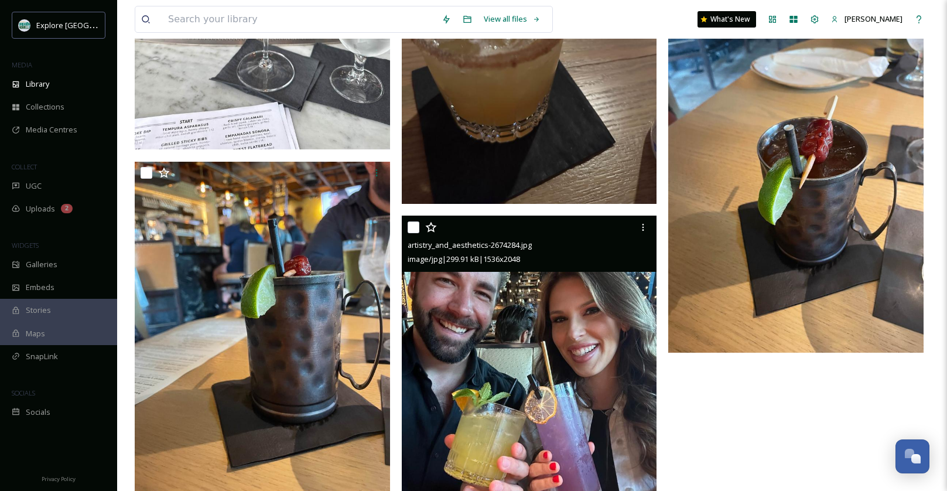
click at [508, 342] on img at bounding box center [529, 385] width 255 height 340
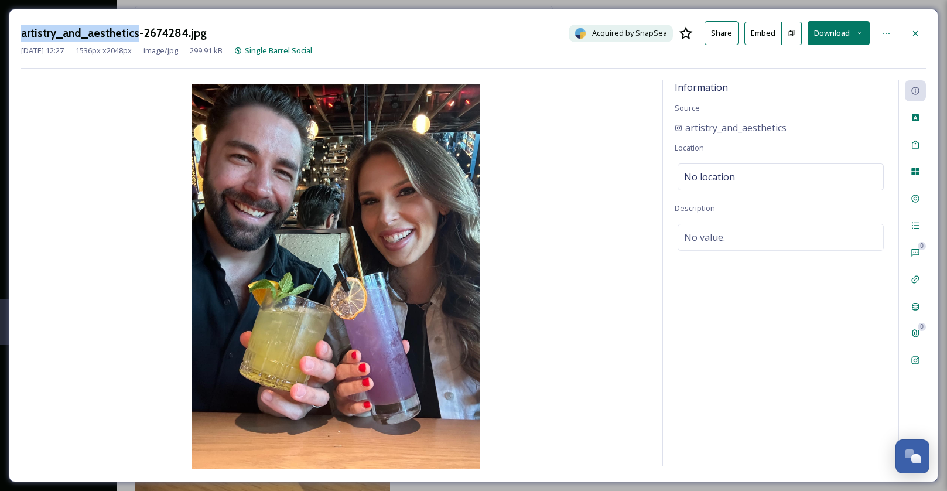
drag, startPoint x: 133, startPoint y: 34, endPoint x: 18, endPoint y: 33, distance: 115.9
click at [18, 33] on div "artistry_and_aesthetics-2674284.jpg Acquired by SnapSea Share Embed Download Ma…" at bounding box center [473, 245] width 929 height 473
click at [932, 40] on div "artistry_and_aesthetics-2674284.jpg Acquired by SnapSea Share Embed Download Ma…" at bounding box center [473, 245] width 929 height 473
click at [907, 35] on div at bounding box center [914, 33] width 21 height 21
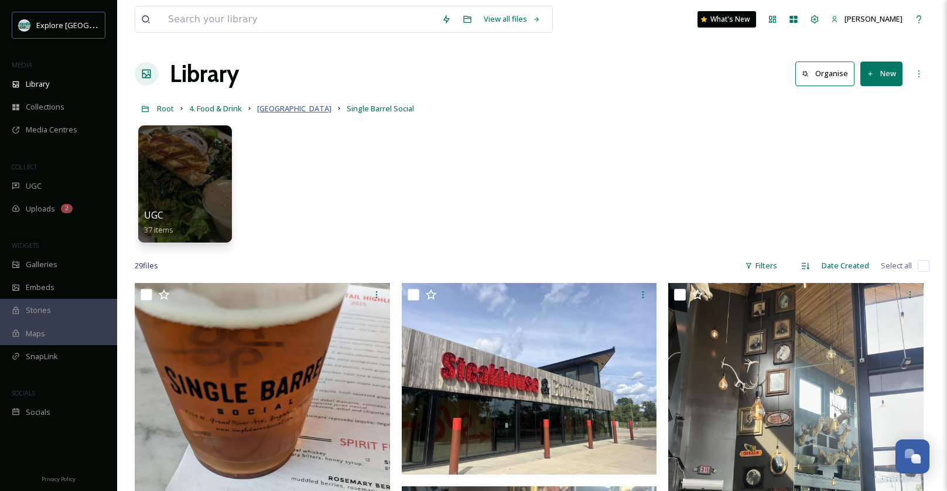
click at [280, 111] on span "Brighton" at bounding box center [294, 108] width 74 height 11
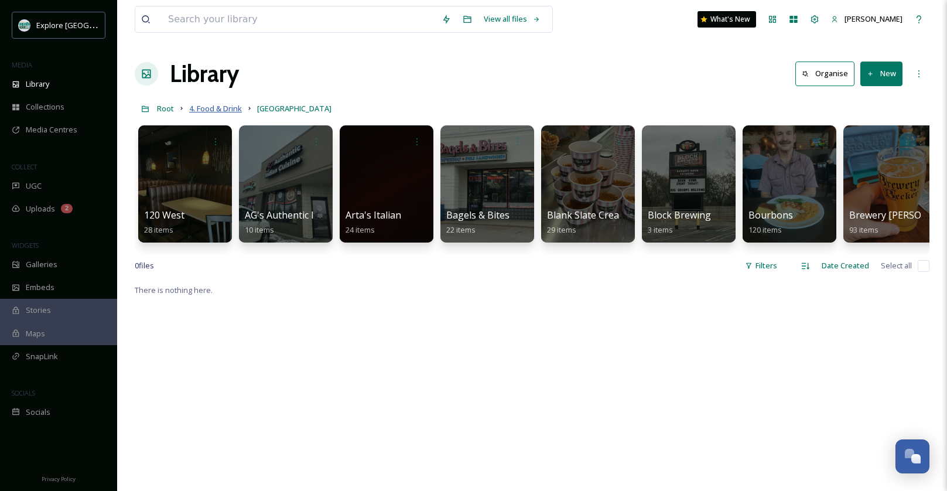
click at [211, 111] on span "4. Food & Drink" at bounding box center [215, 108] width 53 height 11
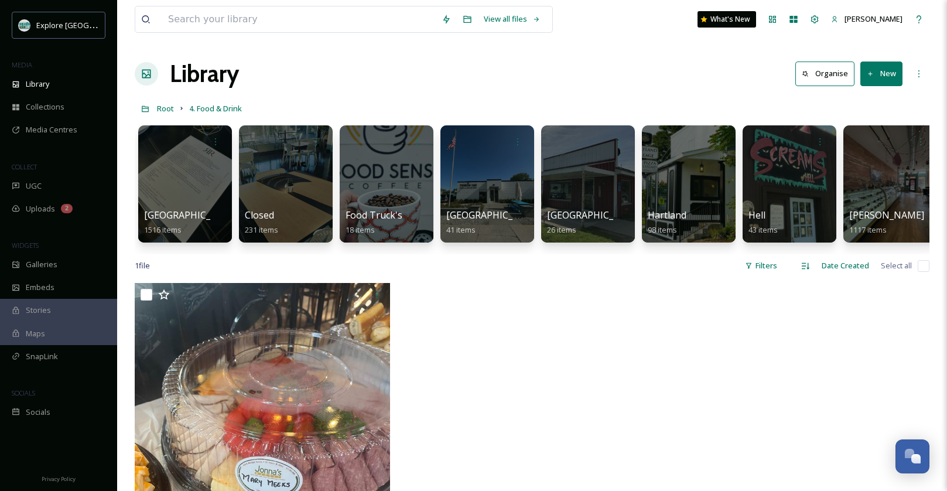
click at [158, 102] on link "Root" at bounding box center [165, 108] width 17 height 14
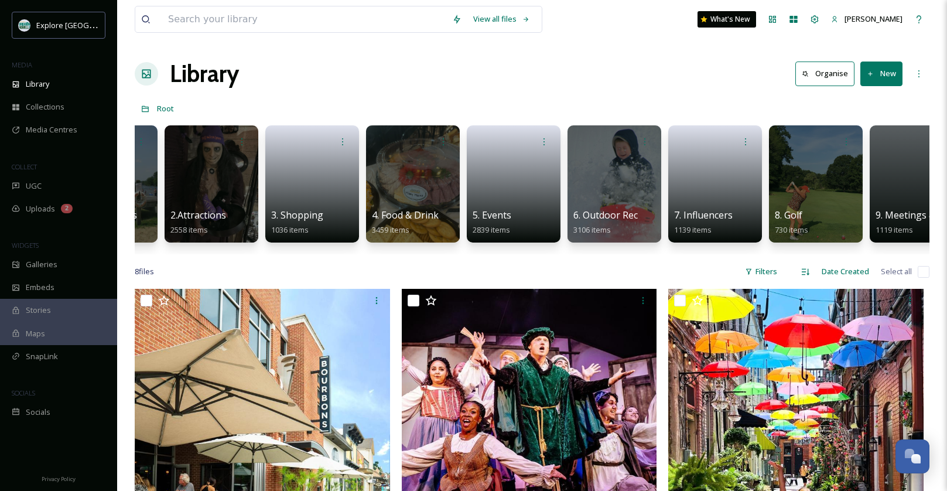
scroll to position [0, 102]
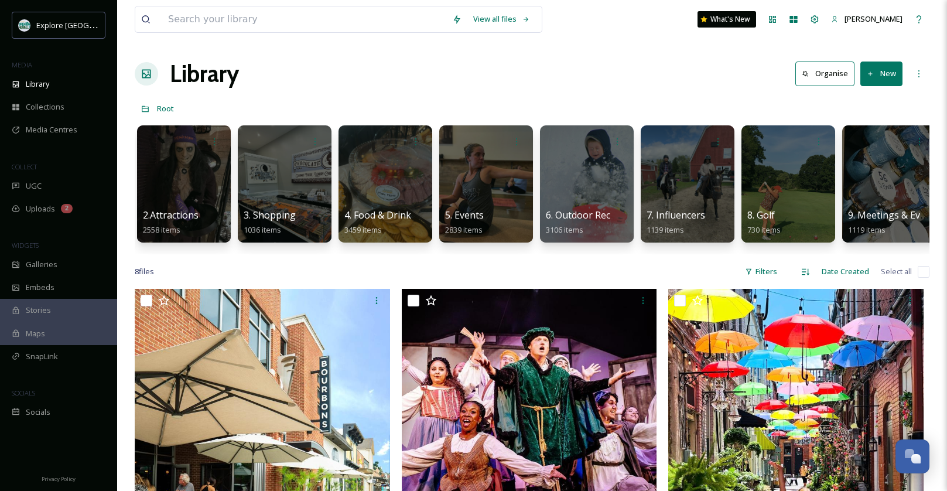
click at [709, 162] on div at bounding box center [687, 183] width 94 height 117
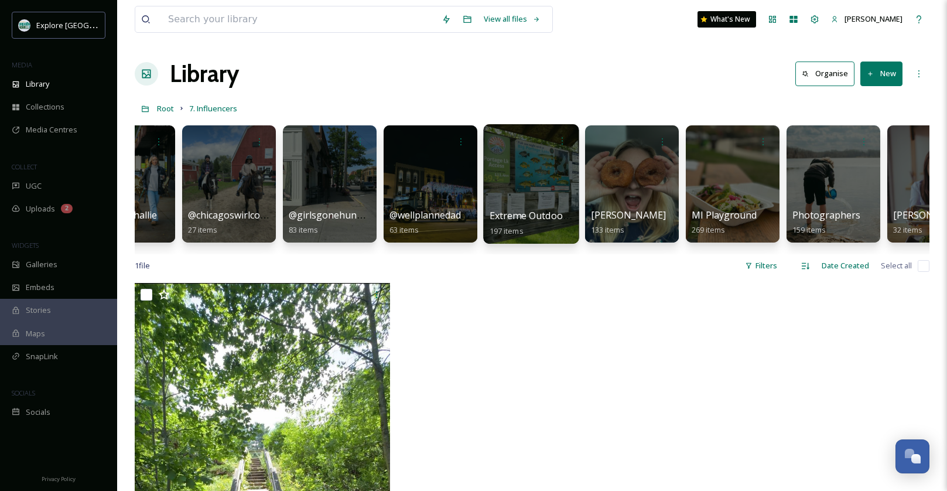
scroll to position [0, 112]
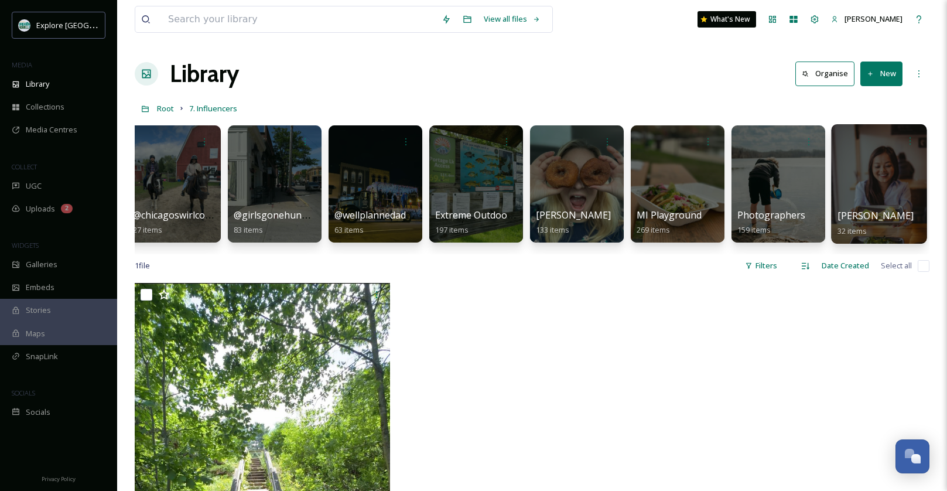
click at [856, 187] on div at bounding box center [878, 183] width 95 height 119
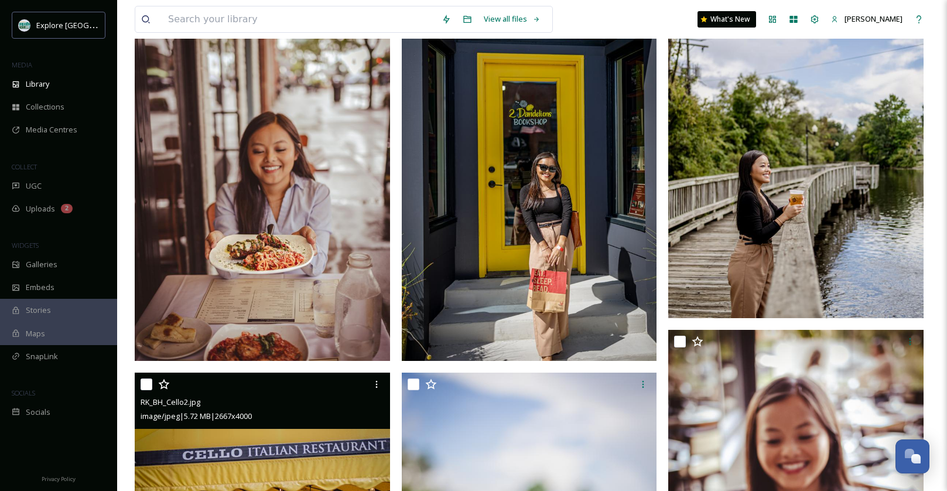
scroll to position [1737, 0]
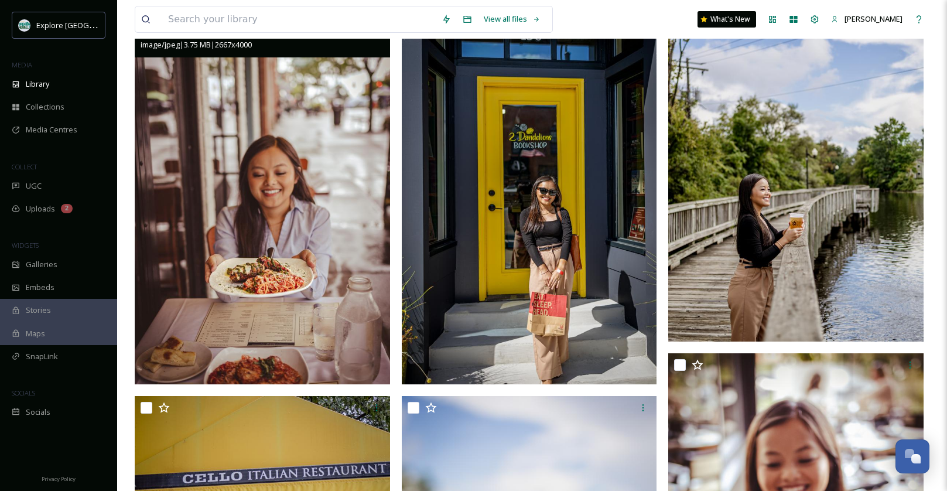
click at [340, 322] on img at bounding box center [262, 192] width 255 height 383
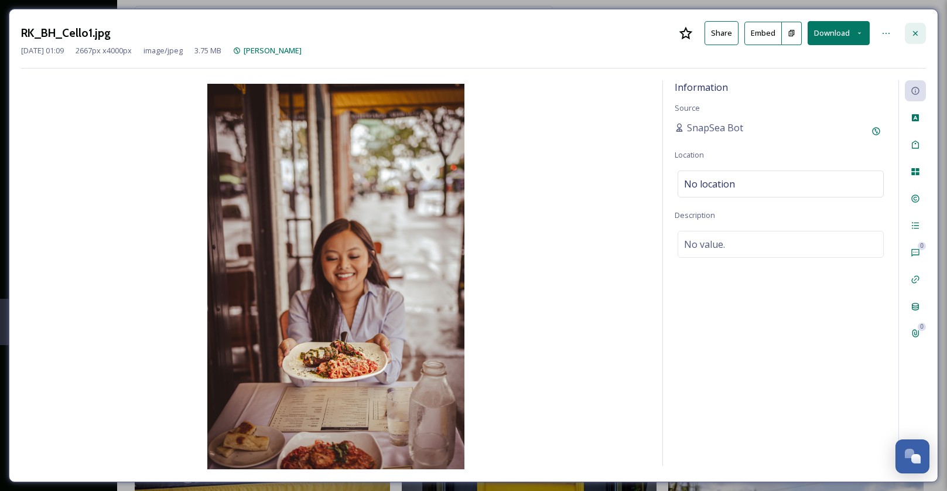
click at [918, 38] on div at bounding box center [914, 33] width 21 height 21
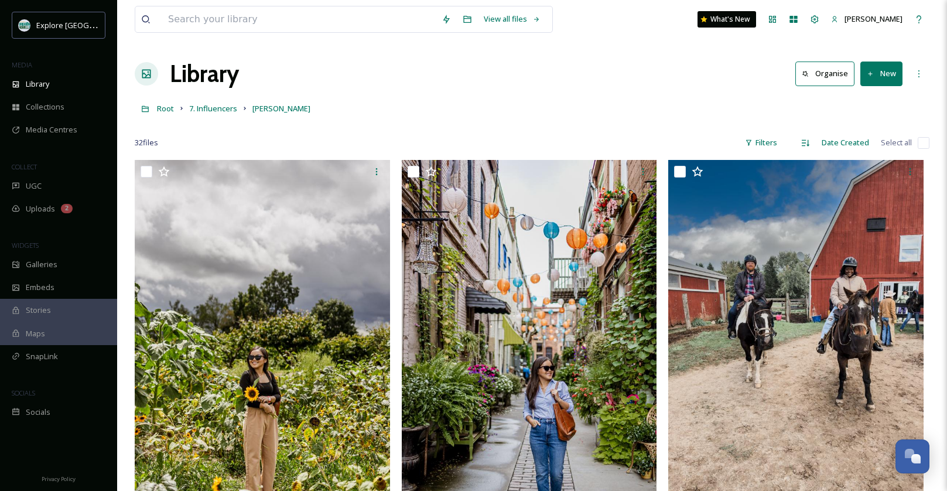
click at [156, 114] on link at bounding box center [146, 108] width 22 height 22
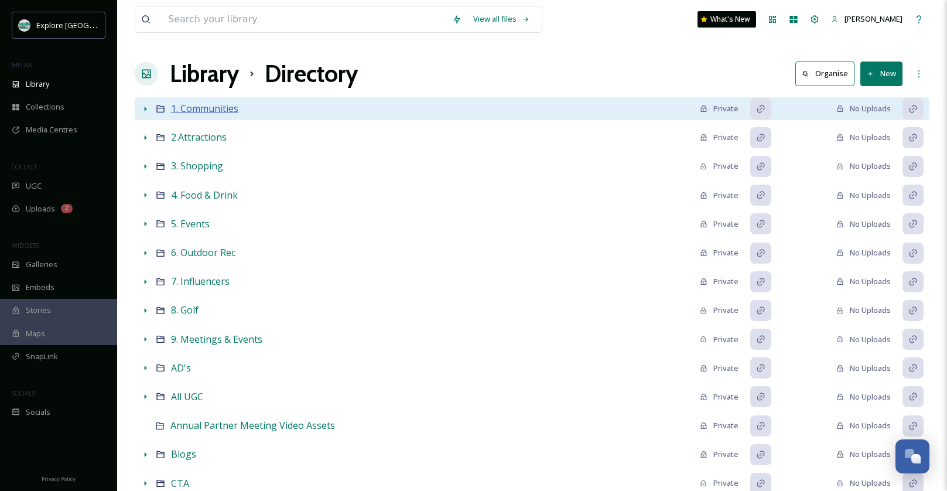
click at [210, 110] on span "1. Communities" at bounding box center [204, 108] width 67 height 13
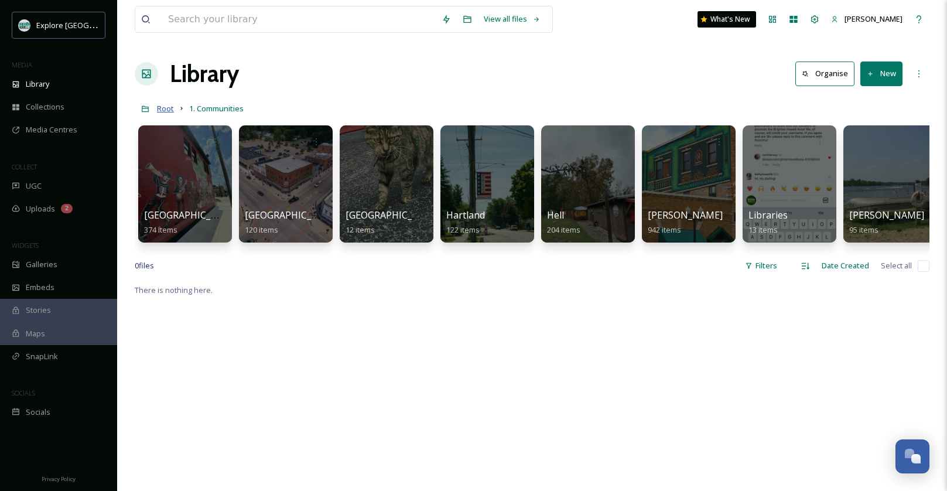
click at [159, 112] on span "Root" at bounding box center [165, 108] width 17 height 11
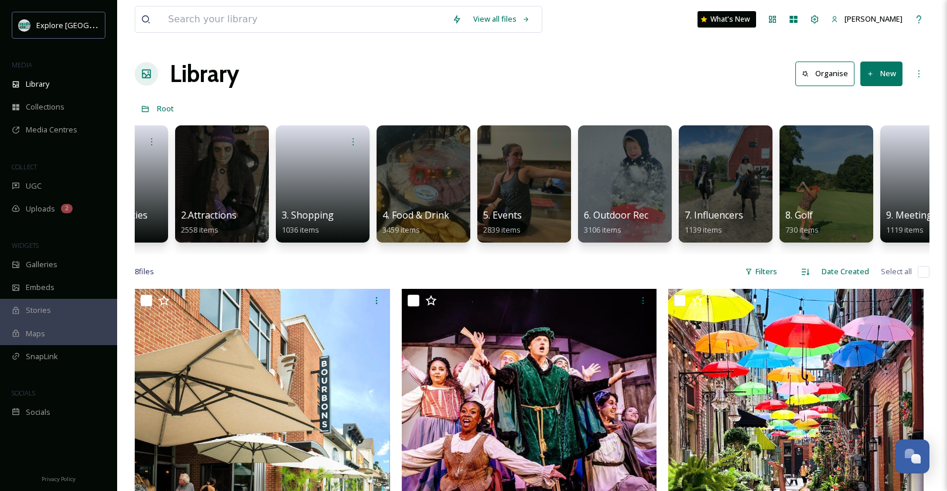
scroll to position [0, 121]
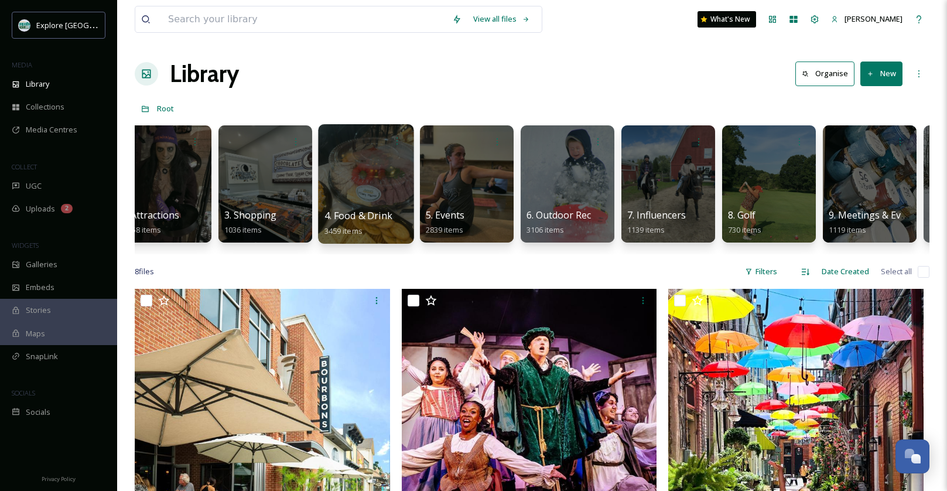
click at [358, 184] on div at bounding box center [365, 183] width 95 height 119
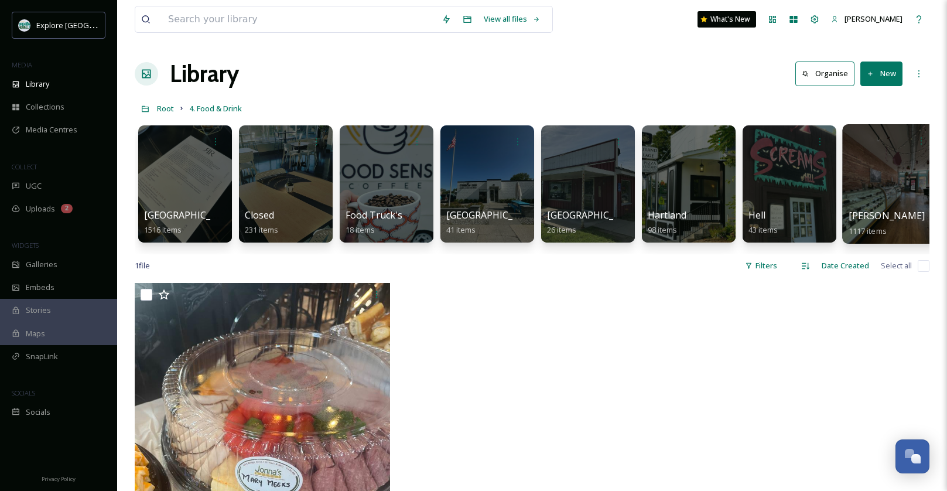
click at [847, 179] on div at bounding box center [889, 183] width 95 height 119
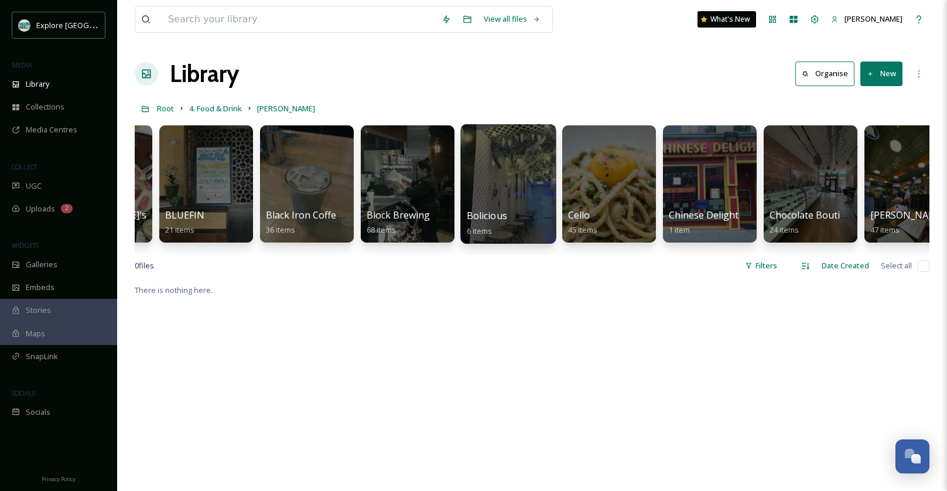
scroll to position [0, 385]
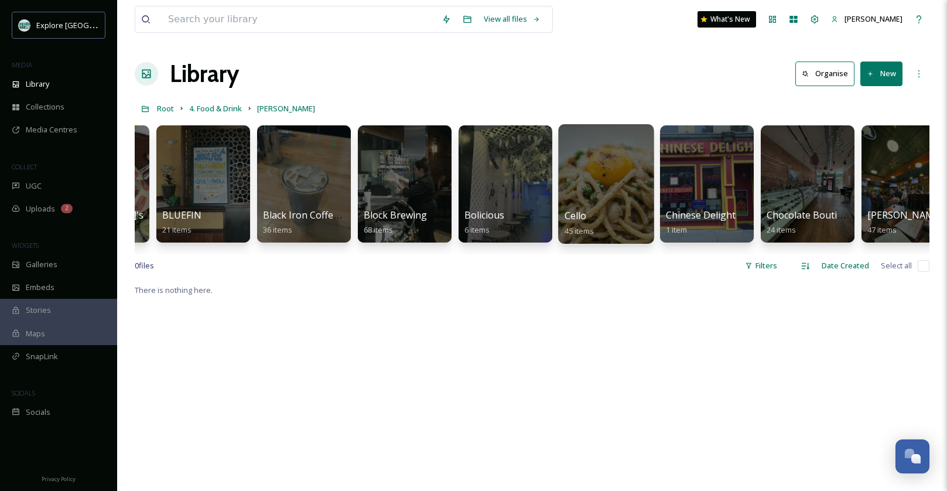
click at [575, 180] on div at bounding box center [605, 183] width 95 height 119
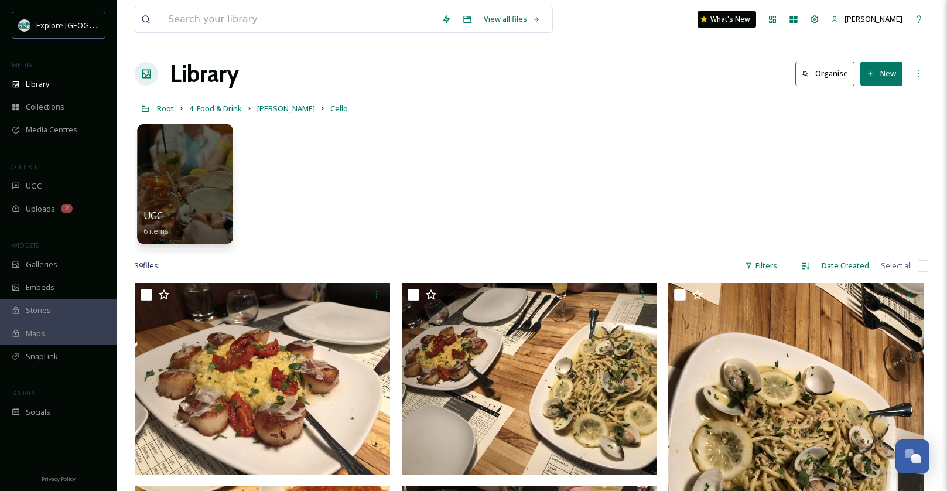
click at [210, 188] on div at bounding box center [184, 183] width 95 height 119
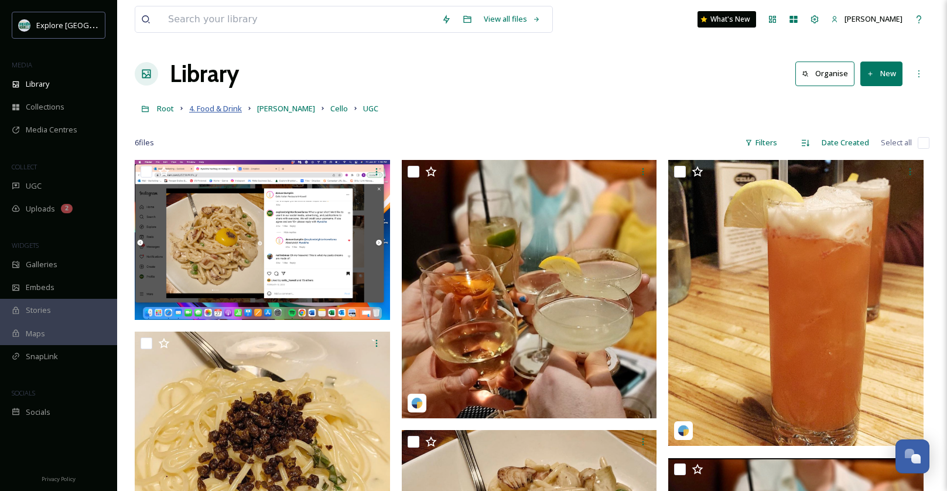
click at [228, 109] on span "4. Food & Drink" at bounding box center [215, 108] width 53 height 11
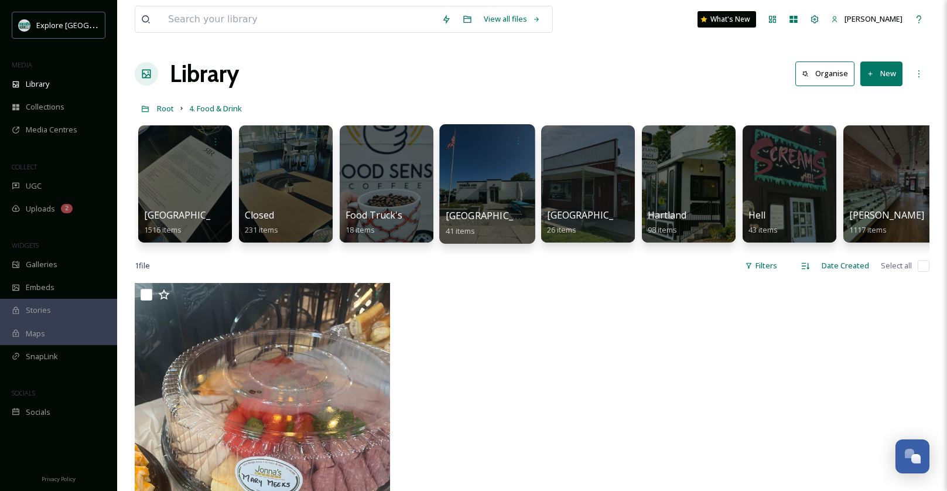
scroll to position [0, 414]
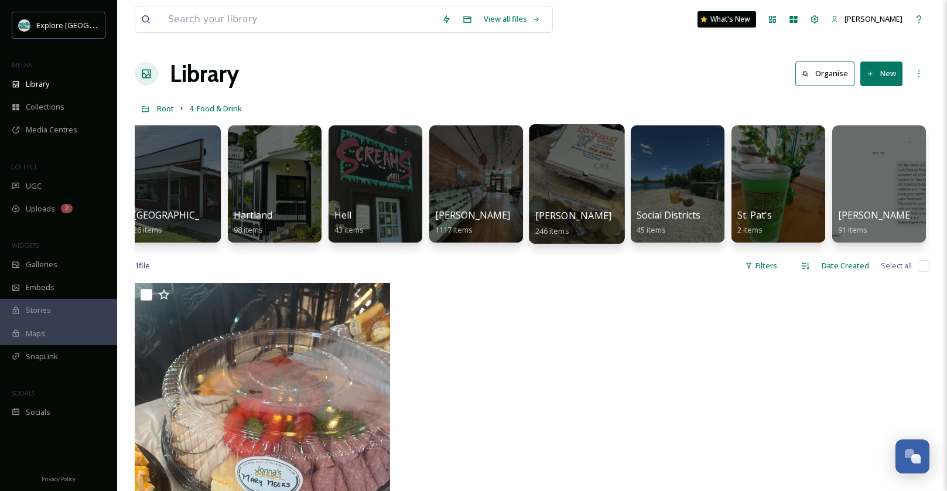
click at [572, 173] on div at bounding box center [576, 183] width 95 height 119
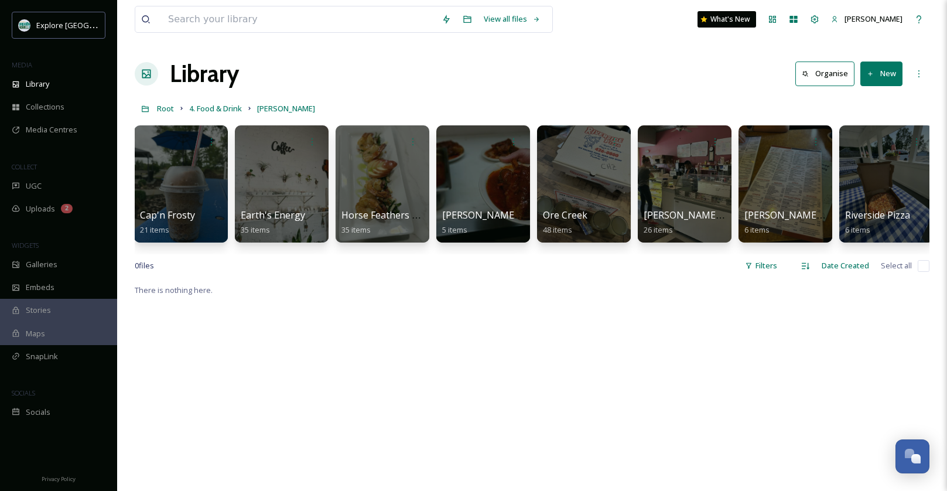
scroll to position [0, 165]
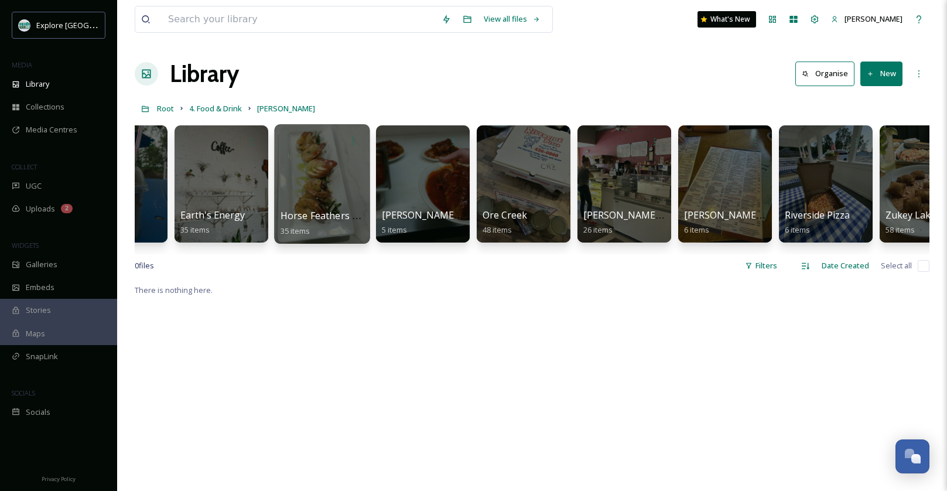
click at [334, 185] on div at bounding box center [321, 183] width 95 height 119
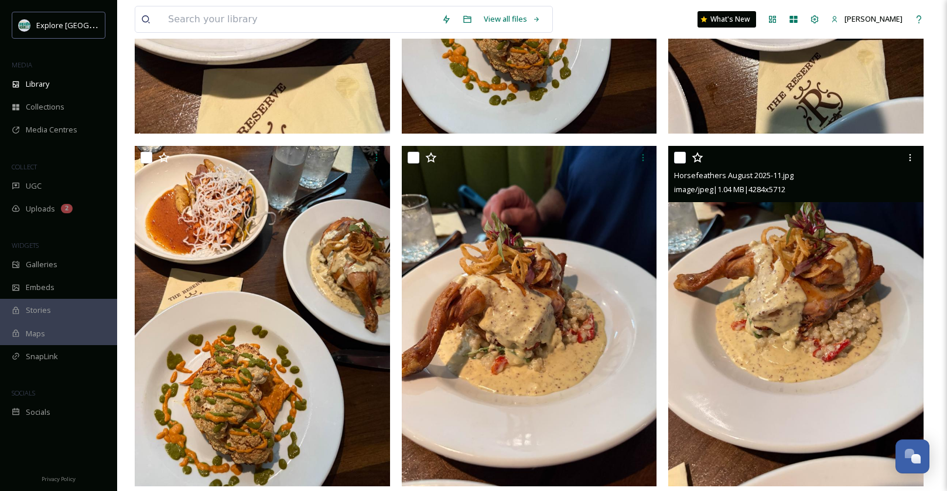
scroll to position [1492, 0]
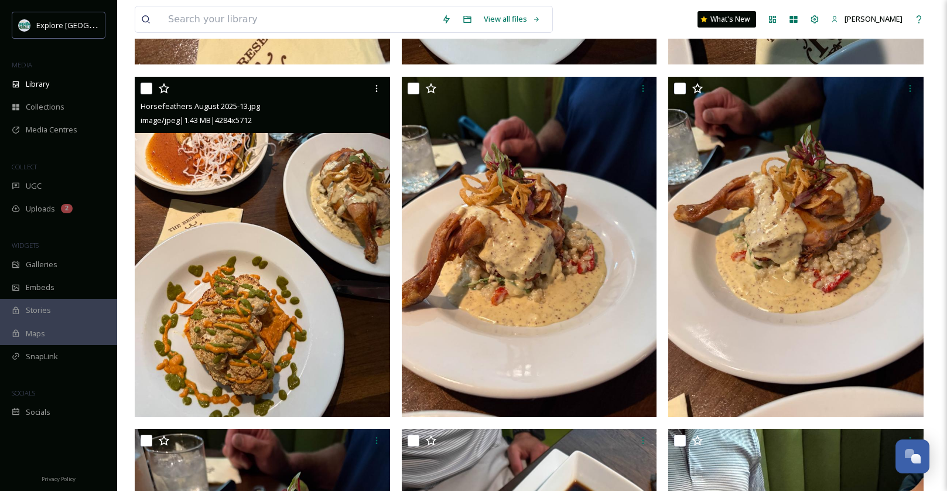
click at [289, 296] on img at bounding box center [262, 247] width 255 height 340
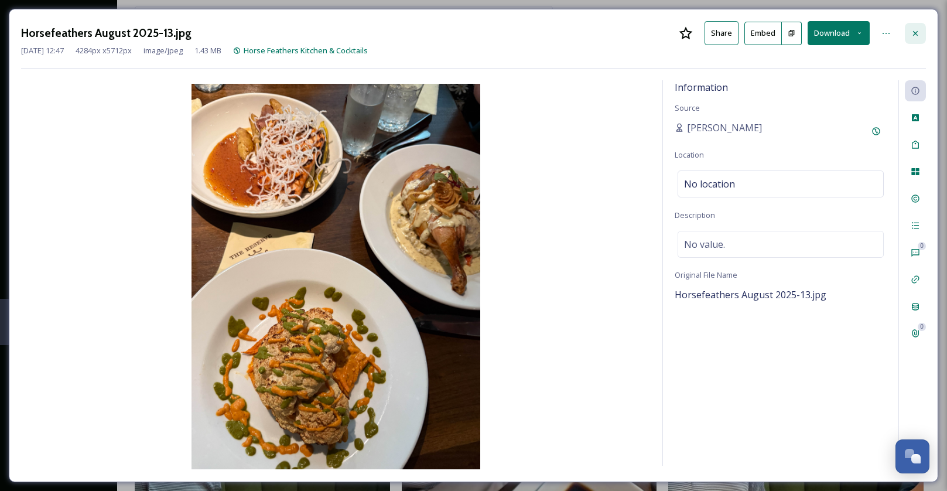
click at [920, 33] on div at bounding box center [914, 33] width 21 height 21
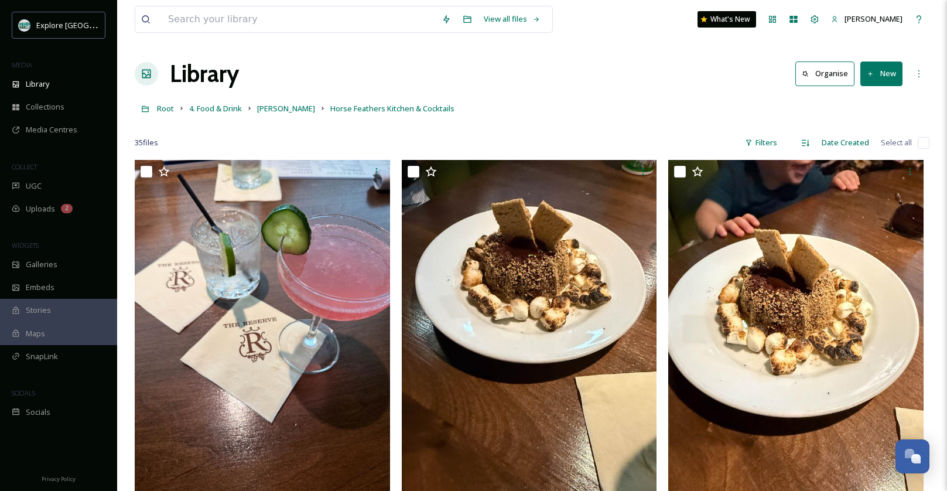
click at [277, 115] on link "Pinckney" at bounding box center [286, 108] width 58 height 14
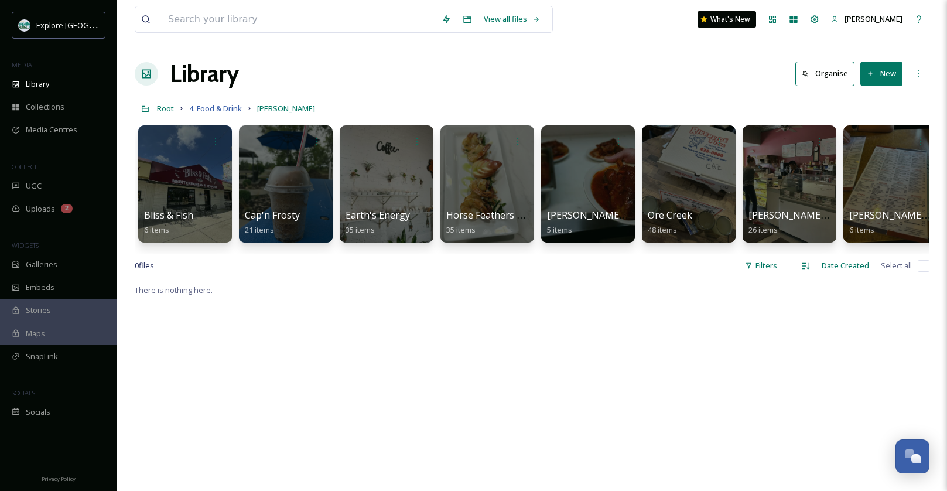
click at [224, 107] on span "4. Food & Drink" at bounding box center [215, 108] width 53 height 11
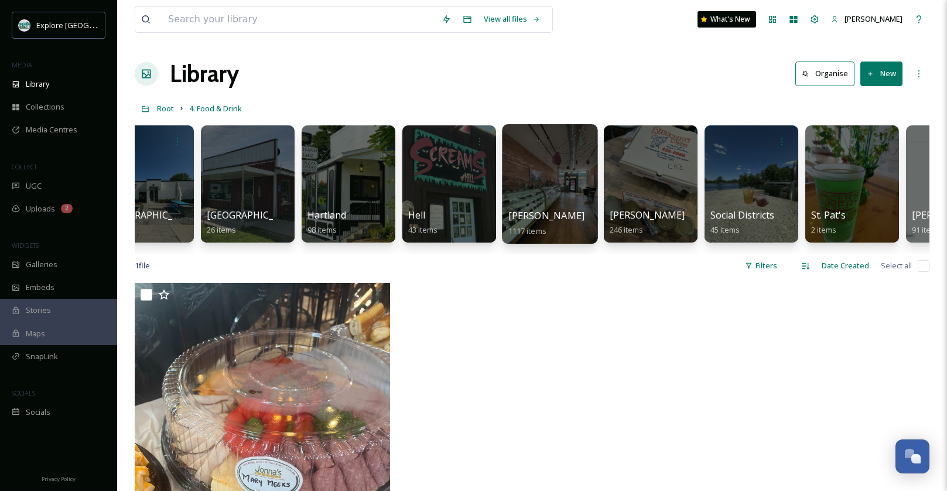
scroll to position [0, 317]
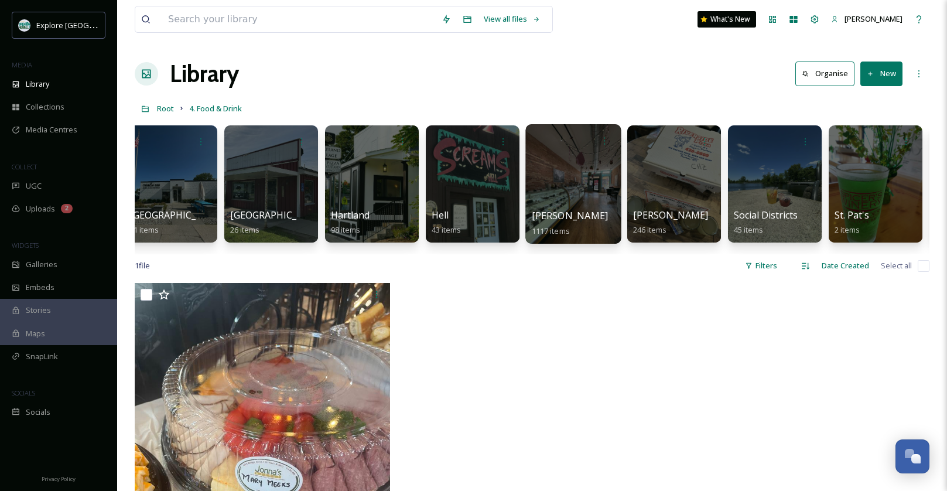
click at [578, 171] on div at bounding box center [572, 183] width 95 height 119
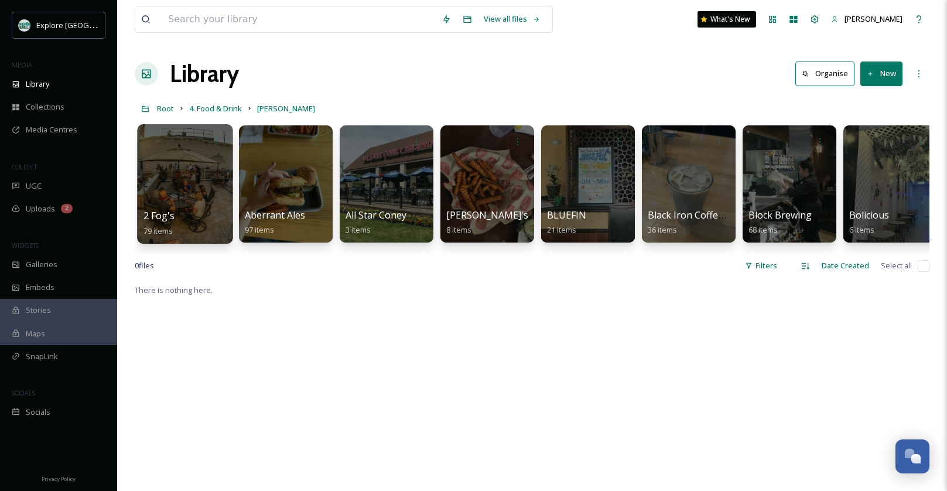
click at [186, 163] on div at bounding box center [184, 183] width 95 height 119
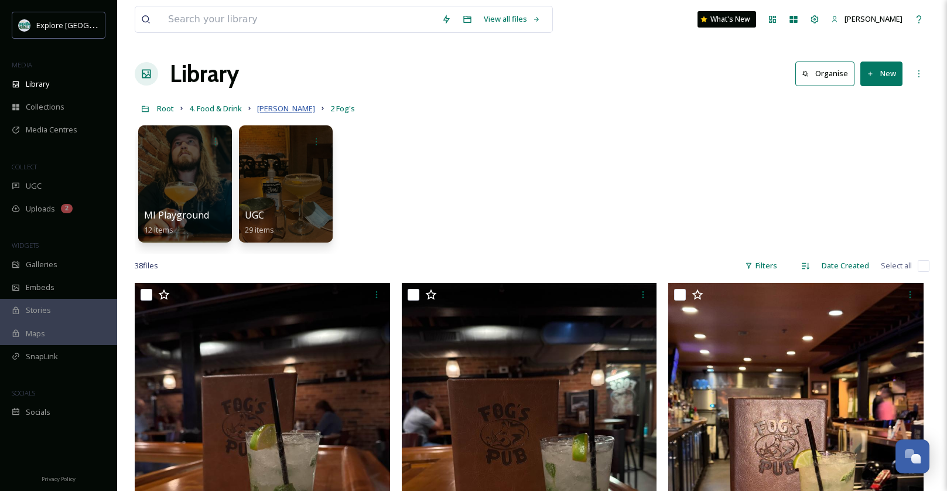
click at [263, 104] on span "[PERSON_NAME]" at bounding box center [286, 108] width 58 height 11
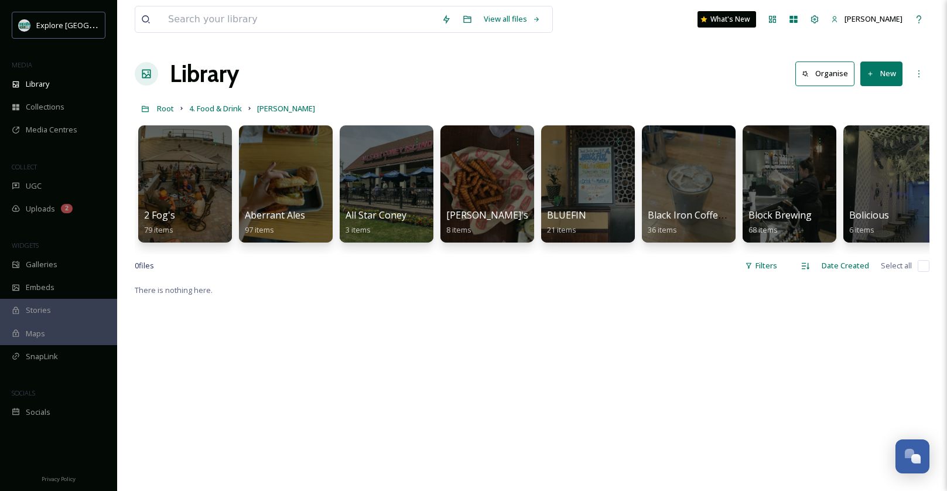
click at [540, 73] on div "Library Organise New" at bounding box center [532, 73] width 794 height 35
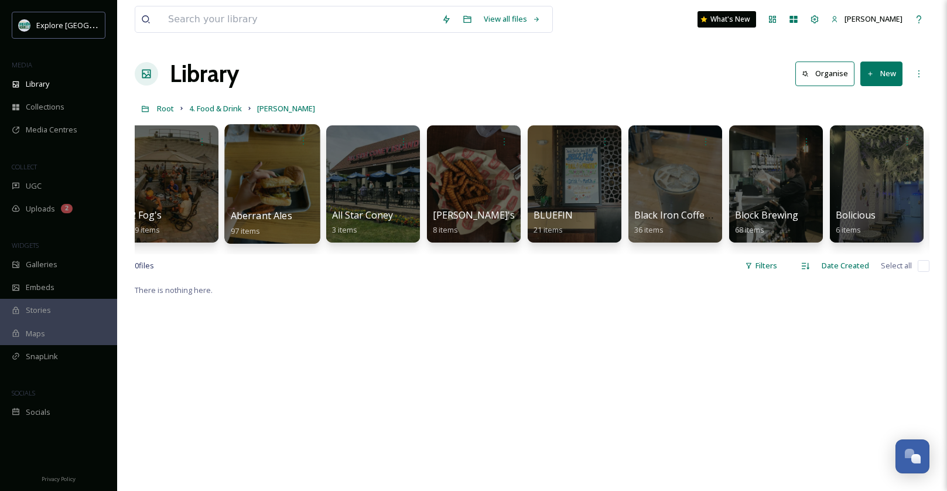
click at [258, 172] on div at bounding box center [271, 183] width 95 height 119
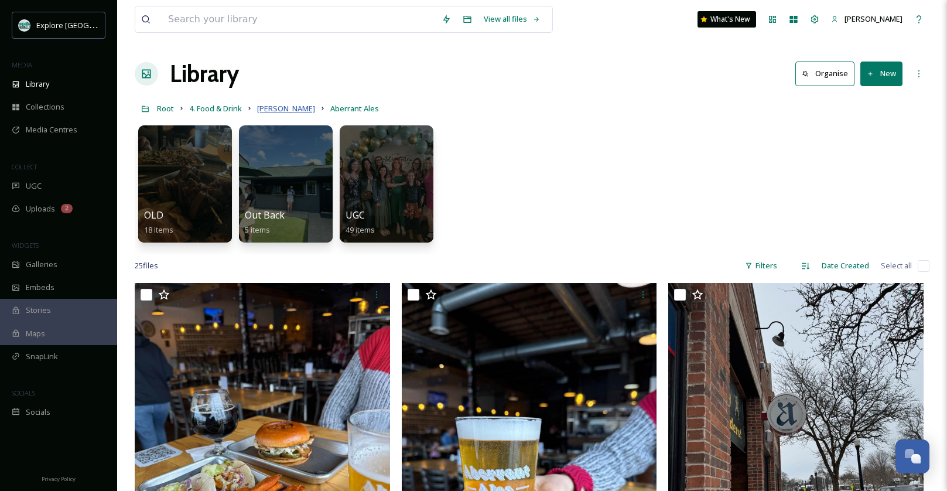
click at [276, 108] on span "[PERSON_NAME]" at bounding box center [286, 108] width 58 height 11
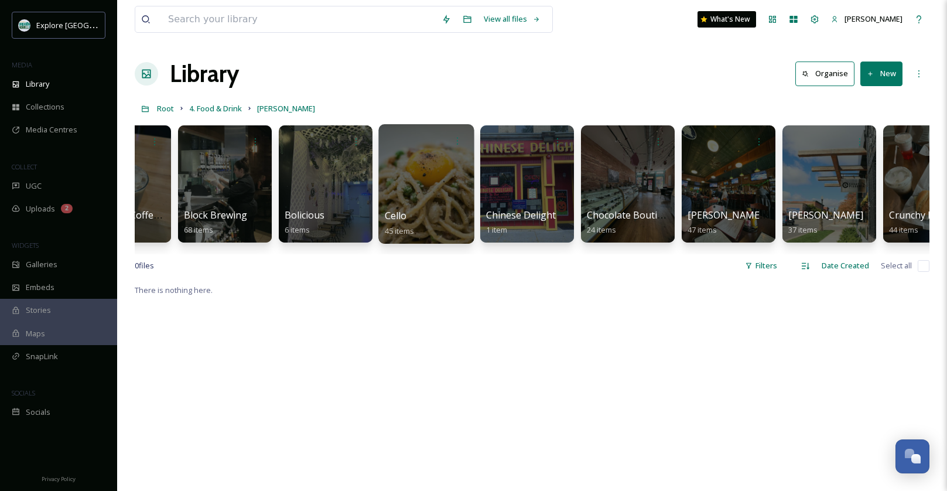
scroll to position [0, 680]
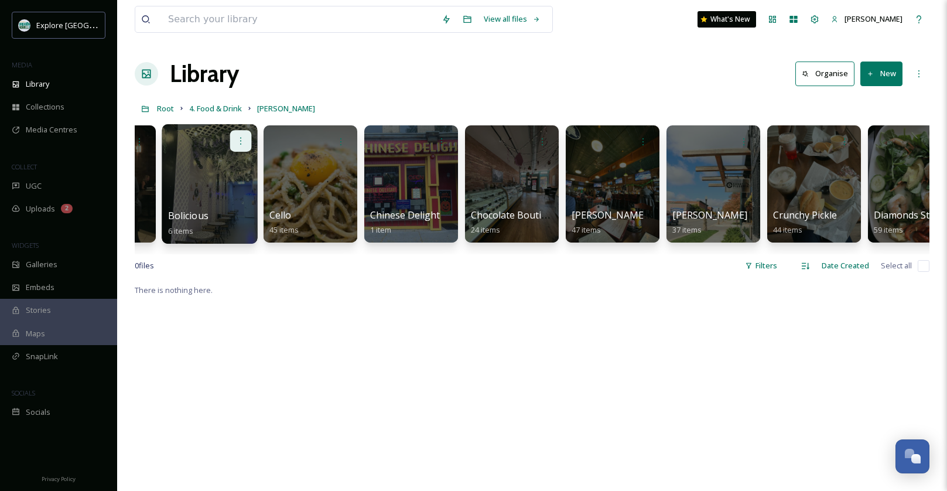
click at [244, 144] on icon at bounding box center [240, 140] width 9 height 9
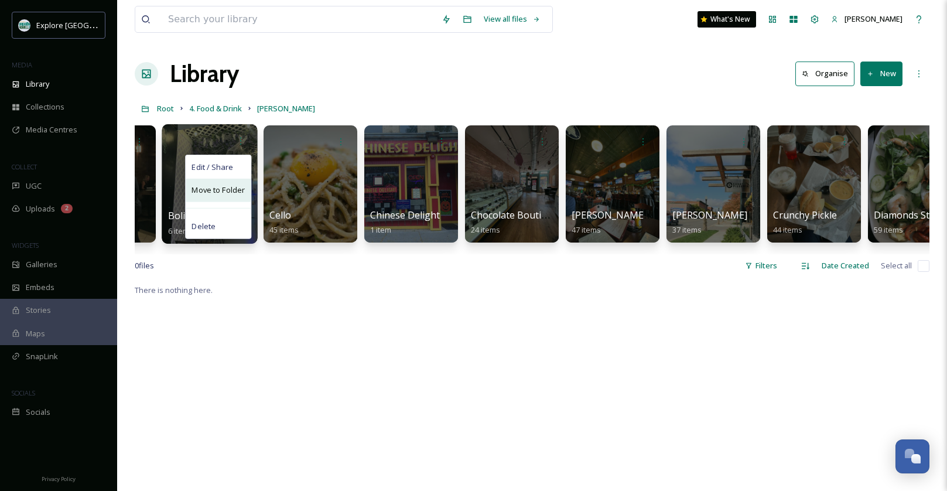
click at [231, 190] on span "Move to Folder" at bounding box center [217, 190] width 53 height 12
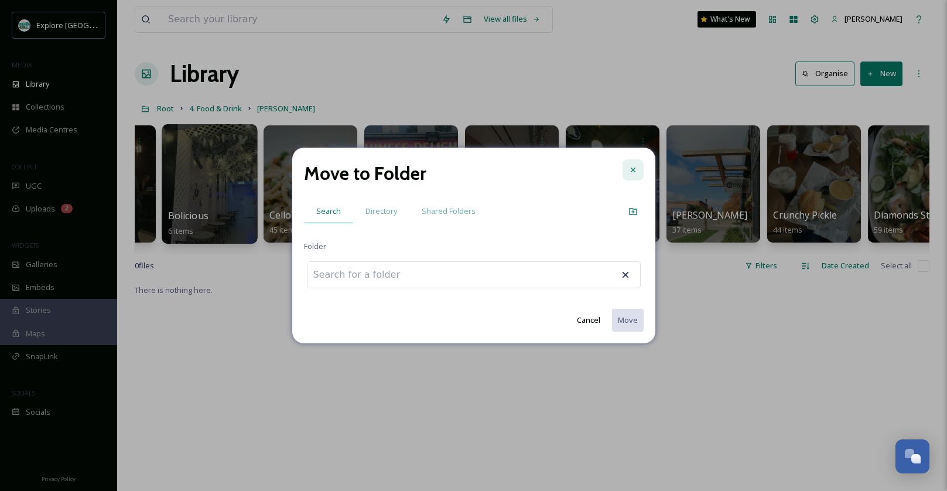
click at [636, 174] on div at bounding box center [632, 169] width 21 height 21
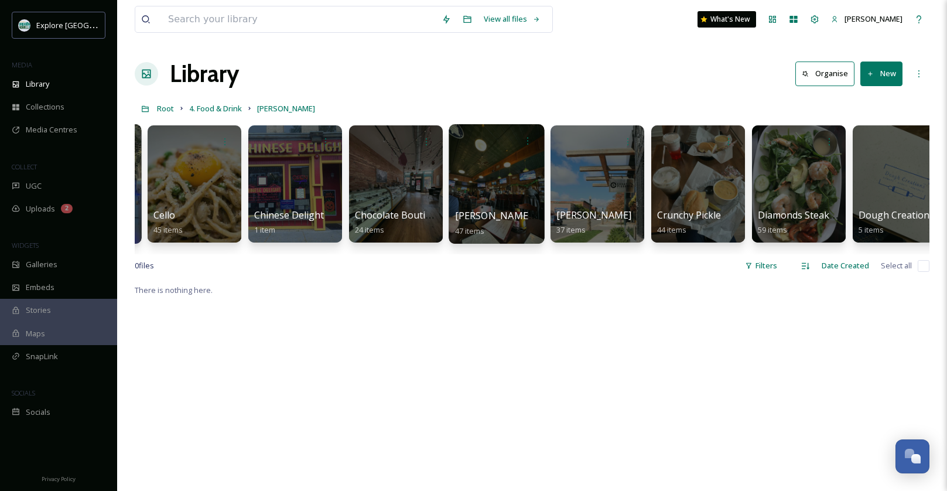
scroll to position [0, 872]
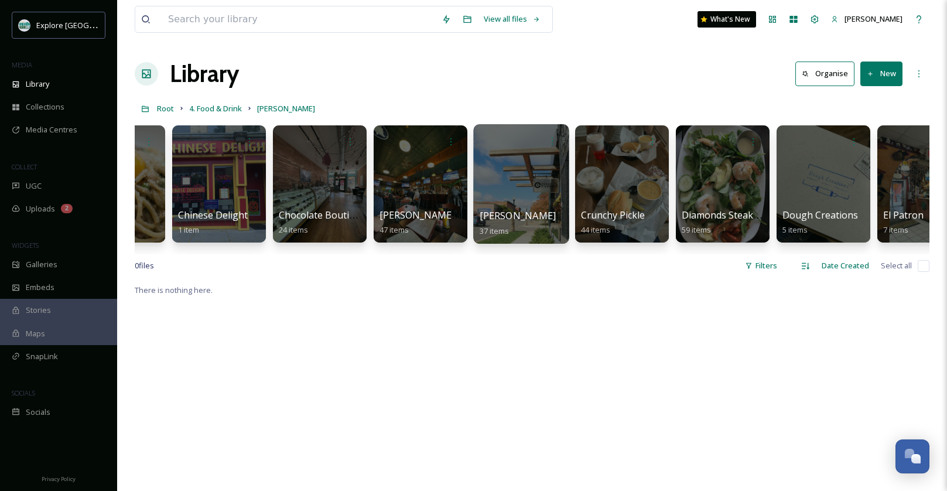
click at [526, 196] on div at bounding box center [520, 183] width 95 height 119
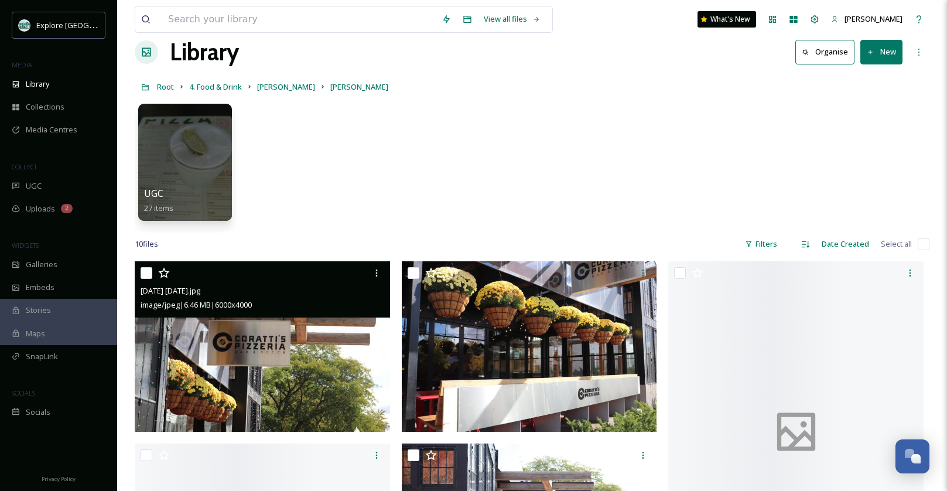
scroll to position [23, 0]
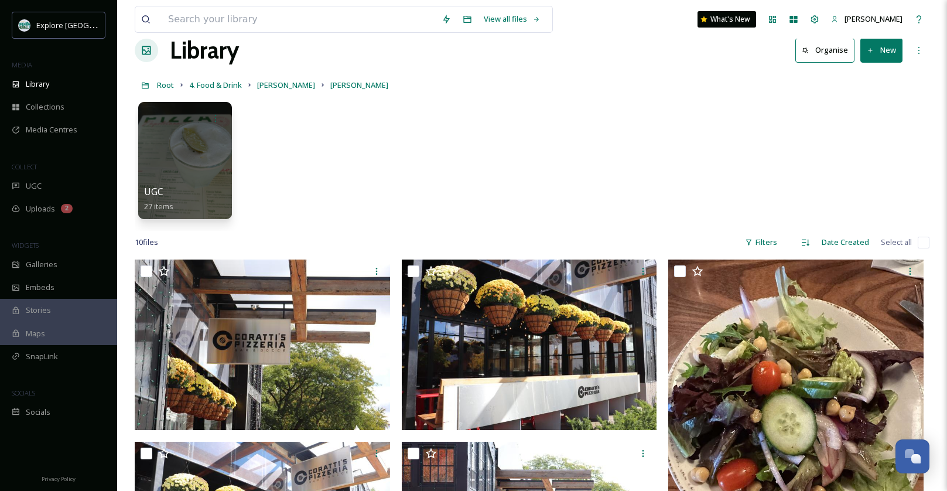
click at [481, 174] on div "UGC 27 items" at bounding box center [532, 163] width 794 height 135
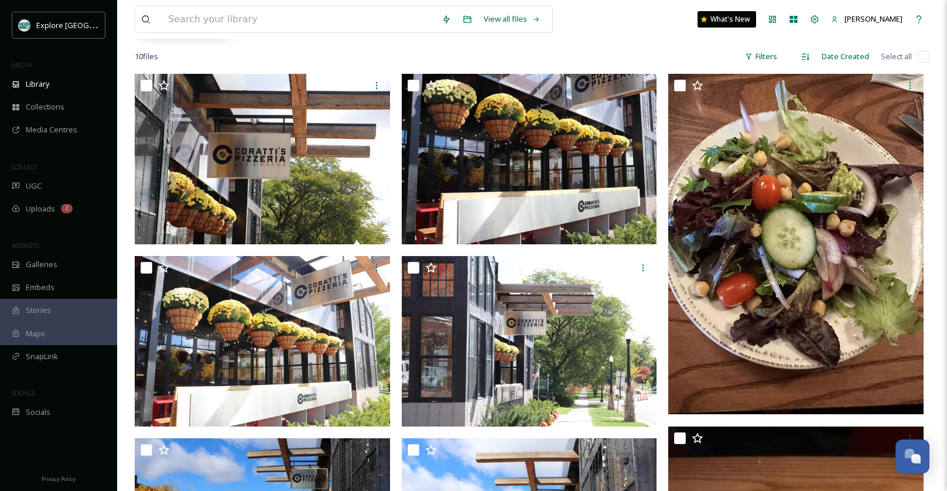
scroll to position [0, 0]
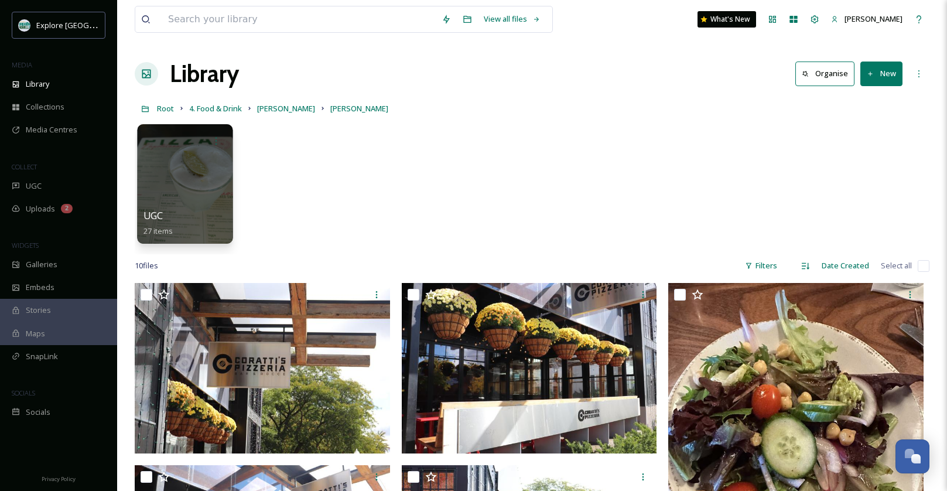
click at [175, 183] on div at bounding box center [184, 183] width 95 height 119
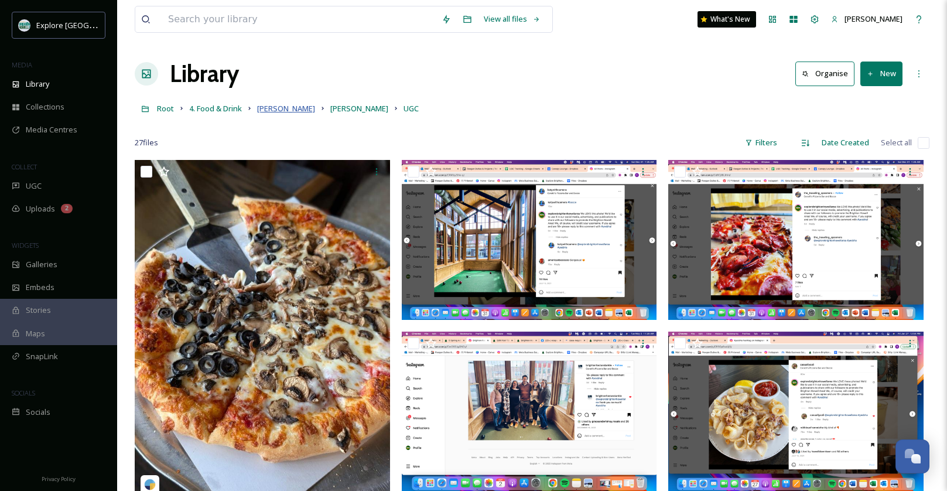
click at [277, 107] on span "[PERSON_NAME]" at bounding box center [286, 108] width 58 height 11
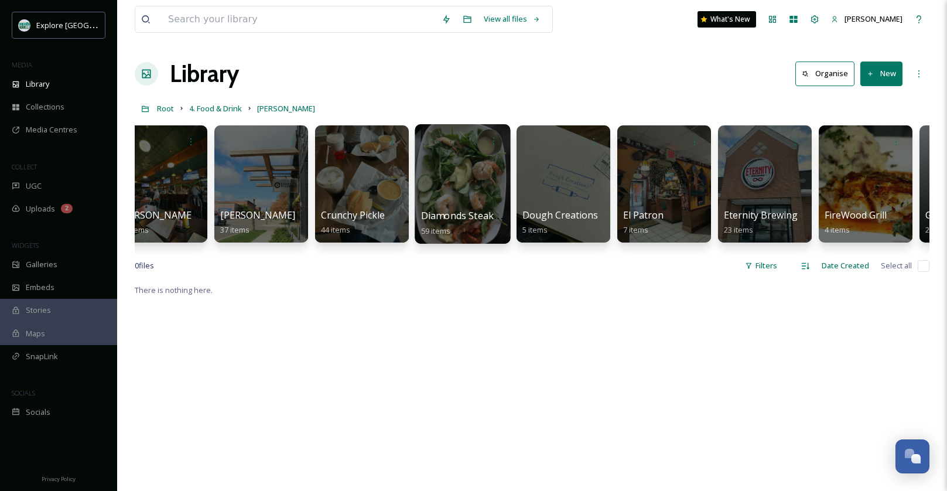
scroll to position [0, 1146]
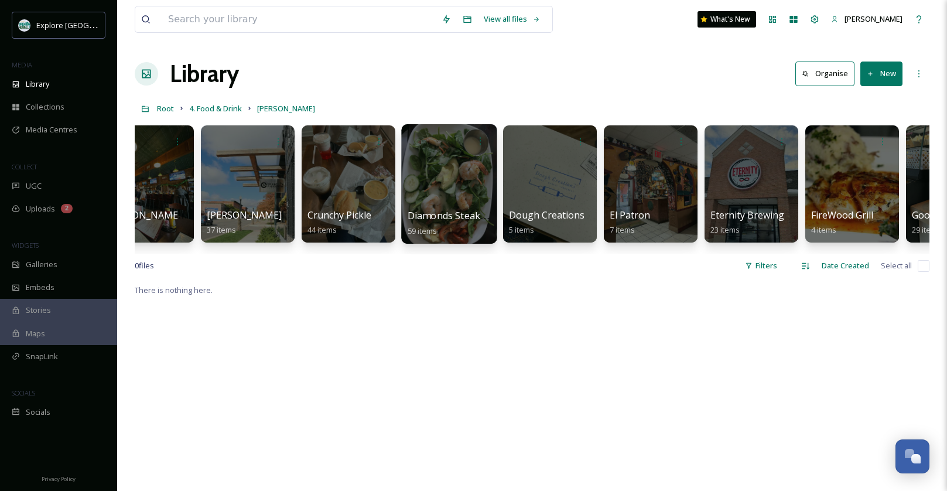
click at [465, 182] on div at bounding box center [448, 183] width 95 height 119
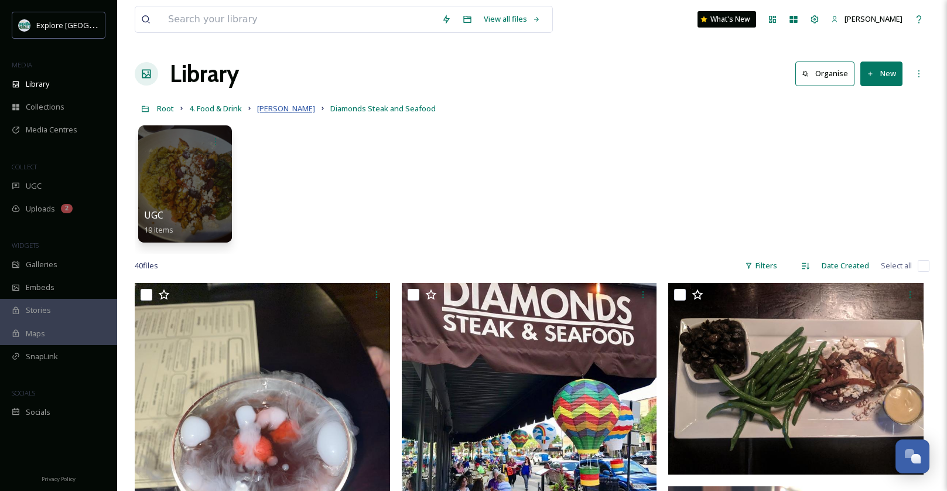
click at [272, 107] on span "[PERSON_NAME]" at bounding box center [286, 108] width 58 height 11
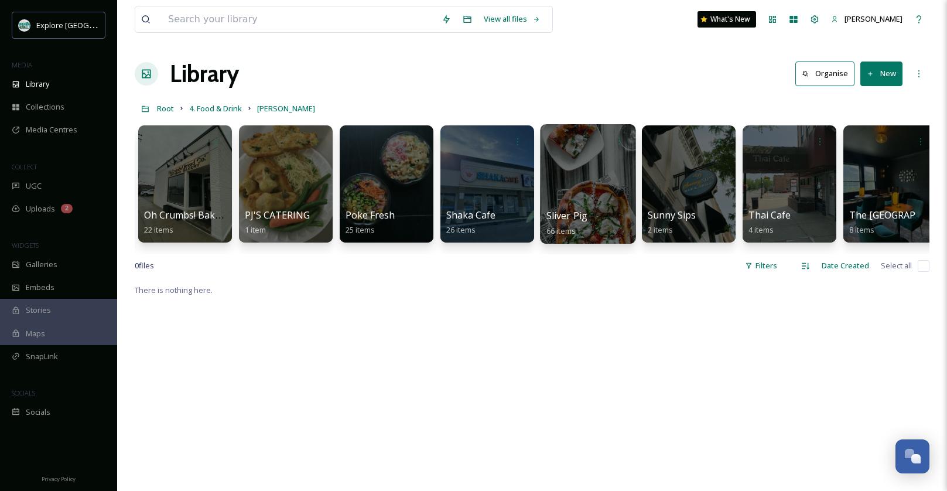
scroll to position [0, 3038]
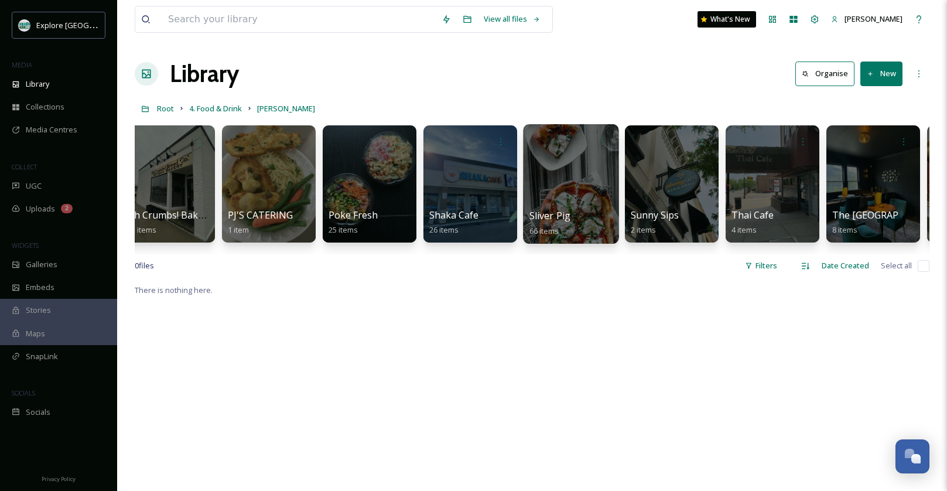
click at [580, 173] on div at bounding box center [570, 183] width 95 height 119
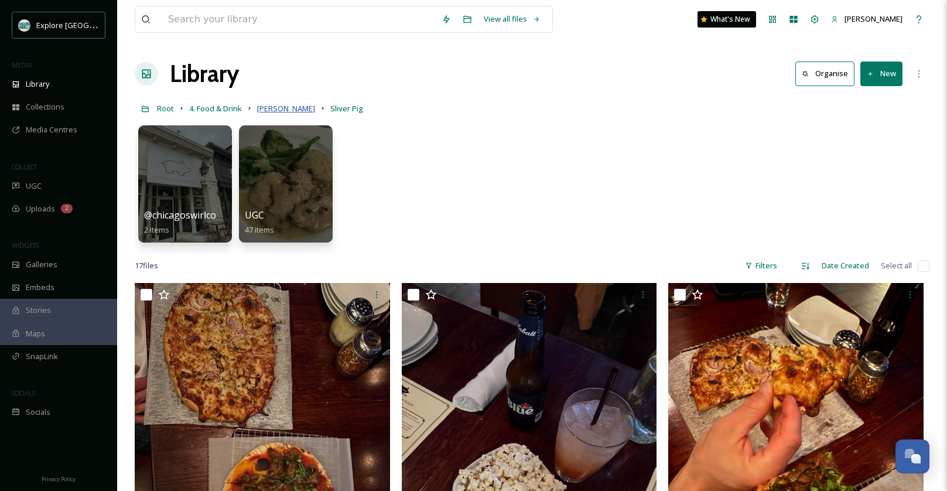
click at [268, 105] on span "[PERSON_NAME]" at bounding box center [286, 108] width 58 height 11
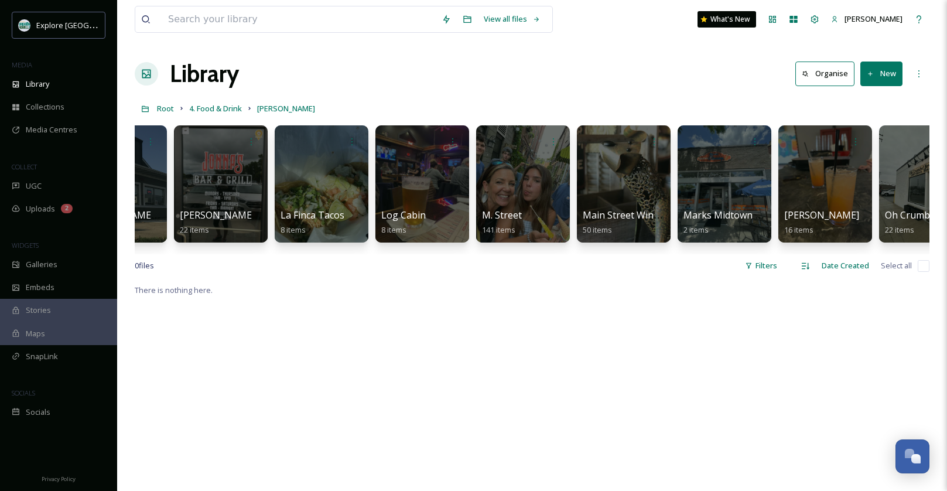
scroll to position [0, 2298]
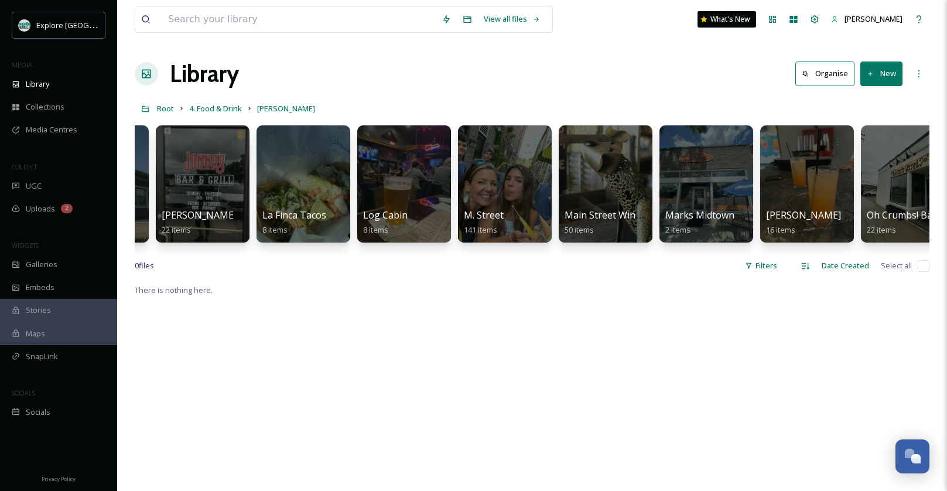
click at [414, 221] on div "Log Cabin 8 items" at bounding box center [404, 222] width 82 height 29
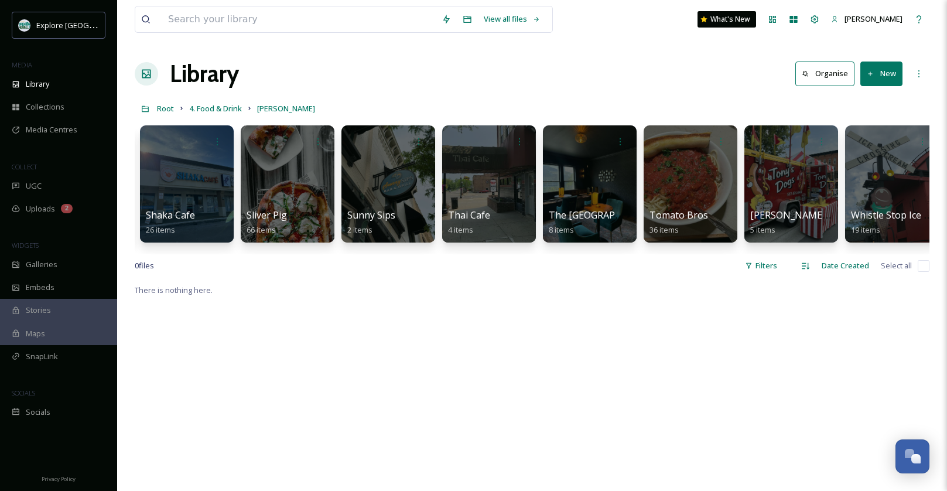
scroll to position [0, 3334]
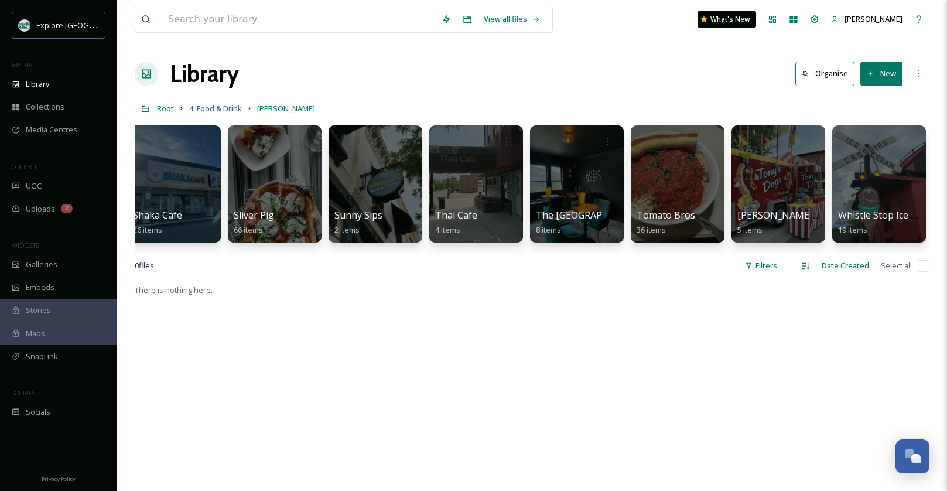
click at [220, 113] on span "4. Food & Drink" at bounding box center [215, 108] width 53 height 11
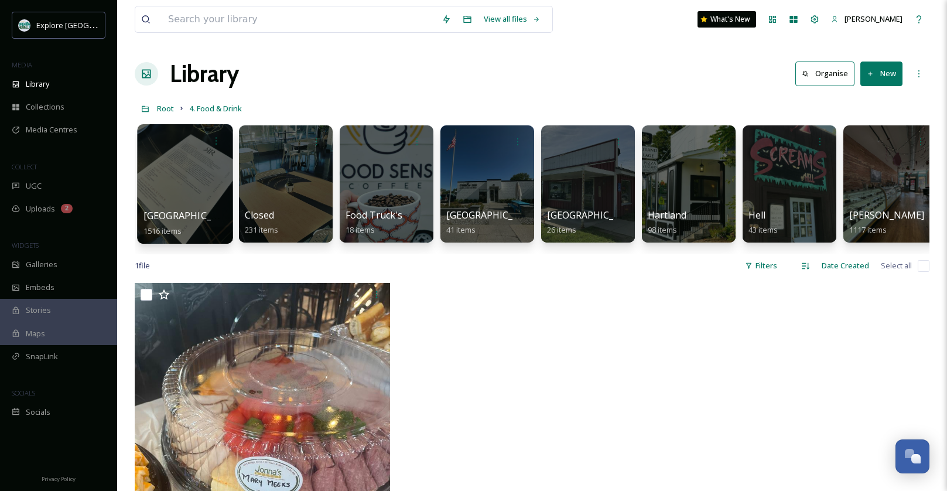
click at [204, 201] on div at bounding box center [184, 183] width 95 height 119
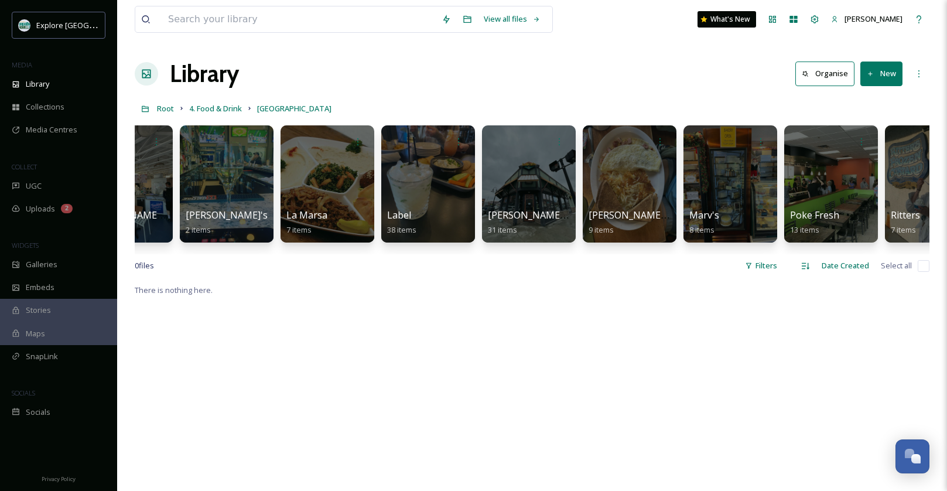
scroll to position [0, 2678]
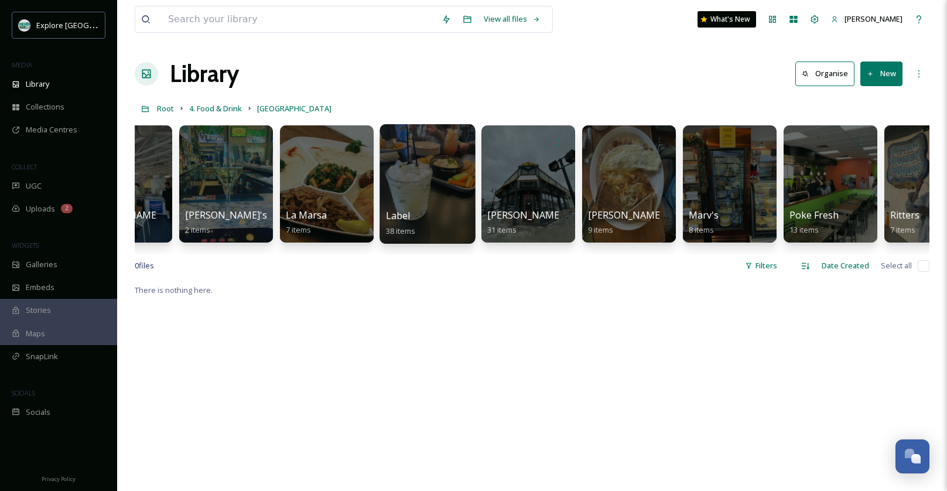
click at [461, 203] on div at bounding box center [426, 183] width 95 height 119
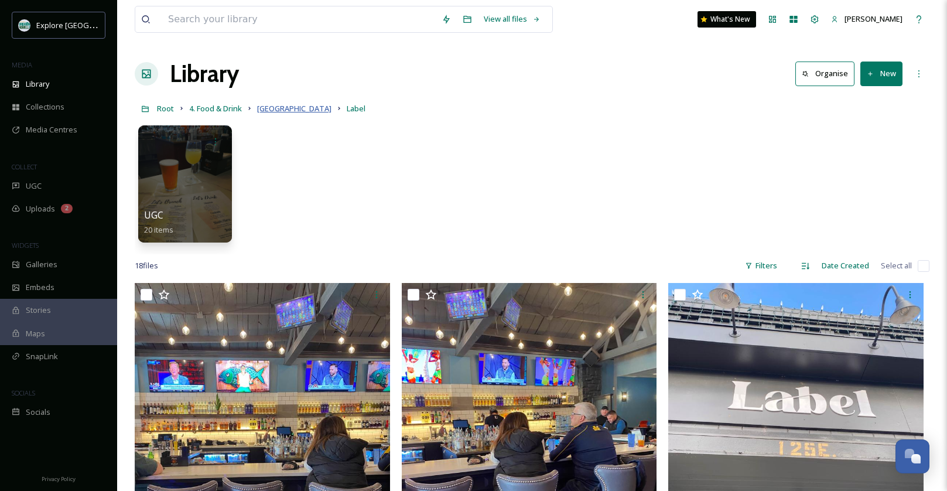
click at [283, 108] on span "Brighton" at bounding box center [294, 108] width 74 height 11
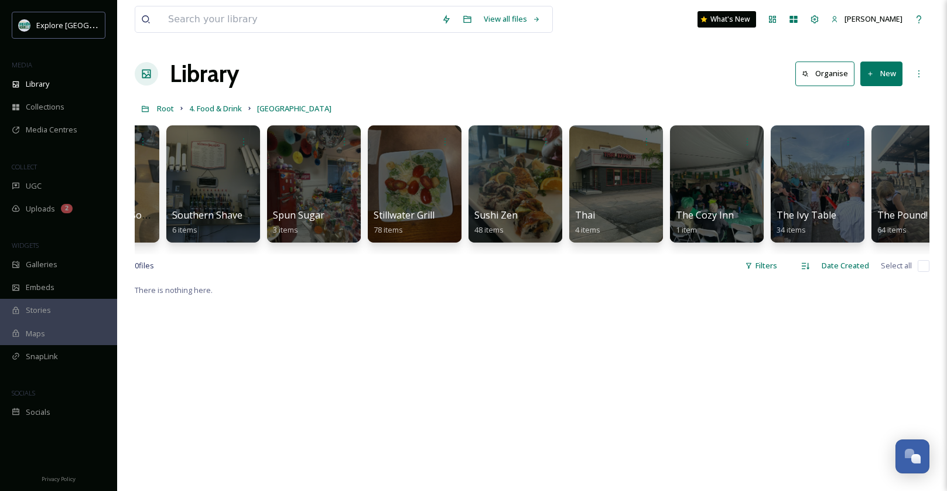
scroll to position [0, 3800]
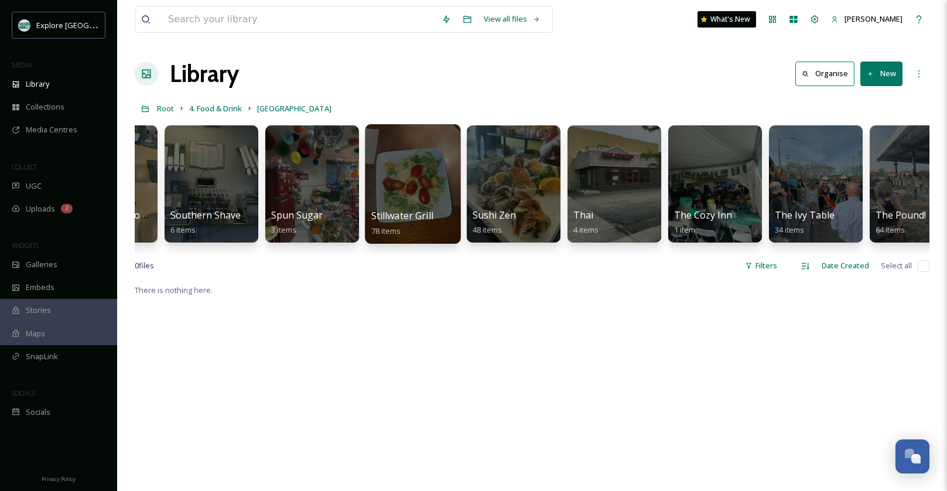
click at [411, 186] on div at bounding box center [412, 183] width 95 height 119
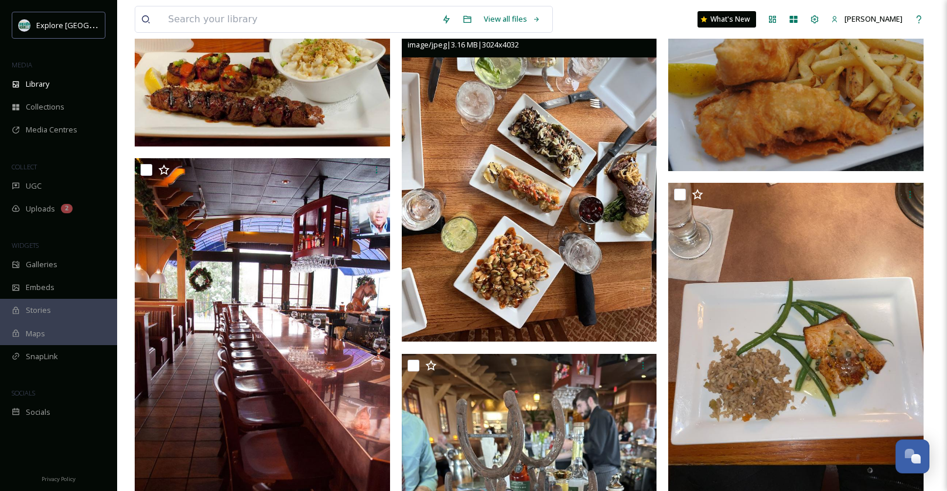
scroll to position [273, 0]
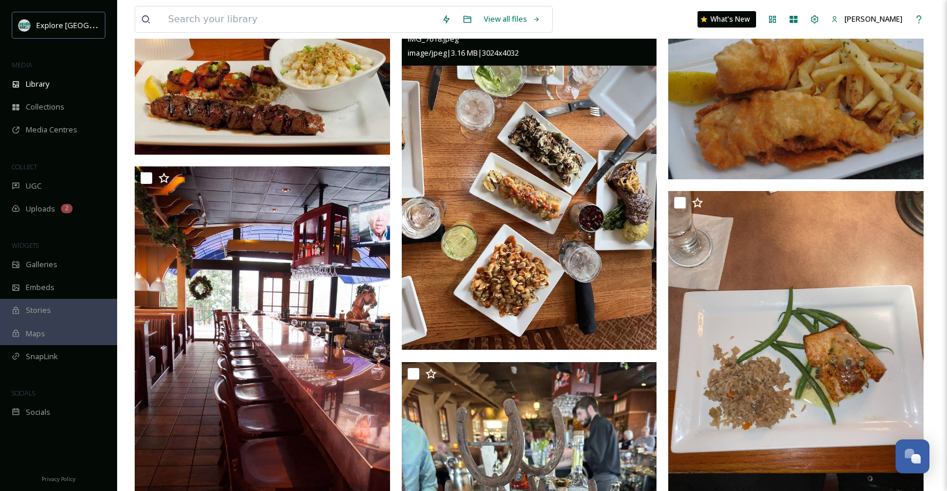
click at [543, 259] on img at bounding box center [529, 179] width 255 height 340
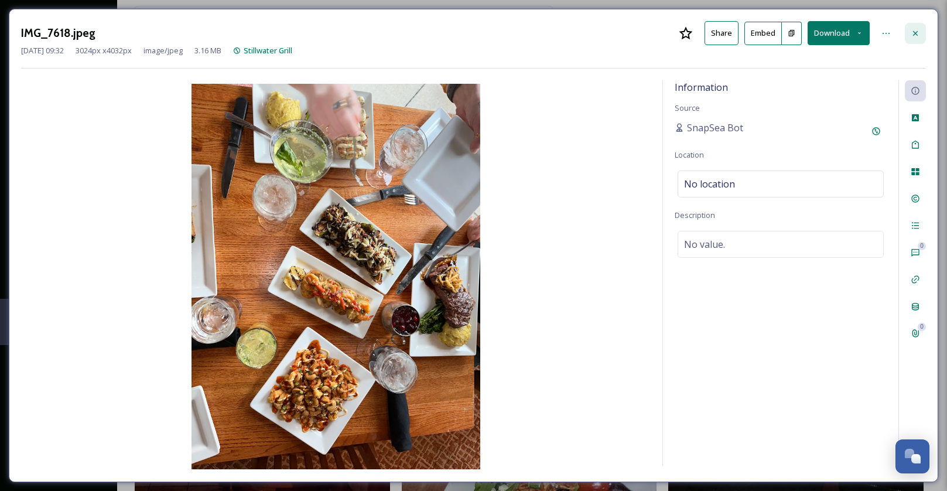
click at [914, 26] on div at bounding box center [914, 33] width 21 height 21
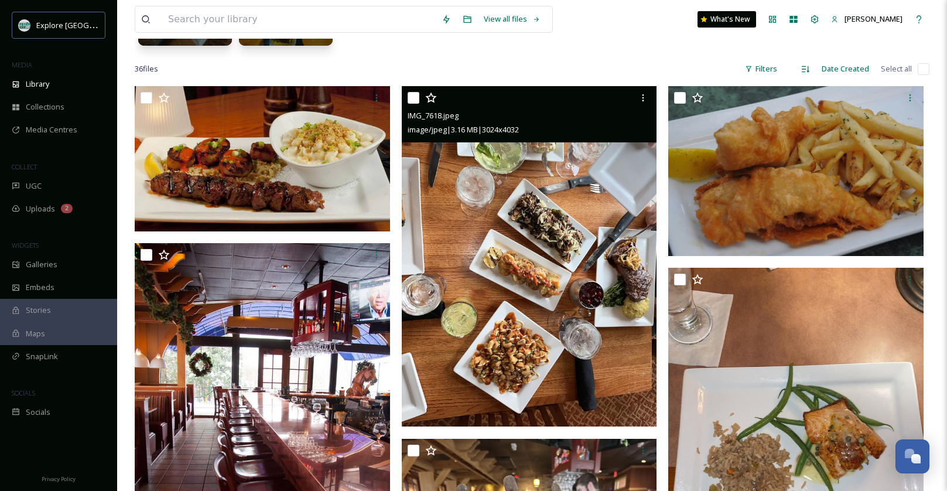
scroll to position [204, 0]
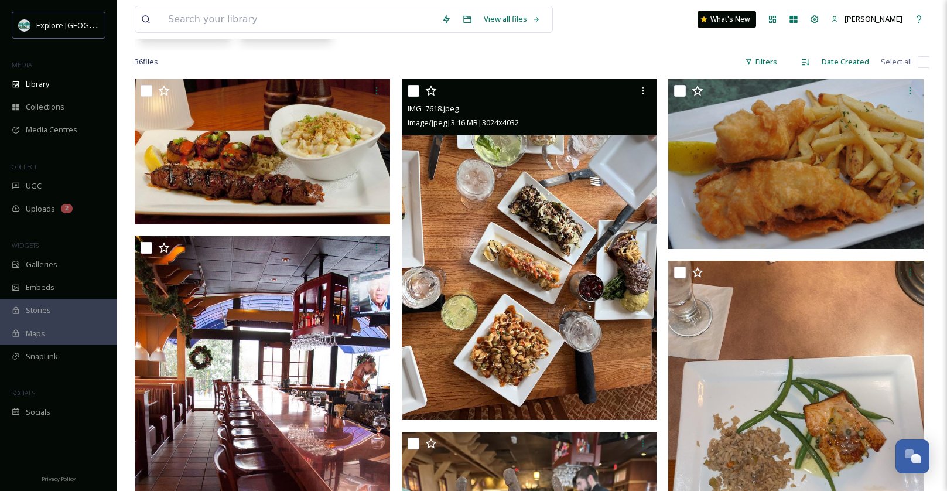
click at [508, 345] on img at bounding box center [529, 249] width 255 height 340
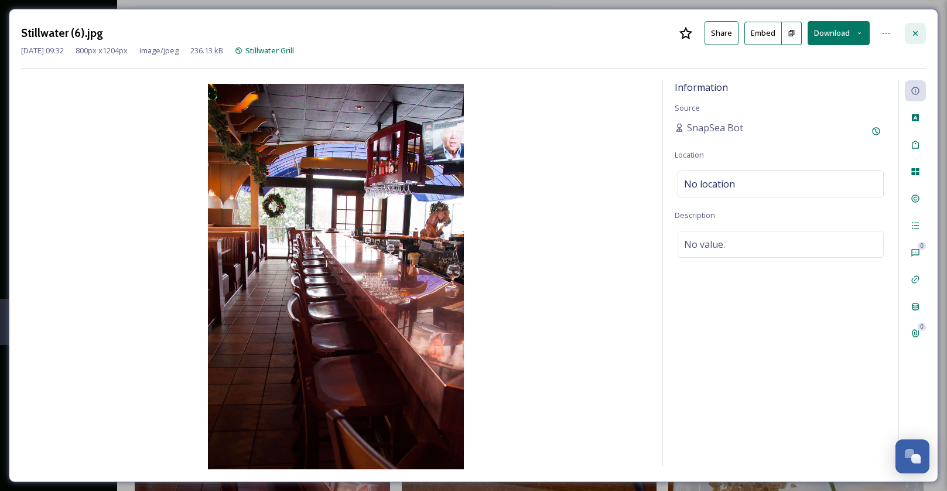
click at [916, 30] on icon at bounding box center [915, 32] width 5 height 5
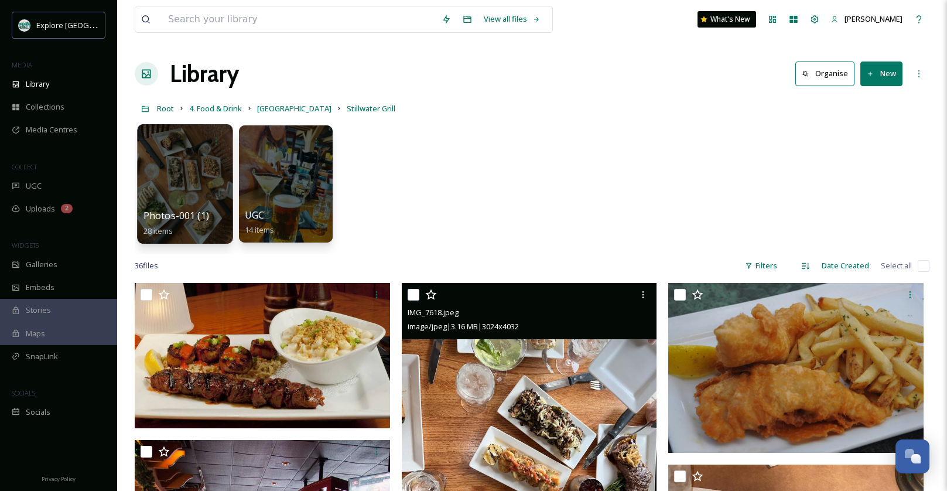
click at [181, 208] on div "Photos-001 (1) 28 items" at bounding box center [185, 222] width 84 height 29
click at [193, 189] on div at bounding box center [184, 183] width 95 height 119
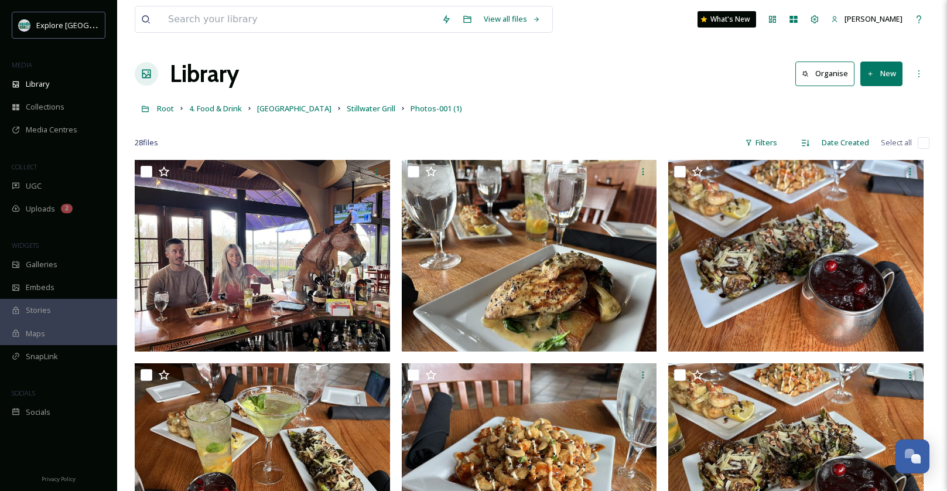
click at [597, 114] on div "Root 4. Food & Drink Brighton Stillwater Grill Photos-001 (1)" at bounding box center [532, 108] width 794 height 22
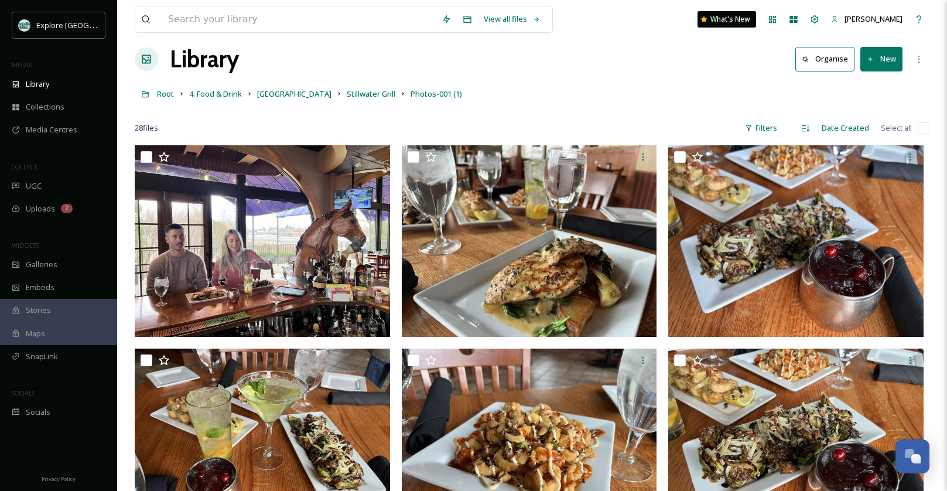
scroll to position [16, 0]
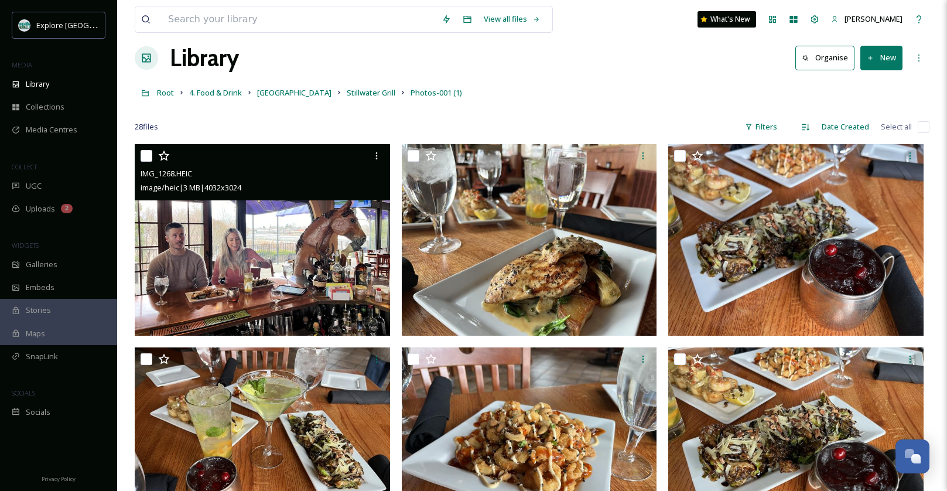
click at [245, 256] on img at bounding box center [262, 239] width 255 height 191
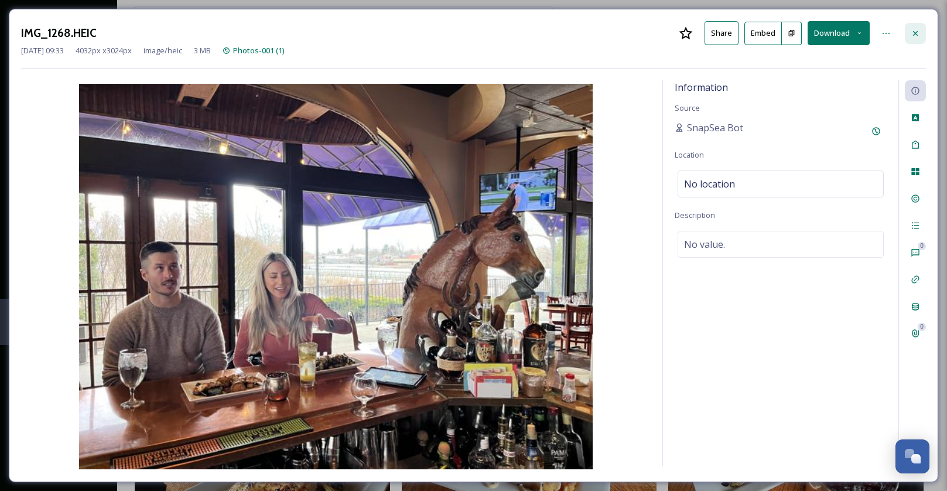
click at [911, 30] on icon at bounding box center [914, 33] width 9 height 9
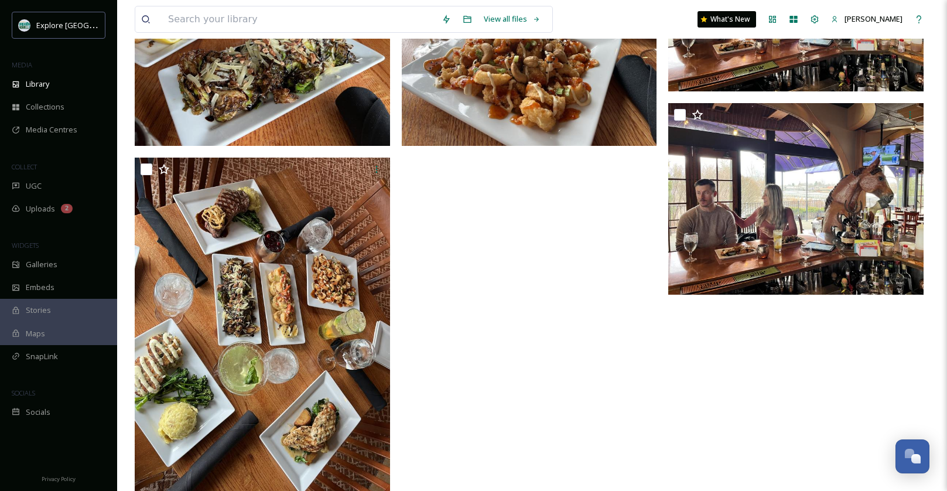
scroll to position [2007, 0]
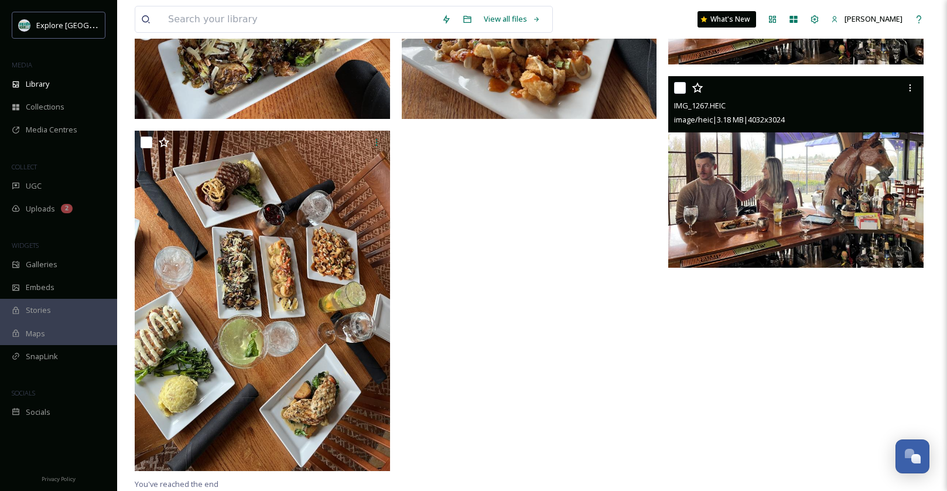
click at [756, 247] on img at bounding box center [795, 171] width 255 height 191
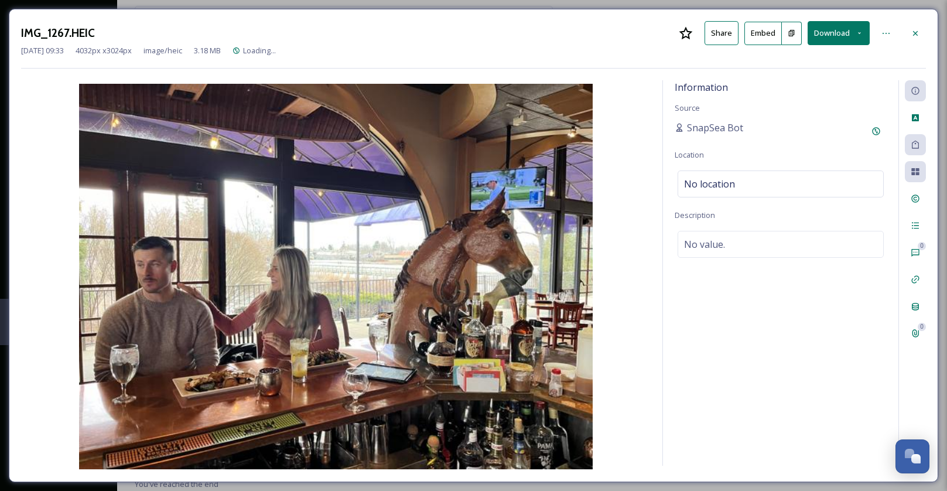
click at [776, 200] on div "Information Source SnapSea Bot Location No location Description No value." at bounding box center [780, 272] width 235 height 385
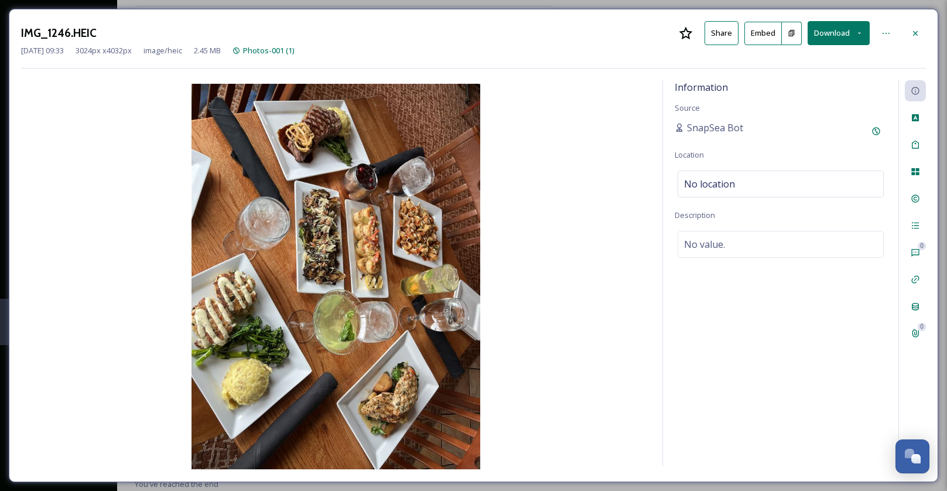
click at [852, 34] on button "Download" at bounding box center [838, 33] width 62 height 24
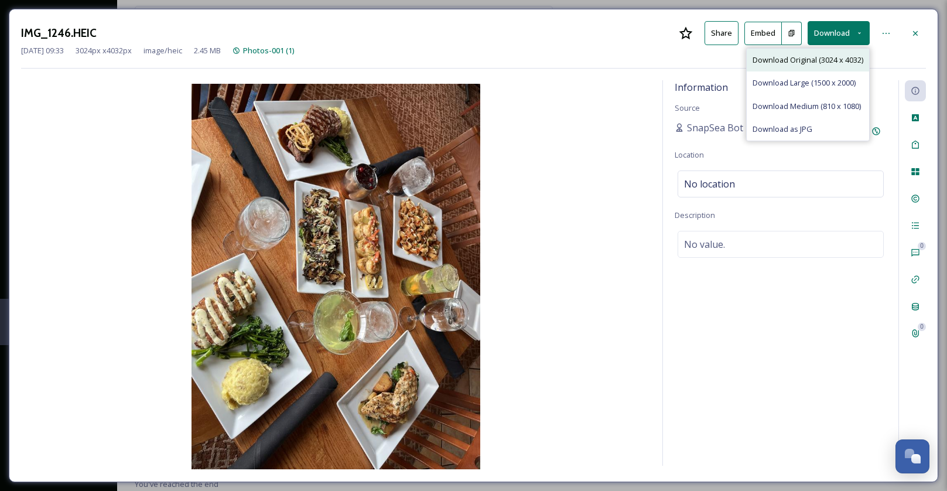
click at [825, 52] on div "Download Original (3024 x 4032)" at bounding box center [807, 60] width 122 height 23
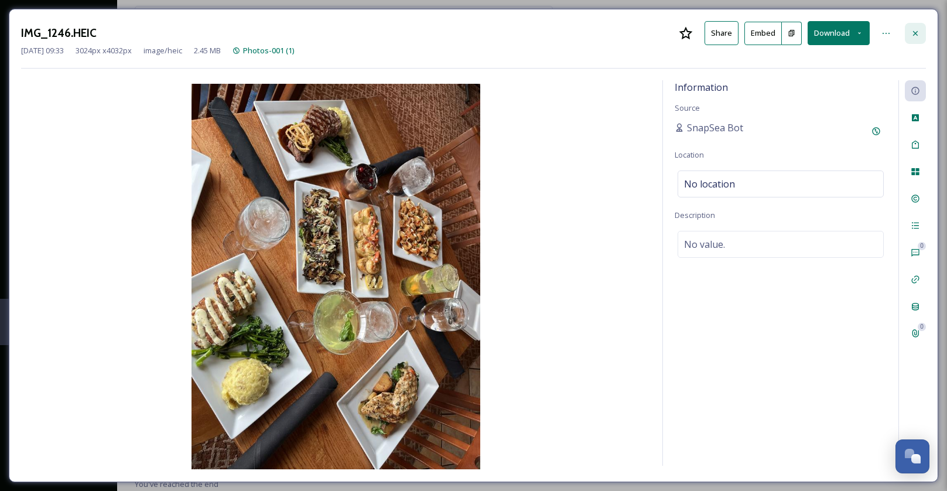
click at [917, 35] on icon at bounding box center [915, 32] width 5 height 5
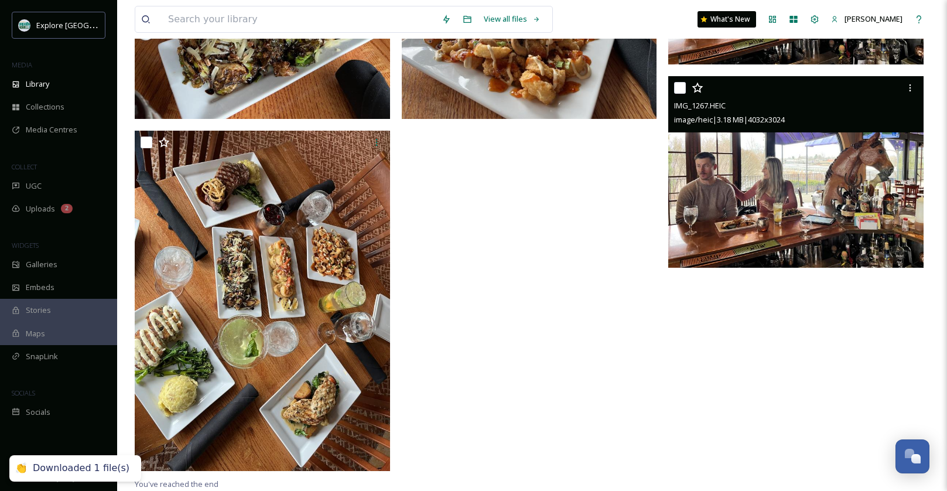
click at [728, 187] on img at bounding box center [795, 171] width 255 height 191
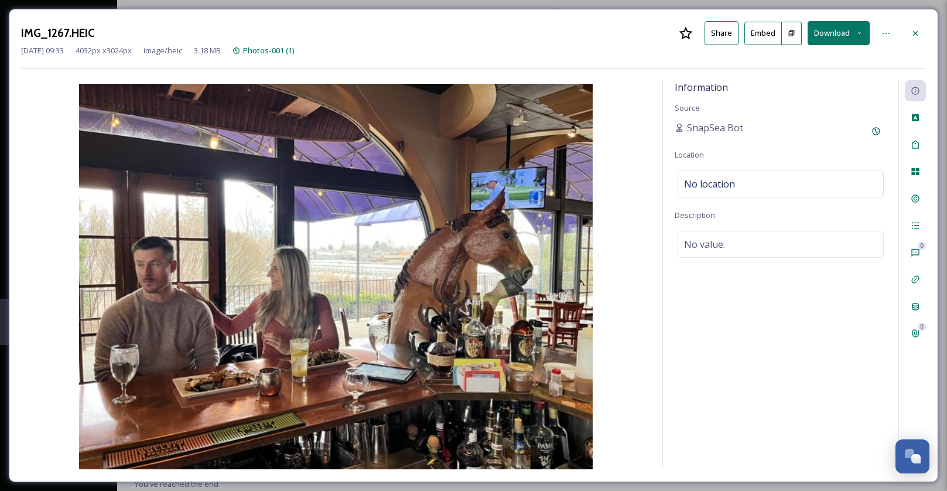
click at [913, 45] on div "Mar 19 2025 09:33 4032 px x 3024 px image/heic 3.18 MB Photos-001 (1)" at bounding box center [473, 50] width 904 height 11
click at [916, 30] on icon at bounding box center [915, 32] width 5 height 5
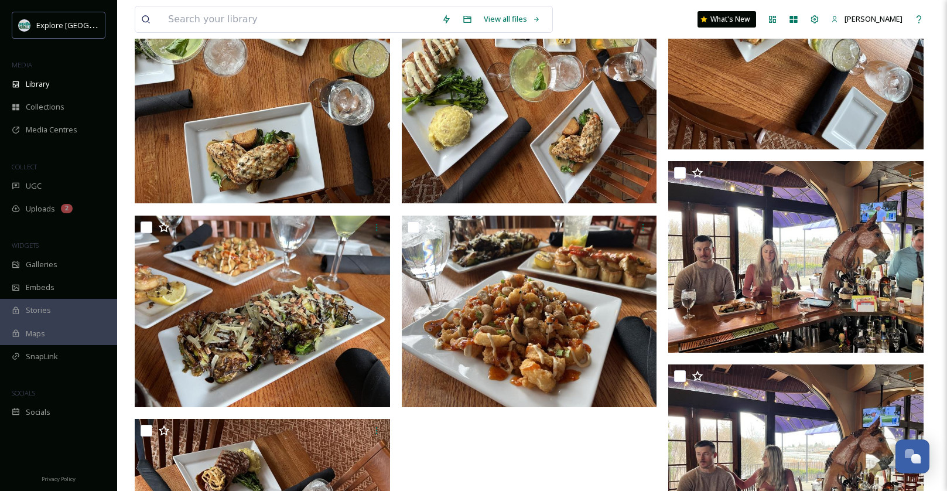
scroll to position [1548, 0]
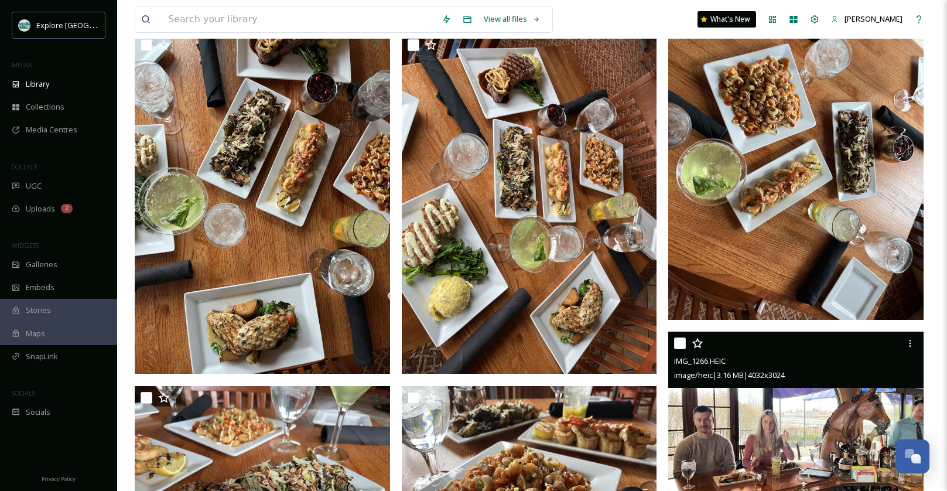
click at [717, 443] on img at bounding box center [795, 426] width 255 height 191
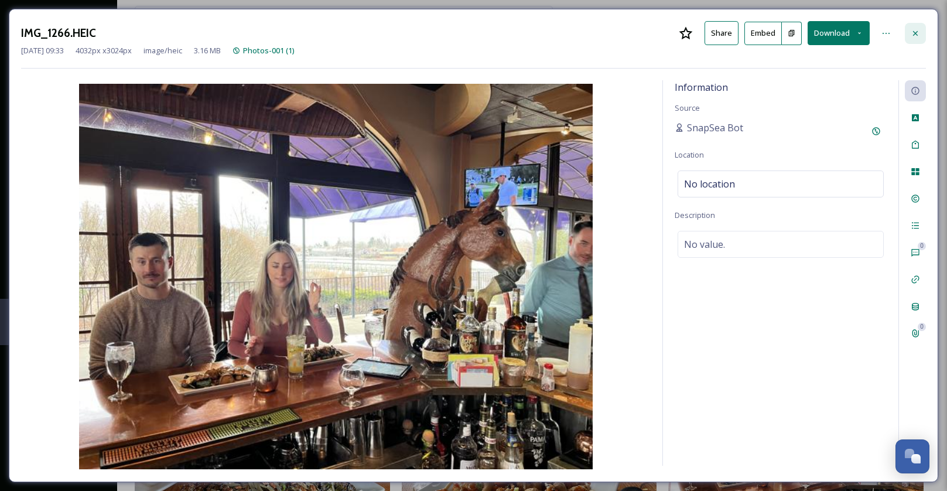
click at [917, 29] on icon at bounding box center [914, 33] width 9 height 9
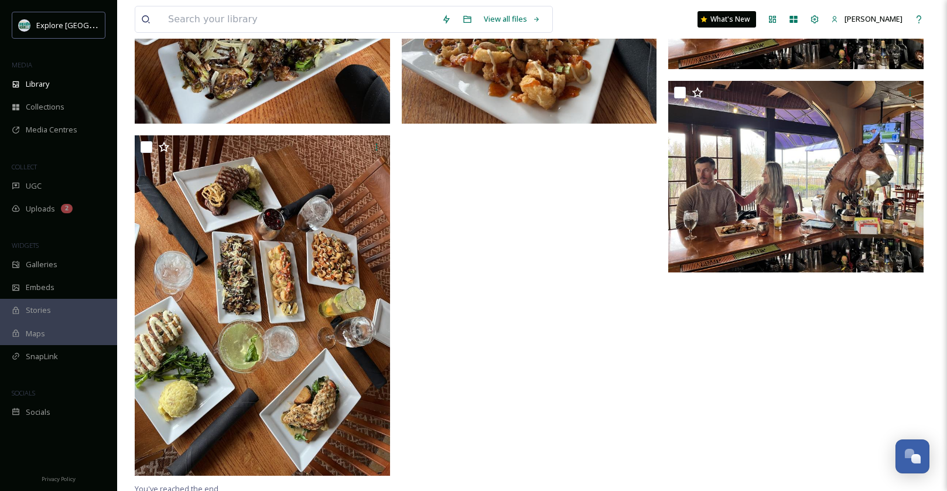
scroll to position [2007, 0]
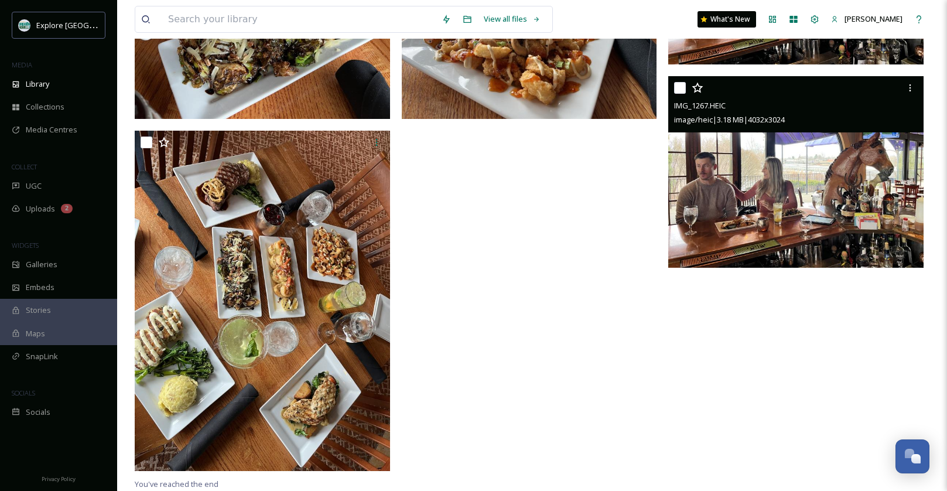
click at [735, 198] on img at bounding box center [795, 171] width 255 height 191
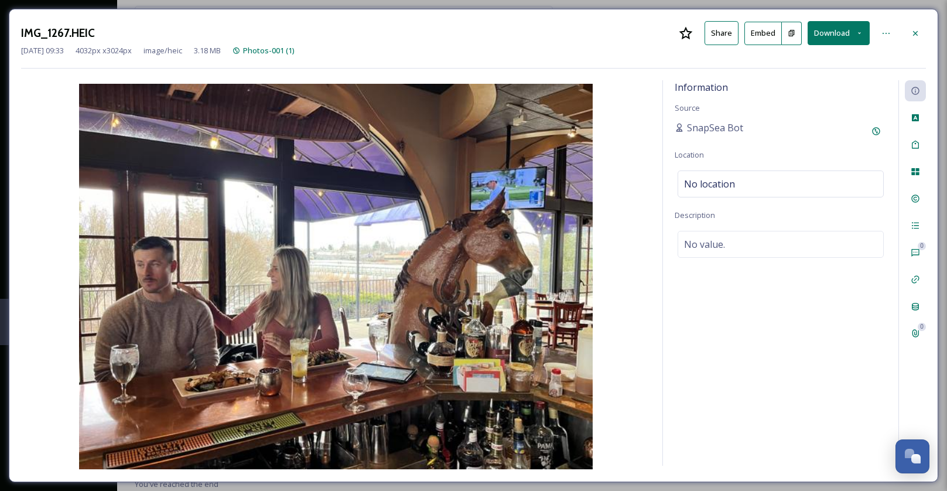
click at [931, 35] on div "IMG_1267.HEIC Share Embed Download Mar 19 2025 09:33 4032 px x 3024 px image/he…" at bounding box center [473, 245] width 929 height 473
click at [924, 35] on div at bounding box center [914, 33] width 21 height 21
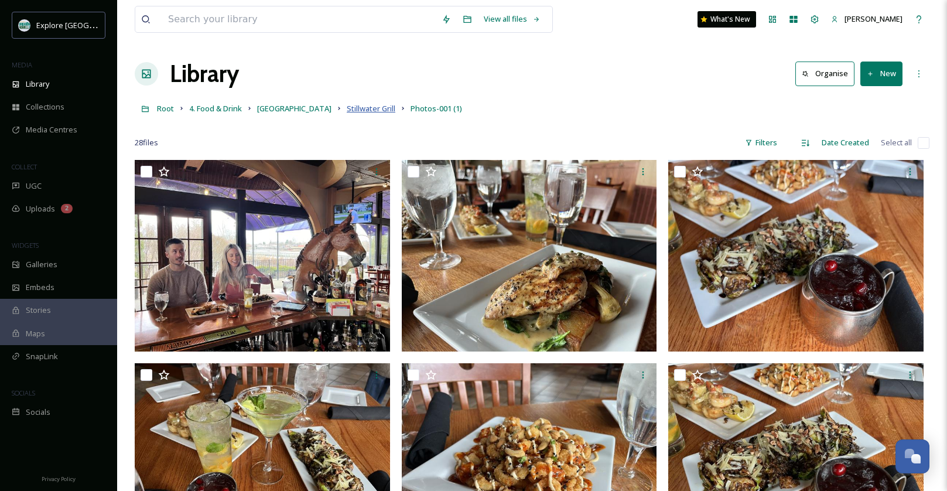
click at [347, 109] on span "Stillwater Grill" at bounding box center [371, 108] width 49 height 11
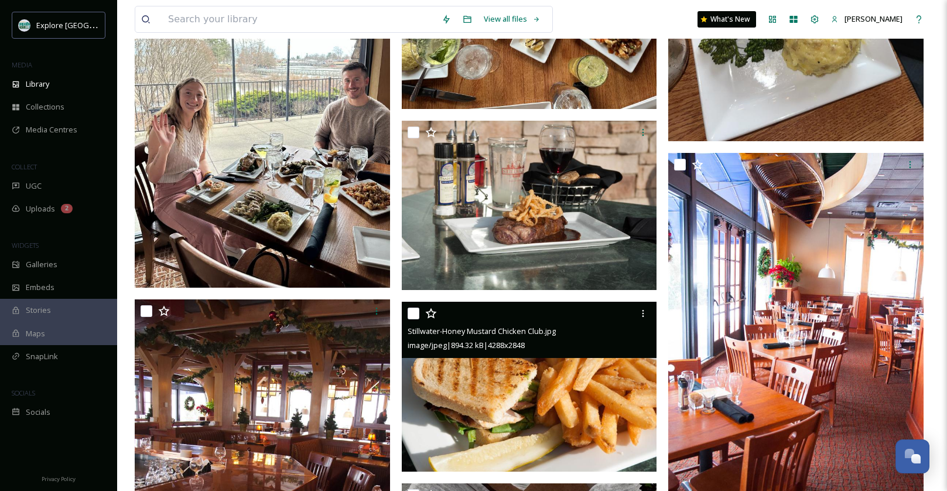
scroll to position [1690, 0]
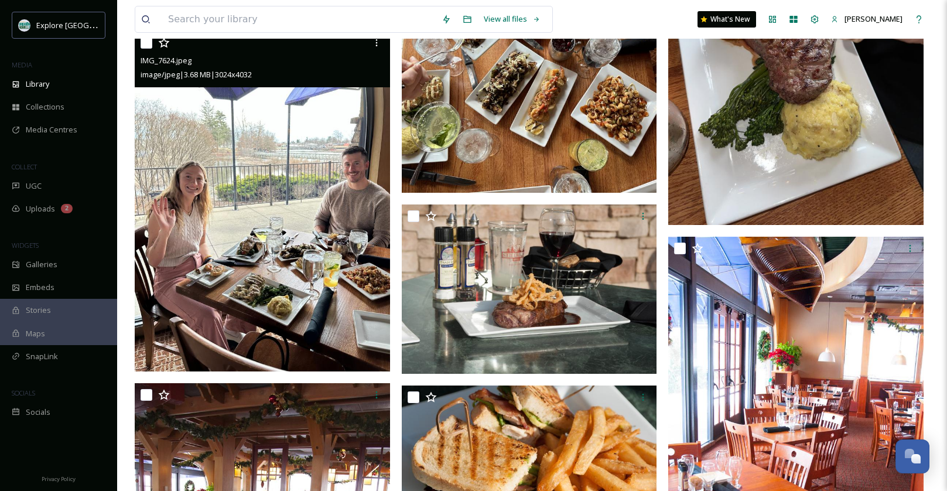
click at [315, 187] on img at bounding box center [262, 201] width 255 height 340
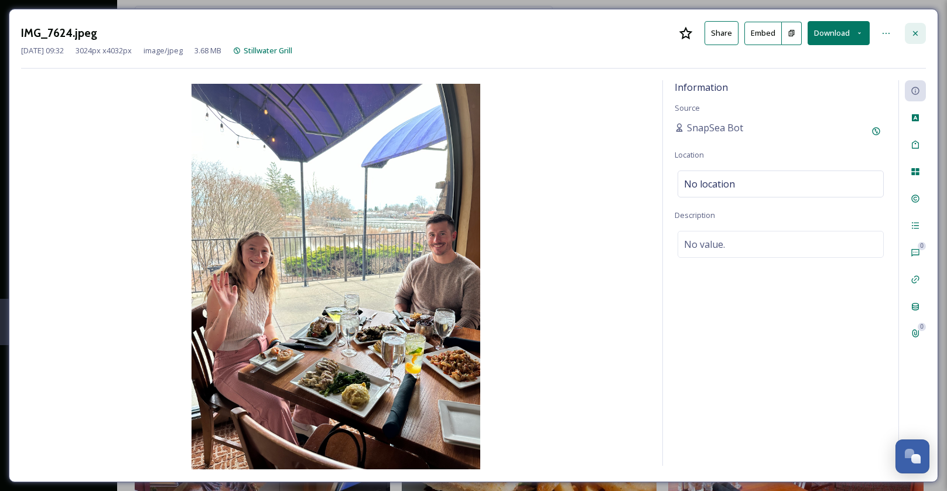
click at [923, 30] on div at bounding box center [914, 33] width 21 height 21
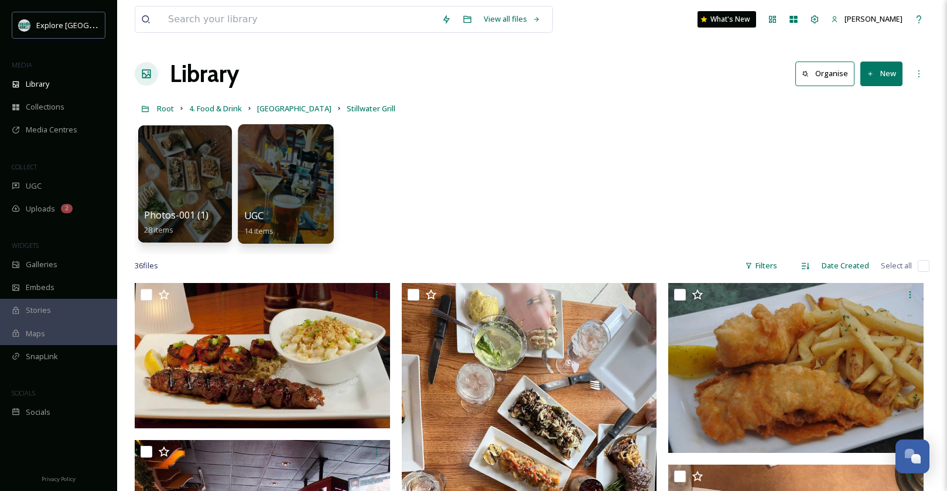
scroll to position [13, 0]
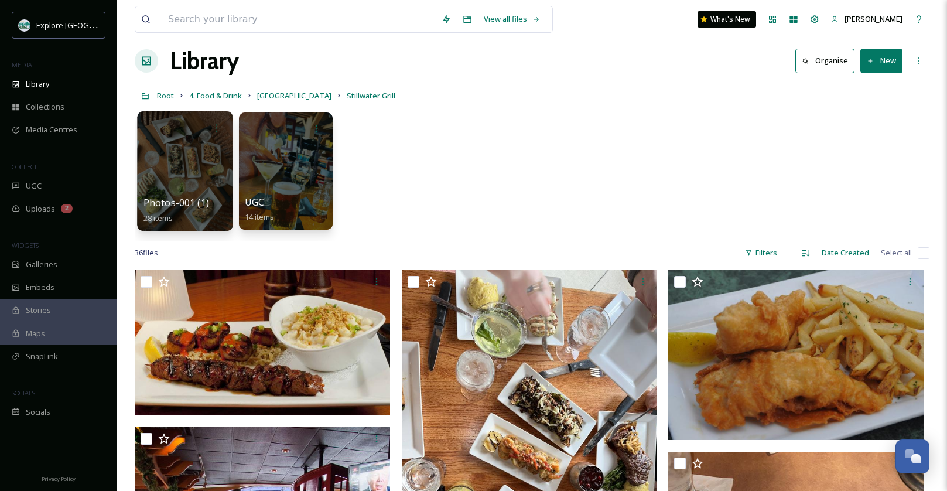
click at [191, 175] on div at bounding box center [184, 170] width 95 height 119
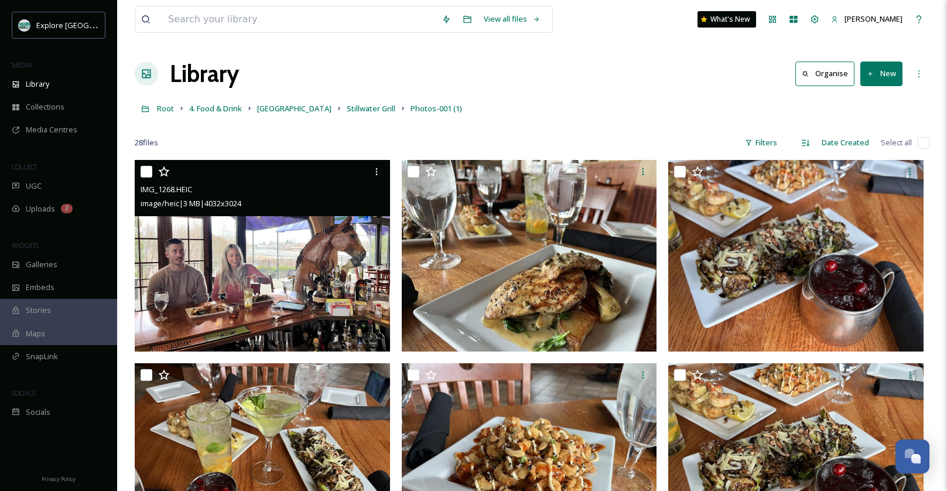
click at [276, 238] on img at bounding box center [262, 255] width 255 height 191
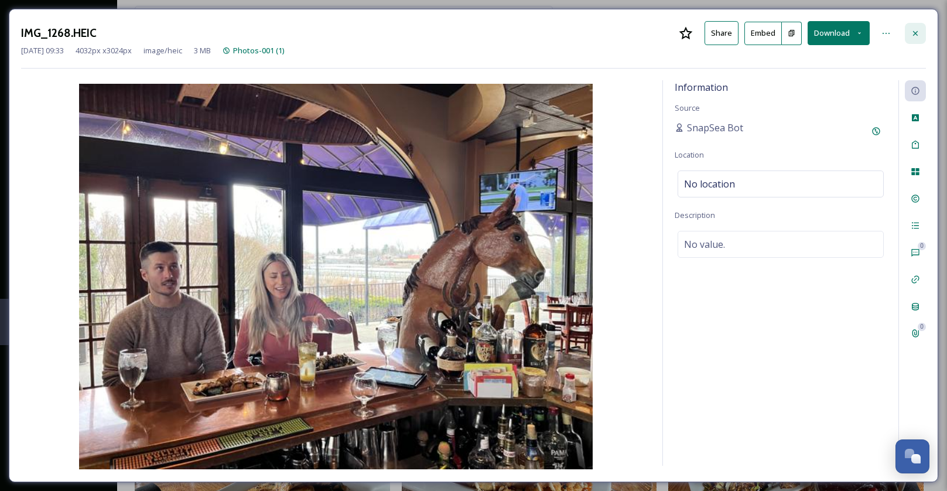
click at [922, 29] on div at bounding box center [914, 33] width 21 height 21
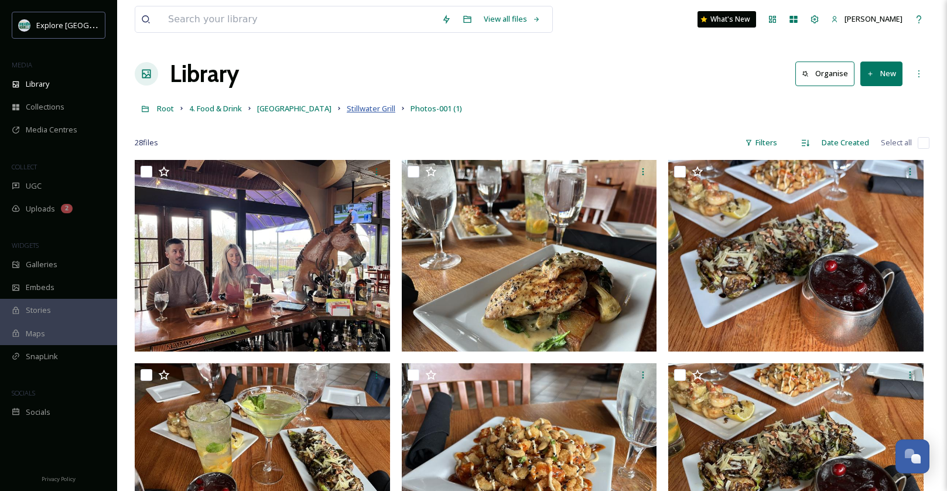
click at [347, 106] on span "Stillwater Grill" at bounding box center [371, 108] width 49 height 11
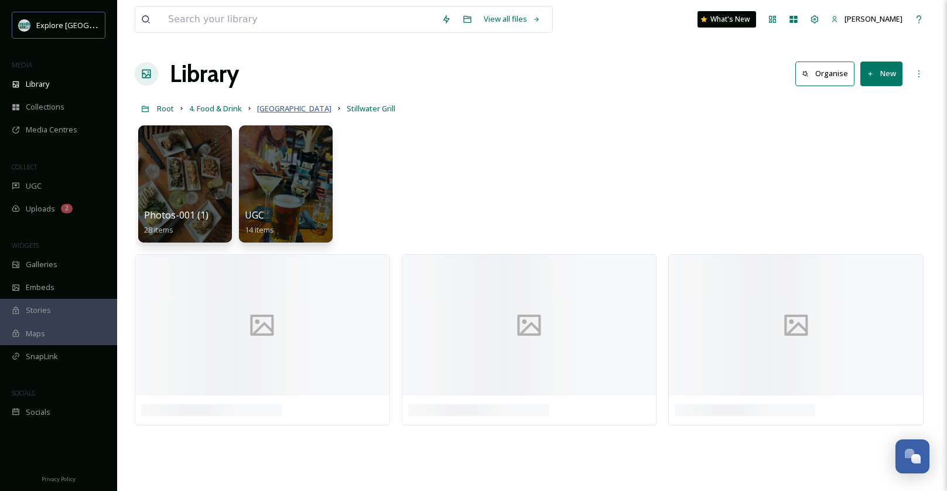
click at [266, 108] on span "Brighton" at bounding box center [294, 108] width 74 height 11
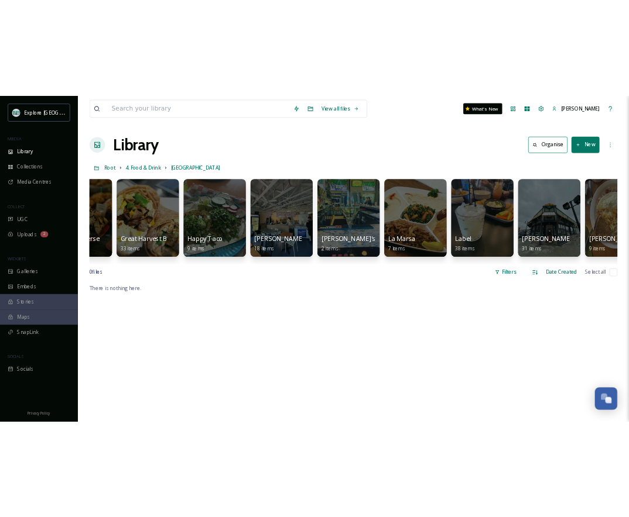
scroll to position [0, 2380]
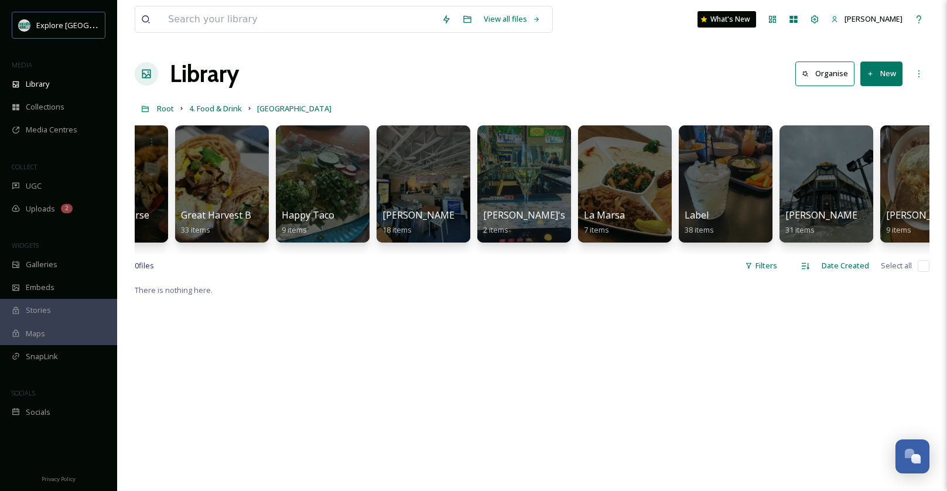
click at [636, 70] on div "Library Organise New" at bounding box center [532, 73] width 794 height 35
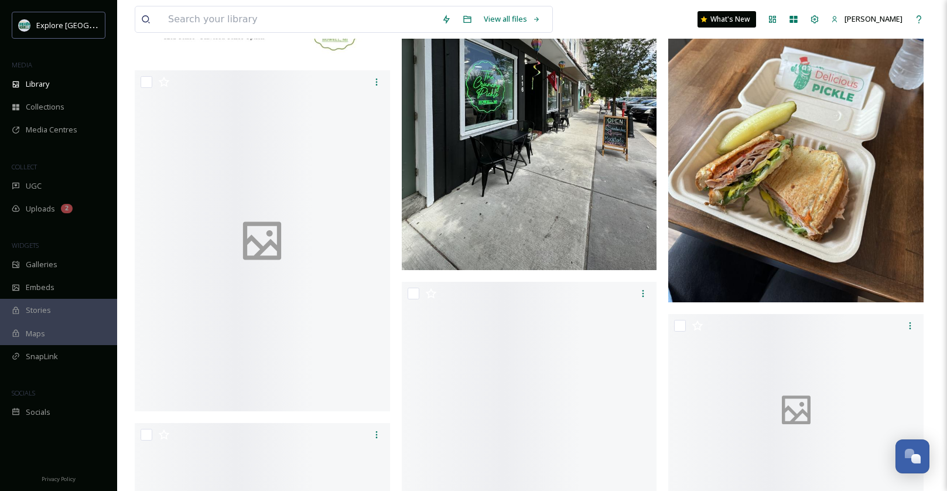
scroll to position [3607, 0]
